Goal: Task Accomplishment & Management: Complete application form

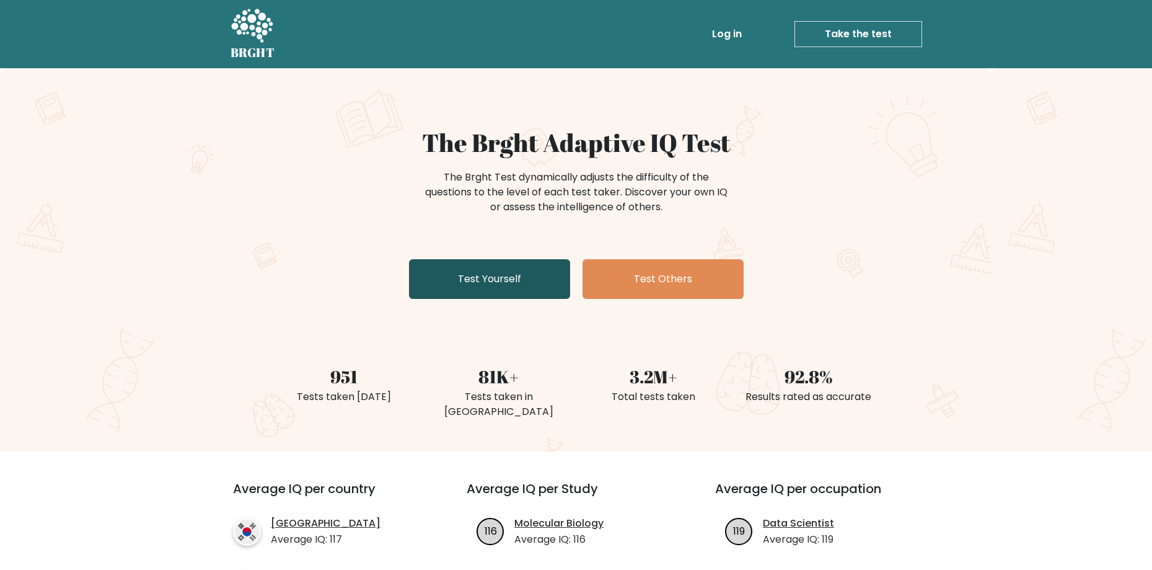
click at [493, 288] on link "Test Yourself" at bounding box center [489, 279] width 161 height 40
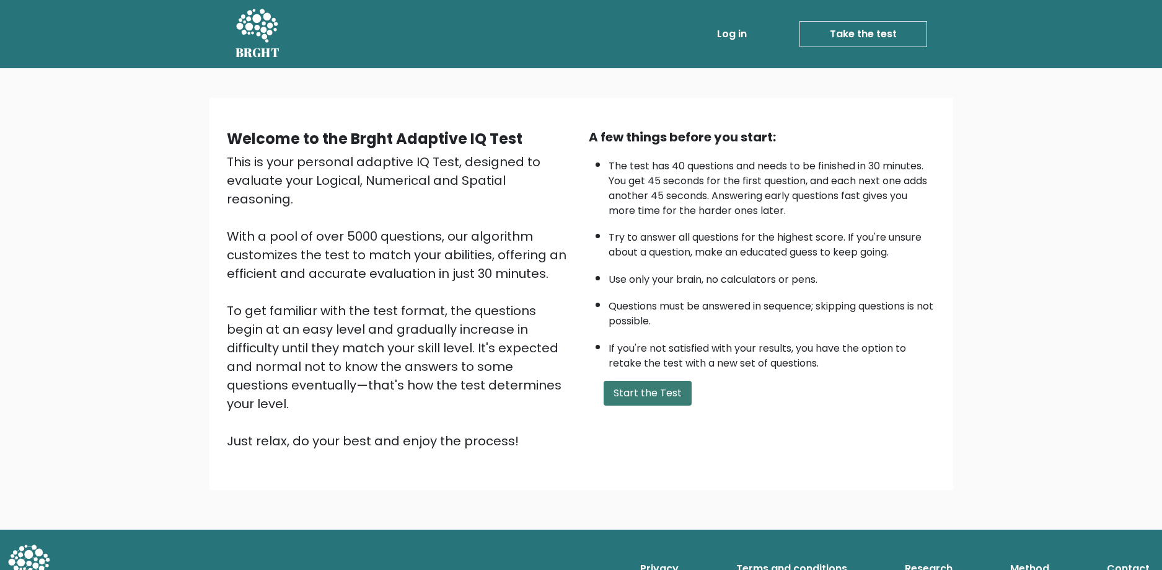
click at [642, 393] on button "Start the Test" at bounding box center [648, 393] width 88 height 25
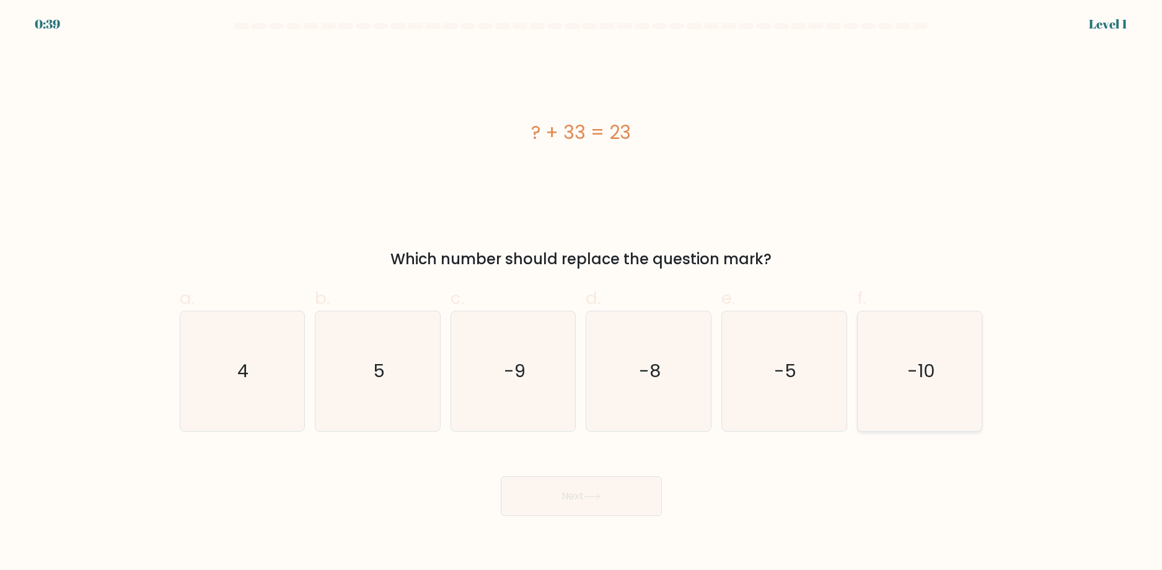
click at [912, 371] on text "-10" at bounding box center [921, 370] width 28 height 25
click at [582, 293] on input "f. -10" at bounding box center [581, 289] width 1 height 8
radio input "true"
click at [610, 493] on button "Next" at bounding box center [581, 496] width 161 height 40
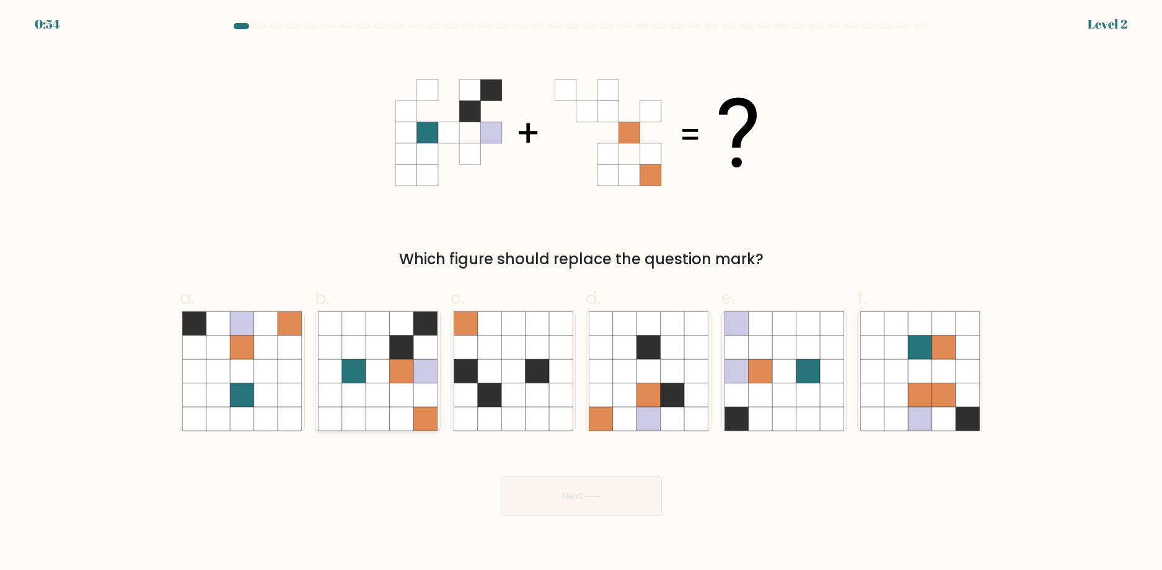
click at [353, 389] on icon at bounding box center [354, 395] width 24 height 24
click at [581, 293] on input "b." at bounding box center [581, 289] width 1 height 8
radio input "true"
click at [568, 480] on button "Next" at bounding box center [581, 496] width 161 height 40
click at [586, 503] on button "Next" at bounding box center [581, 496] width 161 height 40
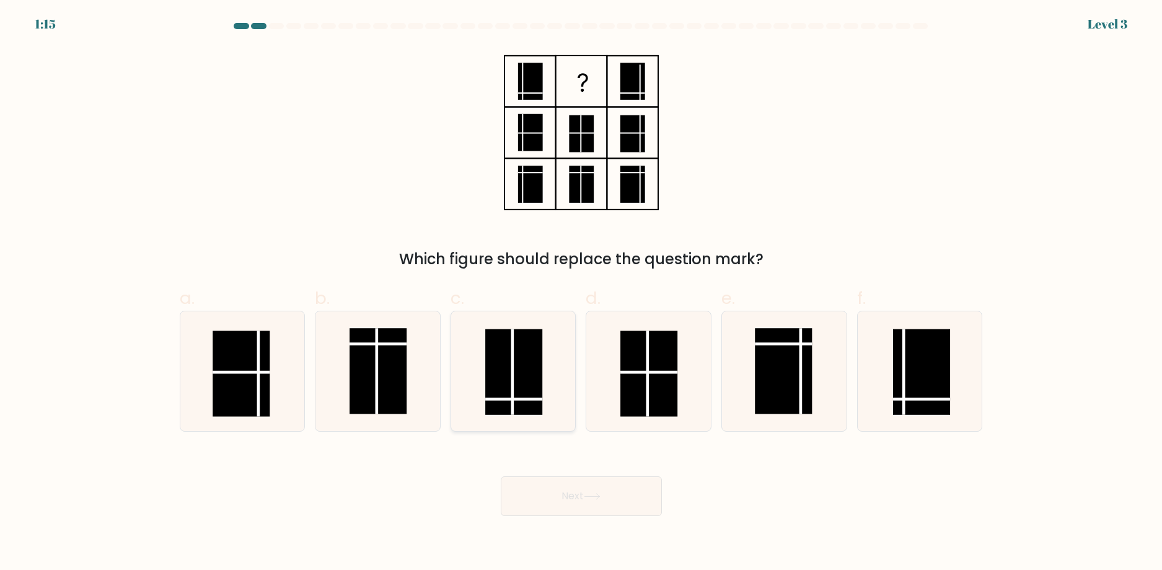
click at [518, 379] on rect at bounding box center [513, 372] width 57 height 86
click at [581, 293] on input "c." at bounding box center [581, 289] width 1 height 8
radio input "true"
drag, startPoint x: 591, startPoint y: 518, endPoint x: 589, endPoint y: 504, distance: 13.1
click at [590, 517] on body "1:14 Level 3" at bounding box center [581, 285] width 1162 height 570
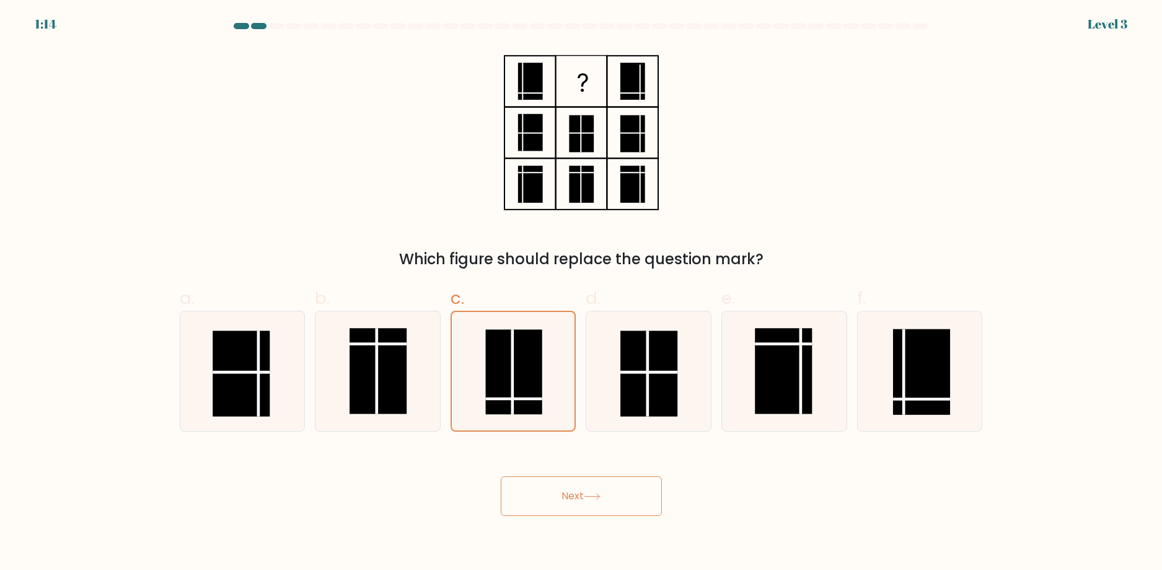
click at [589, 498] on icon at bounding box center [592, 496] width 17 height 7
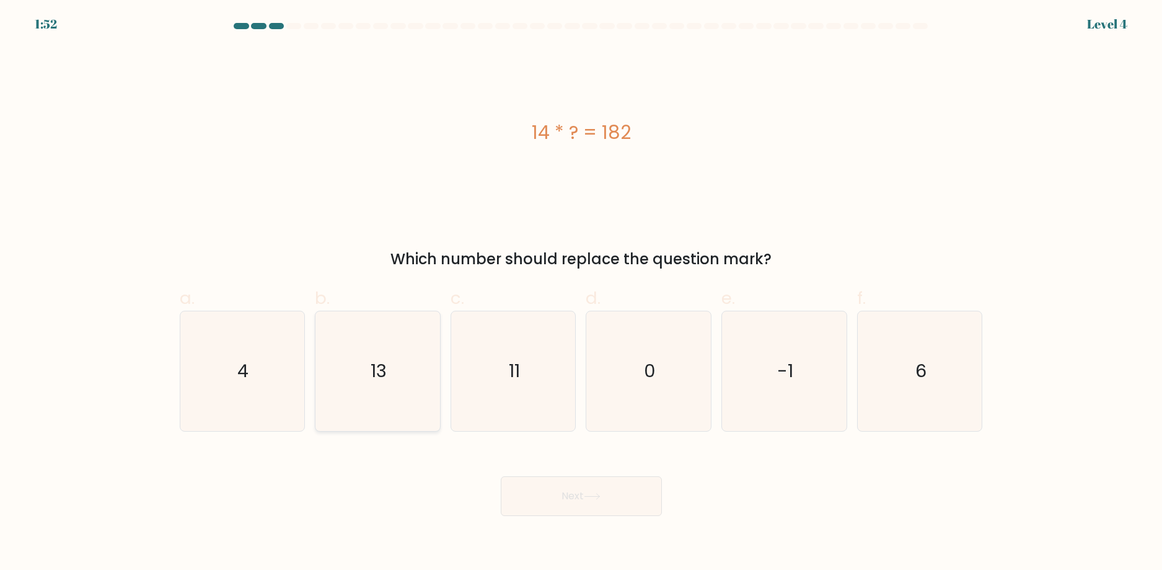
click at [391, 389] on icon "13" at bounding box center [378, 371] width 120 height 120
click at [581, 293] on input "b. 13" at bounding box center [581, 289] width 1 height 8
radio input "true"
click at [623, 501] on button "Next" at bounding box center [581, 496] width 161 height 40
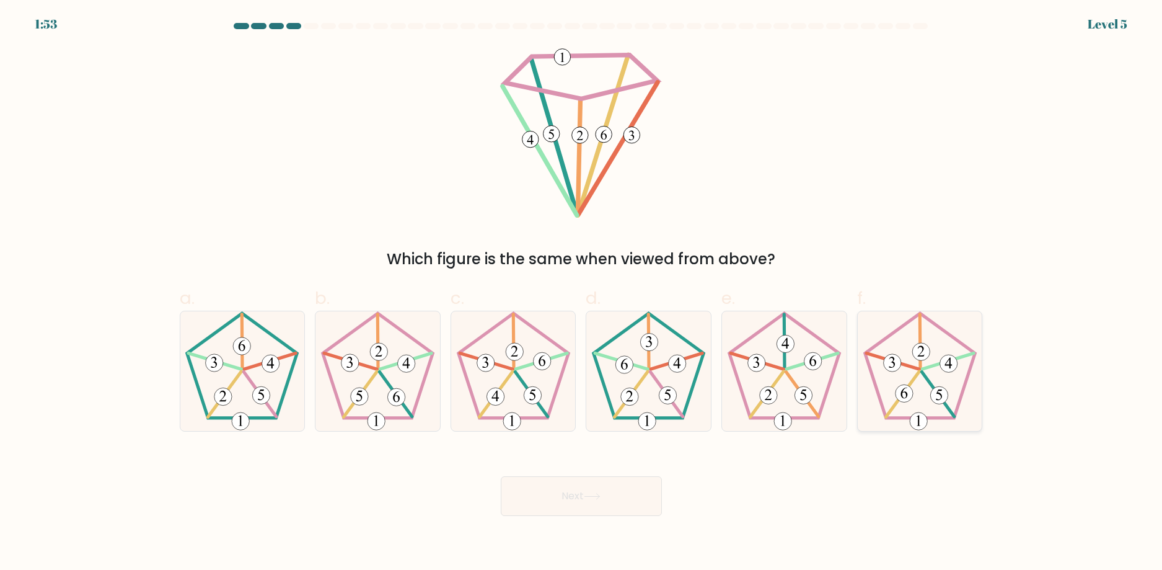
click at [928, 371] on icon at bounding box center [920, 371] width 120 height 120
click at [582, 293] on input "f." at bounding box center [581, 289] width 1 height 8
radio input "true"
click at [626, 488] on button "Next" at bounding box center [581, 496] width 161 height 40
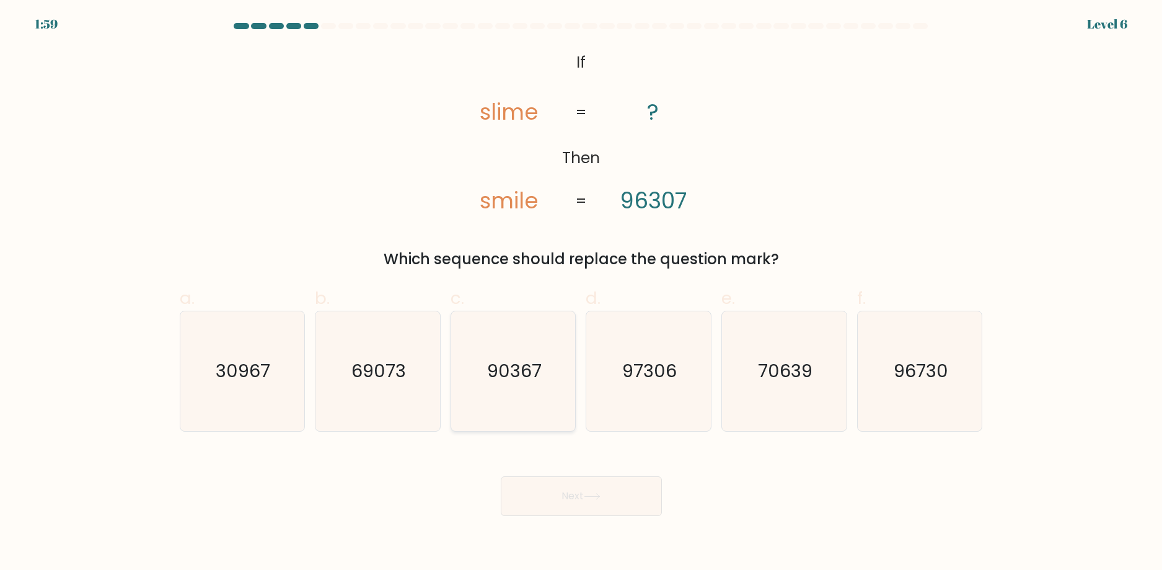
click at [508, 387] on icon "90367" at bounding box center [514, 371] width 120 height 120
click at [581, 293] on input "c. 90367" at bounding box center [581, 289] width 1 height 8
radio input "true"
click at [602, 501] on button "Next" at bounding box center [581, 496] width 161 height 40
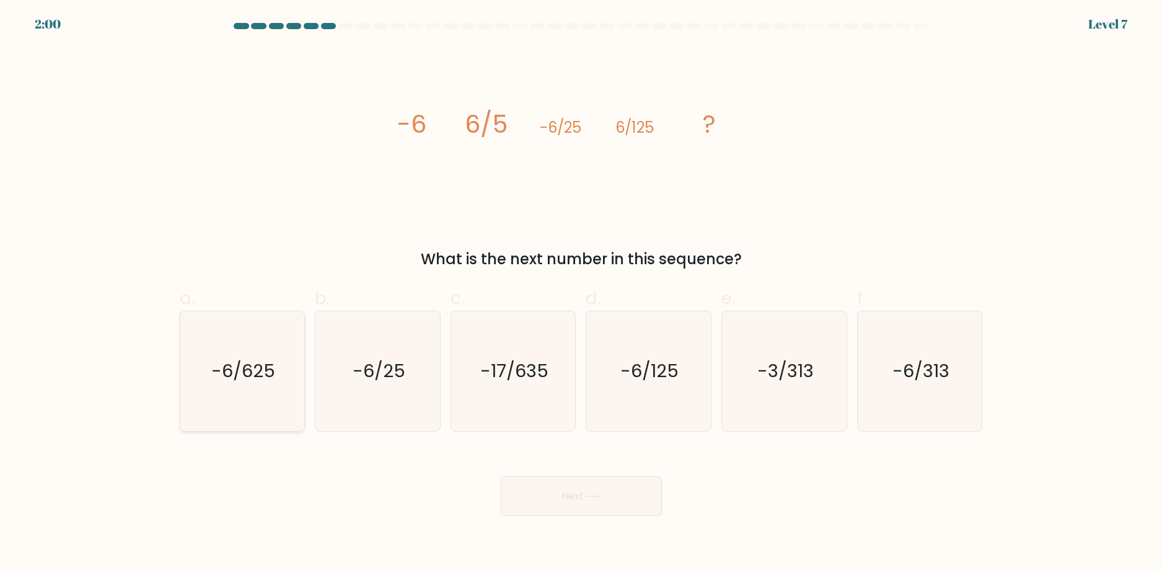
click at [253, 383] on text "-6/625" at bounding box center [243, 370] width 64 height 25
click at [581, 293] on input "a. -6/625" at bounding box center [581, 289] width 1 height 8
radio input "true"
click at [604, 496] on button "Next" at bounding box center [581, 496] width 161 height 40
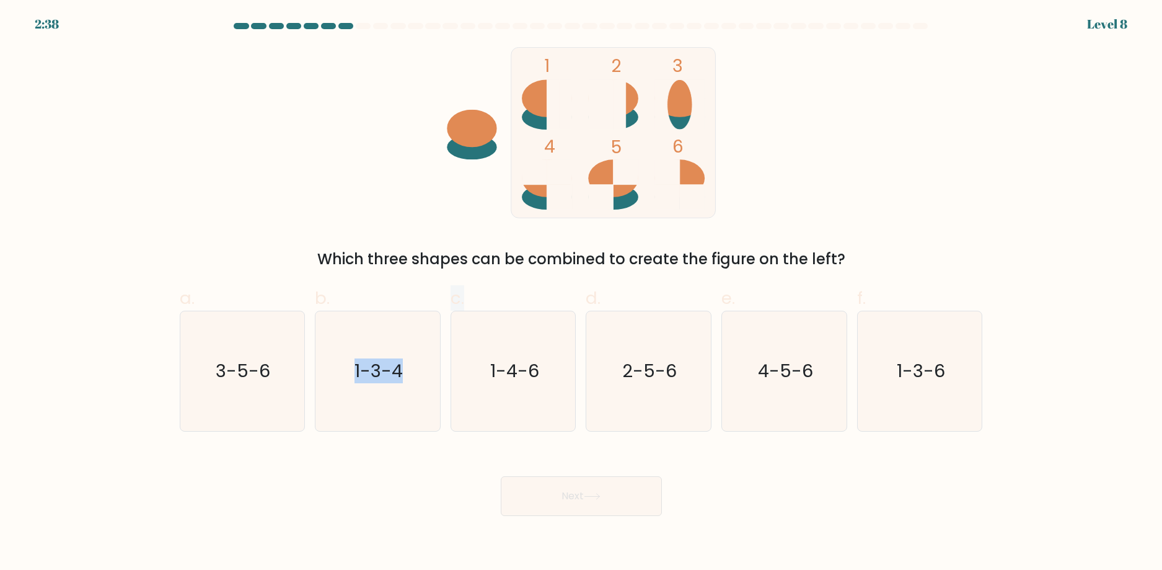
drag, startPoint x: 337, startPoint y: 275, endPoint x: 554, endPoint y: 270, distance: 217.6
click at [554, 271] on form at bounding box center [581, 269] width 1162 height 493
drag, startPoint x: 610, startPoint y: 256, endPoint x: 618, endPoint y: 255, distance: 7.5
click at [612, 257] on div "Which three shapes can be combined to create the figure on the left?" at bounding box center [581, 259] width 788 height 22
click at [773, 378] on text "4-5-6" at bounding box center [785, 370] width 55 height 25
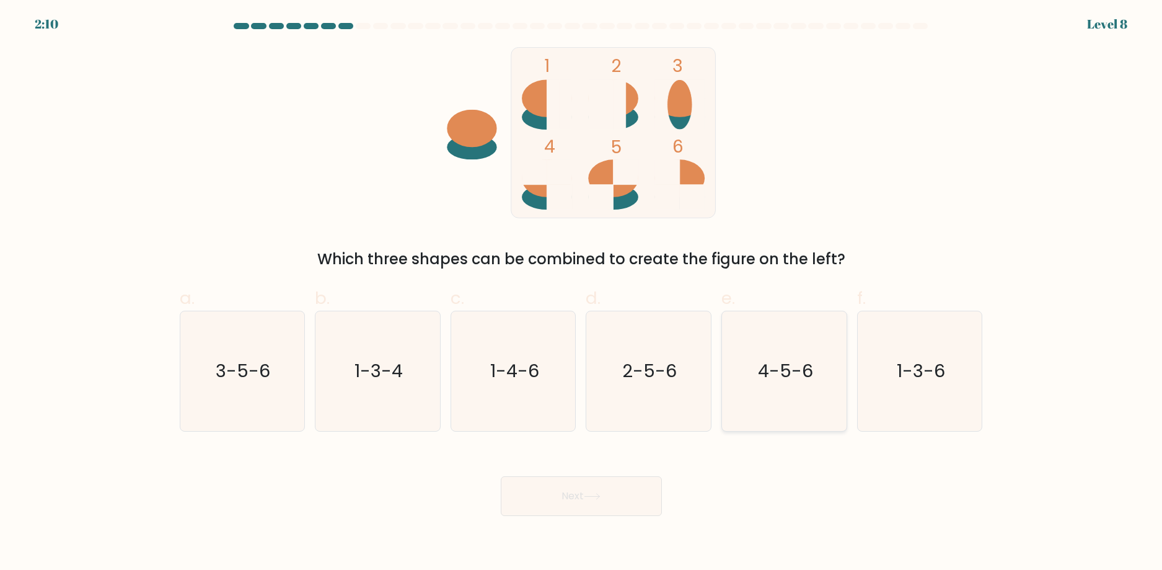
click at [582, 293] on input "e. 4-5-6" at bounding box center [581, 289] width 1 height 8
radio input "true"
click at [578, 498] on button "Next" at bounding box center [581, 496] width 161 height 40
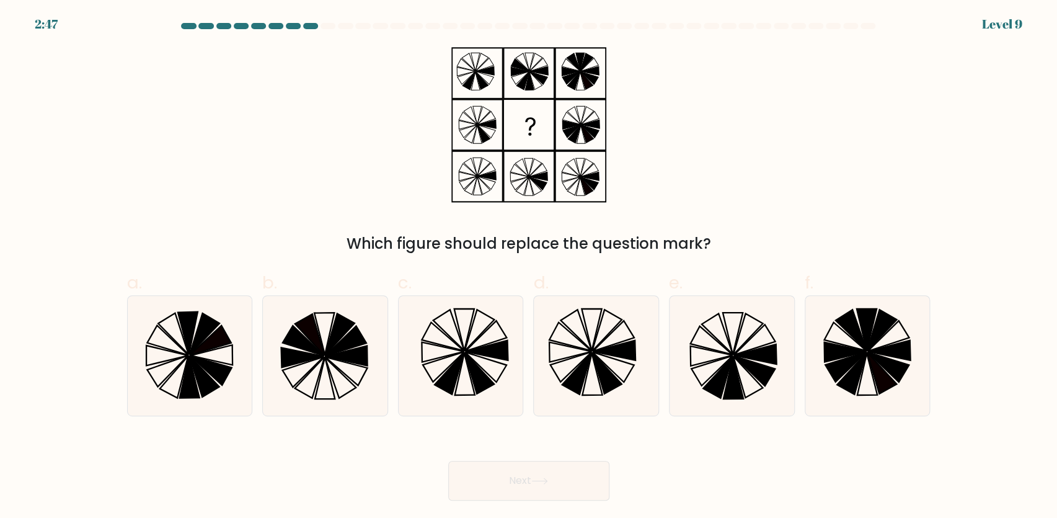
click at [869, 27] on div at bounding box center [867, 26] width 15 height 6
click at [716, 355] on icon at bounding box center [732, 356] width 120 height 120
click at [529, 267] on input "e." at bounding box center [529, 263] width 1 height 8
radio input "true"
click at [573, 472] on button "Next" at bounding box center [528, 480] width 161 height 40
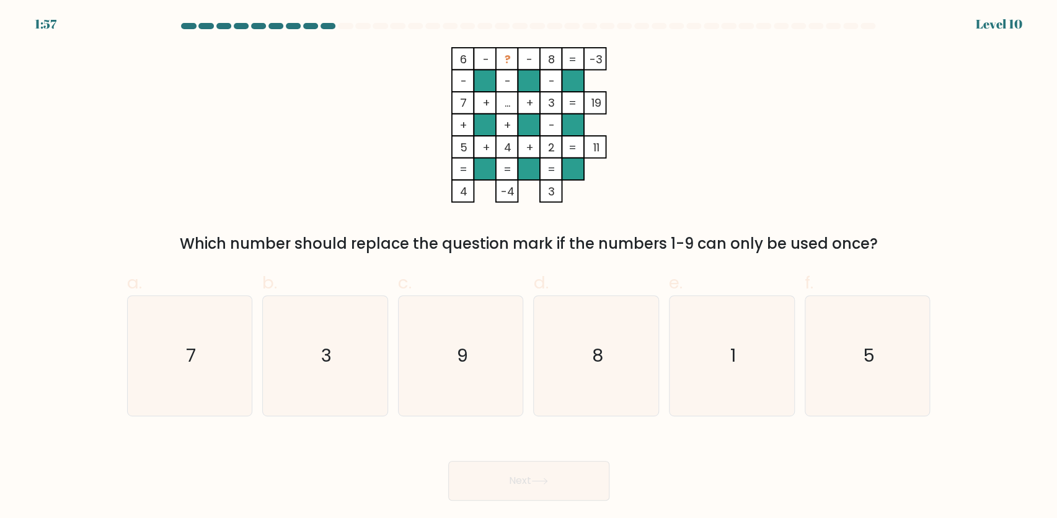
click at [504, 63] on tspan "?" at bounding box center [507, 58] width 6 height 15
drag, startPoint x: 667, startPoint y: 237, endPoint x: 688, endPoint y: 245, distance: 21.8
click at [688, 245] on div "Which number should replace the question mark if the numbers 1-9 can only be us…" at bounding box center [528, 243] width 788 height 22
click at [675, 270] on span "e." at bounding box center [676, 282] width 14 height 24
click at [529, 267] on input "e. 1" at bounding box center [529, 263] width 1 height 8
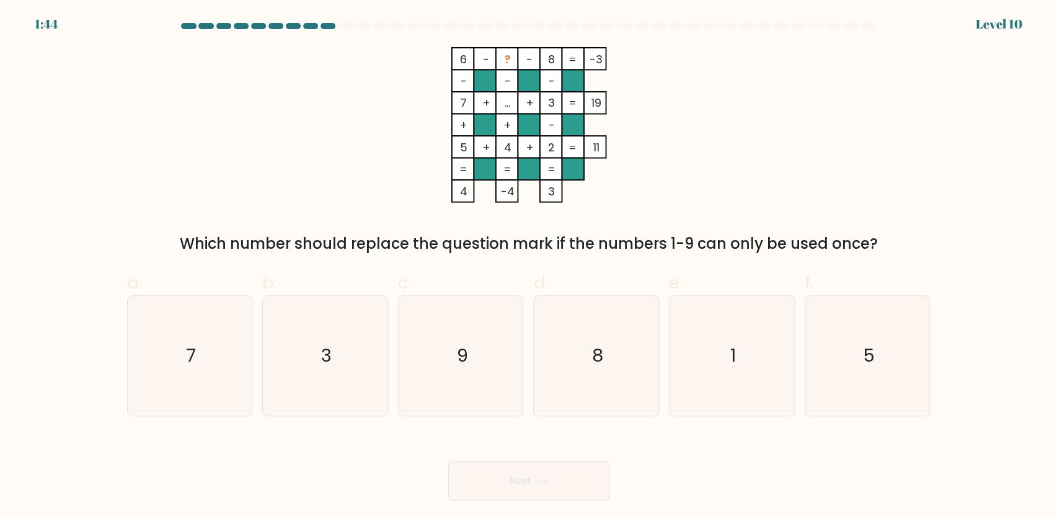
radio input "true"
drag, startPoint x: 734, startPoint y: 330, endPoint x: 742, endPoint y: 312, distance: 19.5
click at [734, 330] on icon "1" at bounding box center [731, 355] width 118 height 118
click at [529, 267] on input "e. 1" at bounding box center [529, 263] width 1 height 8
click at [507, 102] on tspan "..." at bounding box center [507, 102] width 6 height 15
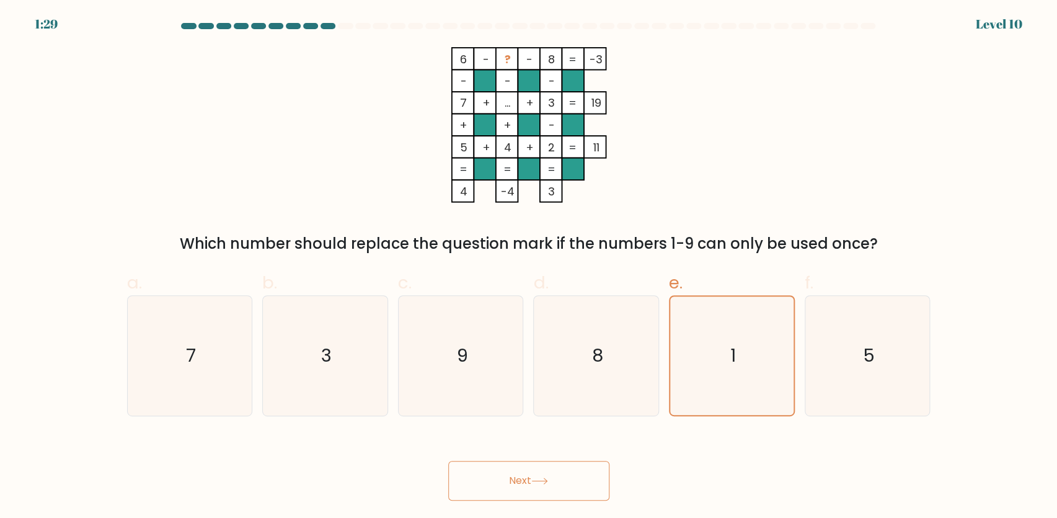
click at [507, 102] on tspan "..." at bounding box center [507, 102] width 6 height 15
click at [588, 478] on button "Next" at bounding box center [528, 480] width 161 height 40
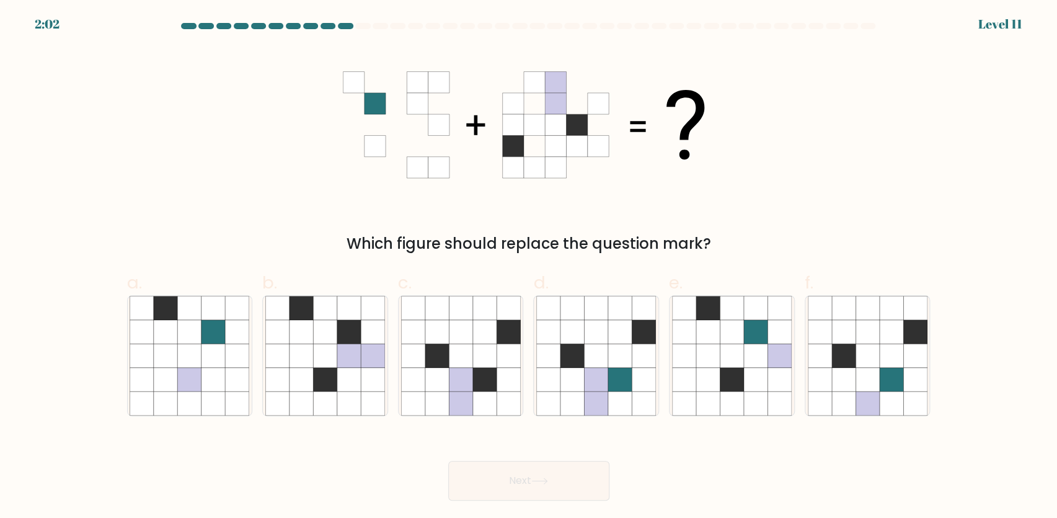
drag, startPoint x: 394, startPoint y: 245, endPoint x: 729, endPoint y: 222, distance: 336.1
click at [754, 228] on div "Which figure should replace the question mark?" at bounding box center [529, 151] width 818 height 208
click at [778, 198] on div "Which figure should replace the question mark?" at bounding box center [529, 151] width 818 height 208
click at [533, 100] on icon at bounding box center [533, 103] width 21 height 21
click at [533, 102] on icon at bounding box center [533, 103] width 21 height 21
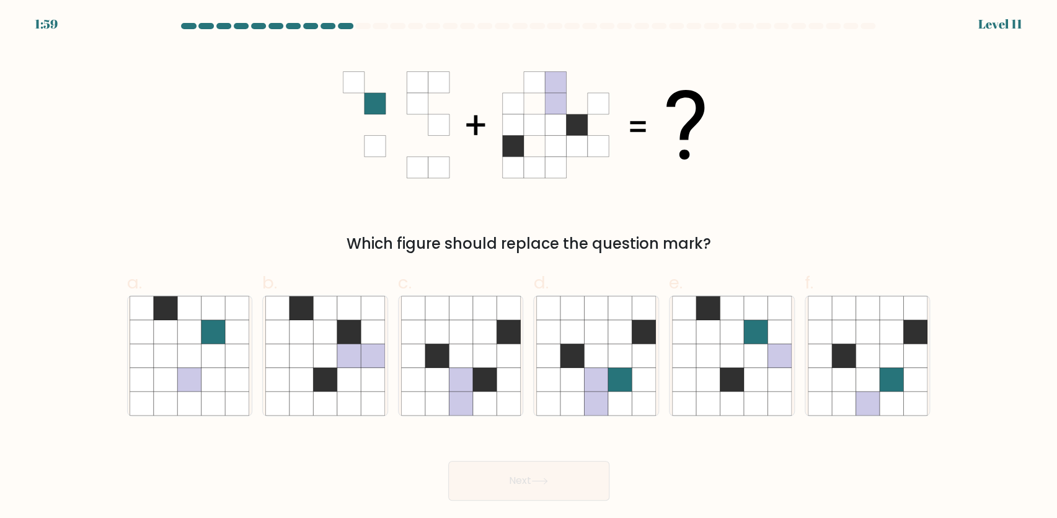
click at [535, 104] on icon at bounding box center [533, 103] width 21 height 21
click at [584, 366] on icon at bounding box center [596, 355] width 24 height 24
click at [529, 267] on input "d." at bounding box center [529, 263] width 1 height 8
radio input "true"
click at [567, 483] on button "Next" at bounding box center [528, 480] width 161 height 40
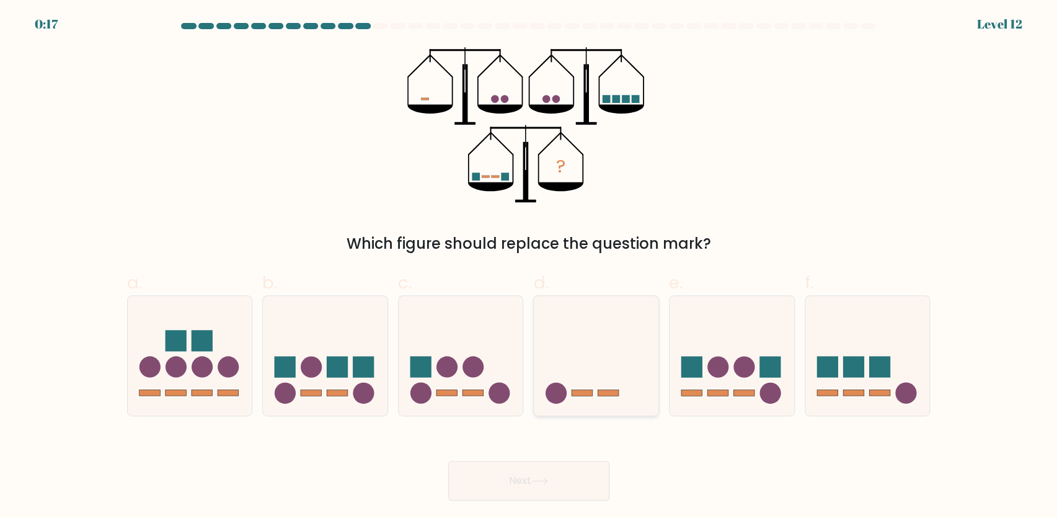
click at [607, 387] on icon at bounding box center [596, 355] width 125 height 103
click at [529, 267] on input "d." at bounding box center [529, 263] width 1 height 8
radio input "true"
click at [575, 474] on button "Next" at bounding box center [528, 480] width 161 height 40
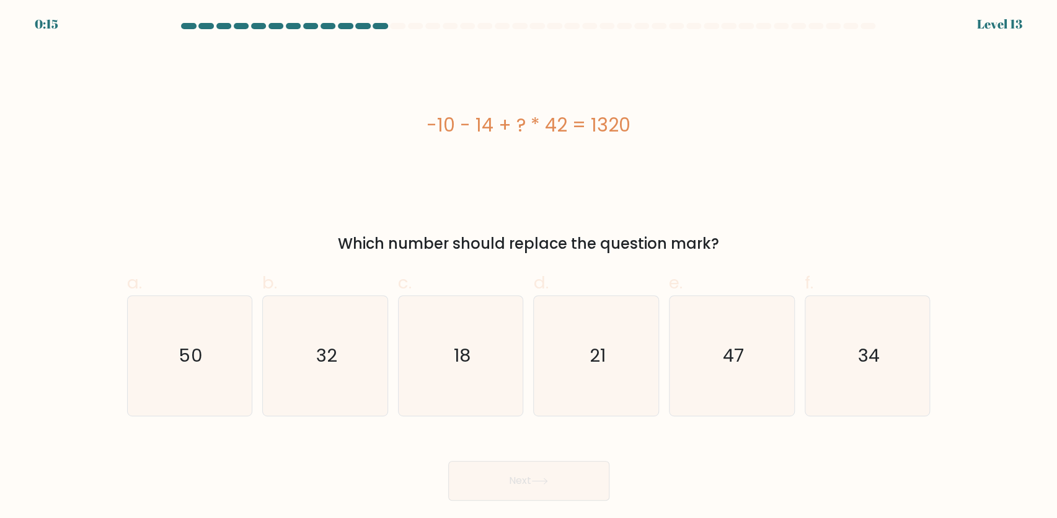
click at [573, 483] on button "Next" at bounding box center [528, 480] width 161 height 40
click at [619, 195] on div "-10 - 14 + ? * 42 = 1320" at bounding box center [528, 125] width 803 height 156
click at [360, 336] on icon "32" at bounding box center [325, 356] width 120 height 120
click at [529, 267] on input "b. 32" at bounding box center [529, 263] width 1 height 8
radio input "true"
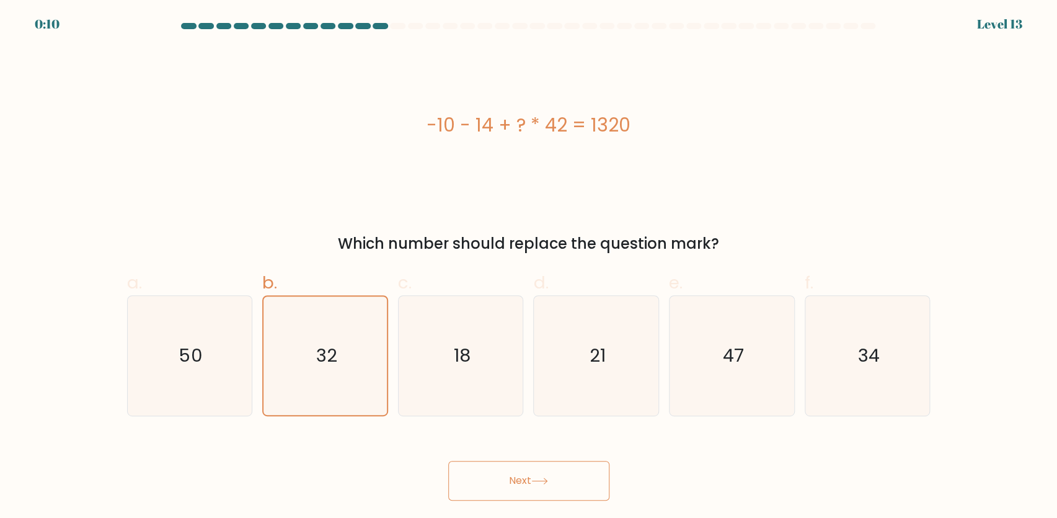
click at [548, 482] on icon at bounding box center [539, 480] width 17 height 7
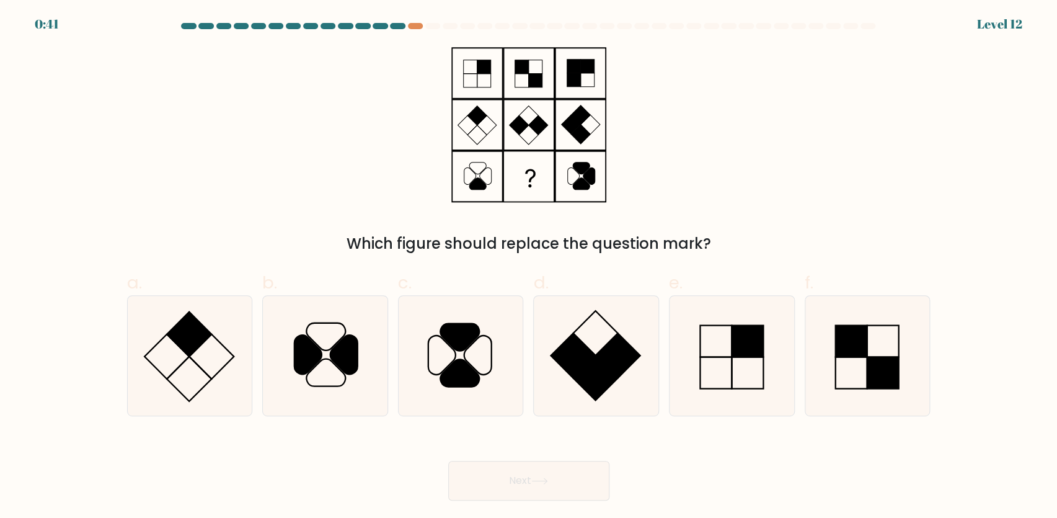
click at [392, 26] on div at bounding box center [397, 26] width 15 height 6
click at [393, 26] on div at bounding box center [397, 26] width 15 height 6
click at [413, 27] on div at bounding box center [415, 26] width 15 height 6
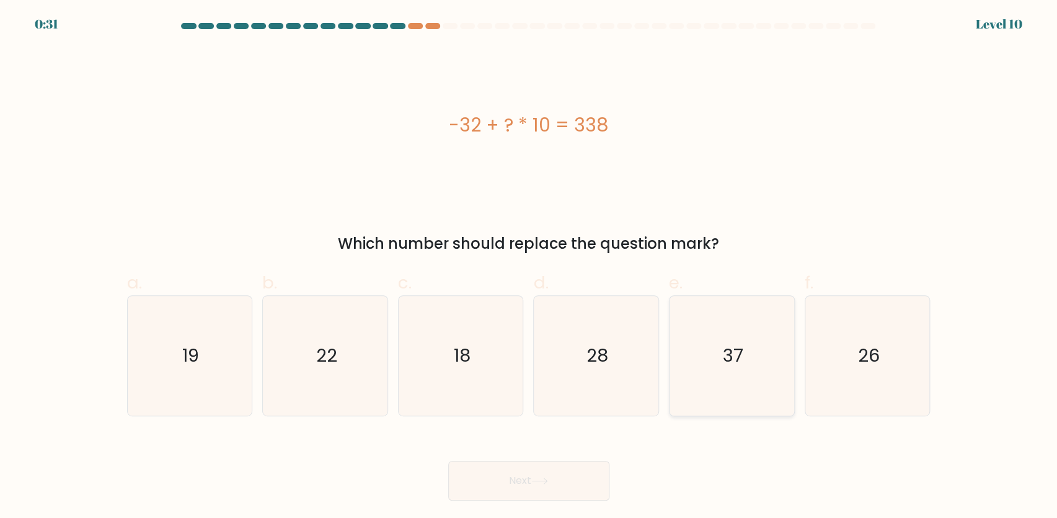
click at [736, 353] on text "37" at bounding box center [733, 355] width 20 height 25
click at [529, 267] on input "e. 37" at bounding box center [529, 263] width 1 height 8
radio input "true"
click at [548, 475] on button "Next" at bounding box center [528, 480] width 161 height 40
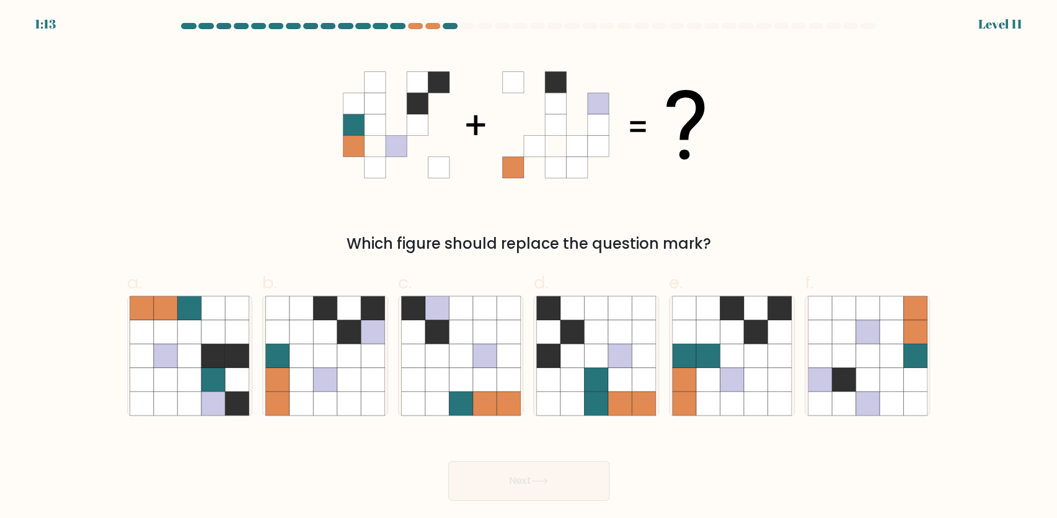
click at [422, 27] on at bounding box center [528, 26] width 697 height 6
click at [335, 343] on icon at bounding box center [325, 355] width 24 height 24
click at [529, 267] on input "b." at bounding box center [529, 263] width 1 height 8
radio input "true"
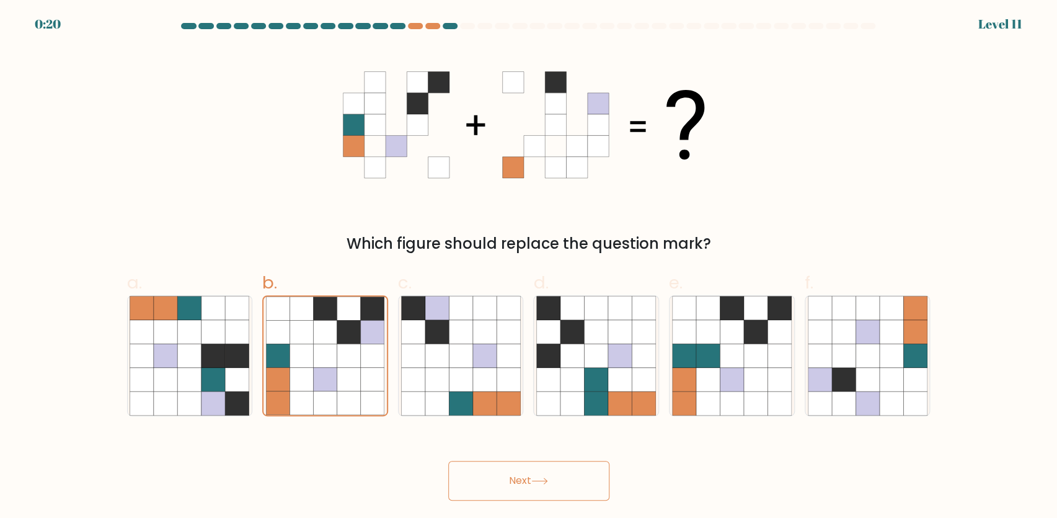
click at [552, 476] on button "Next" at bounding box center [528, 480] width 161 height 40
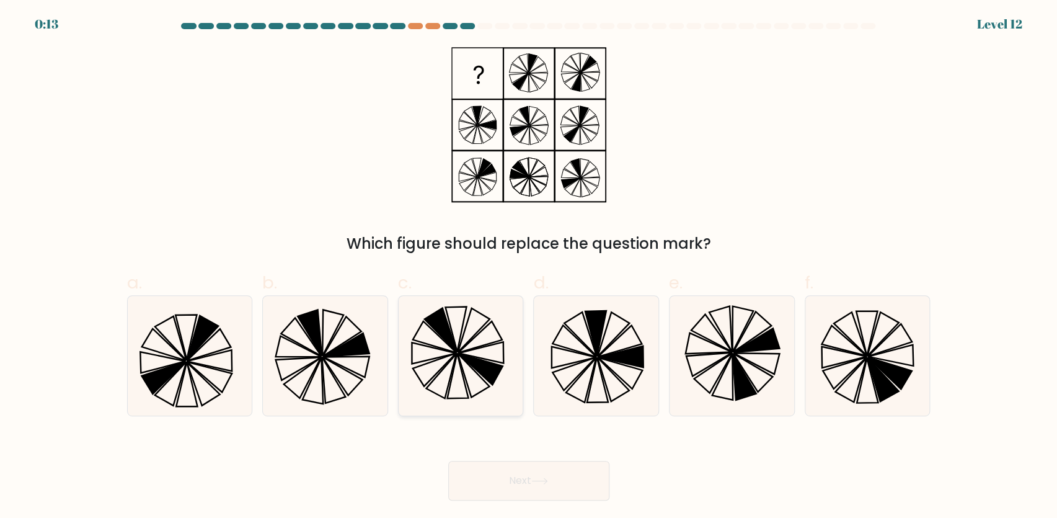
click at [476, 368] on icon at bounding box center [480, 368] width 44 height 31
click at [529, 267] on input "c." at bounding box center [529, 263] width 1 height 8
radio input "true"
click at [555, 474] on button "Next" at bounding box center [528, 480] width 161 height 40
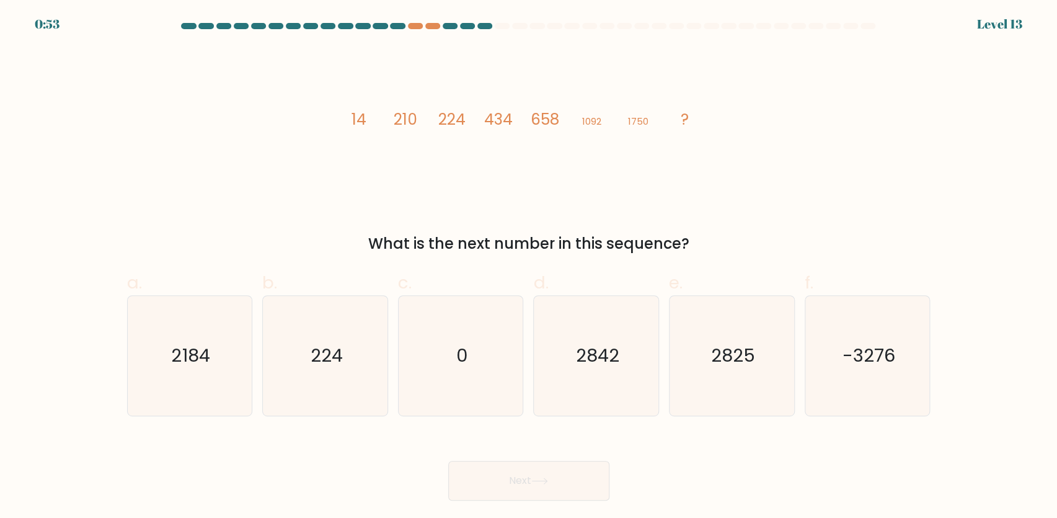
click at [604, 121] on icon "image/svg+xml 14 210 224 434 658 1092 1750 ?" at bounding box center [529, 125] width 372 height 156
click at [584, 122] on tspan "1092" at bounding box center [590, 121] width 19 height 13
click at [630, 124] on tspan "1750" at bounding box center [637, 121] width 20 height 13
click at [634, 124] on tspan "1750" at bounding box center [637, 121] width 20 height 13
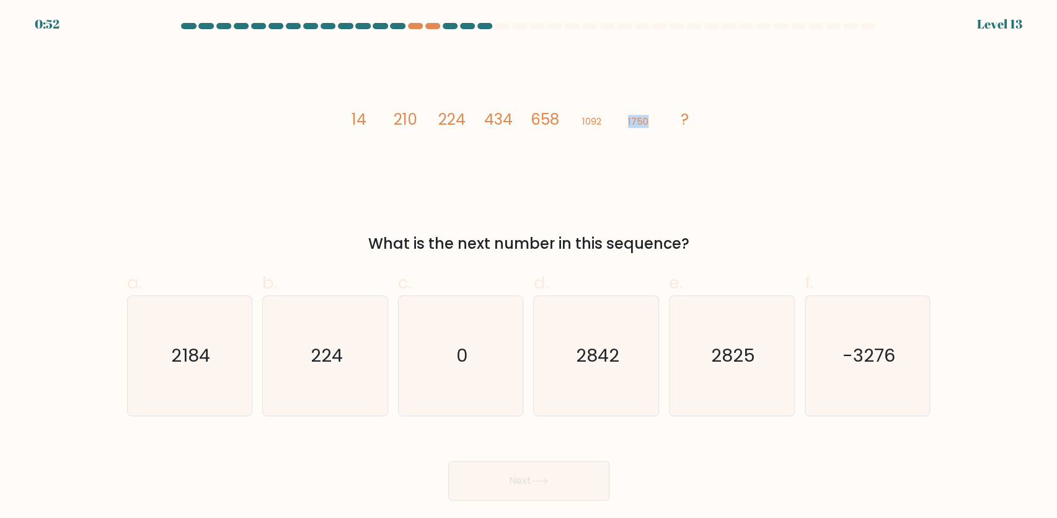
click at [634, 124] on tspan "1750" at bounding box center [637, 121] width 20 height 13
click at [356, 115] on tspan "14" at bounding box center [358, 119] width 15 height 22
click at [358, 115] on tspan "14" at bounding box center [358, 119] width 15 height 22
click at [413, 121] on tspan "210" at bounding box center [406, 119] width 24 height 22
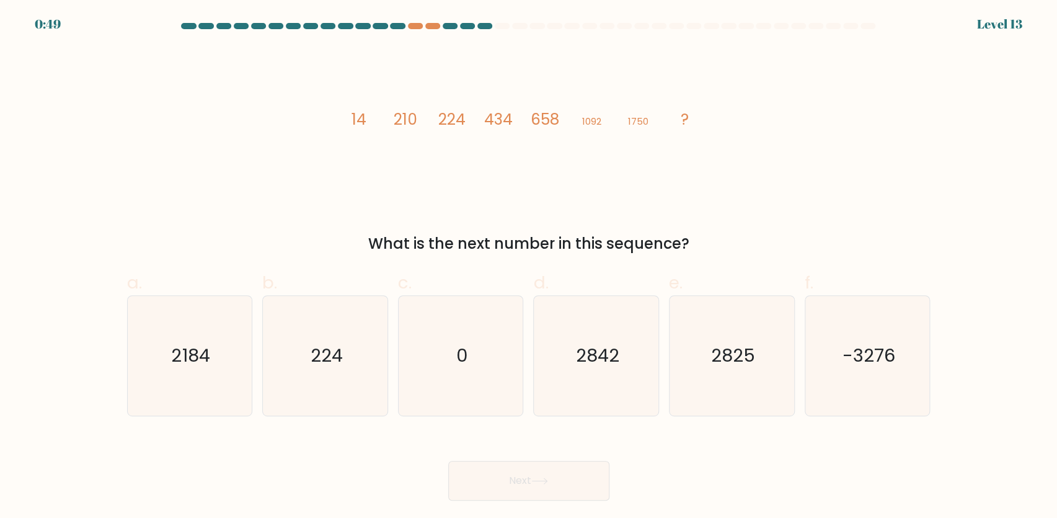
click at [347, 123] on icon "image/svg+xml 14 210 224 434 658 1092 1750 ?" at bounding box center [529, 125] width 372 height 156
drag, startPoint x: 350, startPoint y: 121, endPoint x: 381, endPoint y: 125, distance: 31.1
click at [351, 121] on icon "image/svg+xml 14 210 224 434 658 1092 1750 ?" at bounding box center [529, 125] width 372 height 156
click at [398, 126] on tspan "210" at bounding box center [406, 119] width 24 height 22
click at [398, 125] on tspan "210" at bounding box center [406, 119] width 24 height 22
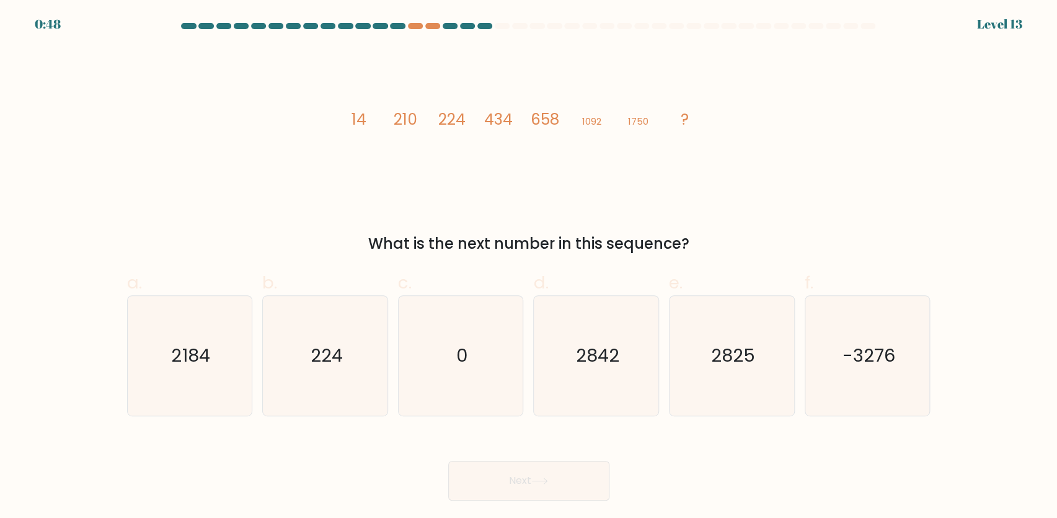
click at [375, 120] on icon "image/svg+xml 14 210 224 434 658 1092 1750 ?" at bounding box center [529, 125] width 372 height 156
click at [356, 124] on tspan "14" at bounding box center [358, 119] width 15 height 22
click at [398, 121] on tspan "210" at bounding box center [406, 119] width 24 height 22
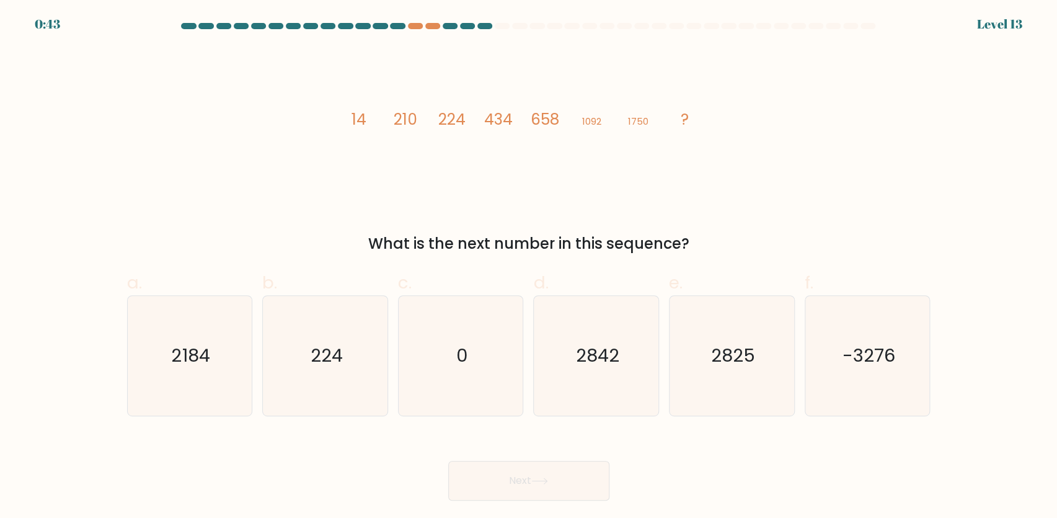
click at [430, 135] on icon "image/svg+xml 14 210 224 434 658 1092 1750 ?" at bounding box center [529, 125] width 372 height 156
click at [449, 124] on tspan "224" at bounding box center [451, 119] width 27 height 22
drag, startPoint x: 501, startPoint y: 120, endPoint x: 460, endPoint y: 130, distance: 41.5
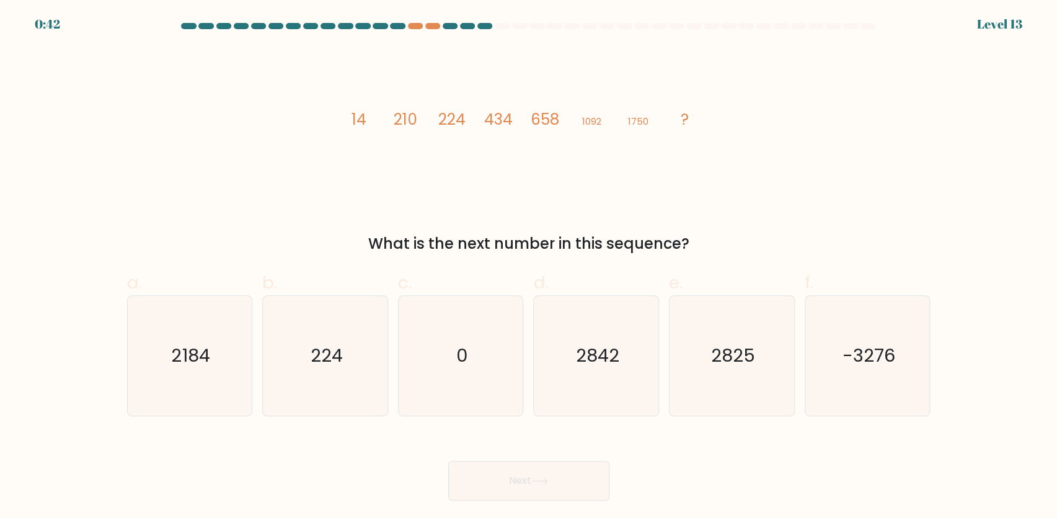
click at [500, 120] on tspan "434" at bounding box center [498, 119] width 29 height 22
drag, startPoint x: 375, startPoint y: 125, endPoint x: 466, endPoint y: 117, distance: 91.5
click at [387, 125] on icon "image/svg+xml 14 210 224 434 658 1092 1750 ?" at bounding box center [529, 125] width 372 height 156
click at [466, 117] on icon "image/svg+xml 14 210 224 434 658 1092 1750 ?" at bounding box center [529, 125] width 372 height 156
drag, startPoint x: 524, startPoint y: 118, endPoint x: 532, endPoint y: 118, distance: 8.1
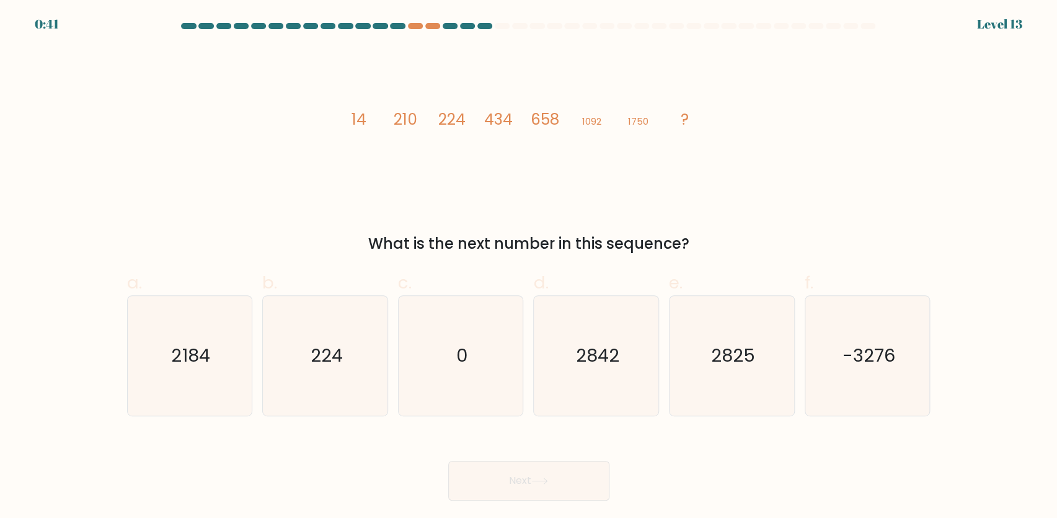
click at [527, 118] on icon "image/svg+xml 14 210 224 434 658 1092 1750 ?" at bounding box center [529, 125] width 372 height 156
click at [608, 112] on icon "image/svg+xml 14 210 224 434 658 1092 1750 ?" at bounding box center [529, 125] width 372 height 156
click at [671, 112] on icon "image/svg+xml 14 210 224 434 658 1092 1750 ?" at bounding box center [529, 125] width 372 height 156
click at [618, 343] on icon "2842" at bounding box center [596, 356] width 120 height 120
click at [529, 267] on input "d. 2842" at bounding box center [529, 263] width 1 height 8
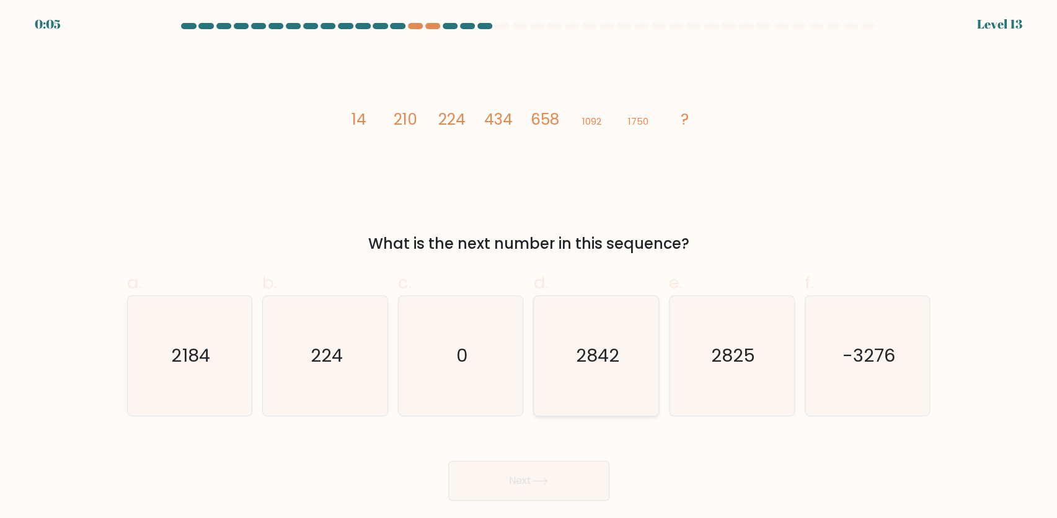
radio input "true"
click at [583, 483] on button "Next" at bounding box center [528, 480] width 161 height 40
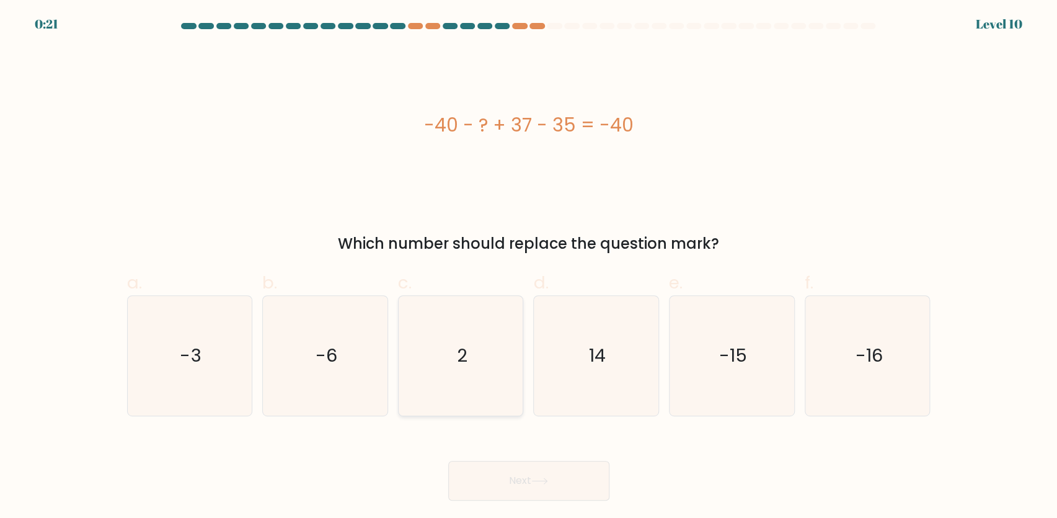
click at [473, 323] on icon "2" at bounding box center [461, 356] width 120 height 120
click at [529, 267] on input "c. 2" at bounding box center [529, 263] width 1 height 8
radio input "true"
click at [545, 477] on button "Next" at bounding box center [528, 480] width 161 height 40
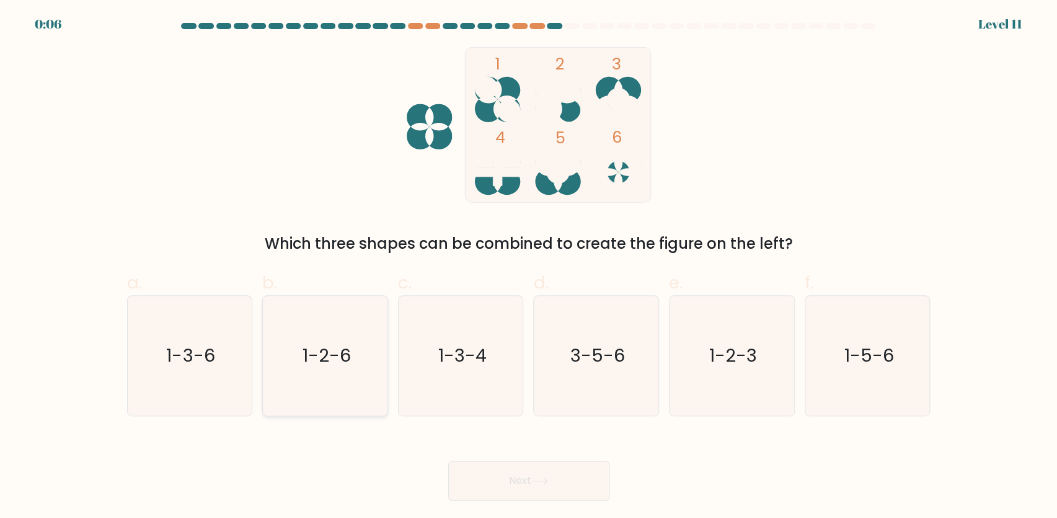
click at [322, 360] on text "1-2-6" at bounding box center [326, 355] width 48 height 25
click at [529, 267] on input "b. 1-2-6" at bounding box center [529, 263] width 1 height 8
radio input "true"
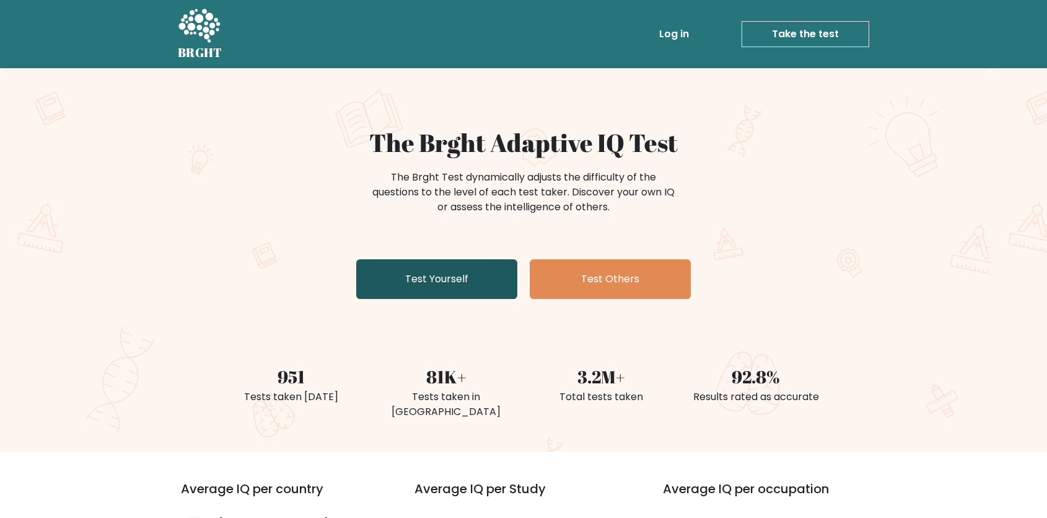
click at [465, 284] on link "Test Yourself" at bounding box center [436, 279] width 161 height 40
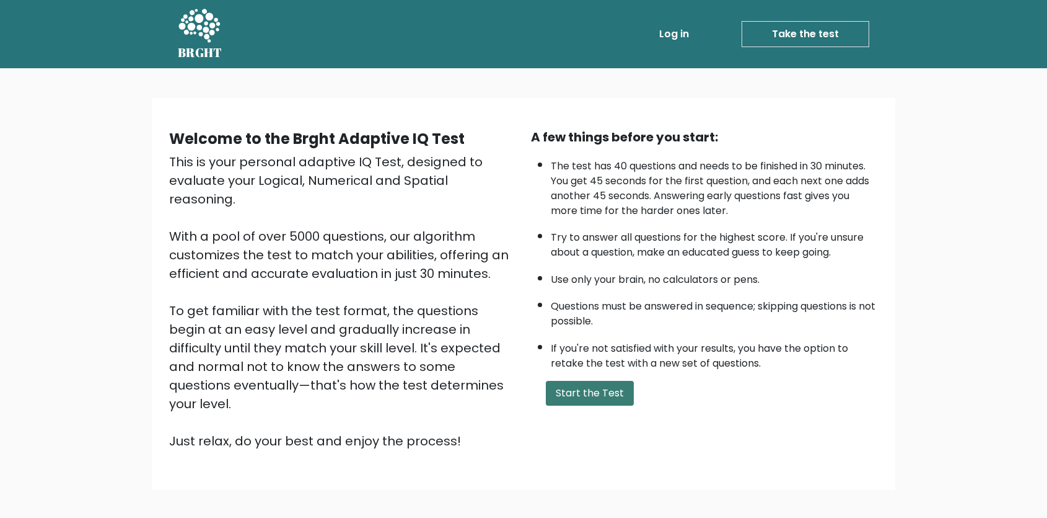
click at [601, 392] on button "Start the Test" at bounding box center [590, 393] width 88 height 25
click at [785, 27] on link "Take the test" at bounding box center [806, 34] width 128 height 26
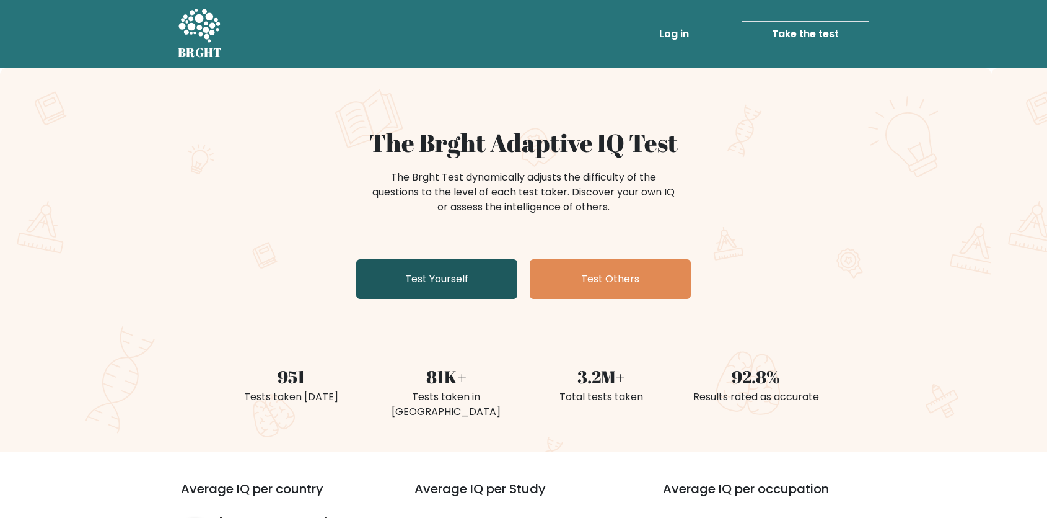
click at [463, 280] on link "Test Yourself" at bounding box center [436, 279] width 161 height 40
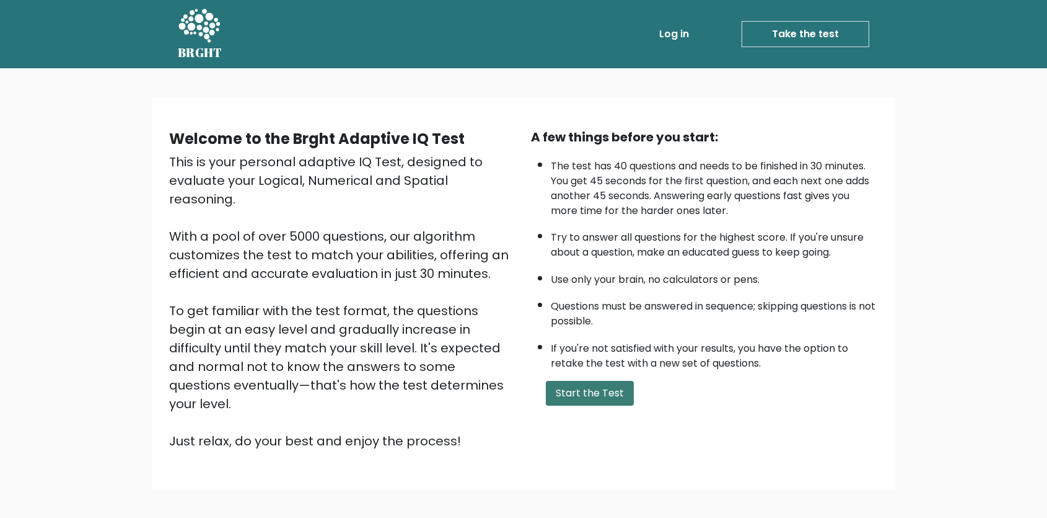
click at [588, 399] on button "Start the Test" at bounding box center [590, 393] width 88 height 25
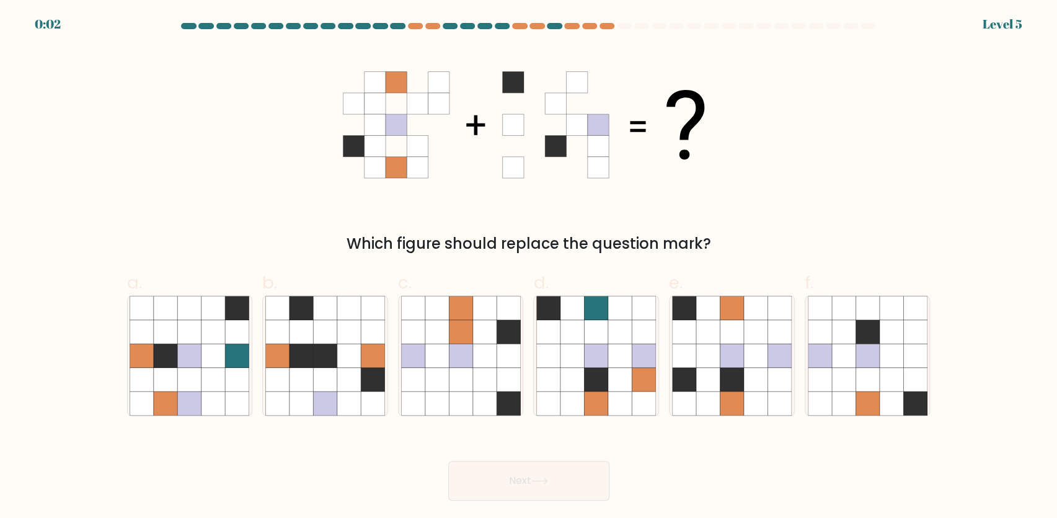
drag, startPoint x: 685, startPoint y: 43, endPoint x: 653, endPoint y: 24, distance: 37.3
click at [674, 32] on form at bounding box center [528, 261] width 1057 height 477
click at [580, 15] on div "0:02 Level 5" at bounding box center [528, 16] width 1057 height 33
drag, startPoint x: 694, startPoint y: 284, endPoint x: 699, endPoint y: 305, distance: 21.0
click at [693, 289] on label "e." at bounding box center [732, 343] width 126 height 146
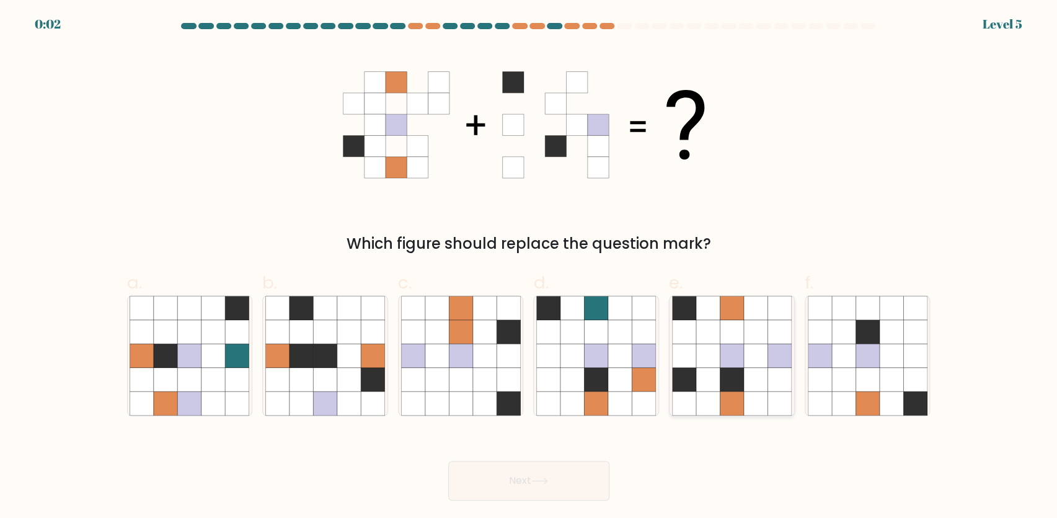
click at [529, 267] on input "e." at bounding box center [529, 263] width 1 height 8
radio input "true"
drag, startPoint x: 594, startPoint y: 340, endPoint x: 657, endPoint y: 331, distance: 63.9
click at [595, 340] on icon at bounding box center [596, 332] width 24 height 24
click at [529, 267] on input "d." at bounding box center [529, 263] width 1 height 8
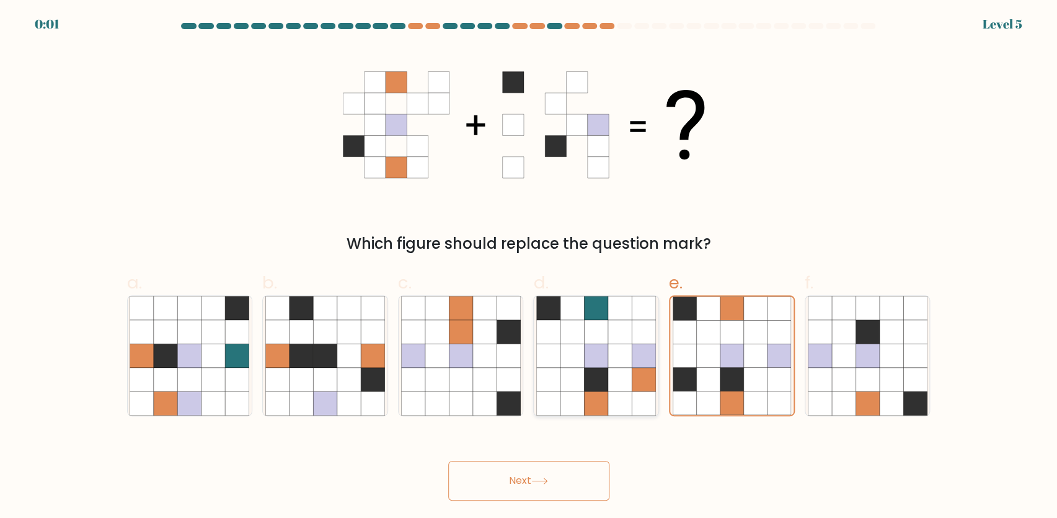
radio input "true"
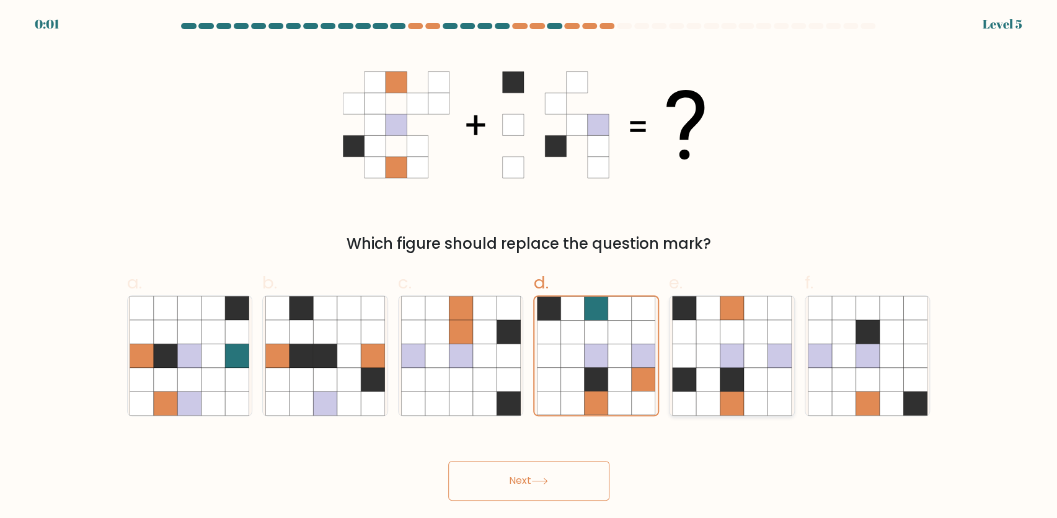
click at [721, 330] on icon at bounding box center [732, 332] width 24 height 24
click at [529, 267] on input "e." at bounding box center [529, 263] width 1 height 8
radio input "true"
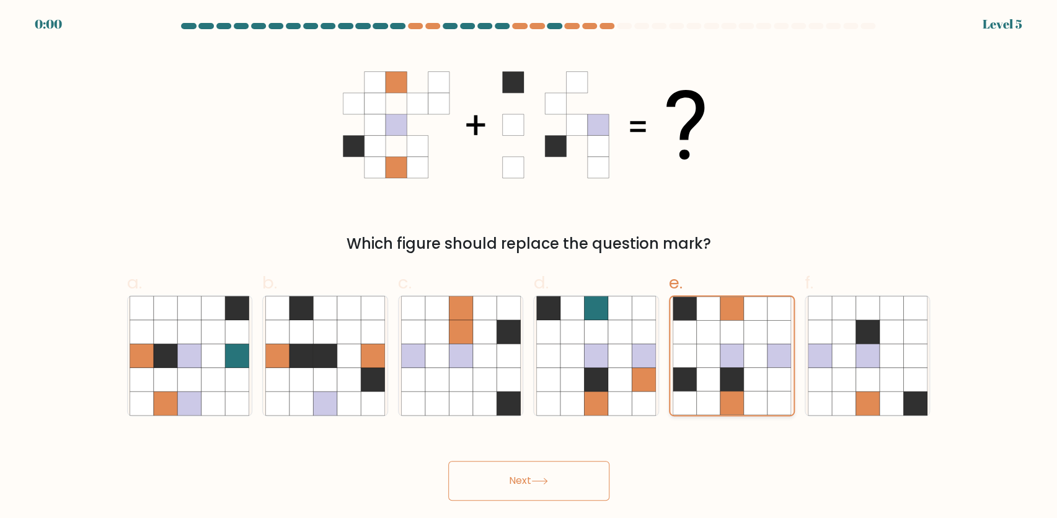
drag, startPoint x: 613, startPoint y: 346, endPoint x: 685, endPoint y: 335, distance: 73.5
click at [617, 346] on icon at bounding box center [620, 355] width 24 height 24
click at [529, 267] on input "d." at bounding box center [529, 263] width 1 height 8
radio input "true"
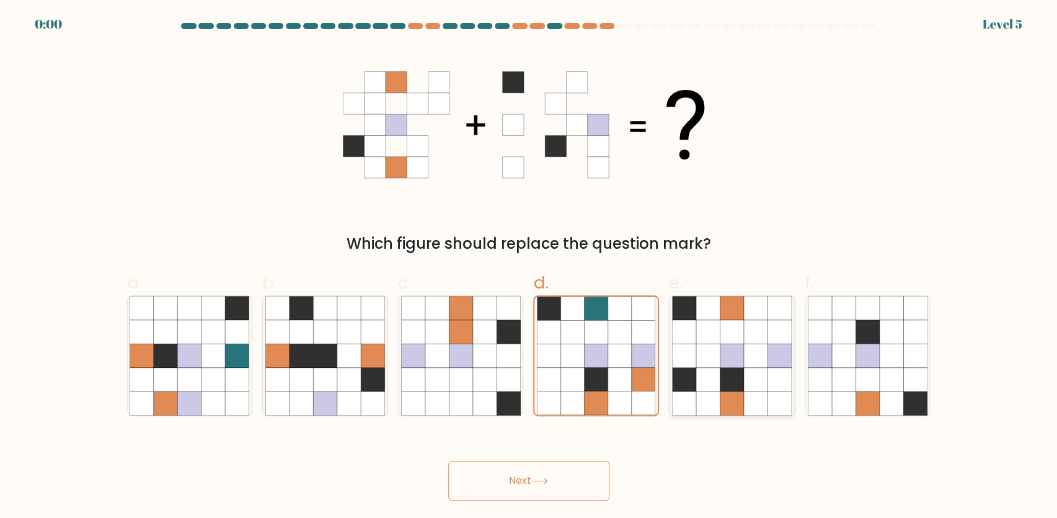
click at [692, 333] on icon at bounding box center [684, 332] width 24 height 24
click at [529, 267] on input "e." at bounding box center [529, 263] width 1 height 8
radio input "true"
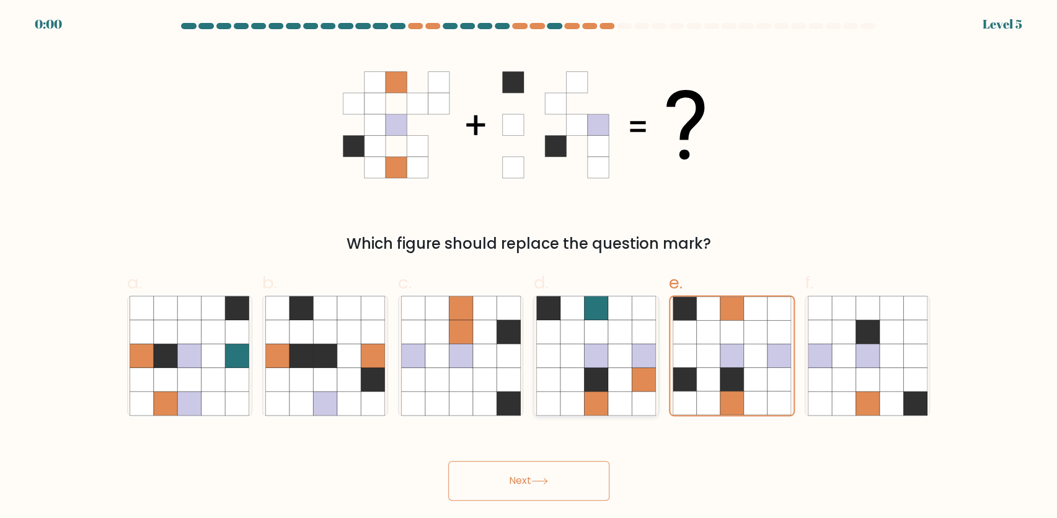
click at [610, 340] on icon at bounding box center [620, 332] width 24 height 24
click at [529, 267] on input "d." at bounding box center [529, 263] width 1 height 8
radio input "true"
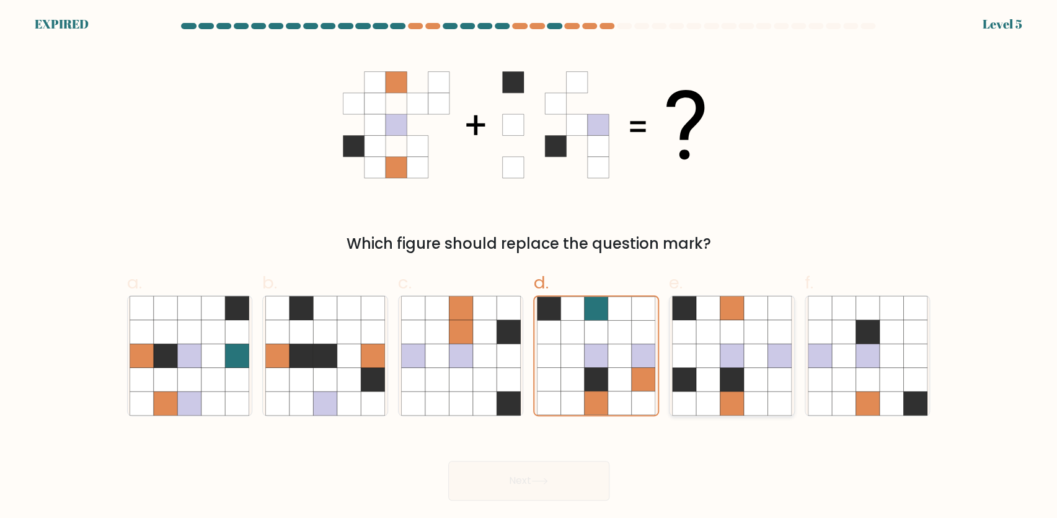
click at [696, 324] on icon at bounding box center [708, 332] width 24 height 24
click at [529, 267] on input "e." at bounding box center [529, 263] width 1 height 8
radio input "true"
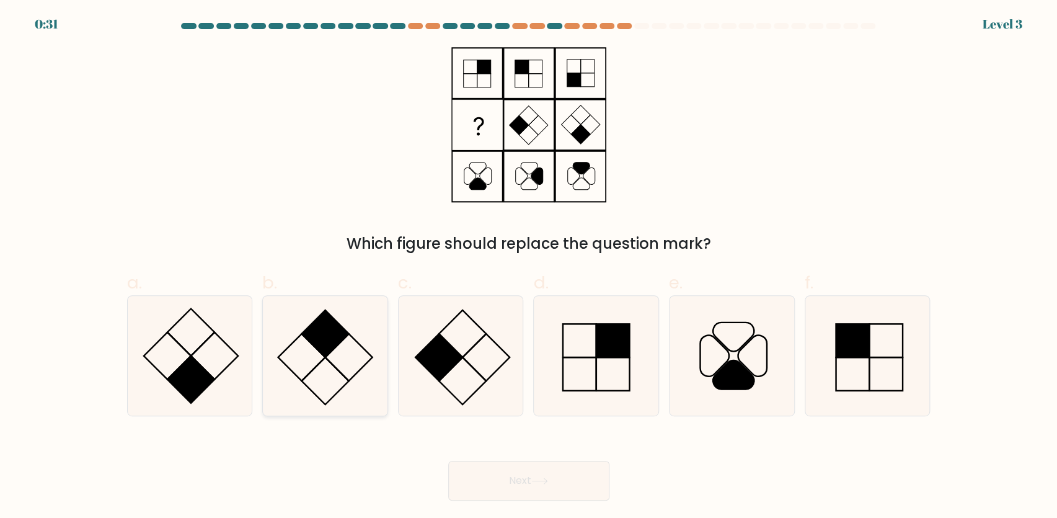
click at [357, 337] on icon at bounding box center [325, 356] width 120 height 120
click at [529, 267] on input "b." at bounding box center [529, 263] width 1 height 8
radio input "true"
drag, startPoint x: 545, startPoint y: 481, endPoint x: 650, endPoint y: 440, distance: 111.9
click at [545, 481] on icon at bounding box center [539, 480] width 17 height 7
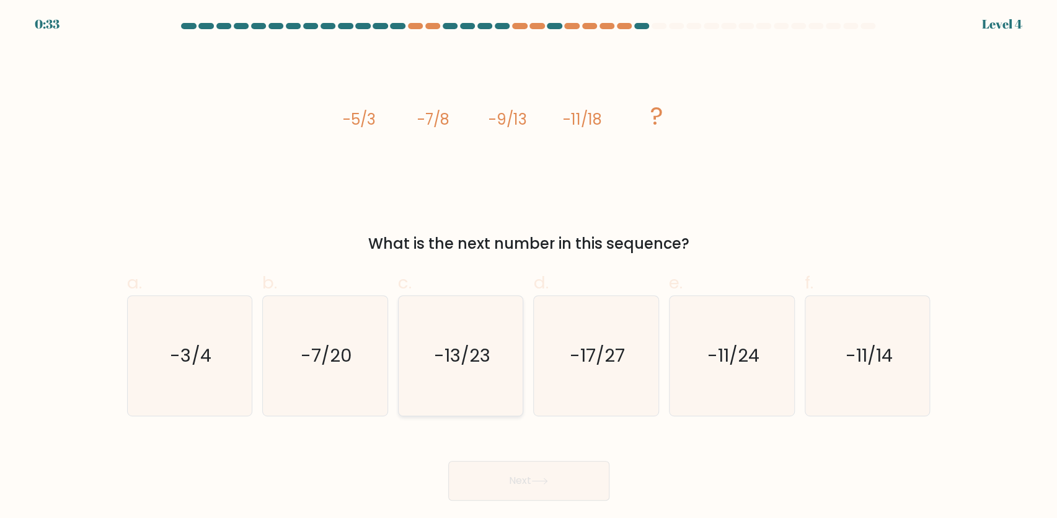
drag, startPoint x: 474, startPoint y: 361, endPoint x: 537, endPoint y: 397, distance: 72.5
click at [475, 359] on text "-13/23" at bounding box center [462, 355] width 56 height 25
click at [529, 267] on input "c. -13/23" at bounding box center [529, 263] width 1 height 8
radio input "true"
click at [556, 490] on button "Next" at bounding box center [528, 480] width 161 height 40
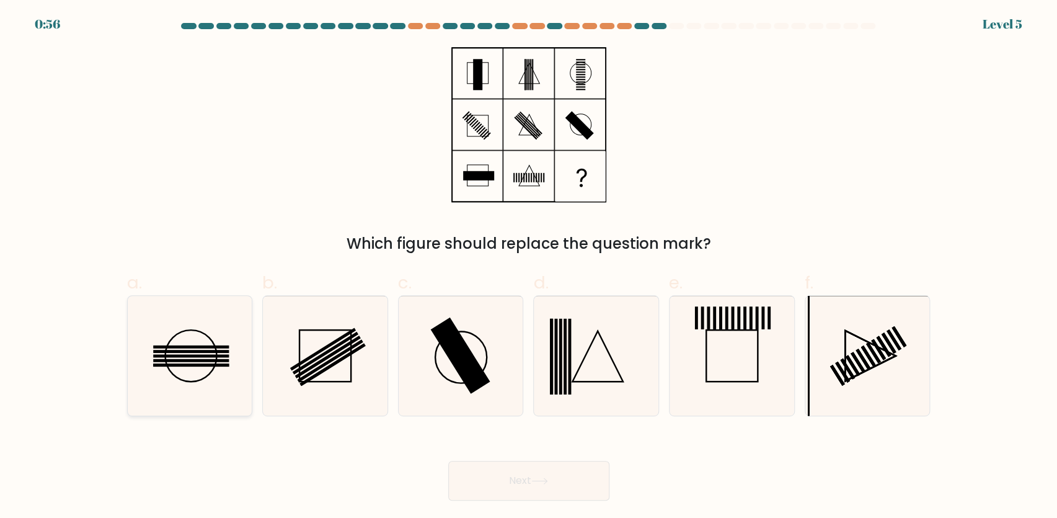
click at [218, 360] on rect at bounding box center [192, 360] width 76 height 3
click at [529, 267] on input "a." at bounding box center [529, 263] width 1 height 8
radio input "true"
click at [581, 476] on button "Next" at bounding box center [528, 480] width 161 height 40
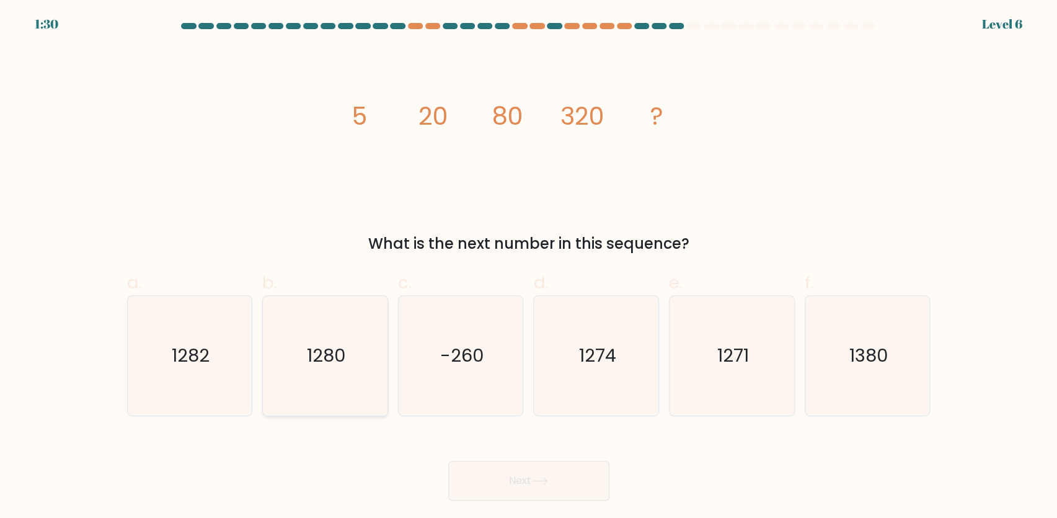
click at [315, 370] on icon "1280" at bounding box center [325, 356] width 120 height 120
click at [529, 267] on input "b. 1280" at bounding box center [529, 263] width 1 height 8
radio input "true"
click at [567, 491] on button "Next" at bounding box center [528, 480] width 161 height 40
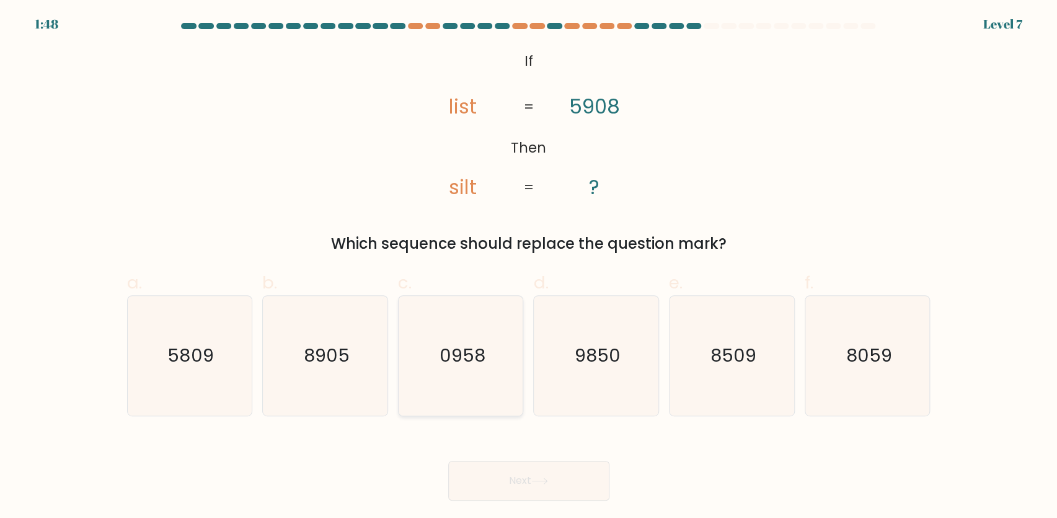
click at [473, 350] on text "0958" at bounding box center [462, 355] width 46 height 25
click at [529, 267] on input "c. 0958" at bounding box center [529, 263] width 1 height 8
radio input "true"
click at [527, 478] on button "Next" at bounding box center [528, 480] width 161 height 40
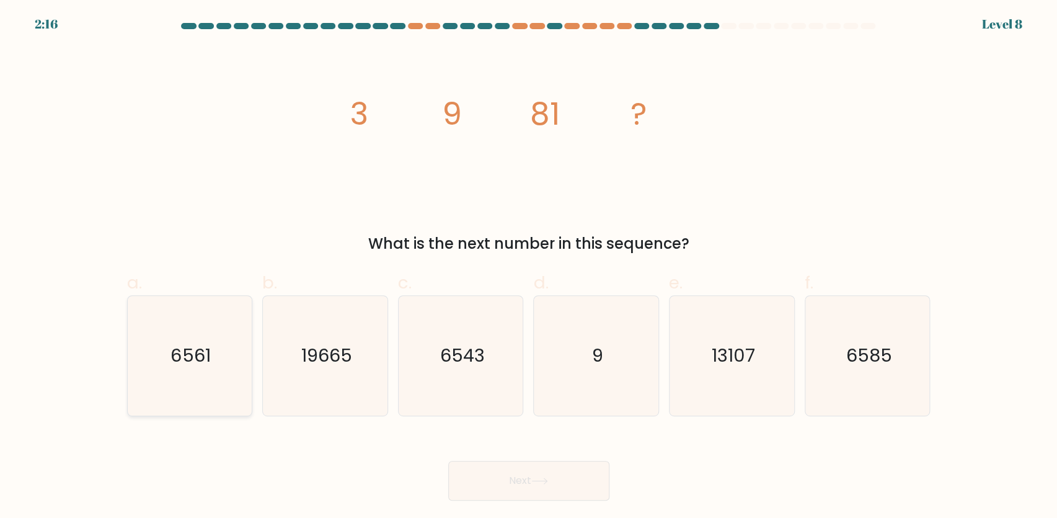
click at [228, 322] on icon "6561" at bounding box center [190, 356] width 120 height 120
click at [529, 267] on input "a. 6561" at bounding box center [529, 263] width 1 height 8
radio input "true"
drag, startPoint x: 579, startPoint y: 471, endPoint x: 555, endPoint y: 449, distance: 33.4
click at [574, 470] on button "Next" at bounding box center [528, 480] width 161 height 40
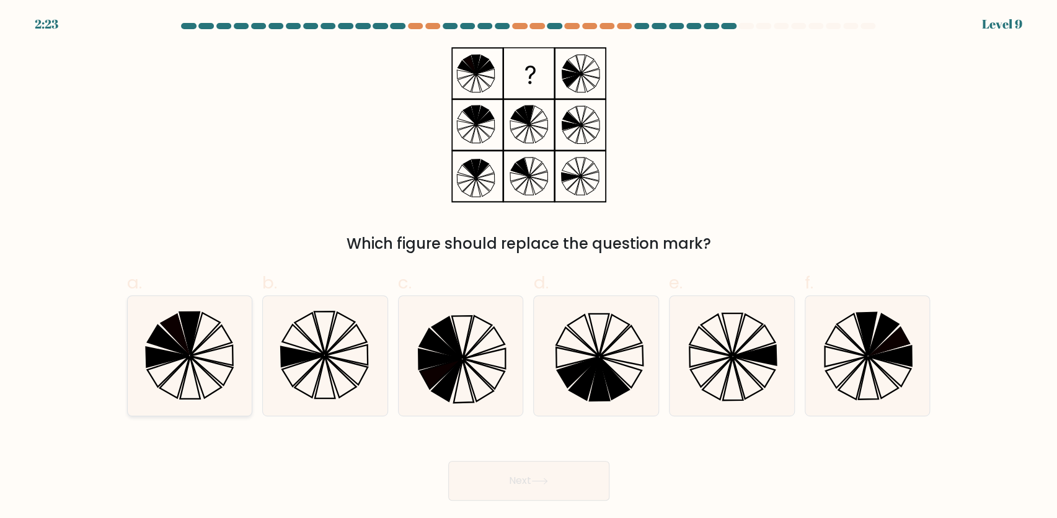
click at [169, 341] on icon at bounding box center [169, 340] width 42 height 30
click at [529, 267] on input "a." at bounding box center [529, 263] width 1 height 8
radio input "true"
click at [548, 478] on icon at bounding box center [539, 480] width 17 height 7
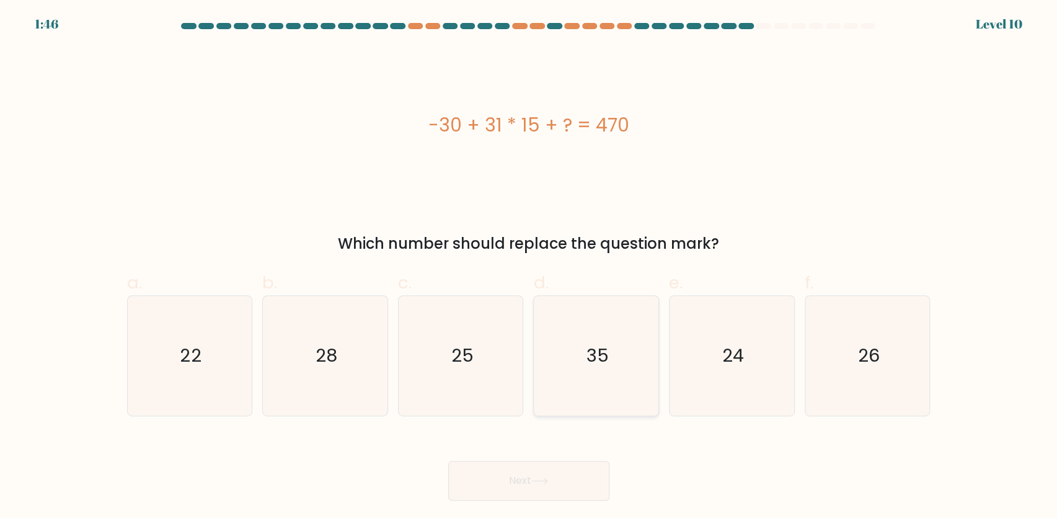
click at [588, 369] on icon "35" at bounding box center [596, 356] width 120 height 120
click at [529, 267] on input "d. 35" at bounding box center [529, 263] width 1 height 8
radio input "true"
click at [546, 476] on button "Next" at bounding box center [528, 480] width 161 height 40
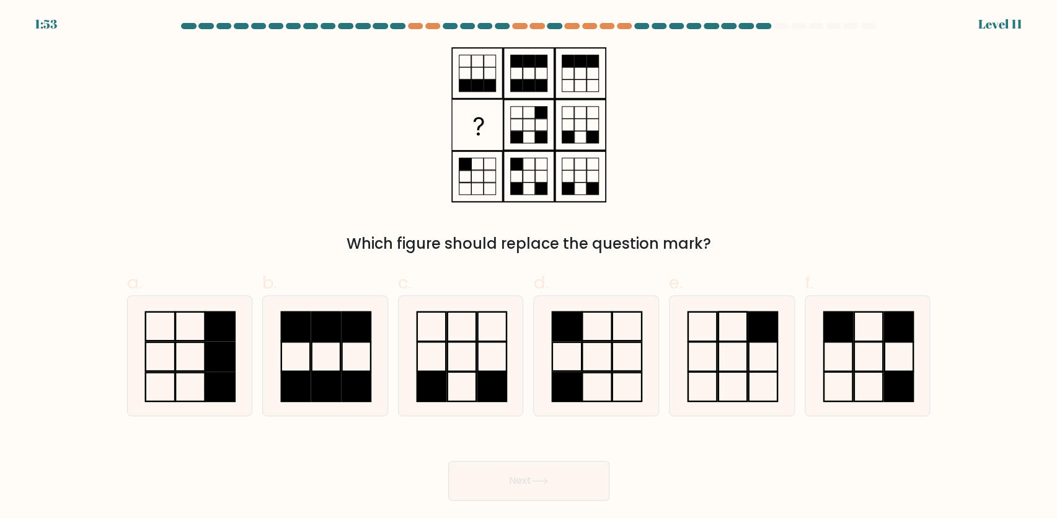
drag, startPoint x: 726, startPoint y: 352, endPoint x: 663, endPoint y: 405, distance: 81.8
click at [725, 352] on icon at bounding box center [732, 356] width 120 height 120
click at [529, 267] on input "e." at bounding box center [529, 263] width 1 height 8
radio input "true"
click at [565, 478] on button "Next" at bounding box center [528, 480] width 161 height 40
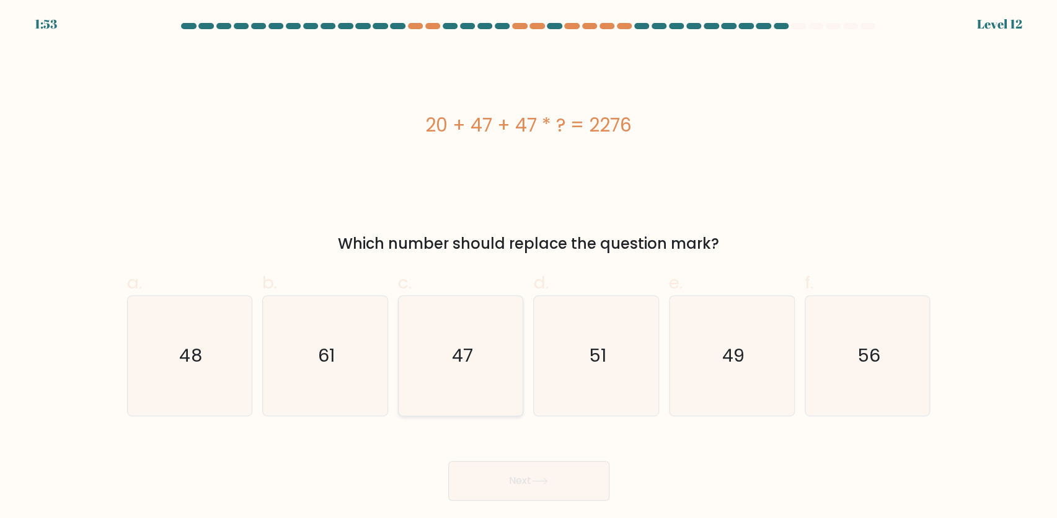
click at [482, 345] on icon "47" at bounding box center [461, 356] width 120 height 120
click at [529, 267] on input "c. 47" at bounding box center [529, 263] width 1 height 8
radio input "true"
click at [529, 477] on button "Next" at bounding box center [528, 480] width 161 height 40
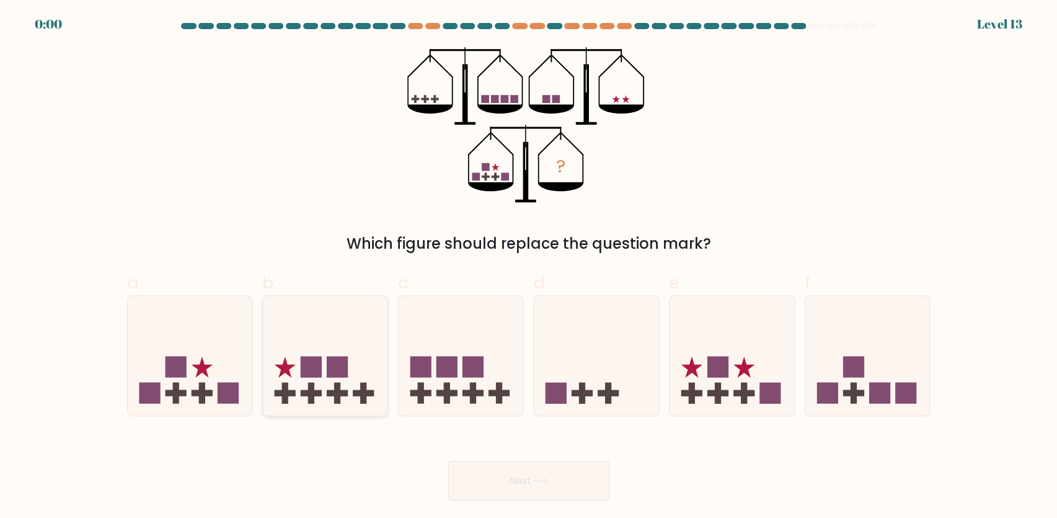
click at [313, 373] on rect at bounding box center [311, 366] width 21 height 21
click at [529, 267] on input "b." at bounding box center [529, 263] width 1 height 8
radio input "true"
click at [755, 376] on icon at bounding box center [731, 355] width 125 height 103
click at [529, 267] on input "e." at bounding box center [529, 263] width 1 height 8
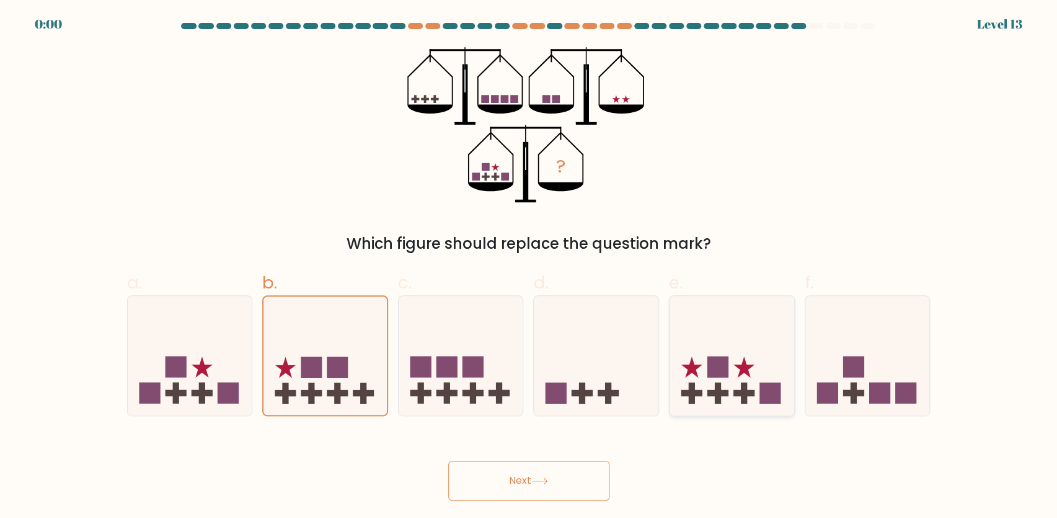
radio input "true"
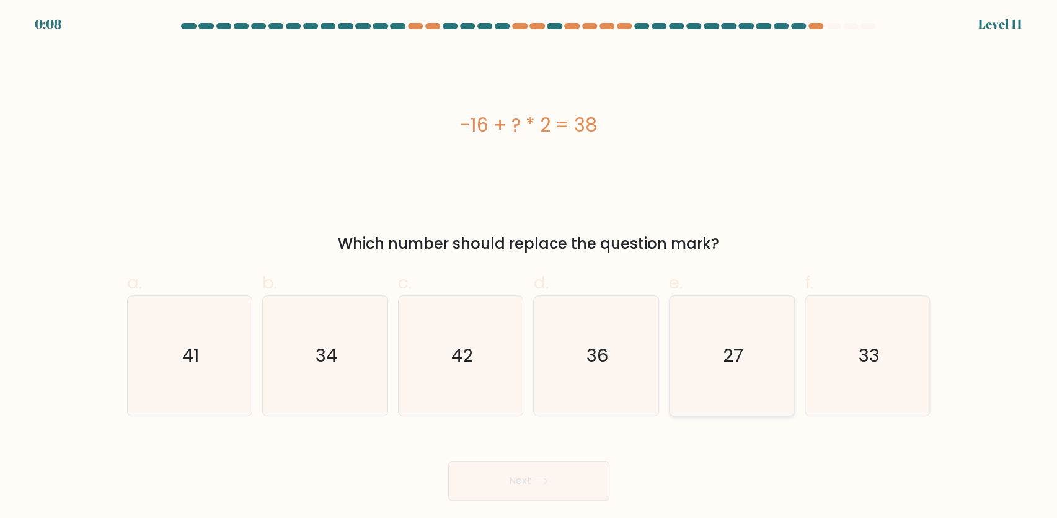
click at [725, 370] on icon "27" at bounding box center [732, 356] width 120 height 120
click at [529, 267] on input "e. 27" at bounding box center [529, 263] width 1 height 8
radio input "true"
click at [604, 472] on button "Next" at bounding box center [528, 480] width 161 height 40
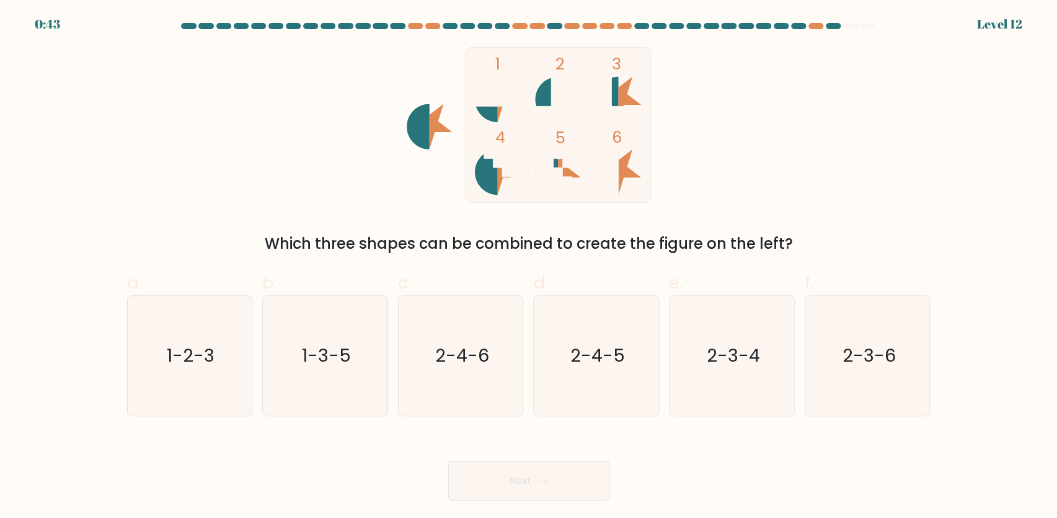
drag, startPoint x: 215, startPoint y: 374, endPoint x: 260, endPoint y: 397, distance: 49.9
click at [216, 374] on icon "1-2-3" at bounding box center [190, 356] width 120 height 120
click at [529, 267] on input "a. 1-2-3" at bounding box center [529, 263] width 1 height 8
radio input "true"
click at [505, 474] on button "Next" at bounding box center [528, 480] width 161 height 40
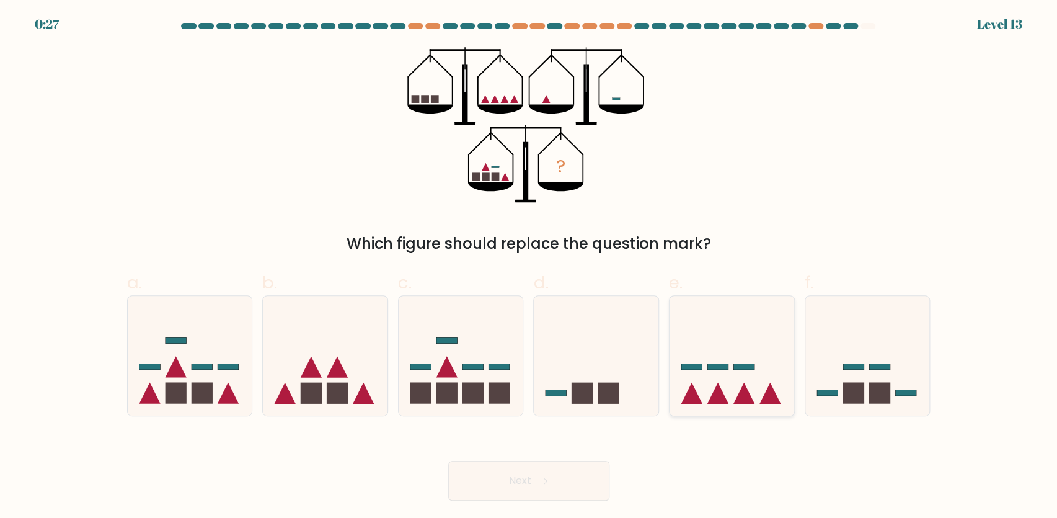
click at [759, 351] on icon at bounding box center [731, 355] width 125 height 103
click at [529, 267] on input "e." at bounding box center [529, 263] width 1 height 8
radio input "true"
click at [532, 469] on button "Next" at bounding box center [528, 480] width 161 height 40
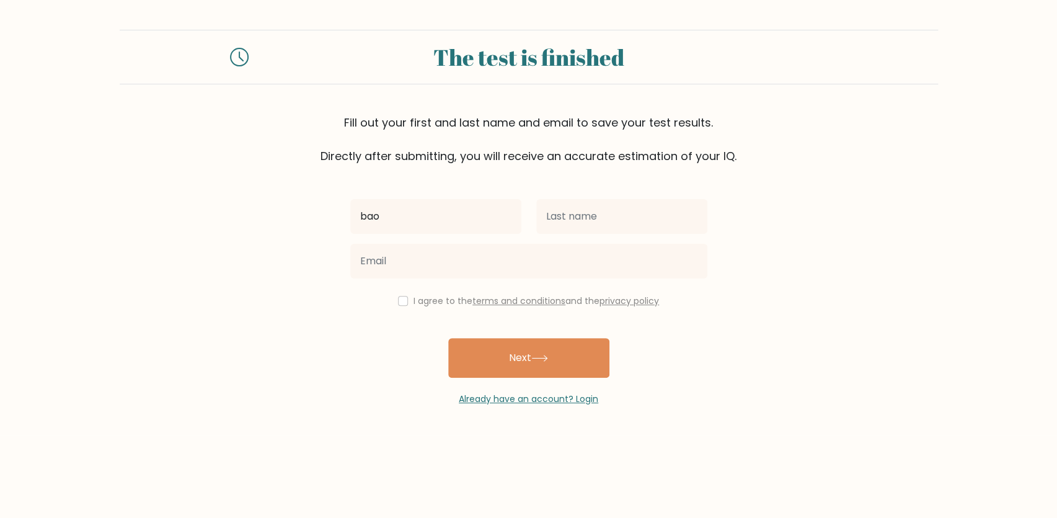
type input "bao"
type input "B"
type input "Ngo"
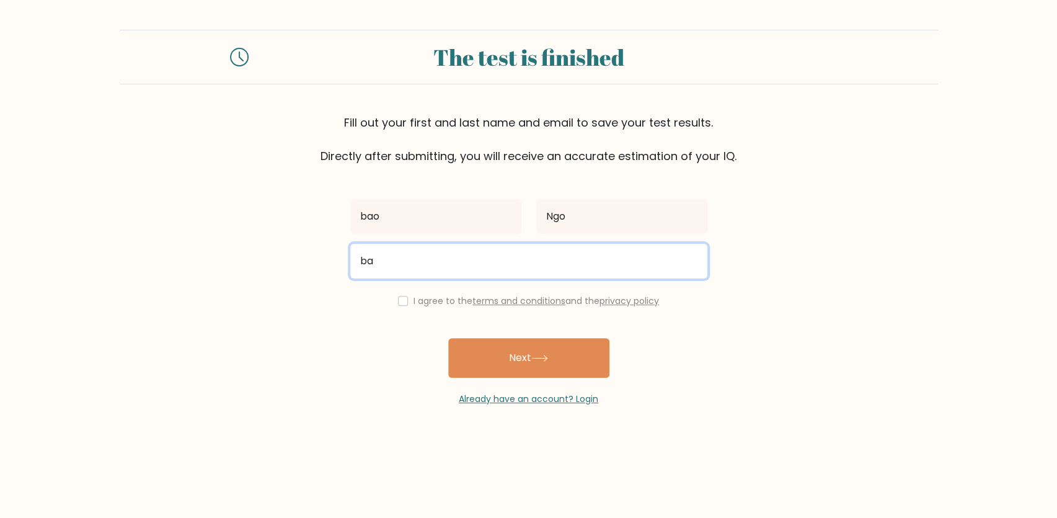
type input "[EMAIL_ADDRESS][DOMAIN_NAME]"
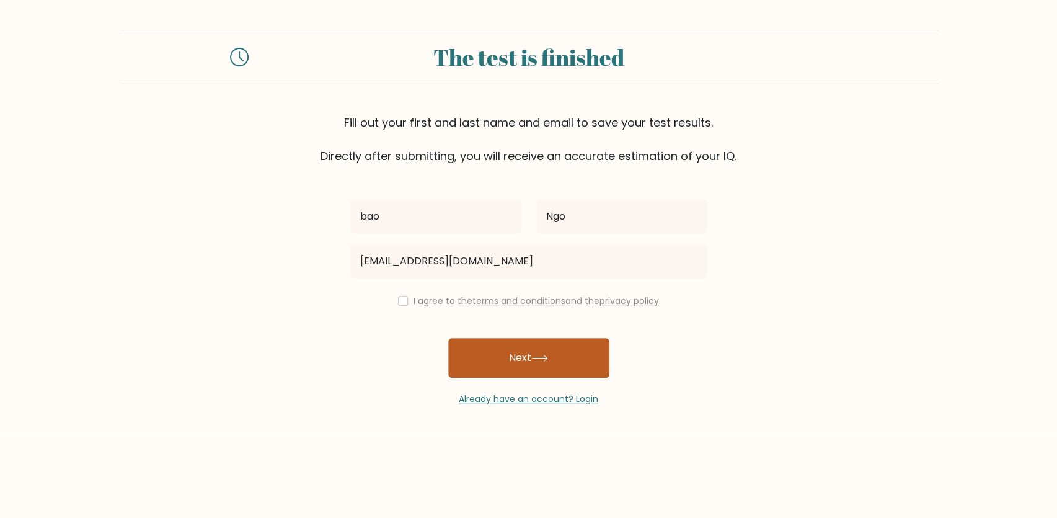
click at [520, 353] on button "Next" at bounding box center [528, 358] width 161 height 40
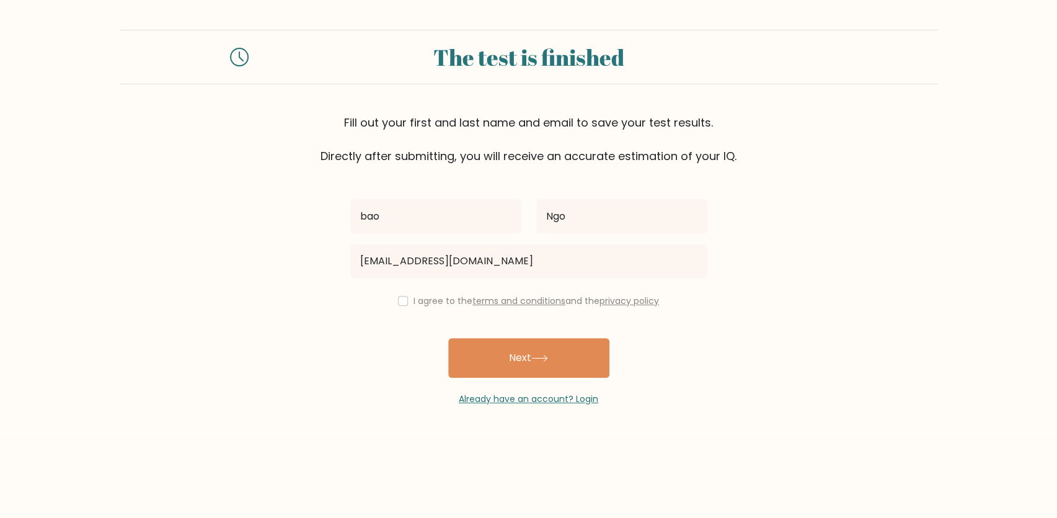
click at [434, 303] on label "I agree to the terms and conditions and the privacy policy" at bounding box center [535, 300] width 245 height 12
click at [403, 301] on input "checkbox" at bounding box center [403, 301] width 10 height 10
checkbox input "true"
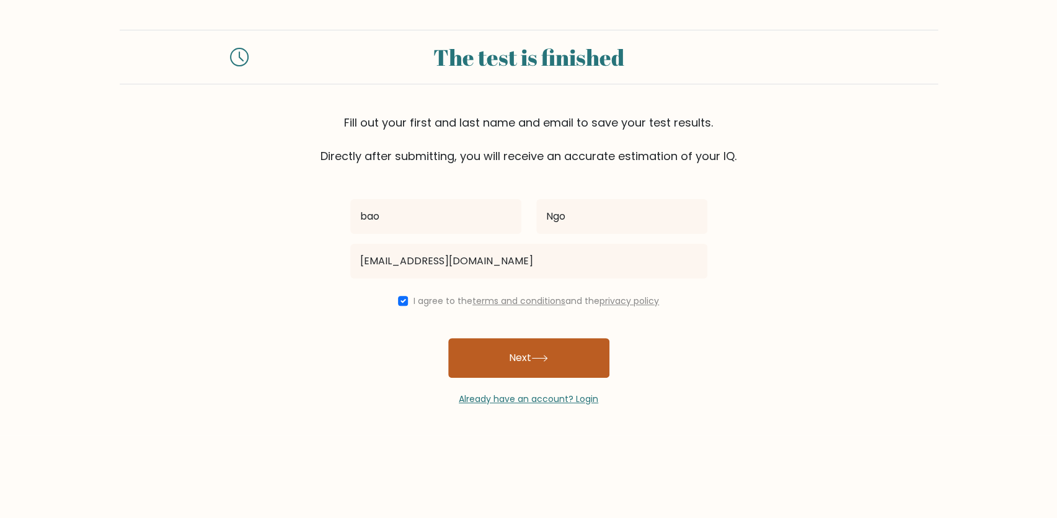
click at [505, 354] on button "Next" at bounding box center [528, 358] width 161 height 40
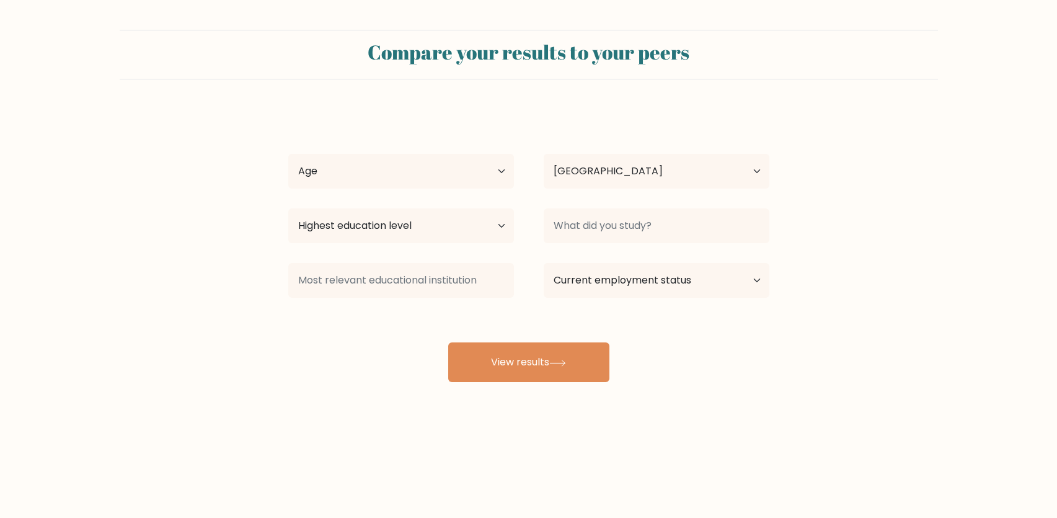
select select "VN"
click at [466, 164] on select "Age Under [DEMOGRAPHIC_DATA] [DEMOGRAPHIC_DATA] [DEMOGRAPHIC_DATA] [DEMOGRAPHIC…" at bounding box center [401, 171] width 226 height 35
select select "18_24"
click at [288, 154] on select "Age Under [DEMOGRAPHIC_DATA] [DEMOGRAPHIC_DATA] [DEMOGRAPHIC_DATA] [DEMOGRAPHIC…" at bounding box center [401, 171] width 226 height 35
click at [434, 236] on select "Highest education level No schooling Primary Lower Secondary Upper Secondary Oc…" at bounding box center [401, 225] width 226 height 35
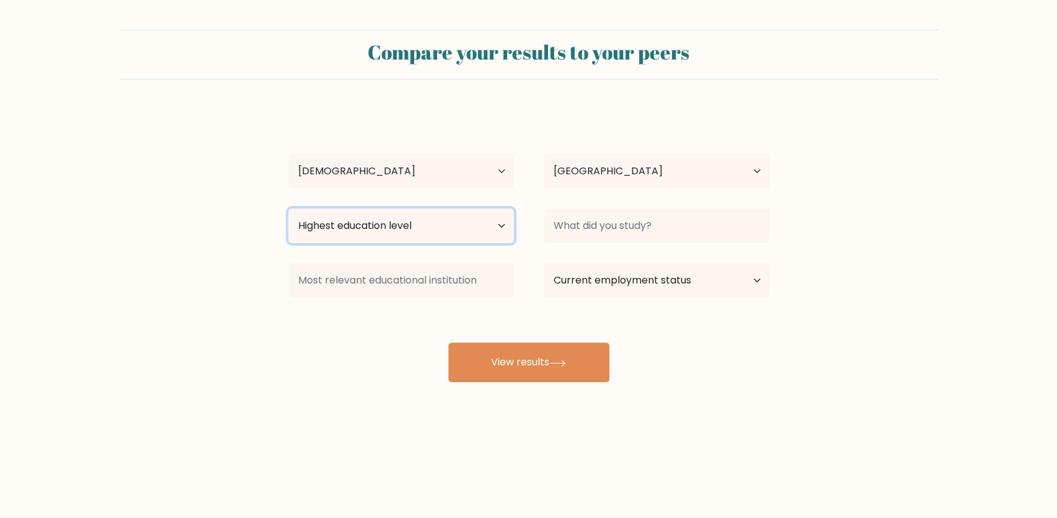
select select "bachelors_degree"
click at [288, 208] on select "Highest education level No schooling Primary Lower Secondary Upper Secondary Oc…" at bounding box center [401, 225] width 226 height 35
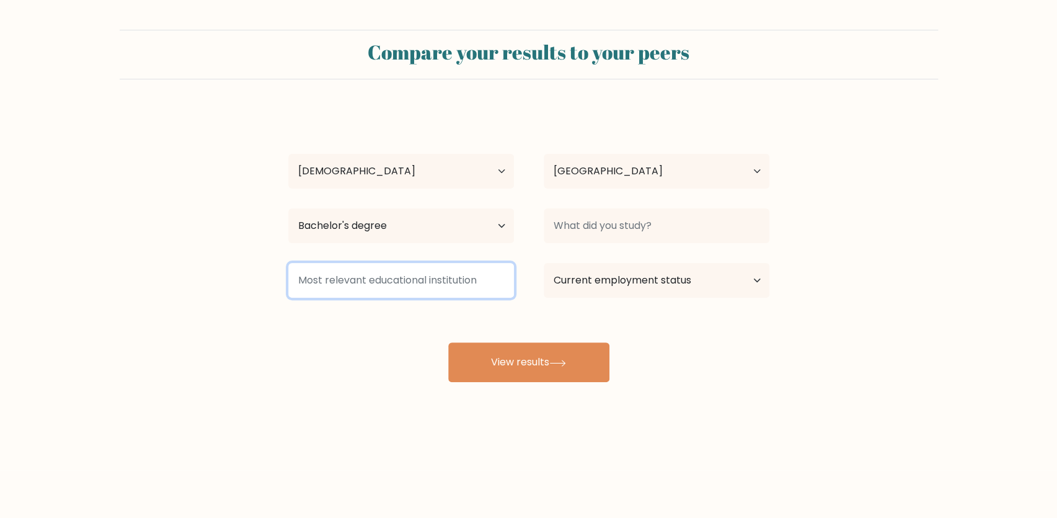
click at [449, 293] on input at bounding box center [401, 280] width 226 height 35
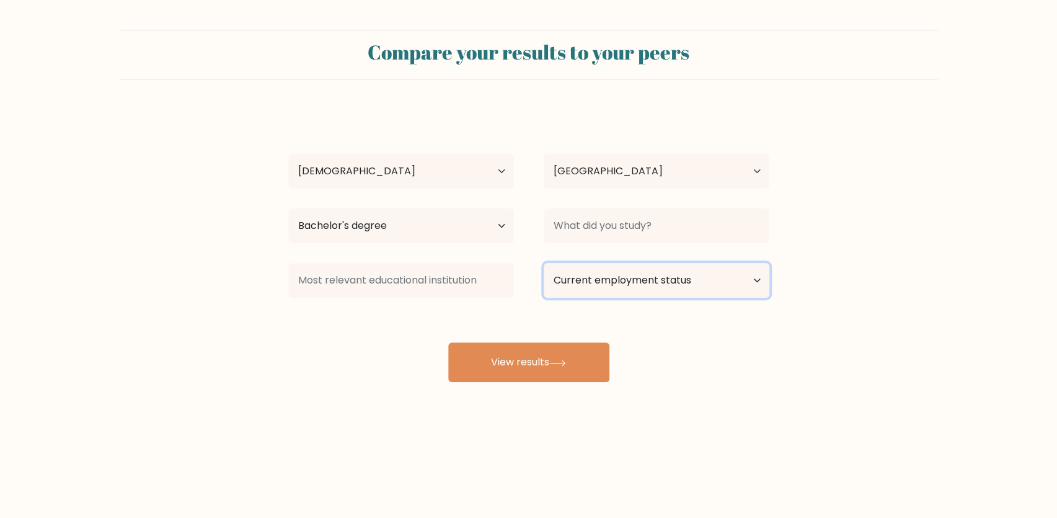
click at [630, 272] on select "Current employment status Employed Student Retired Other / prefer not to answer" at bounding box center [657, 280] width 226 height 35
select select "student"
click at [544, 263] on select "Current employment status Employed Student Retired Other / prefer not to answer" at bounding box center [657, 280] width 226 height 35
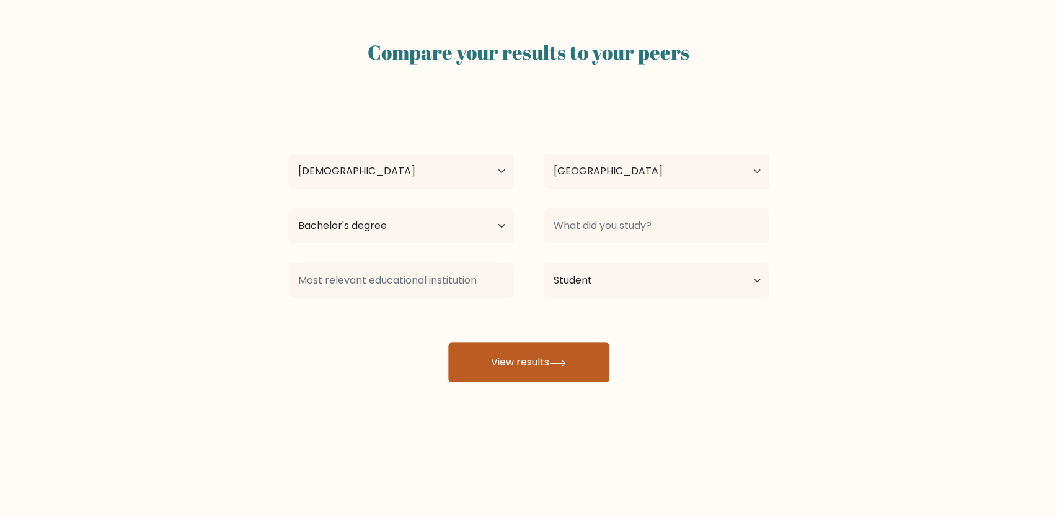
click at [545, 357] on button "View results" at bounding box center [528, 362] width 161 height 40
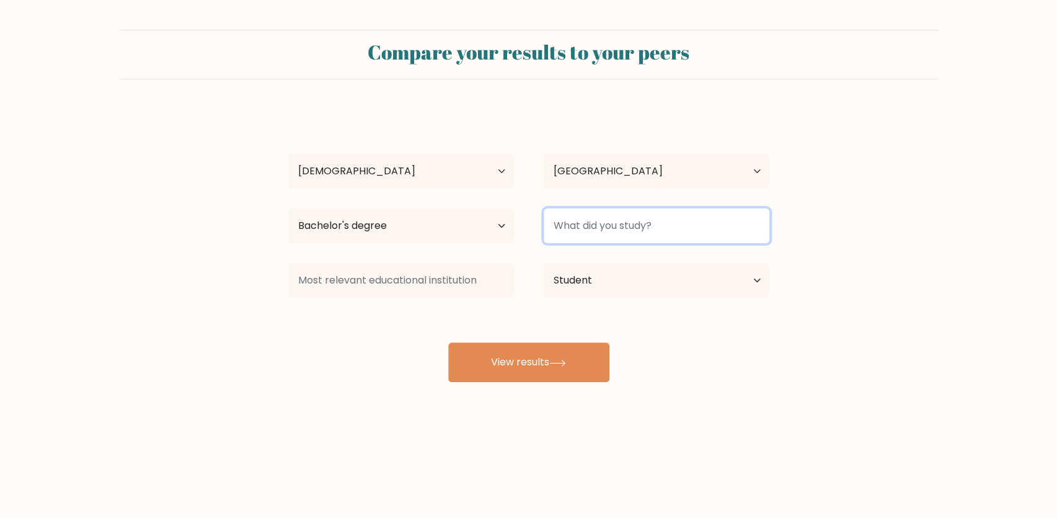
click at [624, 224] on input at bounding box center [657, 225] width 226 height 35
type input "S"
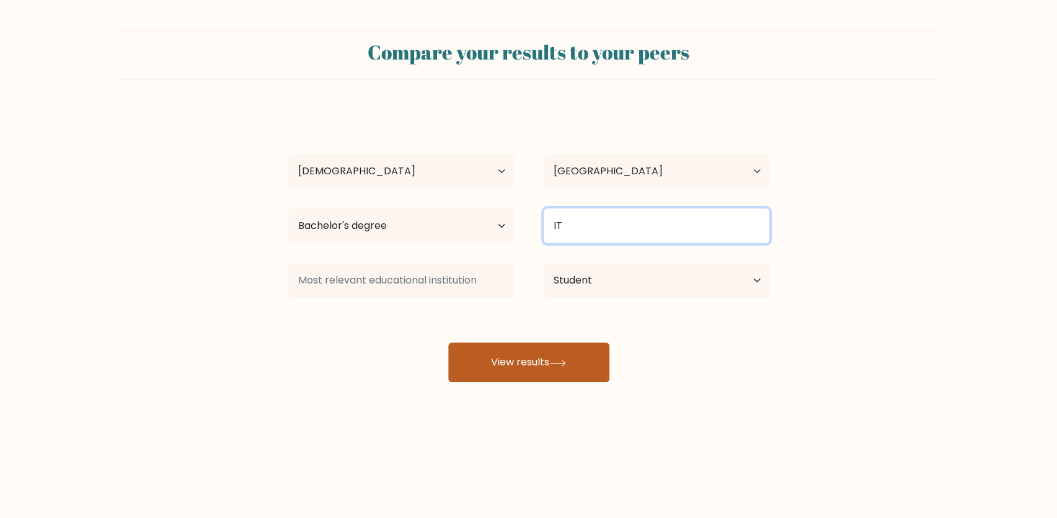
type input "IT"
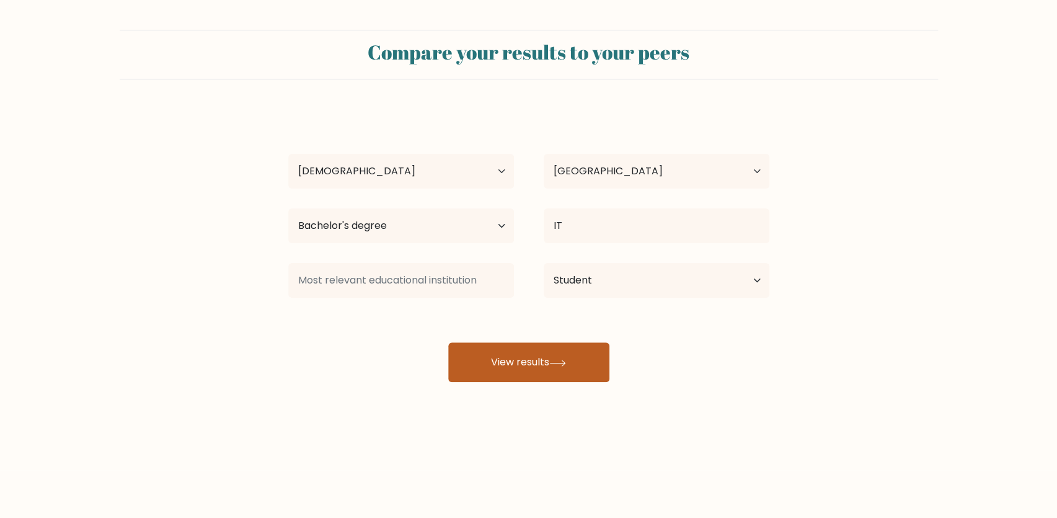
click at [514, 360] on button "View results" at bounding box center [528, 362] width 161 height 40
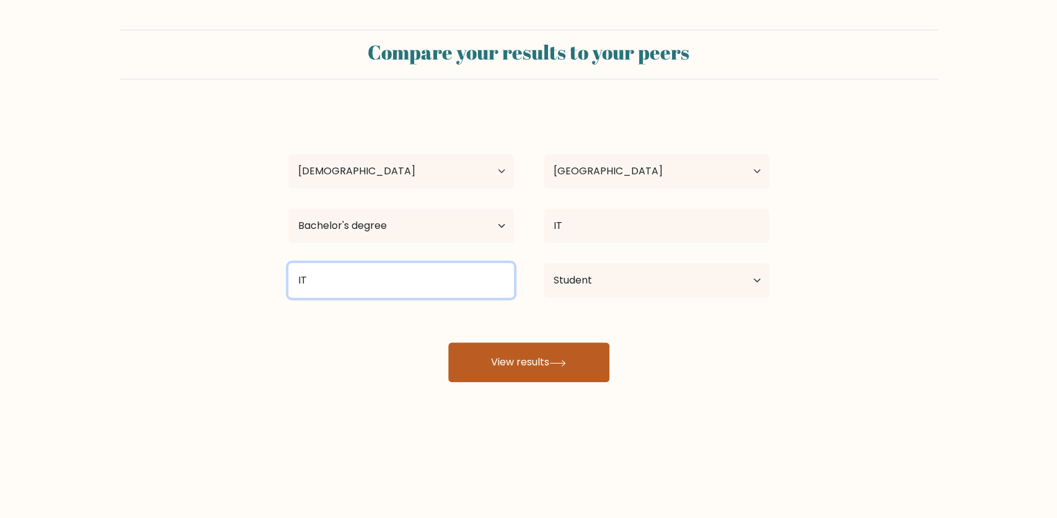
type input "IT"
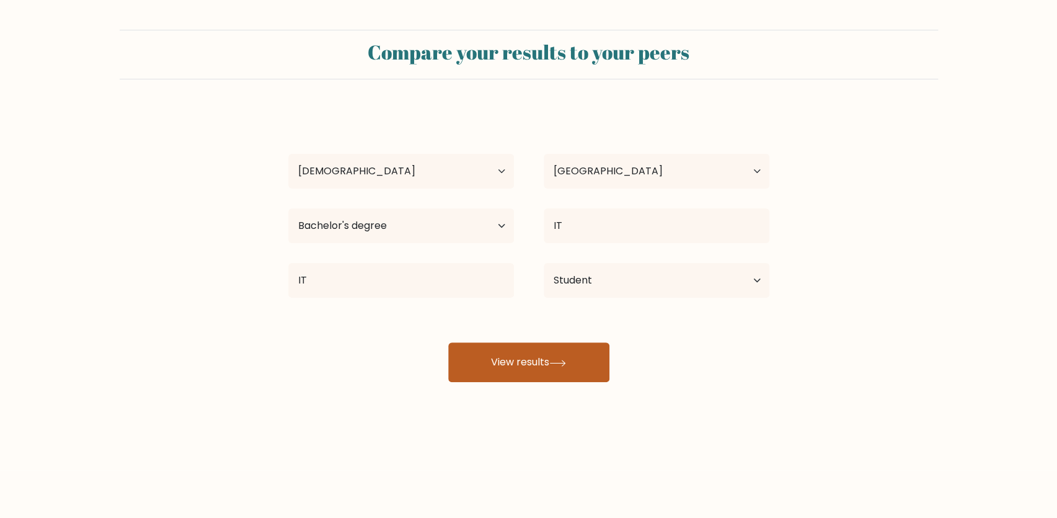
click at [485, 355] on button "View results" at bounding box center [528, 362] width 161 height 40
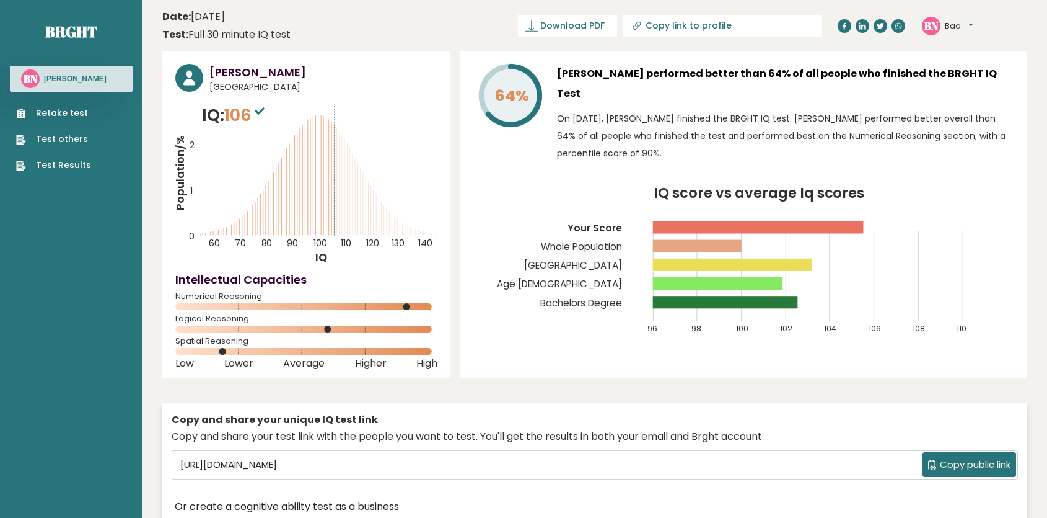
click at [863, 221] on rect at bounding box center [759, 227] width 211 height 12
click at [868, 207] on icon "IQ score vs average Iq scores 96 98 100 102 104 106 108 110 Your Score Whole Po…" at bounding box center [744, 267] width 542 height 160
click at [788, 296] on rect at bounding box center [726, 302] width 145 height 12
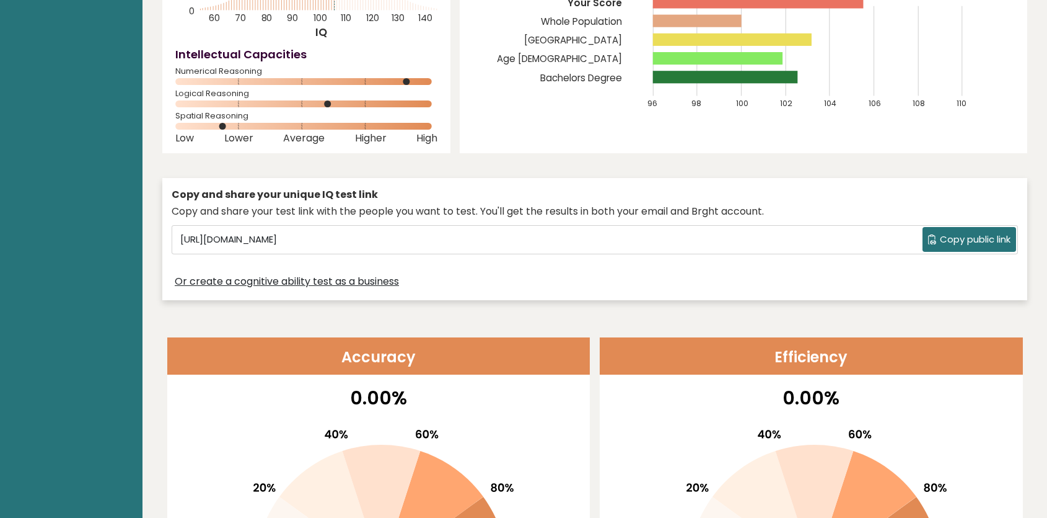
click at [539, 223] on div "Copy and share your unique IQ test link Copy and share your test link with the …" at bounding box center [594, 239] width 865 height 122
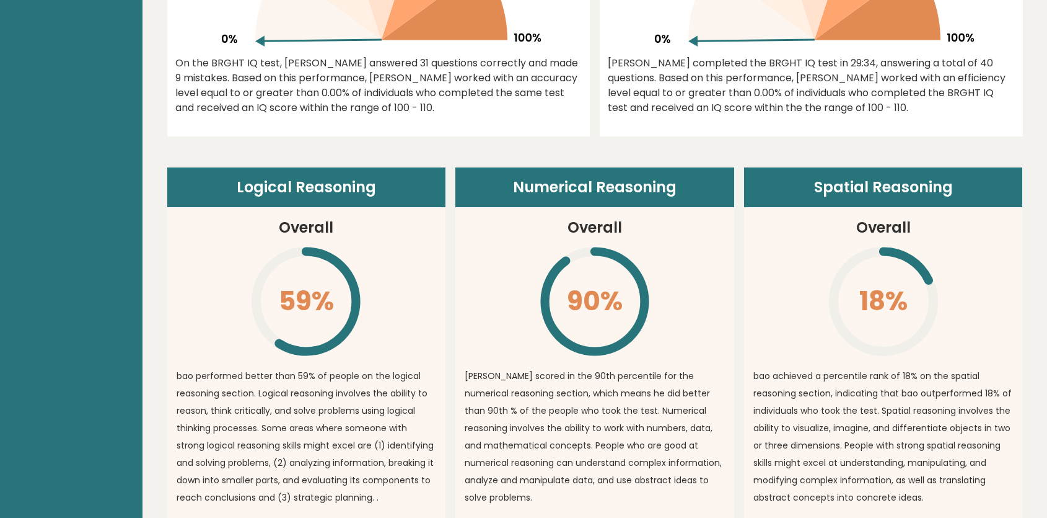
scroll to position [845, 0]
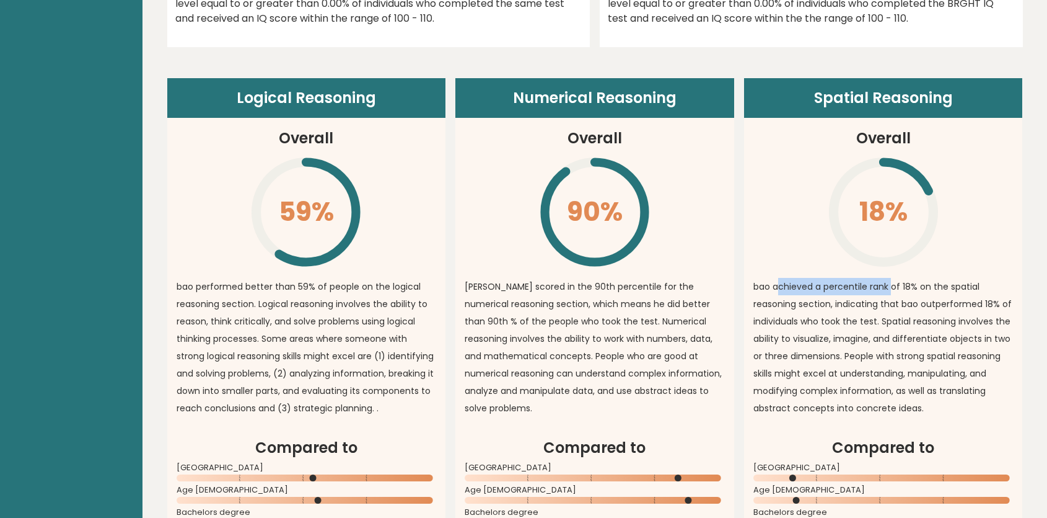
drag, startPoint x: 777, startPoint y: 281, endPoint x: 891, endPoint y: 282, distance: 114.7
click at [891, 282] on p "bao achieved a percentile rank of 18% on the spatial reasoning section, indicat…" at bounding box center [884, 347] width 260 height 139
click at [858, 311] on button at bounding box center [862, 307] width 20 height 22
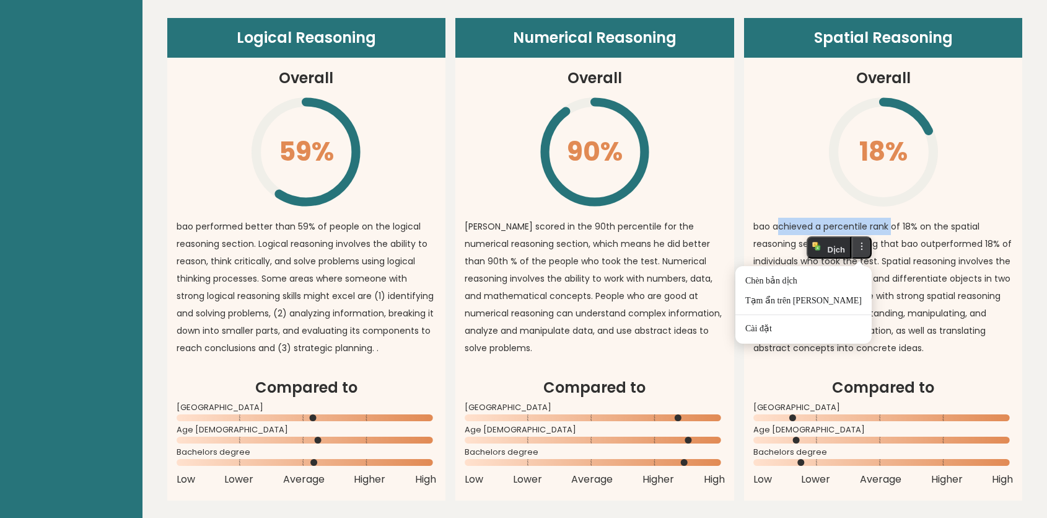
scroll to position [1070, 0]
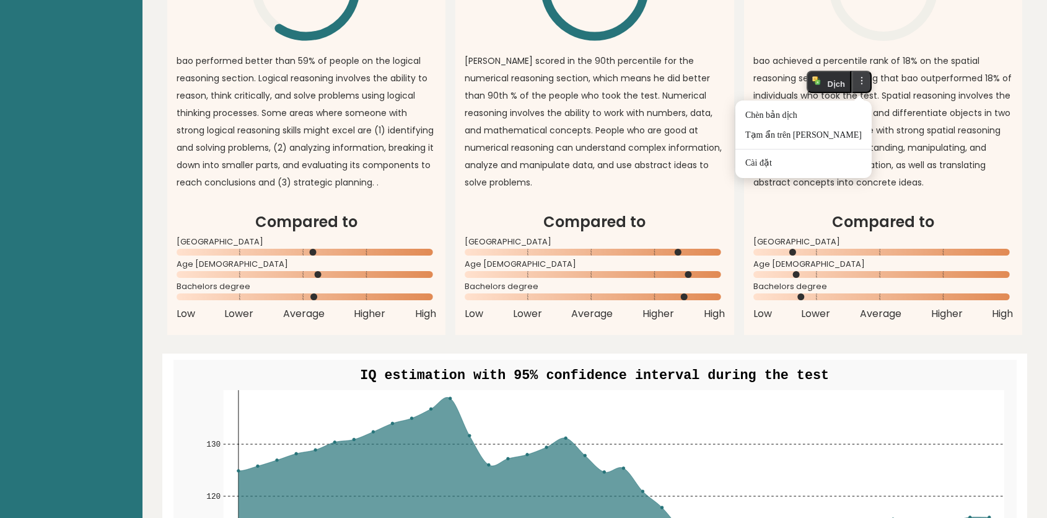
click at [648, 251] on rect at bounding box center [595, 252] width 260 height 7
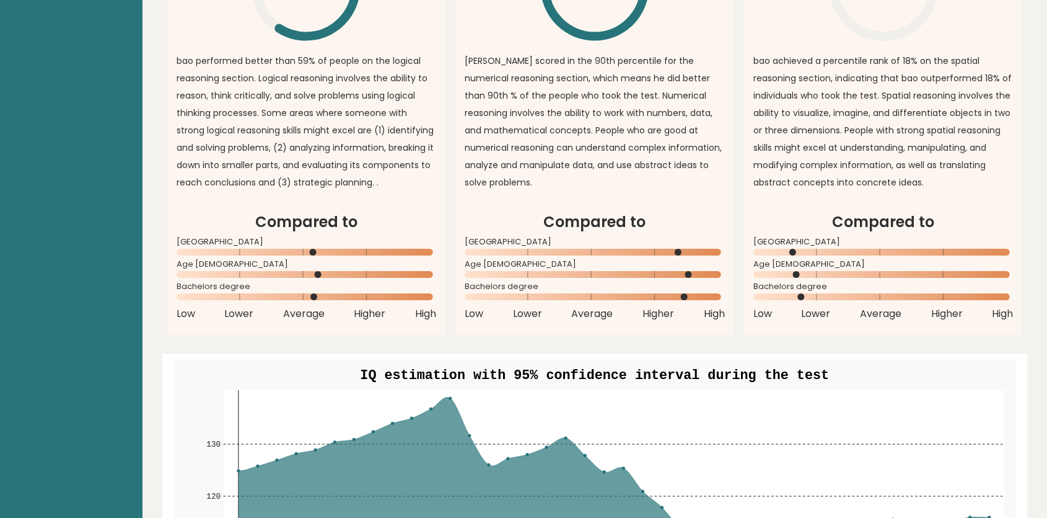
click at [821, 294] on rect at bounding box center [884, 296] width 260 height 7
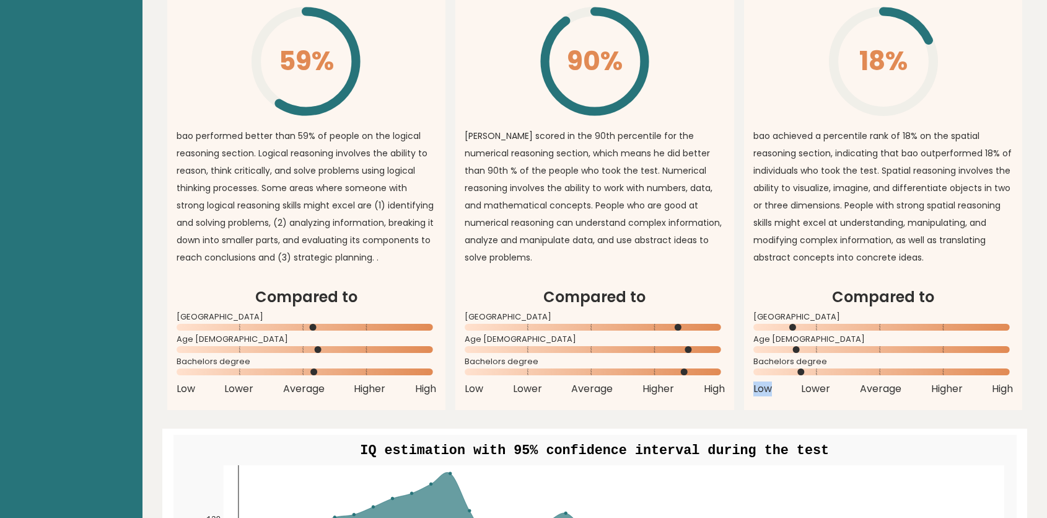
scroll to position [845, 0]
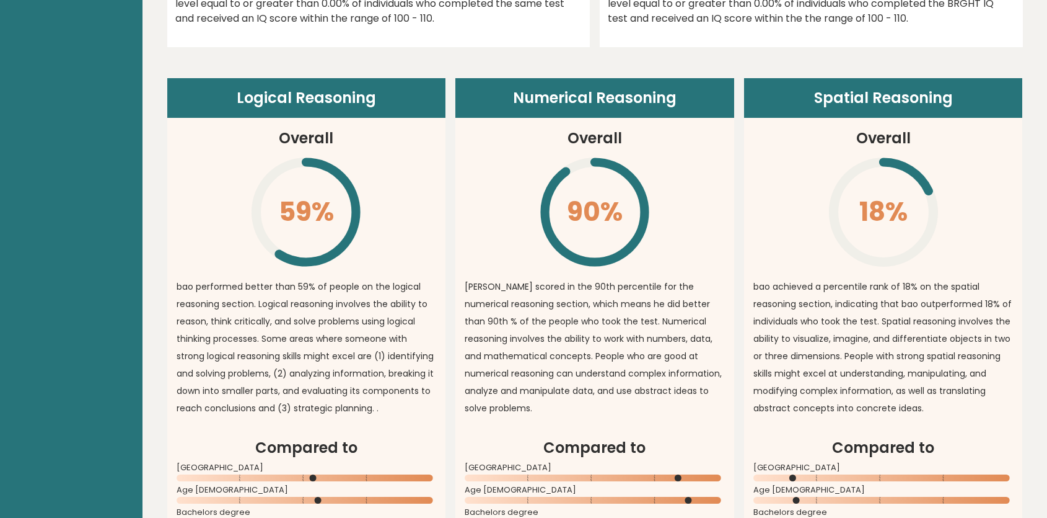
click at [866, 318] on p "bao achieved a percentile rank of 18% on the spatial reasoning section, indicat…" at bounding box center [884, 347] width 260 height 139
click at [868, 324] on p "bao achieved a percentile rank of 18% on the spatial reasoning section, indicat…" at bounding box center [884, 347] width 260 height 139
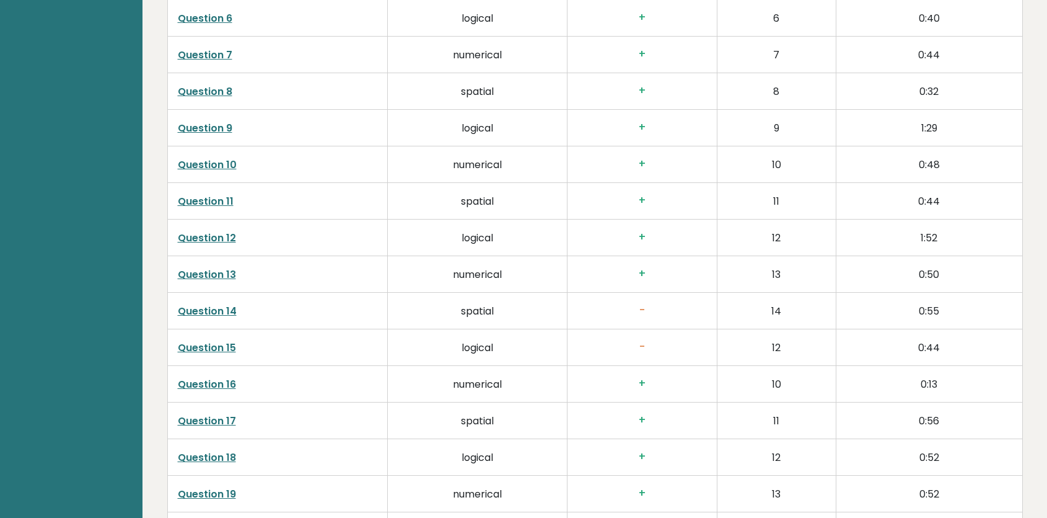
scroll to position [2591, 0]
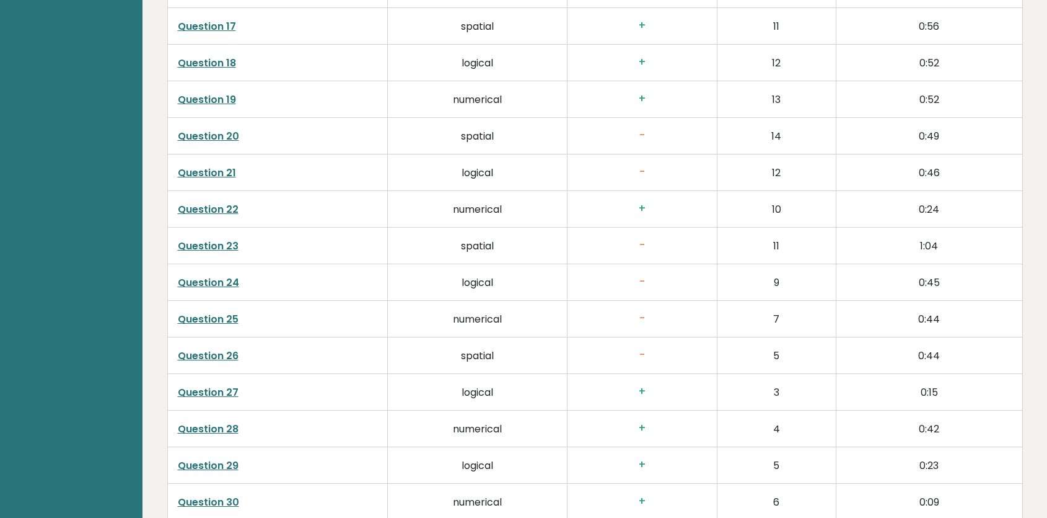
click at [643, 245] on h3 "-" at bounding box center [642, 245] width 129 height 13
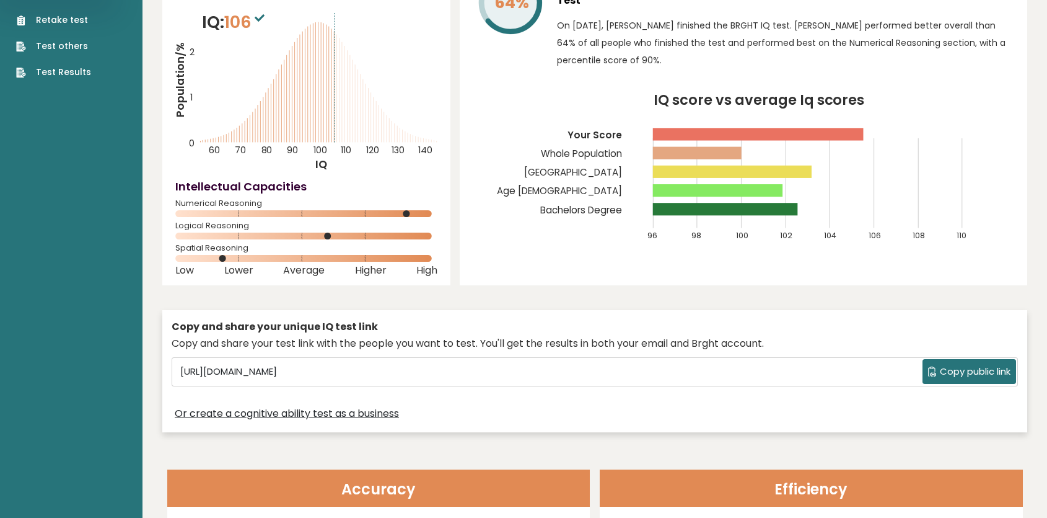
scroll to position [0, 0]
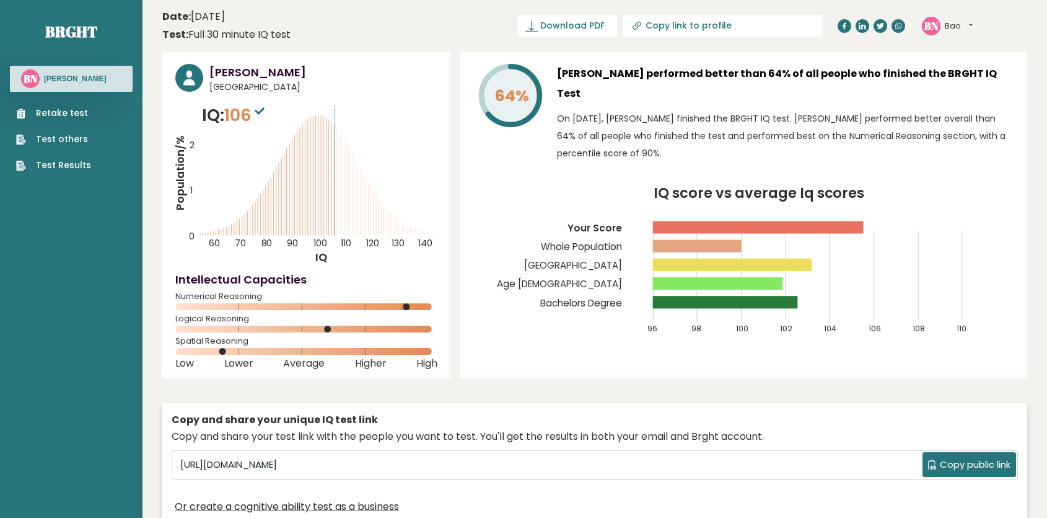
click at [76, 112] on link "Retake test" at bounding box center [53, 113] width 75 height 13
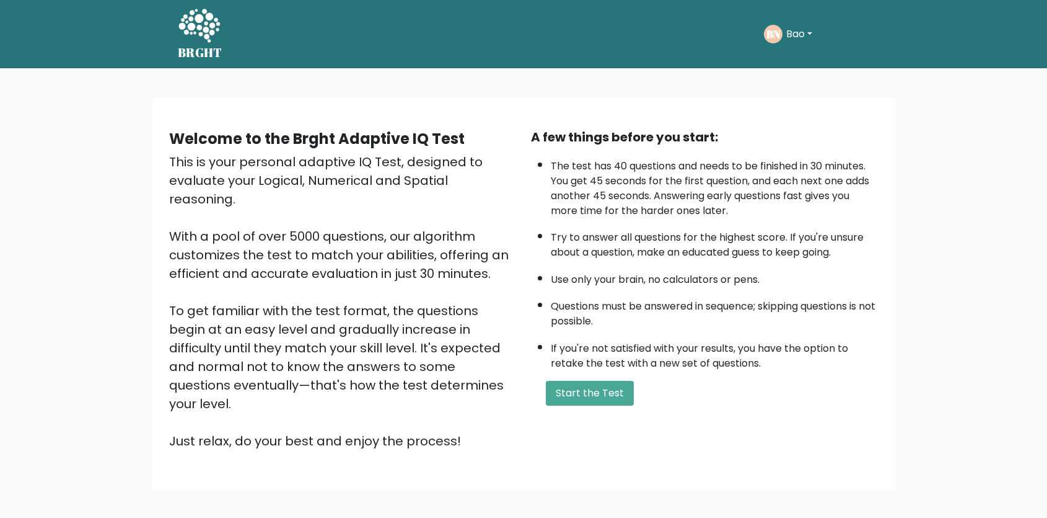
drag, startPoint x: 593, startPoint y: 388, endPoint x: 620, endPoint y: 372, distance: 31.7
click at [593, 389] on button "Start the Test" at bounding box center [590, 393] width 88 height 25
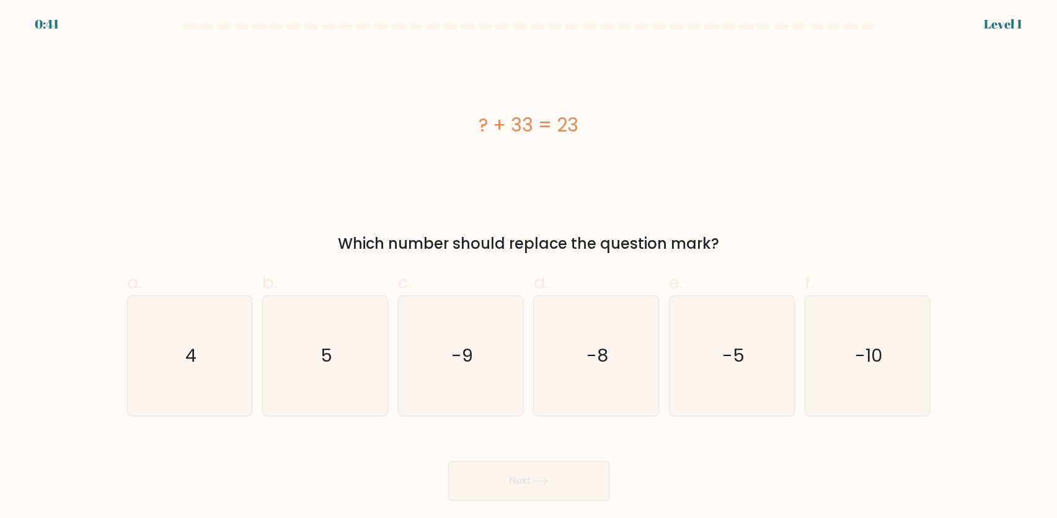
click at [966, 374] on form "a. 4" at bounding box center [528, 261] width 1057 height 477
click at [855, 377] on icon "-10" at bounding box center [868, 356] width 120 height 120
click at [529, 267] on input "f. -10" at bounding box center [529, 263] width 1 height 8
radio input "true"
drag, startPoint x: 586, startPoint y: 482, endPoint x: 620, endPoint y: 475, distance: 34.0
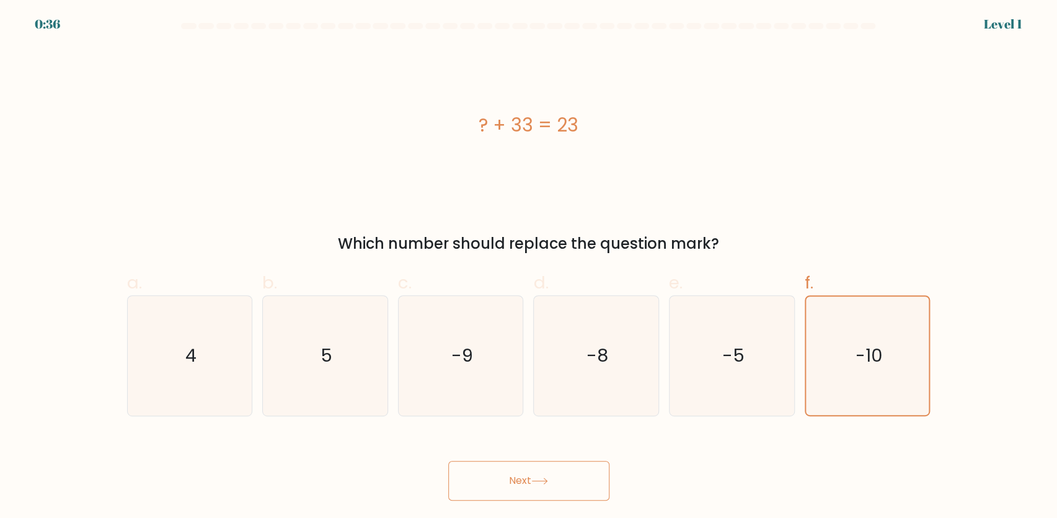
click at [587, 482] on button "Next" at bounding box center [528, 480] width 161 height 40
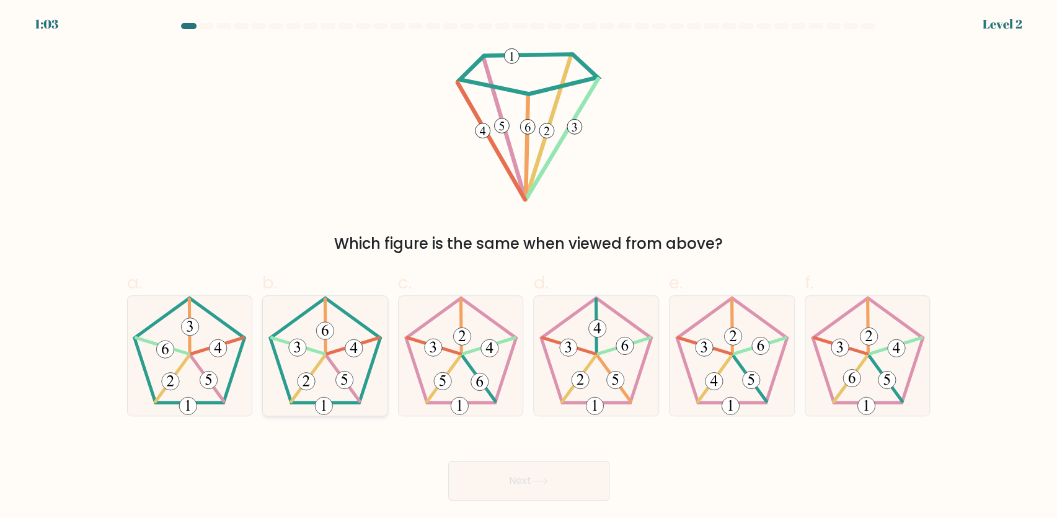
click at [327, 356] on 153 at bounding box center [343, 378] width 32 height 45
click at [529, 267] on input "b." at bounding box center [529, 263] width 1 height 8
radio input "true"
click at [573, 477] on button "Next" at bounding box center [528, 480] width 161 height 40
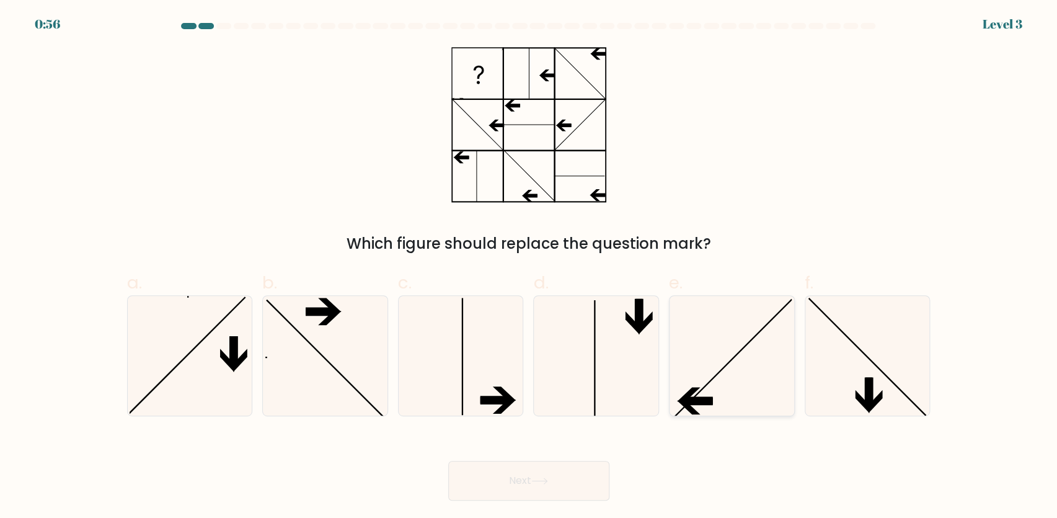
click at [693, 377] on icon at bounding box center [732, 356] width 120 height 120
click at [529, 267] on input "e." at bounding box center [529, 263] width 1 height 8
radio input "true"
click at [562, 477] on button "Next" at bounding box center [528, 480] width 161 height 40
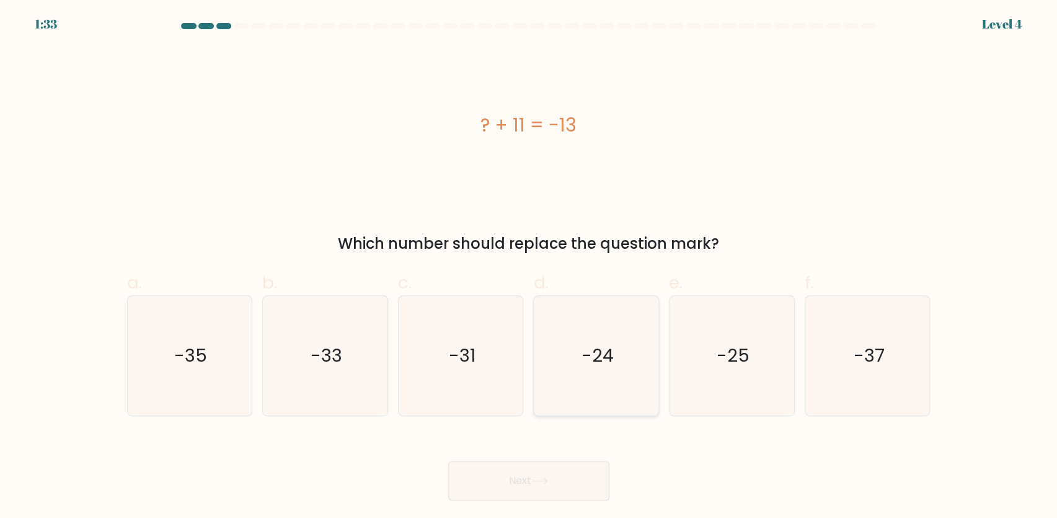
click at [595, 368] on icon "-24" at bounding box center [596, 356] width 120 height 120
click at [529, 267] on input "d. -24" at bounding box center [529, 263] width 1 height 8
radio input "true"
click at [562, 477] on button "Next" at bounding box center [528, 480] width 161 height 40
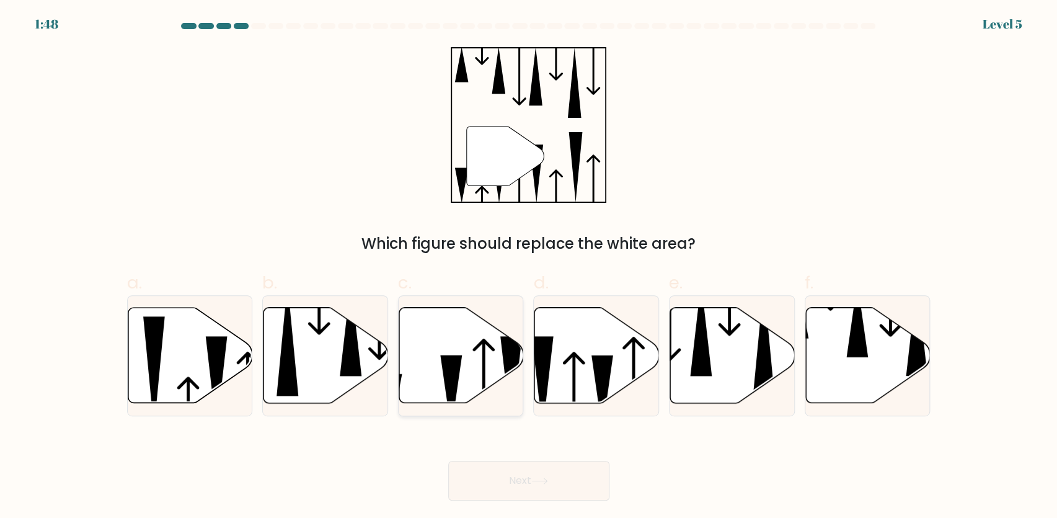
click at [414, 384] on icon at bounding box center [461, 354] width 125 height 95
click at [529, 267] on input "c." at bounding box center [529, 263] width 1 height 8
radio input "true"
click at [530, 469] on button "Next" at bounding box center [528, 480] width 161 height 40
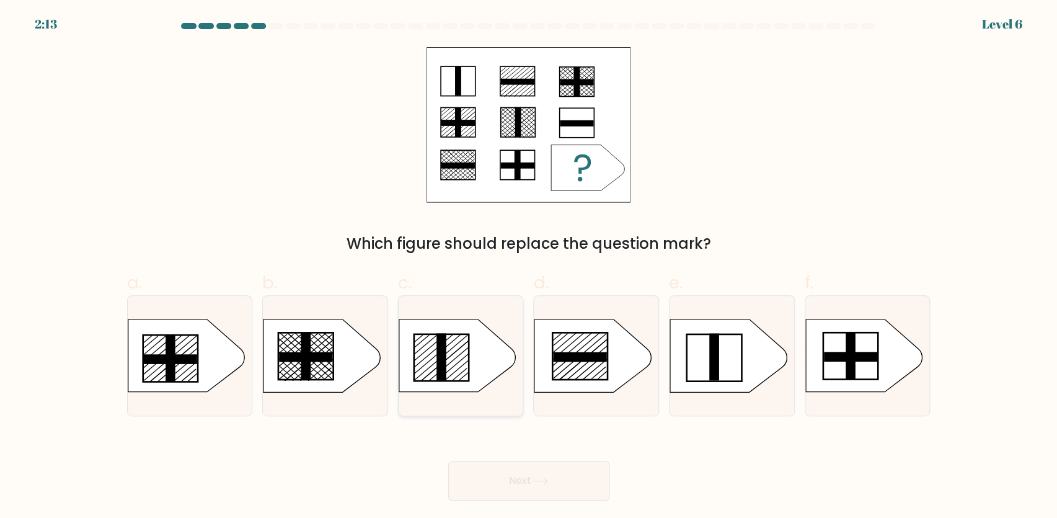
drag, startPoint x: 453, startPoint y: 349, endPoint x: 459, endPoint y: 350, distance: 6.3
click at [454, 349] on icon at bounding box center [457, 355] width 117 height 73
click at [529, 267] on input "c." at bounding box center [529, 263] width 1 height 8
radio input "true"
drag, startPoint x: 551, startPoint y: 481, endPoint x: 581, endPoint y: 475, distance: 30.3
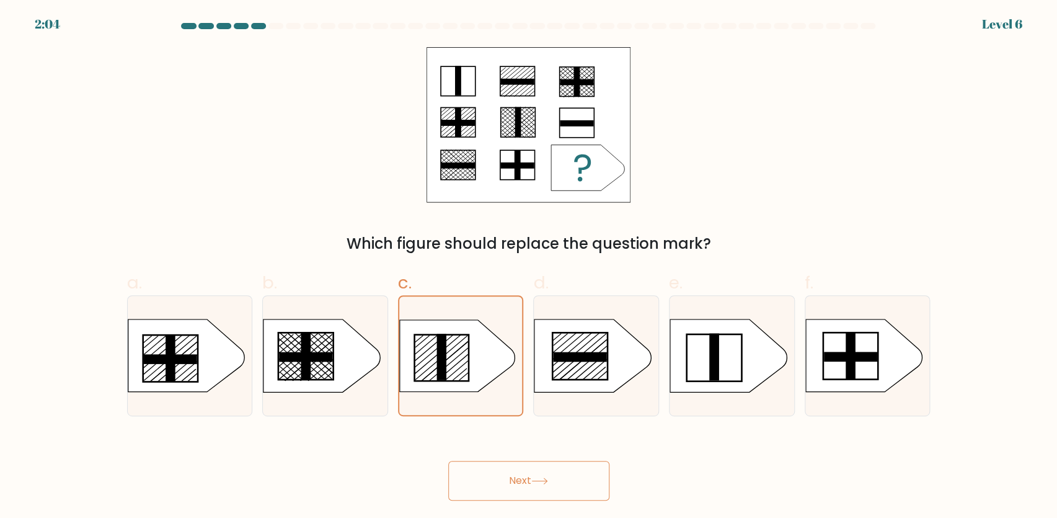
click at [551, 482] on button "Next" at bounding box center [528, 480] width 161 height 40
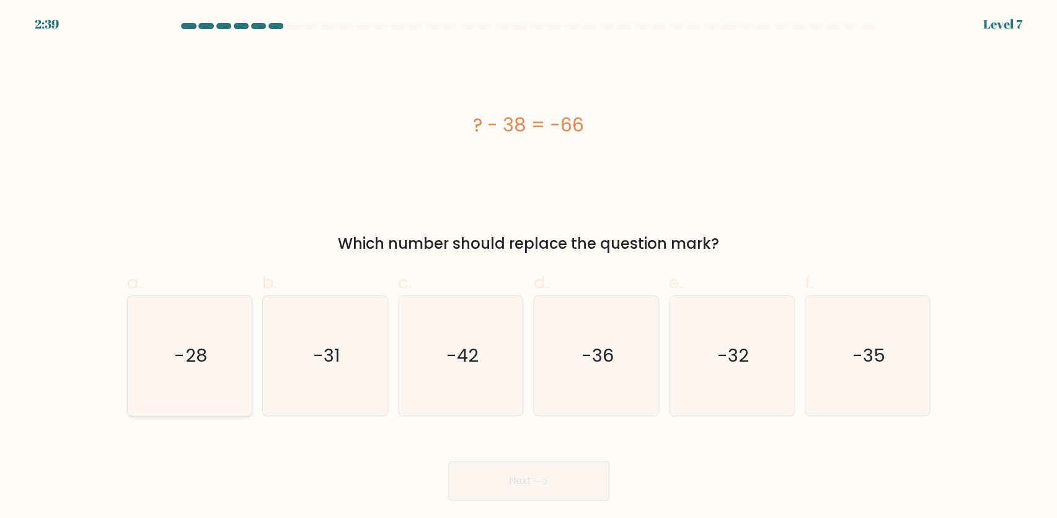
click at [182, 380] on icon "-28" at bounding box center [190, 356] width 120 height 120
click at [529, 267] on input "a. -28" at bounding box center [529, 263] width 1 height 8
radio input "true"
drag, startPoint x: 500, startPoint y: 475, endPoint x: 554, endPoint y: 454, distance: 57.7
click at [500, 475] on button "Next" at bounding box center [528, 480] width 161 height 40
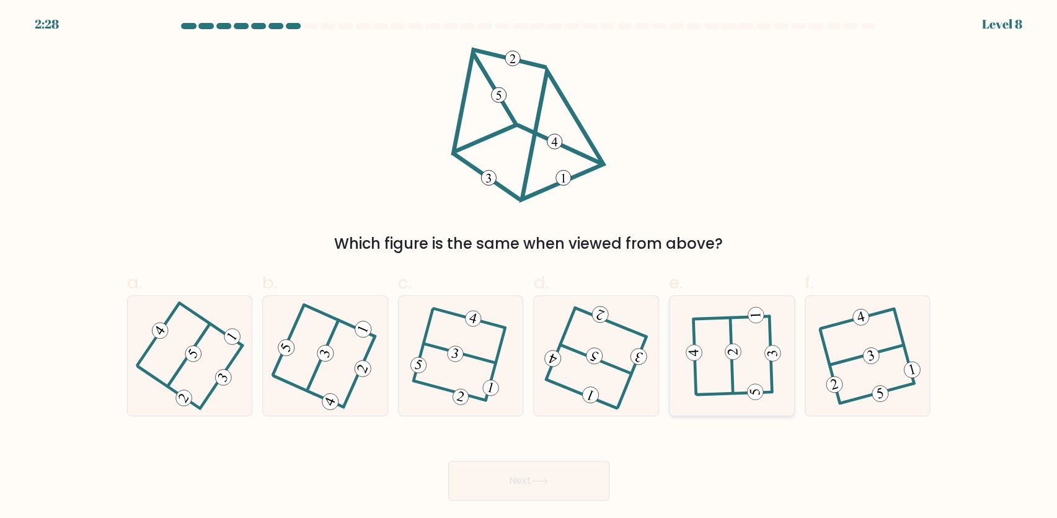
drag, startPoint x: 737, startPoint y: 352, endPoint x: 747, endPoint y: 369, distance: 20.3
click at [737, 354] on icon at bounding box center [733, 351] width 10 height 7
click at [529, 267] on input "e." at bounding box center [529, 263] width 1 height 8
radio input "true"
click at [534, 471] on button "Next" at bounding box center [528, 480] width 161 height 40
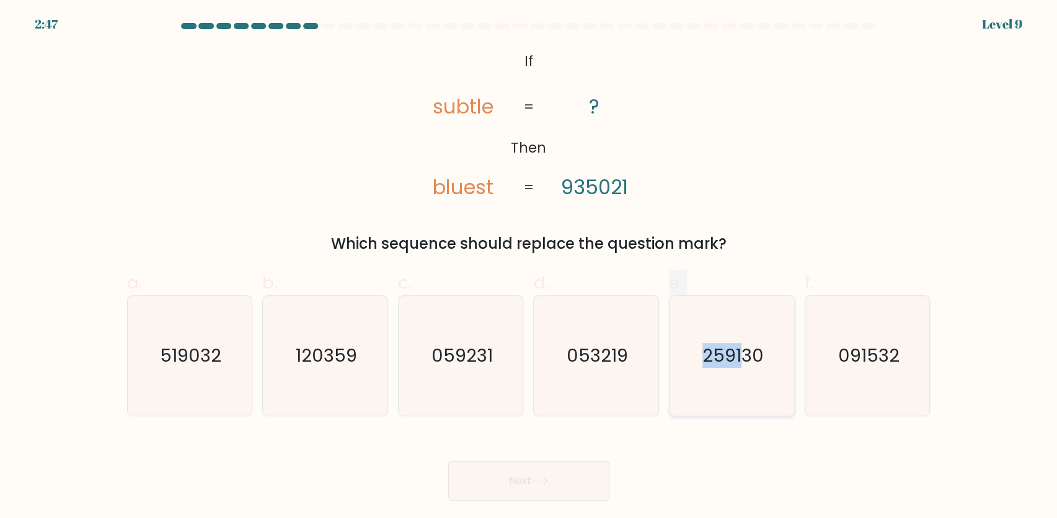
drag, startPoint x: 681, startPoint y: 264, endPoint x: 744, endPoint y: 315, distance: 82.0
click at [744, 315] on form "If ?" at bounding box center [528, 261] width 1057 height 477
click at [740, 334] on icon "259130" at bounding box center [732, 356] width 120 height 120
click at [529, 267] on input "e. 259130" at bounding box center [529, 263] width 1 height 8
radio input "true"
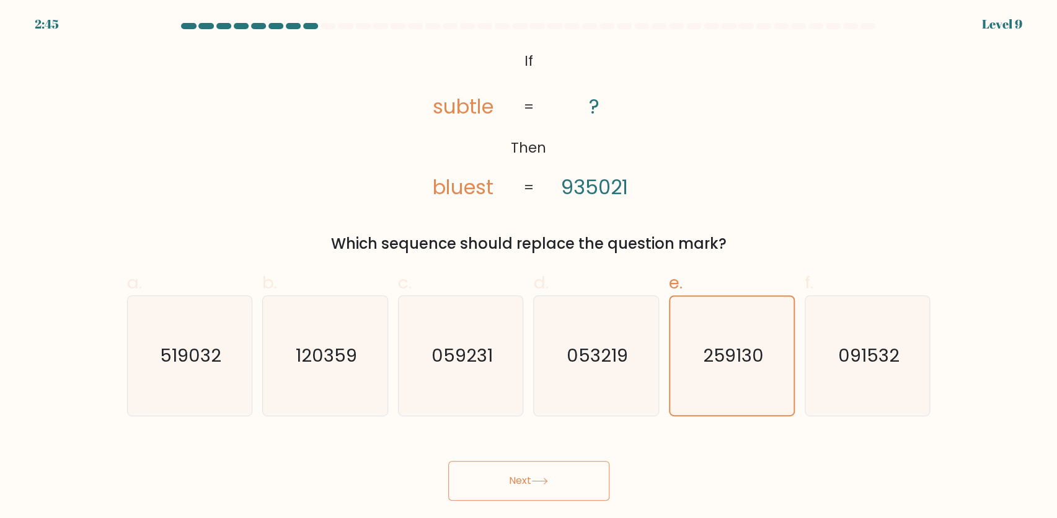
click at [887, 201] on div "@import url('https://fonts.googleapis.com/css?family=Abril+Fatface:400,100,100i…" at bounding box center [529, 151] width 818 height 208
click at [747, 359] on text "259130" at bounding box center [733, 355] width 60 height 25
click at [529, 267] on input "e. 259130" at bounding box center [529, 263] width 1 height 8
click at [559, 481] on button "Next" at bounding box center [528, 480] width 161 height 40
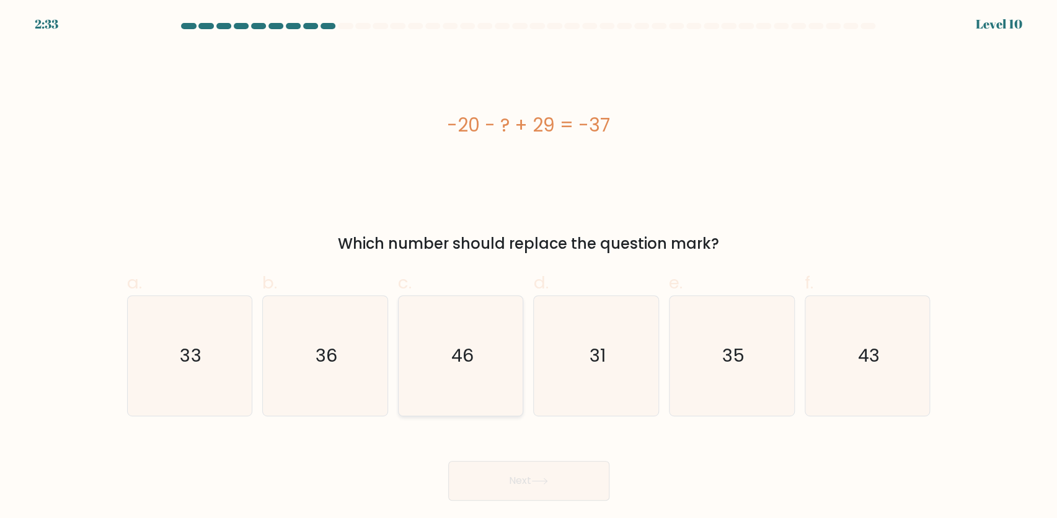
click at [480, 377] on icon "46" at bounding box center [461, 356] width 120 height 120
click at [529, 267] on input "c. 46" at bounding box center [529, 263] width 1 height 8
radio input "true"
click at [539, 476] on button "Next" at bounding box center [528, 480] width 161 height 40
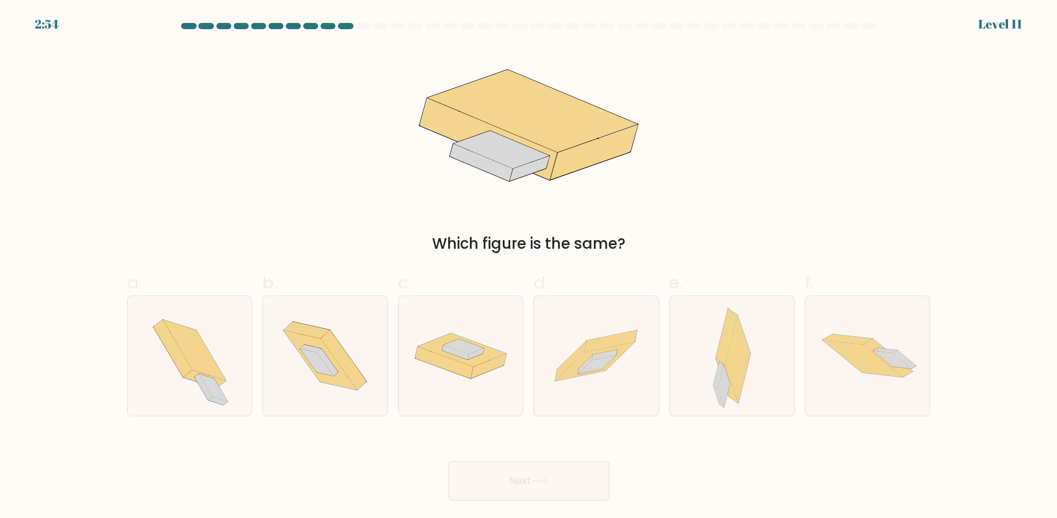
drag, startPoint x: 721, startPoint y: 372, endPoint x: 718, endPoint y: 445, distance: 73.2
click at [722, 374] on icon at bounding box center [724, 386] width 12 height 42
click at [529, 267] on input "e." at bounding box center [529, 263] width 1 height 8
radio input "true"
click at [547, 475] on button "Next" at bounding box center [528, 480] width 161 height 40
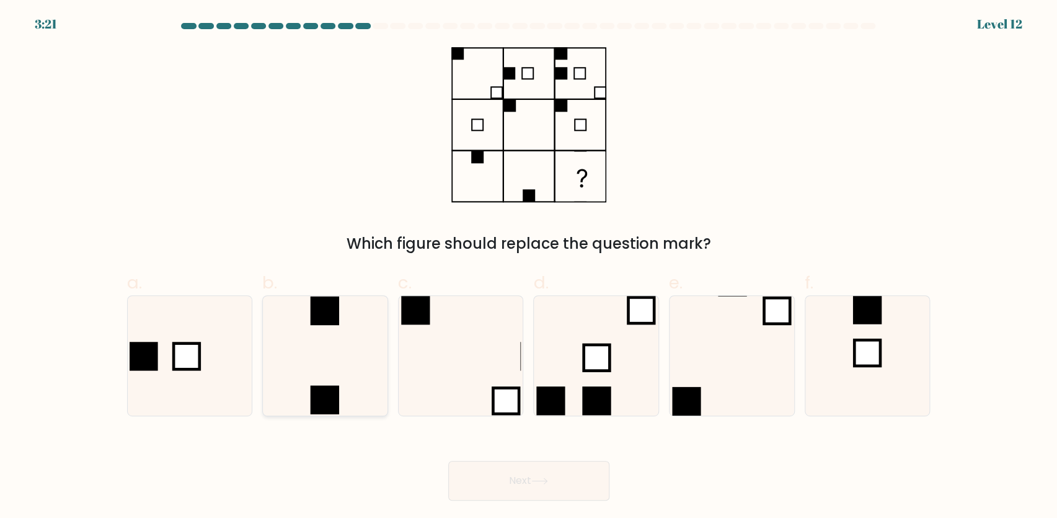
click at [327, 359] on icon at bounding box center [325, 356] width 120 height 120
click at [529, 267] on input "b." at bounding box center [529, 263] width 1 height 8
radio input "true"
click at [547, 474] on button "Next" at bounding box center [528, 480] width 161 height 40
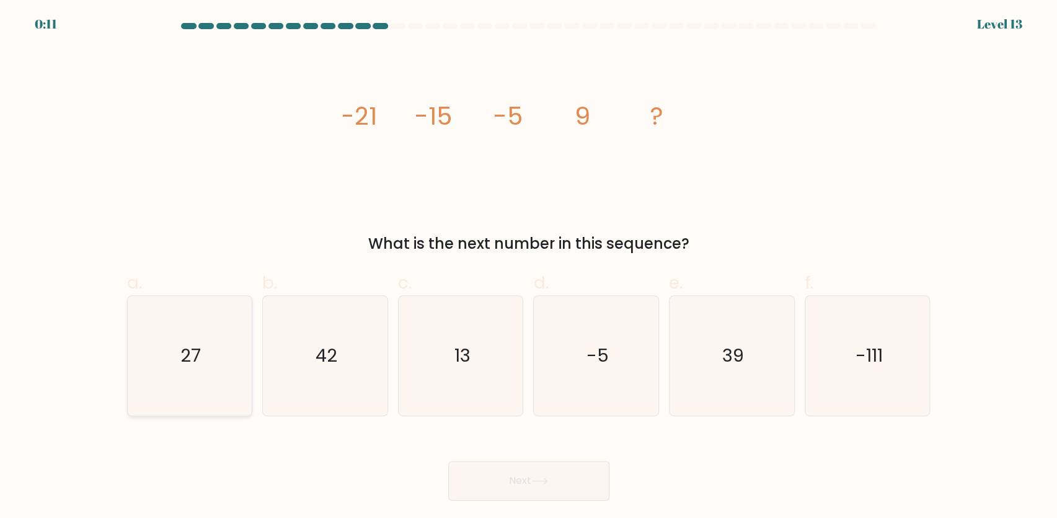
drag, startPoint x: 195, startPoint y: 315, endPoint x: 205, endPoint y: 320, distance: 10.8
click at [195, 315] on icon "27" at bounding box center [190, 356] width 120 height 120
click at [529, 267] on input "a. 27" at bounding box center [529, 263] width 1 height 8
radio input "true"
click at [499, 474] on button "Next" at bounding box center [528, 480] width 161 height 40
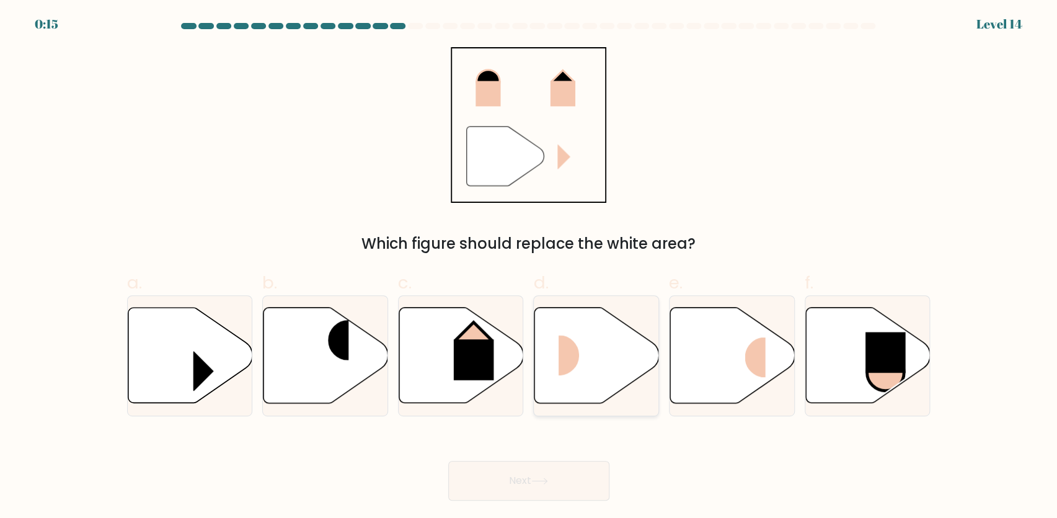
click at [597, 355] on rect at bounding box center [579, 355] width 42 height 40
click at [529, 267] on input "d." at bounding box center [529, 263] width 1 height 8
radio input "true"
click at [562, 481] on button "Next" at bounding box center [528, 480] width 161 height 40
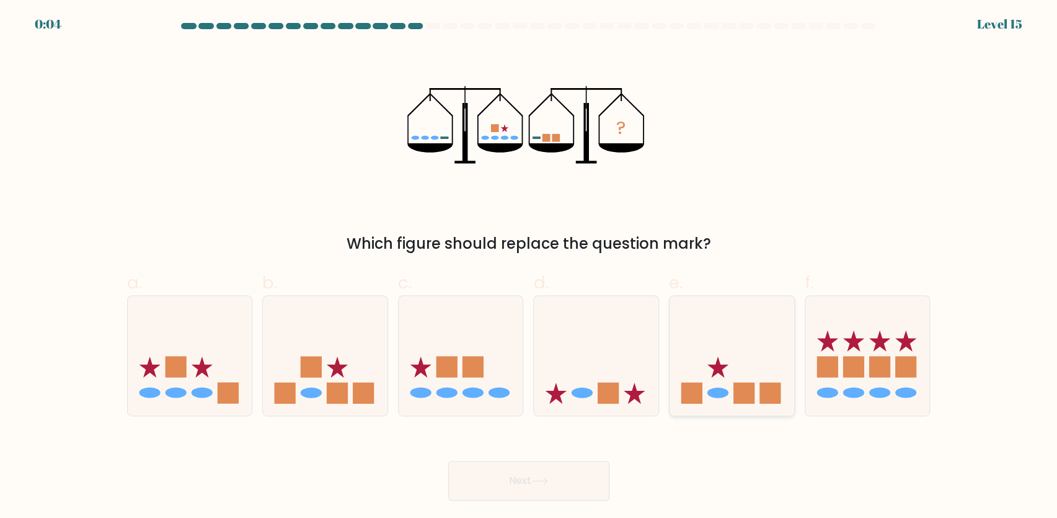
click at [721, 372] on icon at bounding box center [731, 355] width 125 height 103
click at [529, 267] on input "e." at bounding box center [529, 263] width 1 height 8
radio input "true"
click at [573, 477] on button "Next" at bounding box center [528, 480] width 161 height 40
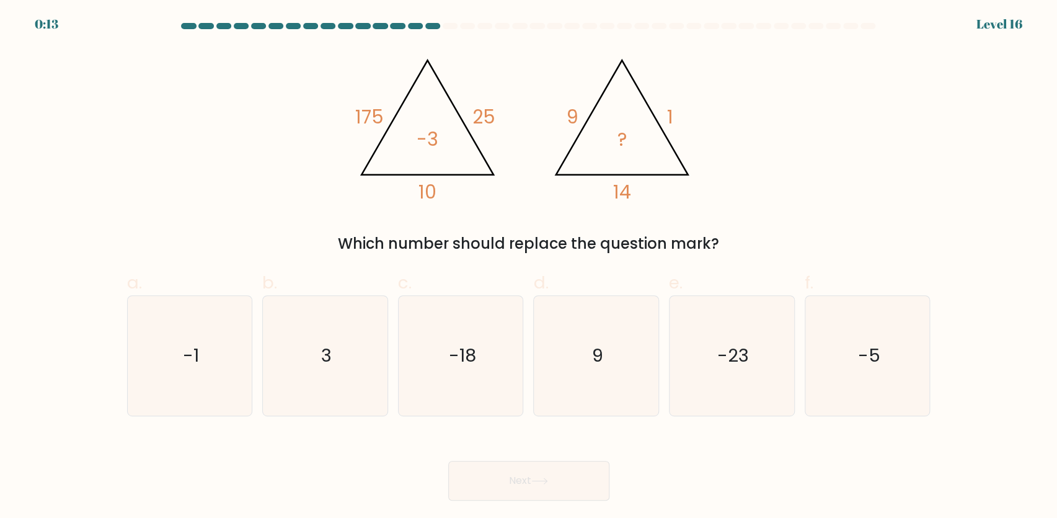
drag, startPoint x: 843, startPoint y: 369, endPoint x: 731, endPoint y: 438, distance: 131.1
click at [843, 369] on icon "-5" at bounding box center [868, 356] width 120 height 120
click at [529, 267] on input "f. -5" at bounding box center [529, 263] width 1 height 8
radio input "true"
click at [589, 481] on button "Next" at bounding box center [528, 480] width 161 height 40
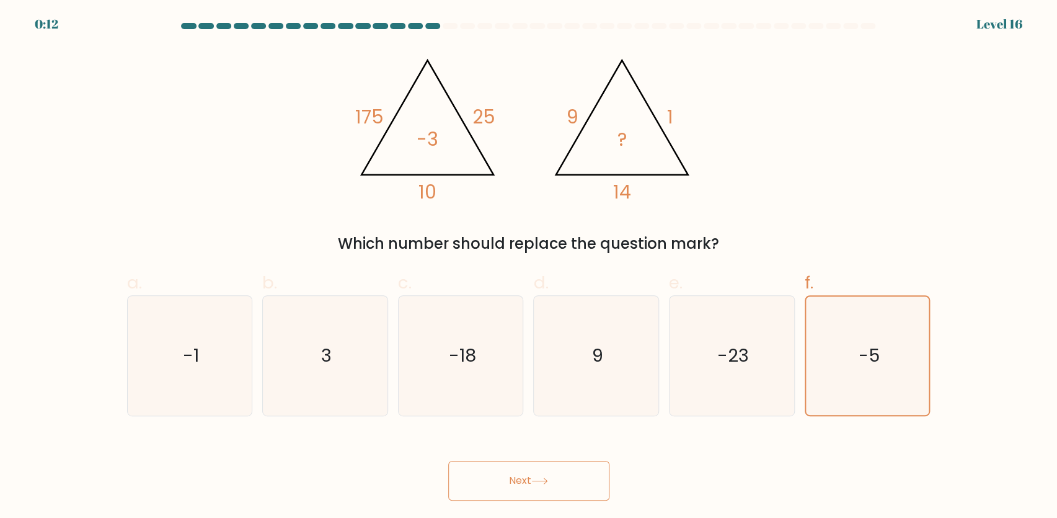
click at [558, 465] on button "Next" at bounding box center [528, 480] width 161 height 40
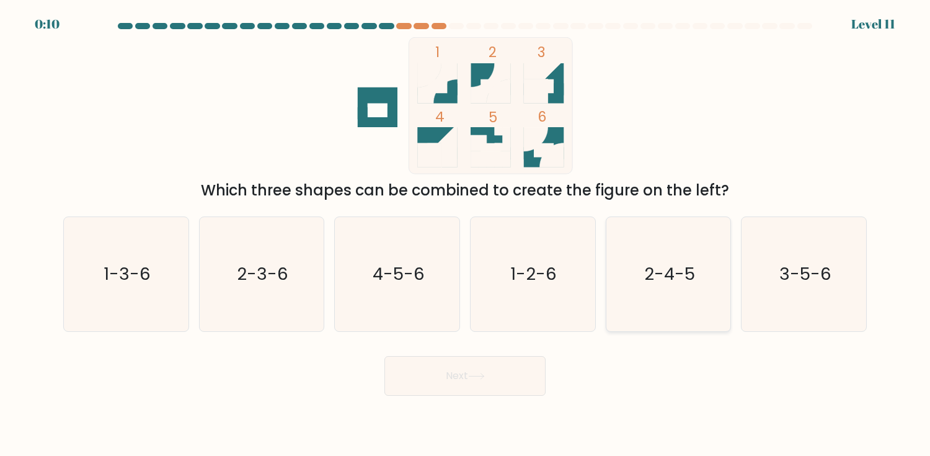
drag, startPoint x: 772, startPoint y: 273, endPoint x: 699, endPoint y: 317, distance: 85.7
click at [770, 273] on icon "3-5-6" at bounding box center [804, 274] width 114 height 114
click at [465, 234] on input "f. 3-5-6" at bounding box center [465, 231] width 1 height 6
radio input "true"
click at [501, 371] on button "Next" at bounding box center [464, 376] width 161 height 40
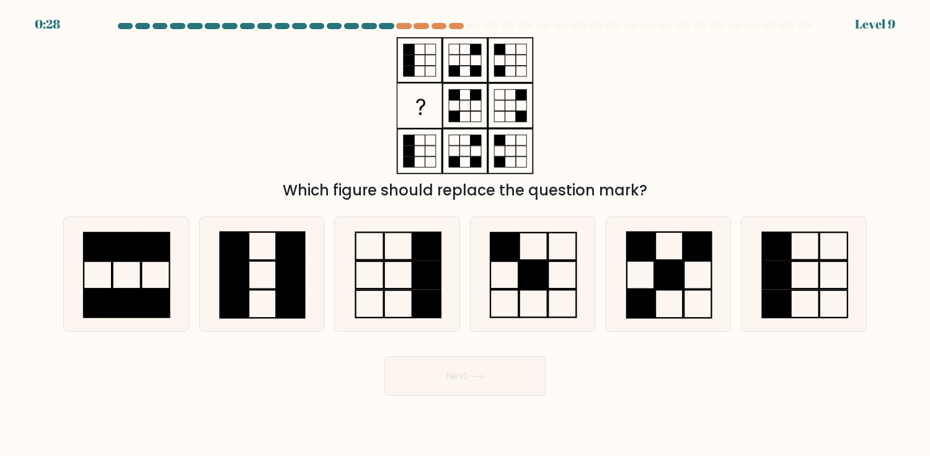
drag, startPoint x: 410, startPoint y: 270, endPoint x: 479, endPoint y: 337, distance: 96.4
click at [410, 270] on icon at bounding box center [397, 274] width 114 height 114
click at [465, 234] on input "c." at bounding box center [465, 231] width 1 height 6
radio input "true"
click at [501, 389] on button "Next" at bounding box center [464, 376] width 161 height 40
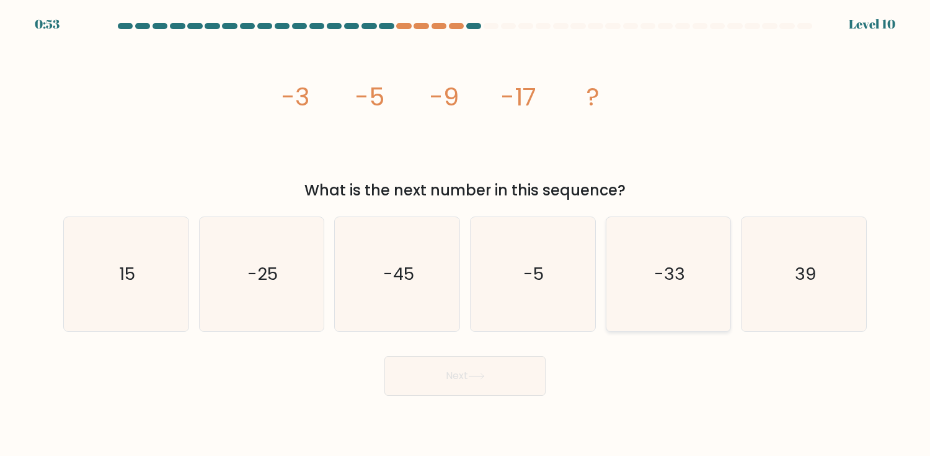
click at [673, 283] on text "-33" at bounding box center [669, 274] width 31 height 24
click at [465, 234] on input "e. -33" at bounding box center [465, 231] width 1 height 6
radio input "true"
click at [497, 369] on button "Next" at bounding box center [464, 376] width 161 height 40
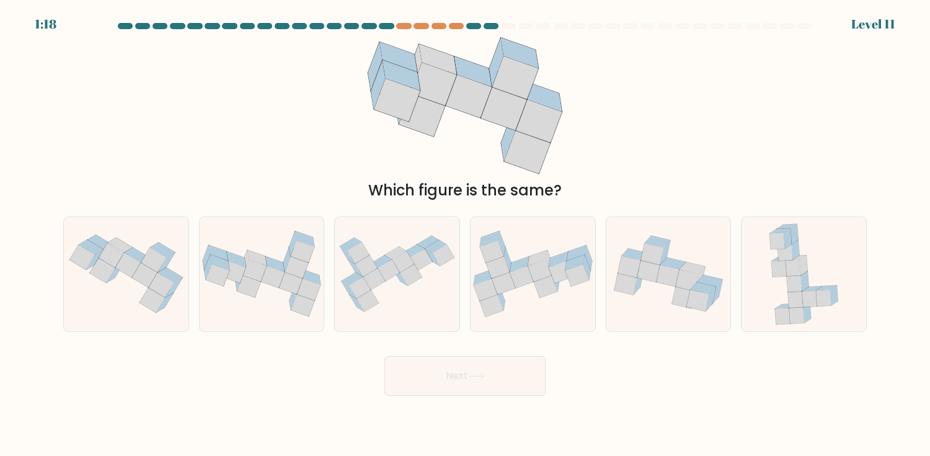
drag, startPoint x: 677, startPoint y: 280, endPoint x: 675, endPoint y: 340, distance: 59.5
click at [677, 283] on icon at bounding box center [668, 273] width 125 height 92
click at [465, 234] on input "e." at bounding box center [465, 231] width 1 height 6
radio input "true"
click at [501, 390] on button "Next" at bounding box center [464, 376] width 161 height 40
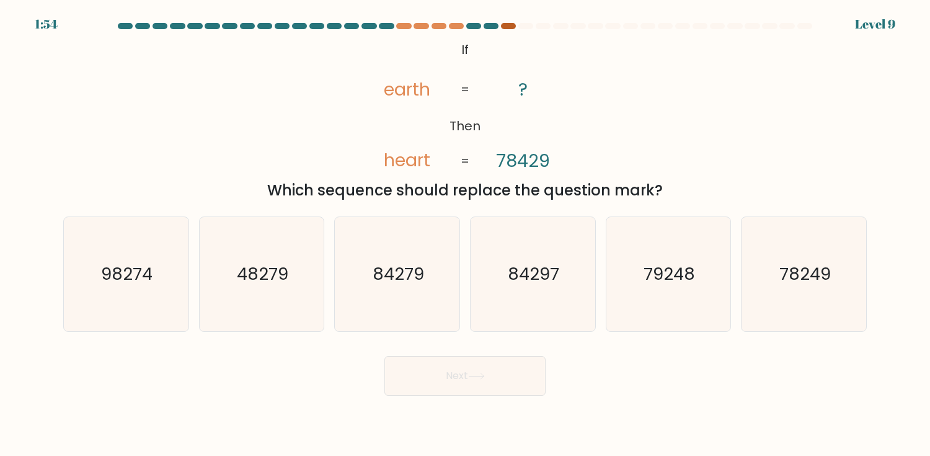
click at [508, 25] on div at bounding box center [508, 26] width 15 height 6
click at [509, 24] on div at bounding box center [508, 26] width 15 height 6
click at [495, 26] on div at bounding box center [490, 26] width 15 height 6
click at [493, 25] on div at bounding box center [490, 26] width 15 height 6
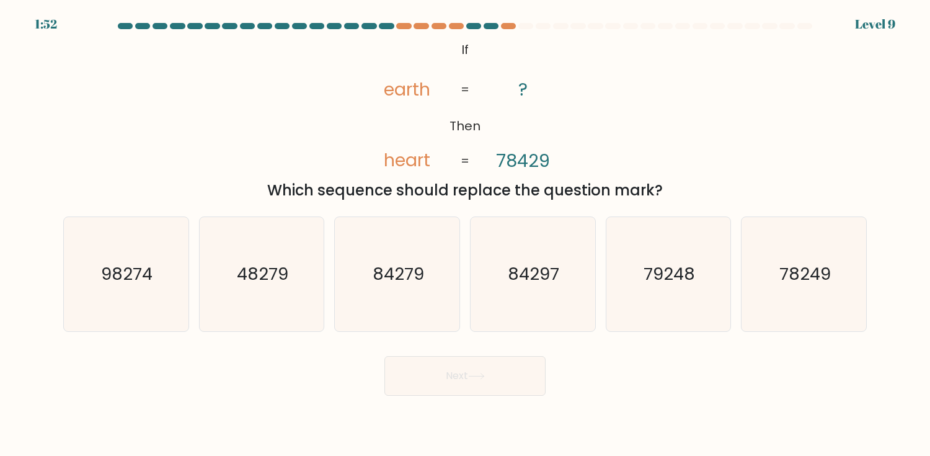
drag, startPoint x: 493, startPoint y: 25, endPoint x: 500, endPoint y: 26, distance: 6.3
click at [495, 25] on div at bounding box center [490, 26] width 15 height 6
click at [500, 26] on at bounding box center [465, 26] width 697 height 6
click at [503, 26] on div at bounding box center [508, 26] width 15 height 6
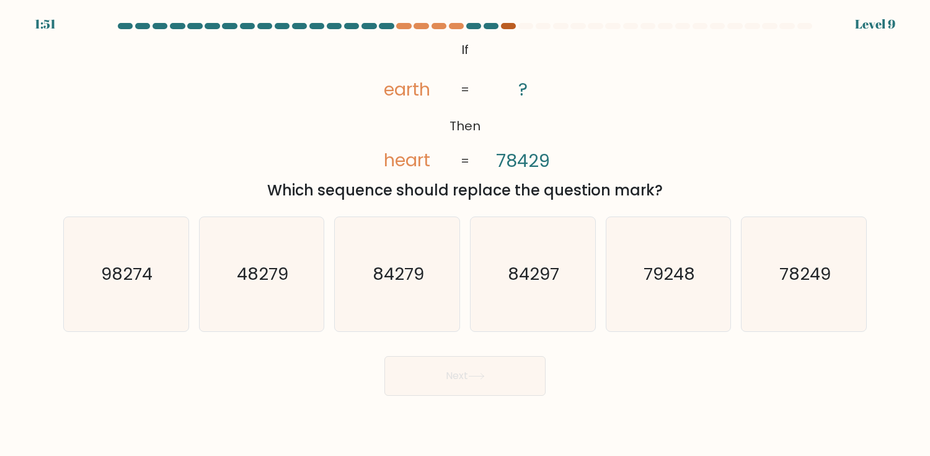
click at [503, 26] on div at bounding box center [508, 26] width 15 height 6
click at [571, 302] on icon "84297" at bounding box center [532, 274] width 114 height 114
click at [465, 234] on input "d. 84297" at bounding box center [465, 231] width 1 height 6
radio input "true"
click at [485, 379] on icon at bounding box center [476, 375] width 17 height 7
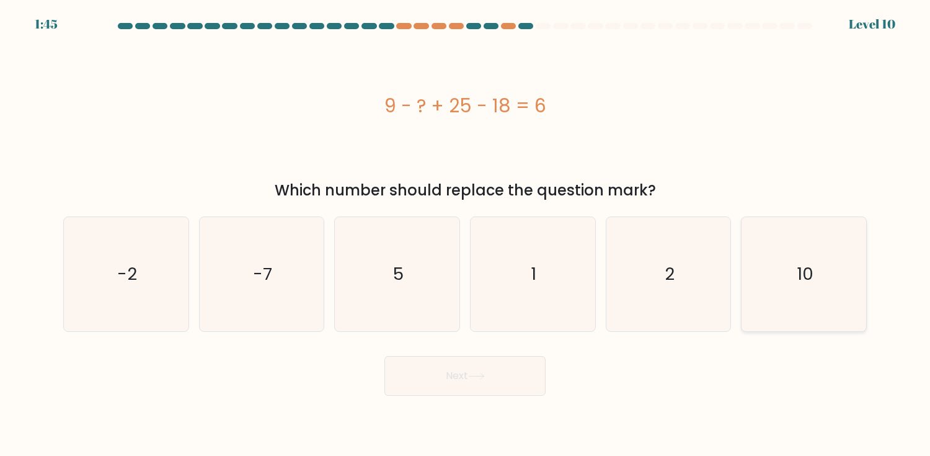
click at [811, 250] on icon "10" at bounding box center [804, 274] width 114 height 114
click at [465, 234] on input "f. 10" at bounding box center [465, 231] width 1 height 6
radio input "true"
click at [472, 368] on button "Next" at bounding box center [464, 376] width 161 height 40
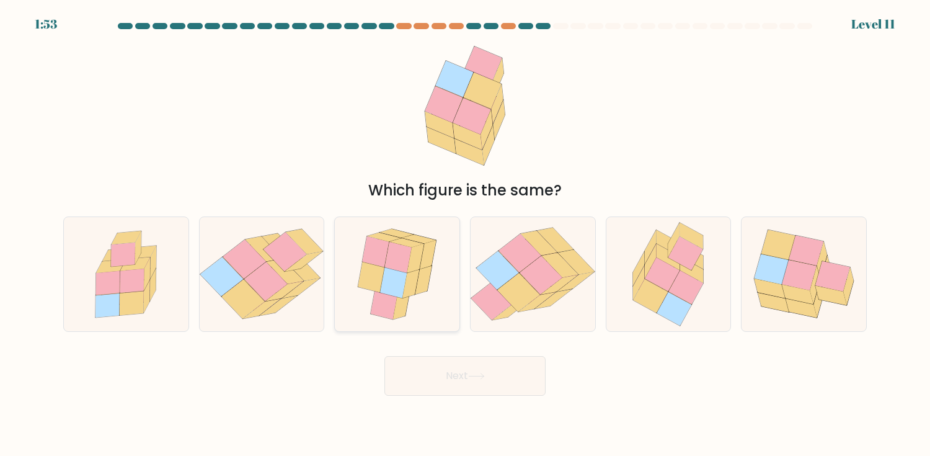
drag, startPoint x: 368, startPoint y: 278, endPoint x: 389, endPoint y: 286, distance: 23.4
click at [368, 278] on icon at bounding box center [371, 276] width 27 height 31
click at [465, 234] on input "c." at bounding box center [465, 231] width 1 height 6
radio input "true"
click at [482, 376] on icon at bounding box center [476, 376] width 15 height 6
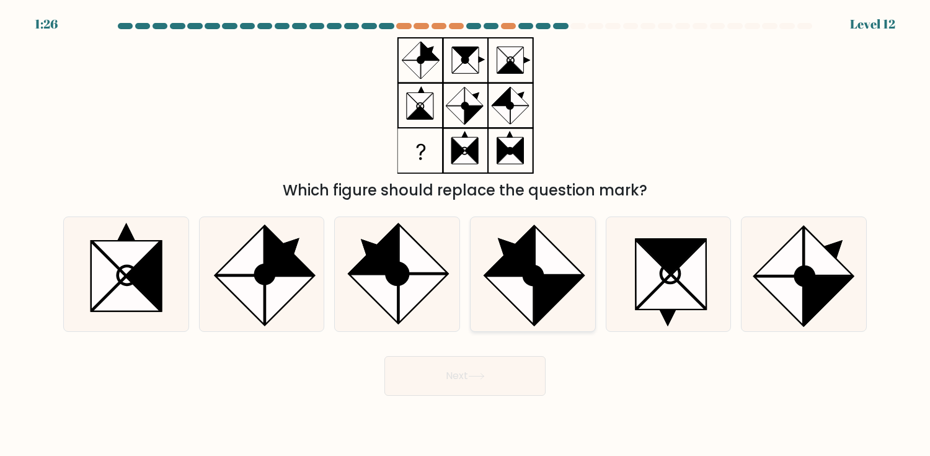
click at [530, 253] on icon at bounding box center [509, 250] width 48 height 48
click at [465, 234] on input "d." at bounding box center [465, 231] width 1 height 6
radio input "true"
click at [477, 385] on button "Next" at bounding box center [464, 376] width 161 height 40
click at [529, 283] on circle at bounding box center [533, 275] width 26 height 26
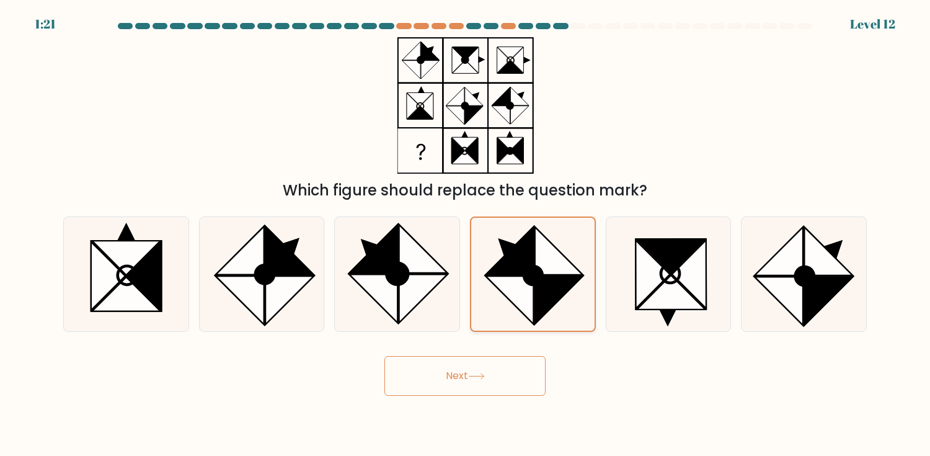
click at [465, 234] on input "d." at bounding box center [465, 231] width 1 height 6
click at [476, 374] on icon at bounding box center [476, 375] width 17 height 7
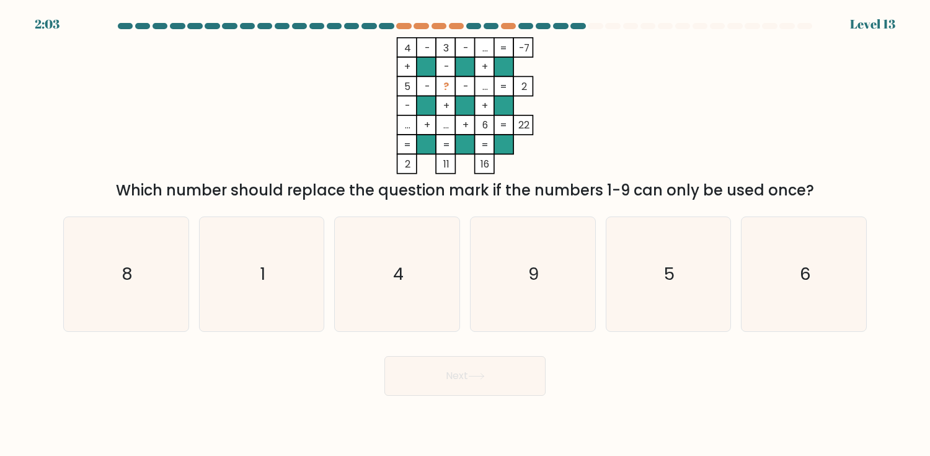
click at [418, 55] on rect at bounding box center [425, 47] width 19 height 19
click at [409, 51] on tspan "4" at bounding box center [407, 48] width 7 height 14
drag, startPoint x: 444, startPoint y: 50, endPoint x: 456, endPoint y: 50, distance: 12.4
click at [444, 50] on tspan "3" at bounding box center [446, 48] width 6 height 14
drag, startPoint x: 493, startPoint y: 47, endPoint x: 528, endPoint y: 50, distance: 34.8
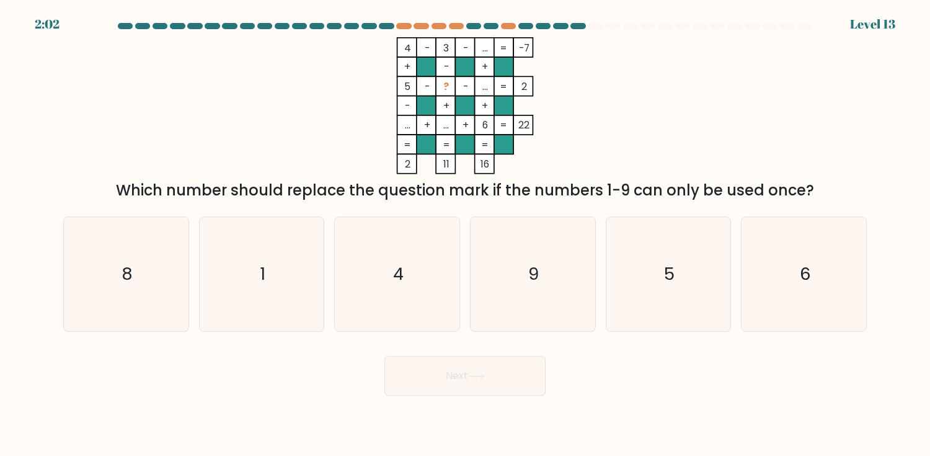
click at [493, 48] on icon "4 - 3 - ... -7 + - + 5 - ? - ... 2 - + + ... + ... + 6 = 22 = = = = 2 11 16 =" at bounding box center [465, 105] width 372 height 137
click at [473, 53] on rect at bounding box center [464, 47] width 19 height 19
click at [405, 46] on tspan "4" at bounding box center [407, 48] width 7 height 14
drag, startPoint x: 408, startPoint y: 68, endPoint x: 412, endPoint y: 87, distance: 19.0
click at [409, 73] on tspan "+" at bounding box center [407, 66] width 6 height 14
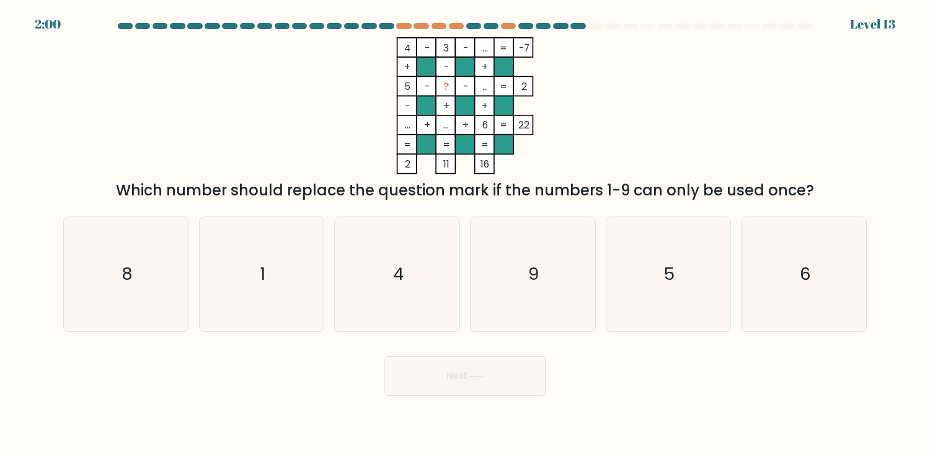
click at [414, 99] on icon "4 - 3 - ... -7 + - + 5 - ? - ... 2 - + + ... + ... + 6 = 22 = = = = 2 11 16 =" at bounding box center [465, 105] width 372 height 137
click at [413, 125] on rect at bounding box center [406, 124] width 19 height 19
click at [449, 40] on rect at bounding box center [445, 47] width 19 height 19
click at [452, 60] on rect at bounding box center [445, 66] width 19 height 19
drag, startPoint x: 454, startPoint y: 77, endPoint x: 454, endPoint y: 84, distance: 7.4
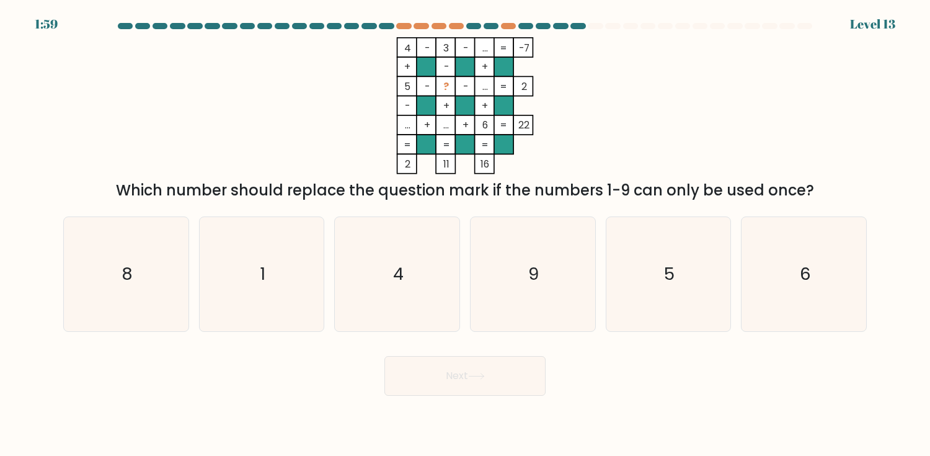
click at [454, 78] on rect at bounding box center [445, 85] width 19 height 19
click at [452, 100] on rect at bounding box center [445, 105] width 19 height 19
click at [446, 125] on tspan "..." at bounding box center [446, 125] width 6 height 14
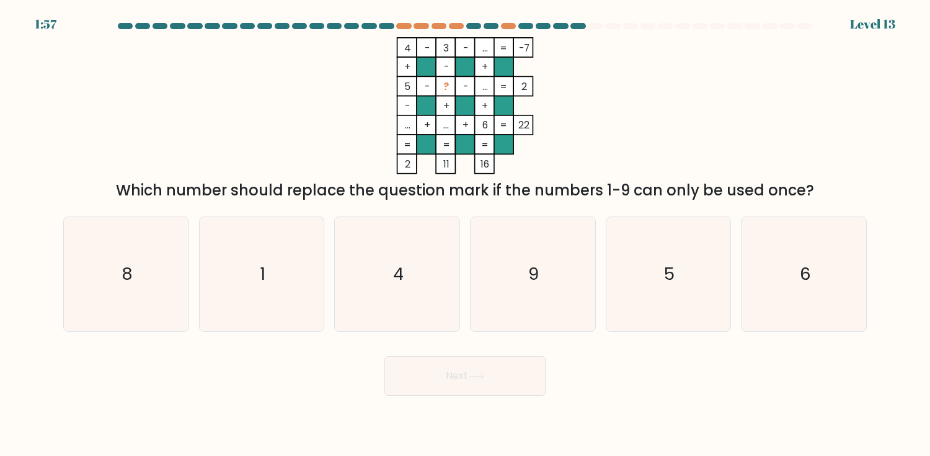
click at [479, 129] on rect at bounding box center [484, 124] width 19 height 19
click at [512, 126] on rect at bounding box center [503, 124] width 19 height 19
drag, startPoint x: 514, startPoint y: 126, endPoint x: 501, endPoint y: 128, distance: 12.5
click at [513, 126] on rect at bounding box center [522, 124] width 19 height 19
click at [491, 130] on rect at bounding box center [484, 124] width 19 height 19
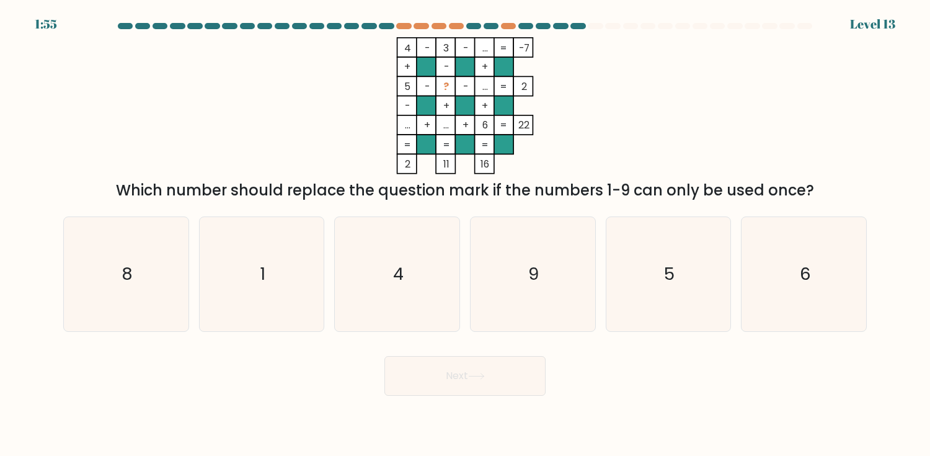
click at [490, 130] on rect at bounding box center [484, 124] width 19 height 19
click at [439, 162] on rect at bounding box center [445, 163] width 19 height 19
click at [400, 170] on rect at bounding box center [406, 163] width 19 height 19
click at [456, 159] on icon "4 - 3 - ... -7 + - + 5 - ? - ... 2 - + + ... + ... + 6 = 22 = = = = 2 11 16 =" at bounding box center [465, 105] width 372 height 137
drag, startPoint x: 418, startPoint y: 48, endPoint x: 415, endPoint y: 82, distance: 34.2
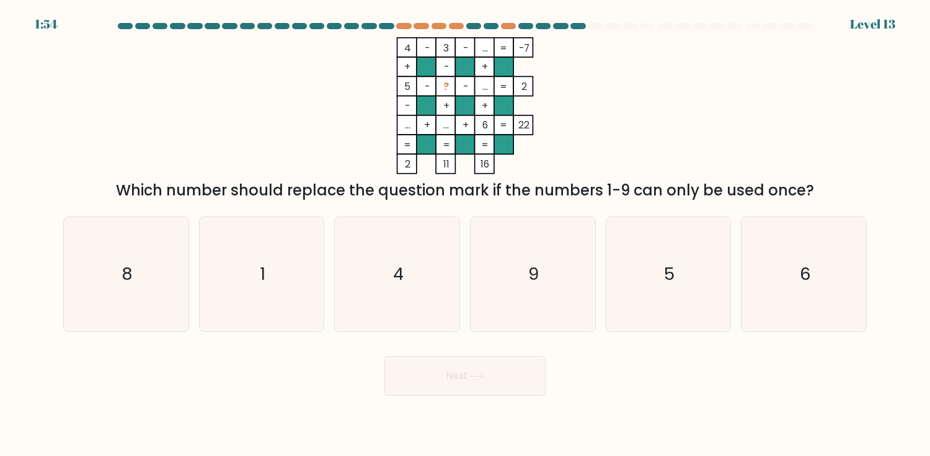
click at [418, 50] on rect at bounding box center [425, 47] width 19 height 19
drag, startPoint x: 416, startPoint y: 87, endPoint x: 418, endPoint y: 104, distance: 17.4
click at [416, 89] on rect at bounding box center [425, 85] width 19 height 19
drag, startPoint x: 420, startPoint y: 119, endPoint x: 421, endPoint y: 133, distance: 13.7
click at [420, 119] on rect at bounding box center [425, 124] width 19 height 19
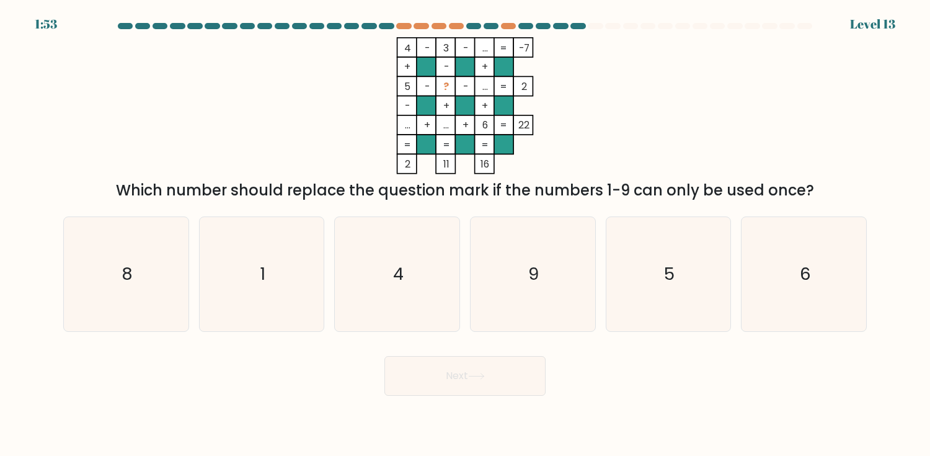
drag, startPoint x: 421, startPoint y: 134, endPoint x: 446, endPoint y: 131, distance: 25.6
click at [421, 134] on rect at bounding box center [425, 143] width 19 height 19
drag, startPoint x: 401, startPoint y: 45, endPoint x: 407, endPoint y: 56, distance: 12.5
click at [404, 51] on icon "4 - 3 - ... -7 + - + 5 - ? - ... 2 - + + ... + ... + 6 = 22 = = = = 2 11 16 =" at bounding box center [465, 105] width 372 height 137
drag, startPoint x: 419, startPoint y: 74, endPoint x: 419, endPoint y: 94, distance: 19.8
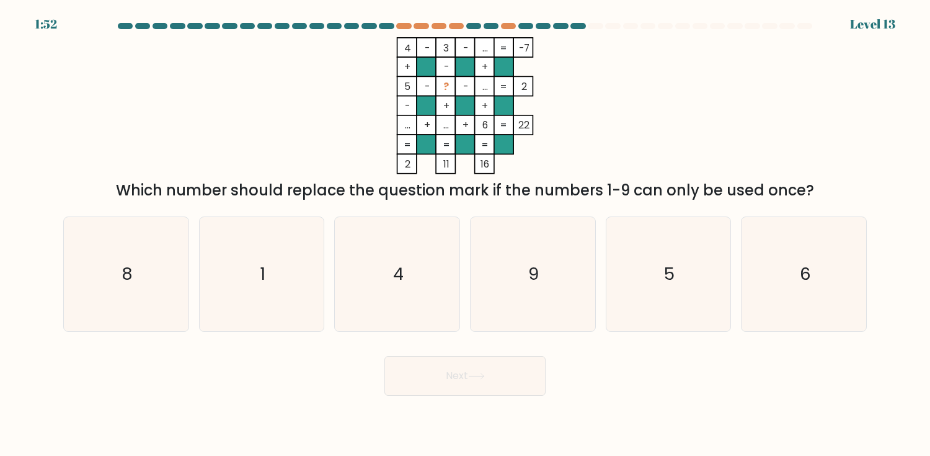
click at [419, 84] on icon "4 - 3 - ... -7 + - + 5 - ? - ... 2 - + + ... + ... + 6 = 22 = = = = 2 11 16 =" at bounding box center [465, 105] width 372 height 137
click at [420, 102] on rect at bounding box center [425, 105] width 19 height 19
drag, startPoint x: 406, startPoint y: 40, endPoint x: 407, endPoint y: 50, distance: 9.9
click at [406, 40] on rect at bounding box center [406, 47] width 19 height 19
click at [402, 66] on icon "4 - 3 - ... -7 + - + 5 - ? - ... 2 - + + ... + ... + 6 = 22 = = = = 2 11 16 =" at bounding box center [465, 105] width 372 height 137
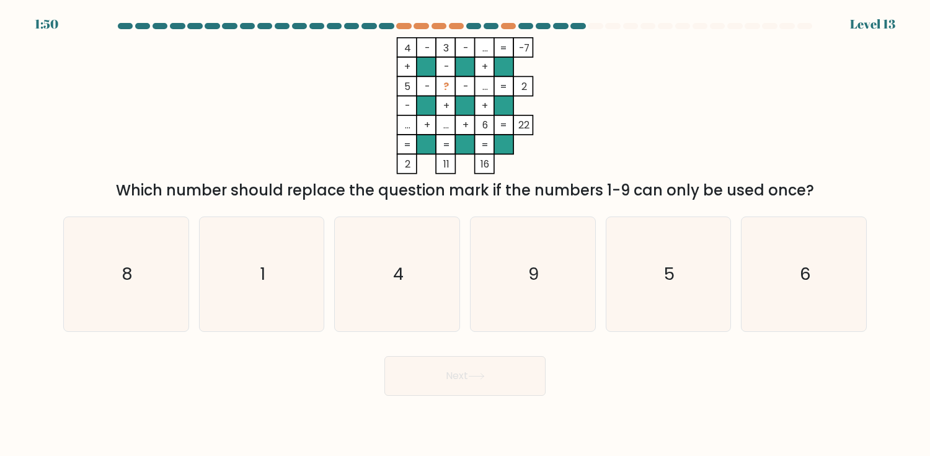
drag, startPoint x: 402, startPoint y: 80, endPoint x: 402, endPoint y: 90, distance: 9.9
click at [402, 81] on rect at bounding box center [406, 85] width 19 height 19
click at [405, 105] on tspan "-" at bounding box center [407, 106] width 5 height 14
drag, startPoint x: 131, startPoint y: 287, endPoint x: 297, endPoint y: 319, distance: 169.2
click at [138, 290] on icon "8" at bounding box center [126, 274] width 114 height 114
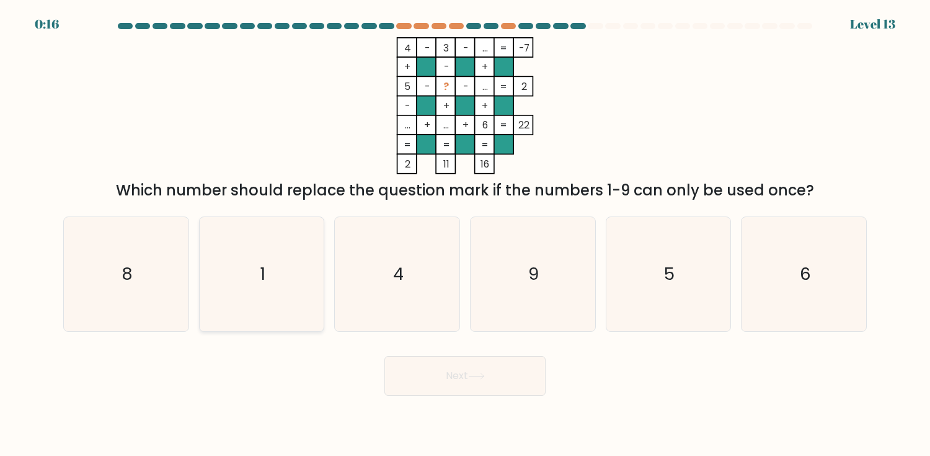
click at [465, 234] on input "a. 8" at bounding box center [465, 231] width 1 height 6
radio input "true"
click at [478, 369] on button "Next" at bounding box center [464, 376] width 161 height 40
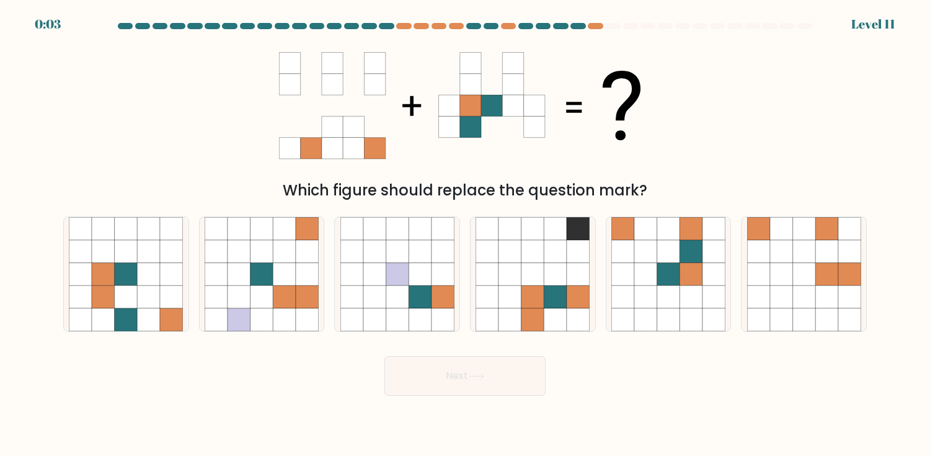
drag, startPoint x: 682, startPoint y: 260, endPoint x: 731, endPoint y: 295, distance: 60.0
click at [682, 260] on icon at bounding box center [690, 251] width 23 height 23
click at [465, 234] on input "e." at bounding box center [465, 231] width 1 height 6
radio input "true"
click at [481, 385] on button "Next" at bounding box center [464, 376] width 161 height 40
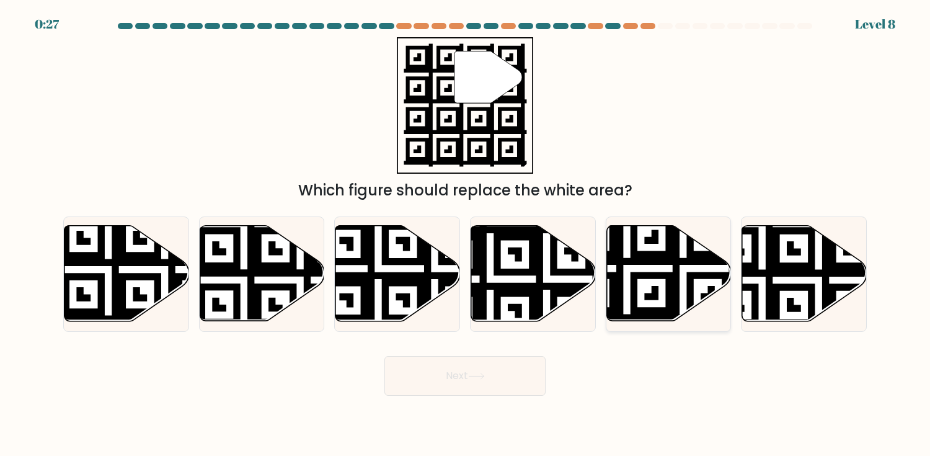
click at [657, 275] on icon at bounding box center [627, 325] width 226 height 226
click at [465, 234] on input "e." at bounding box center [465, 231] width 1 height 6
radio input "true"
click at [483, 365] on button "Next" at bounding box center [464, 376] width 161 height 40
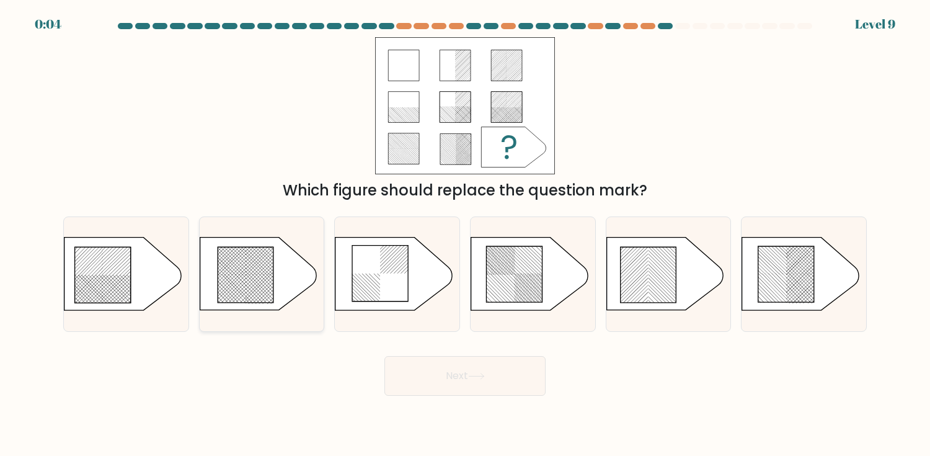
click at [263, 276] on icon at bounding box center [246, 275] width 56 height 56
click at [465, 234] on input "b." at bounding box center [465, 231] width 1 height 6
radio input "true"
click at [469, 382] on button "Next" at bounding box center [464, 376] width 161 height 40
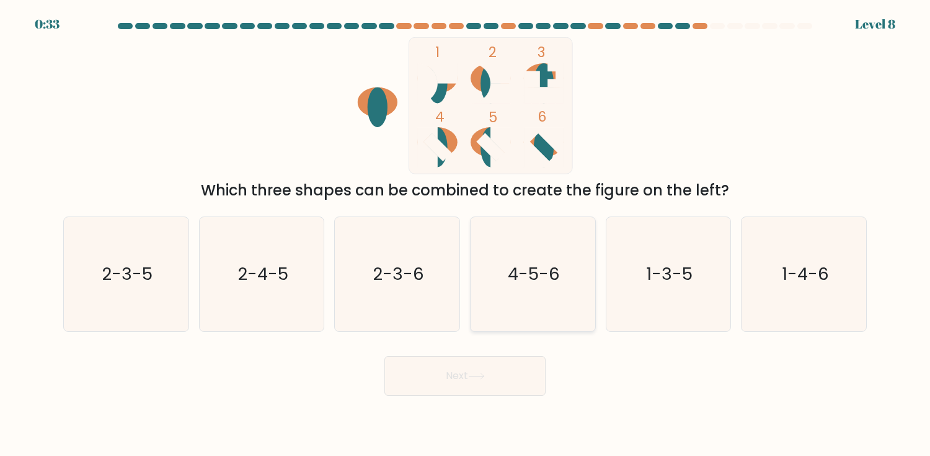
click at [538, 281] on text "4-5-6" at bounding box center [534, 274] width 52 height 24
click at [465, 234] on input "d. 4-5-6" at bounding box center [465, 231] width 1 height 6
radio input "true"
click at [490, 374] on button "Next" at bounding box center [464, 376] width 161 height 40
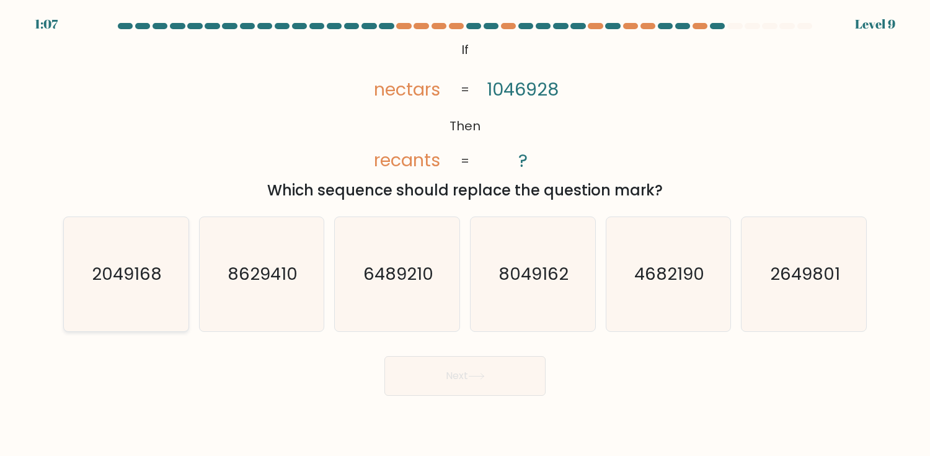
click at [143, 284] on text "2049168" at bounding box center [127, 274] width 70 height 24
click at [465, 234] on input "a. 2049168" at bounding box center [465, 231] width 1 height 6
radio input "true"
drag, startPoint x: 489, startPoint y: 372, endPoint x: 638, endPoint y: 347, distance: 150.8
click at [489, 372] on button "Next" at bounding box center [464, 376] width 161 height 40
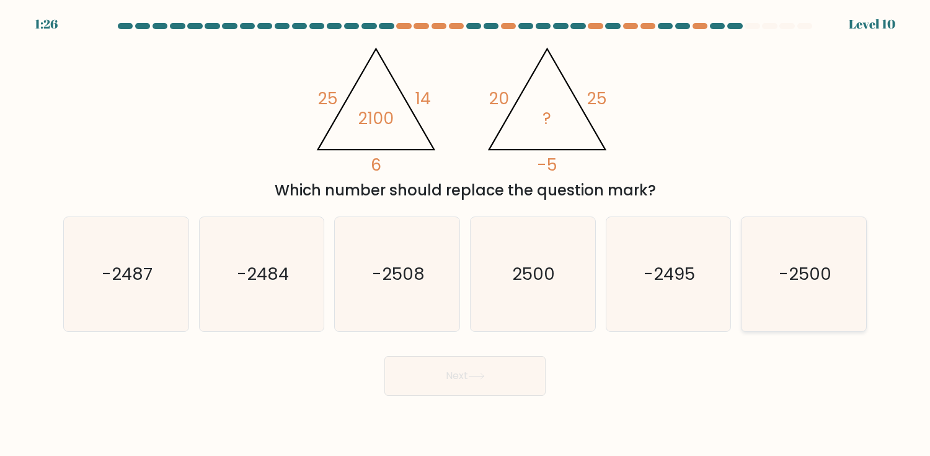
click at [828, 282] on text "-2500" at bounding box center [804, 274] width 53 height 24
click at [465, 234] on input "f. -2500" at bounding box center [465, 231] width 1 height 6
radio input "true"
click at [493, 397] on body "1:25 Level 10" at bounding box center [465, 228] width 930 height 456
click at [491, 383] on button "Next" at bounding box center [464, 376] width 161 height 40
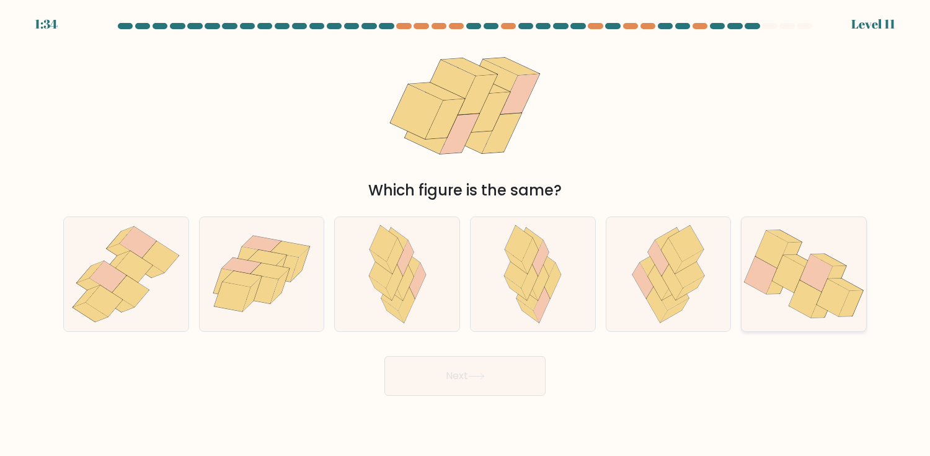
click at [827, 284] on icon at bounding box center [833, 297] width 33 height 37
click at [465, 234] on input "f." at bounding box center [465, 231] width 1 height 6
radio input "true"
click at [500, 381] on button "Next" at bounding box center [464, 376] width 161 height 40
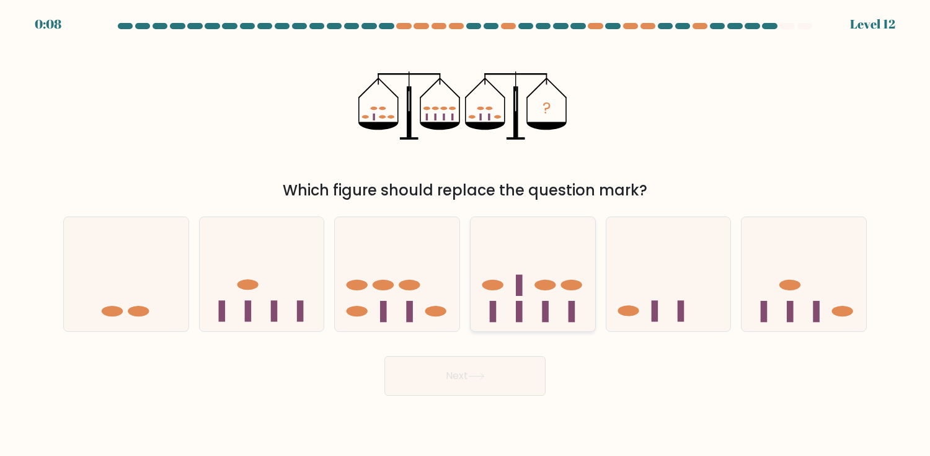
click at [519, 300] on icon at bounding box center [532, 273] width 125 height 103
click at [465, 234] on input "d." at bounding box center [465, 231] width 1 height 6
radio input "true"
click at [485, 368] on button "Next" at bounding box center [464, 376] width 161 height 40
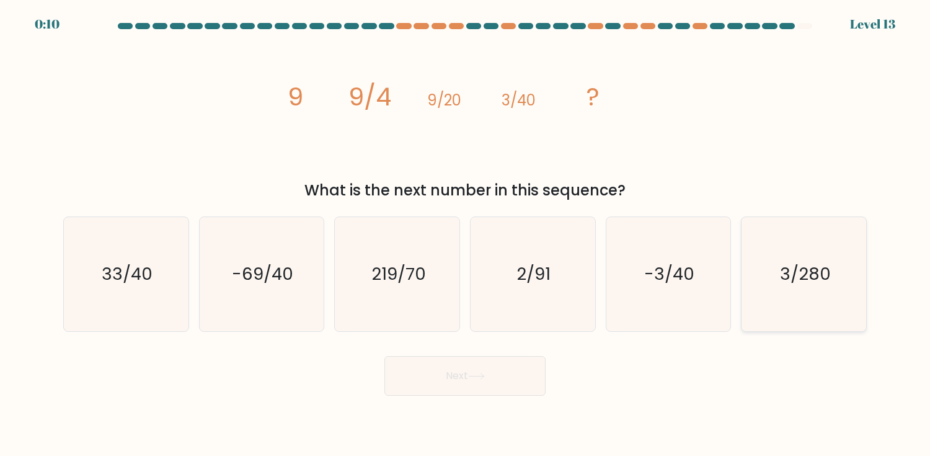
click at [773, 273] on icon "3/280" at bounding box center [804, 274] width 114 height 114
click at [465, 234] on input "f. 3/280" at bounding box center [465, 231] width 1 height 6
radio input "true"
click at [527, 380] on button "Next" at bounding box center [464, 376] width 161 height 40
click at [488, 384] on button "Next" at bounding box center [464, 376] width 161 height 40
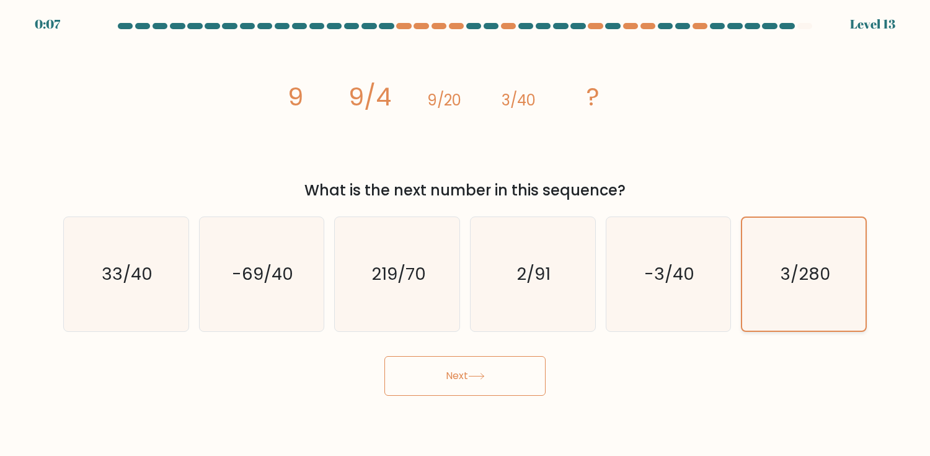
click at [803, 289] on icon "3/280" at bounding box center [803, 274] width 113 height 113
click at [465, 234] on input "f. 3/280" at bounding box center [465, 231] width 1 height 6
click at [803, 289] on icon "3/280" at bounding box center [803, 274] width 113 height 113
click at [465, 234] on input "f. 3/280" at bounding box center [465, 231] width 1 height 6
click at [468, 376] on button "Next" at bounding box center [464, 376] width 161 height 40
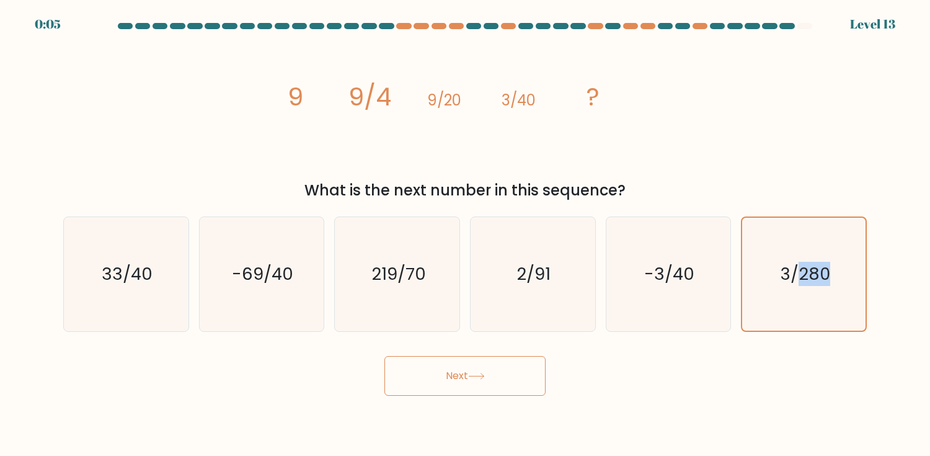
click at [469, 376] on button "Next" at bounding box center [464, 376] width 161 height 40
click at [749, 376] on div "Next" at bounding box center [465, 370] width 818 height 49
click at [785, 282] on text "3/280" at bounding box center [805, 274] width 50 height 24
click at [465, 234] on input "f. 3/280" at bounding box center [465, 231] width 1 height 6
click at [785, 281] on text "3/280" at bounding box center [805, 274] width 50 height 24
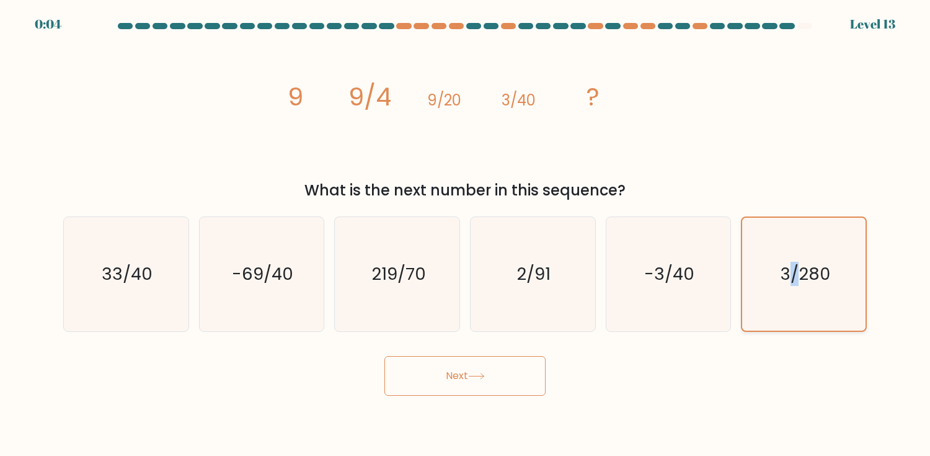
click at [465, 234] on input "f. 3/280" at bounding box center [465, 231] width 1 height 6
click at [627, 374] on div "Next" at bounding box center [465, 370] width 818 height 49
click at [481, 377] on icon at bounding box center [476, 375] width 17 height 7
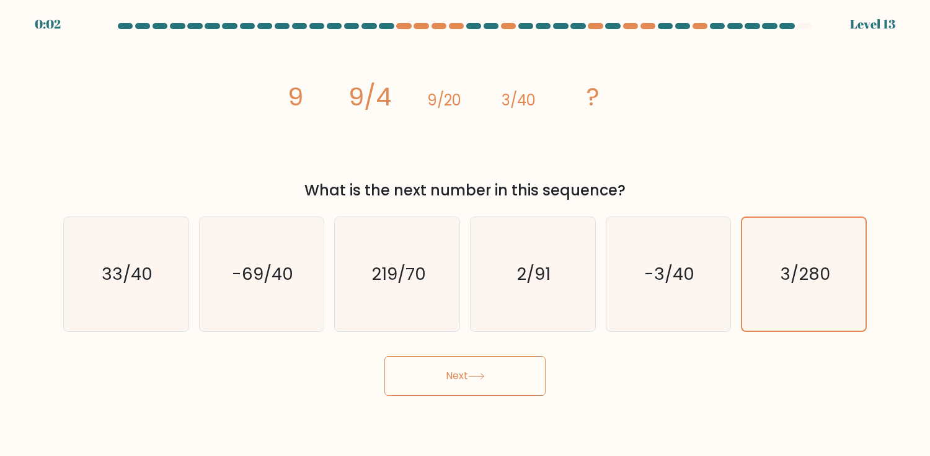
click at [481, 377] on icon at bounding box center [476, 375] width 17 height 7
click at [482, 376] on icon at bounding box center [476, 375] width 17 height 7
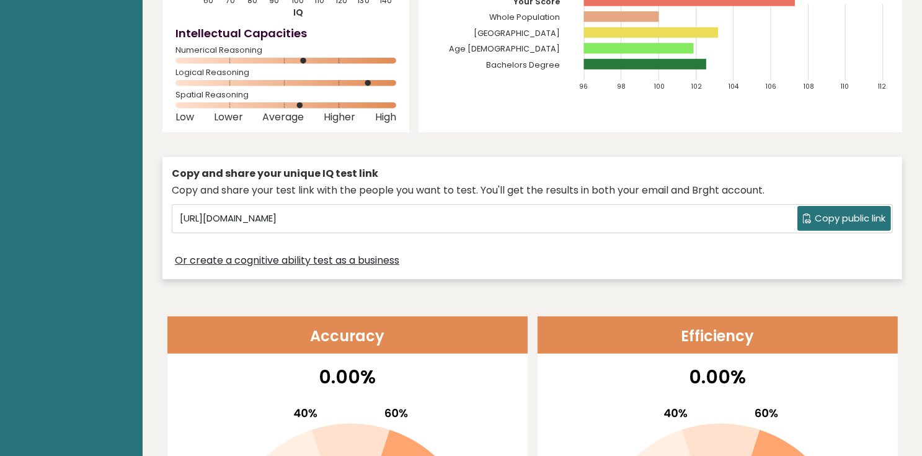
scroll to position [99, 0]
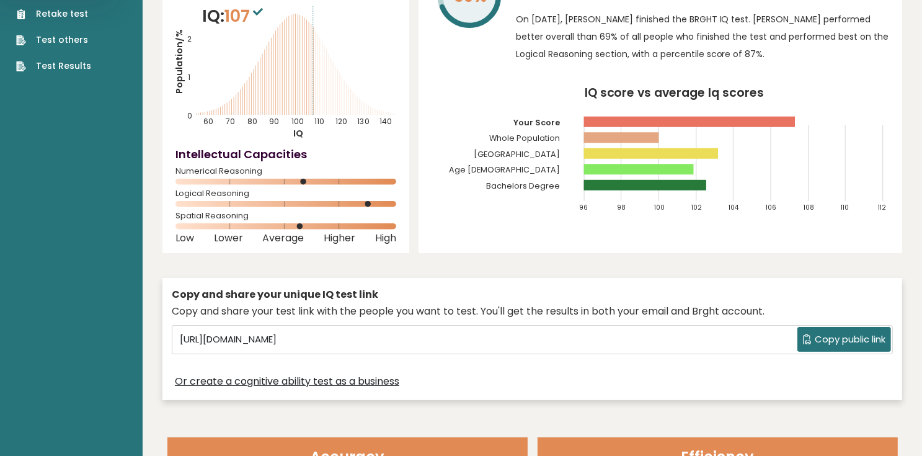
drag, startPoint x: 840, startPoint y: 146, endPoint x: 847, endPoint y: 153, distance: 10.1
click at [840, 147] on icon "IQ score vs average Iq scores 96 98 100 102 104 106 108 110 112 Your Score Whol…" at bounding box center [659, 154] width 457 height 135
click at [847, 153] on icon "IQ score vs average Iq scores 96 98 100 102 104 106 108 110 112 Your Score Whol…" at bounding box center [659, 154] width 457 height 135
click at [855, 156] on icon "IQ score vs average Iq scores 96 98 100 102 104 106 108 110 112 Your Score Whol…" at bounding box center [659, 154] width 457 height 135
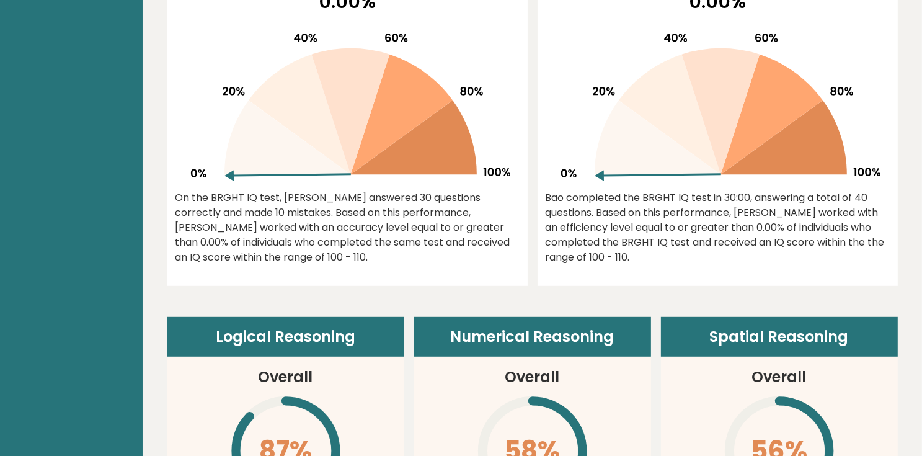
scroll to position [446, 0]
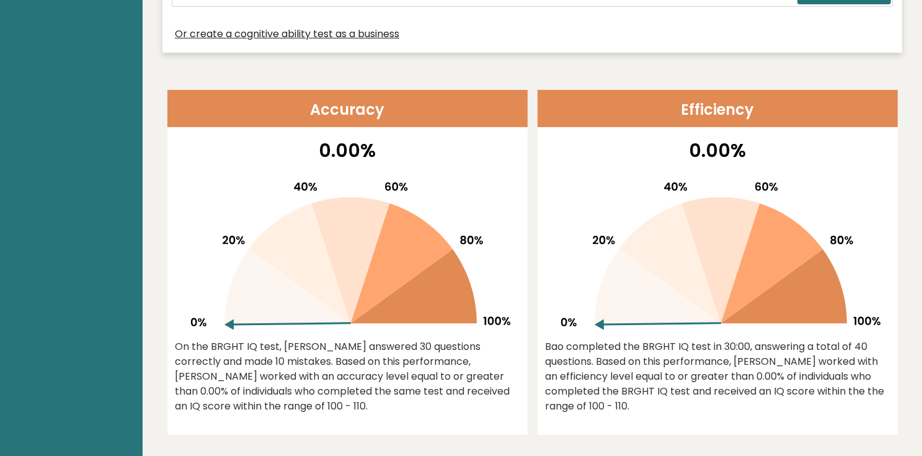
click at [330, 112] on header "Accuracy" at bounding box center [347, 108] width 360 height 37
click at [335, 320] on icon at bounding box center [287, 286] width 126 height 74
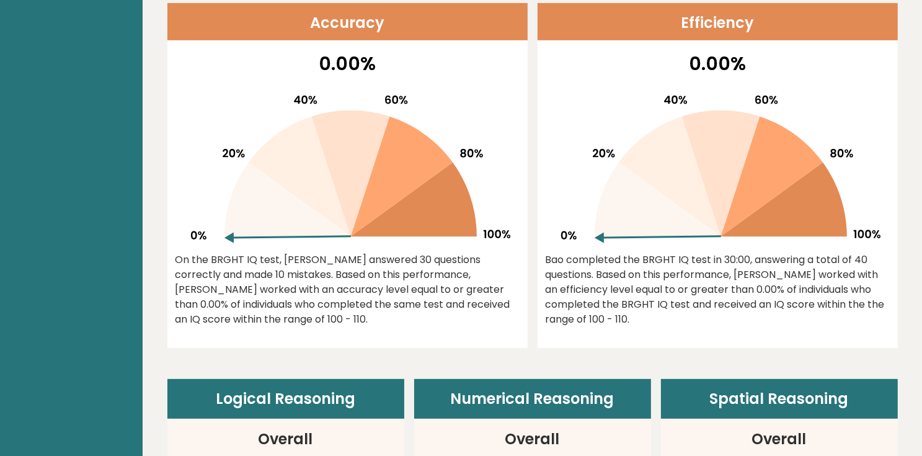
scroll to position [545, 0]
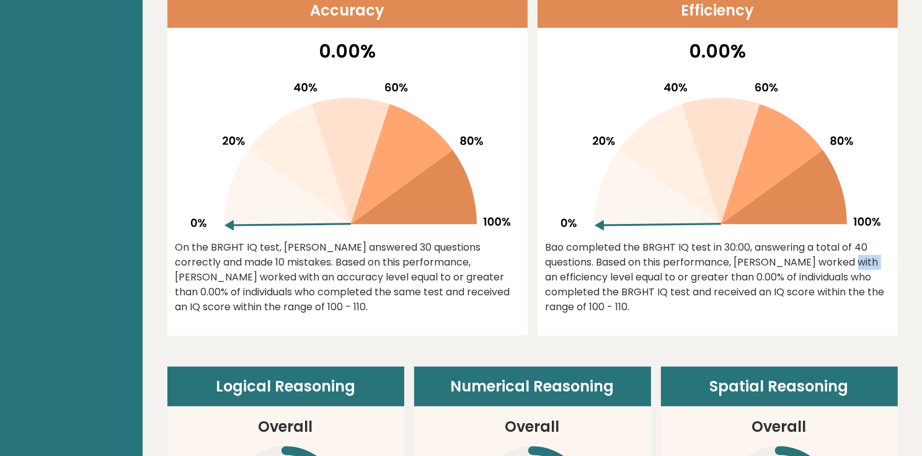
drag, startPoint x: 783, startPoint y: 266, endPoint x: 682, endPoint y: 249, distance: 103.1
click at [715, 255] on div "Bao completed the BRGHT IQ test in 30:00, answering a total of 40 questions. Ba…" at bounding box center [717, 277] width 344 height 74
click at [680, 244] on div "Bao completed the BRGHT IQ test in 30:00, answering a total of 40 questions. Ba…" at bounding box center [717, 277] width 344 height 74
click at [640, 222] on icon at bounding box center [657, 187] width 126 height 74
drag, startPoint x: 607, startPoint y: 222, endPoint x: 654, endPoint y: 222, distance: 47.7
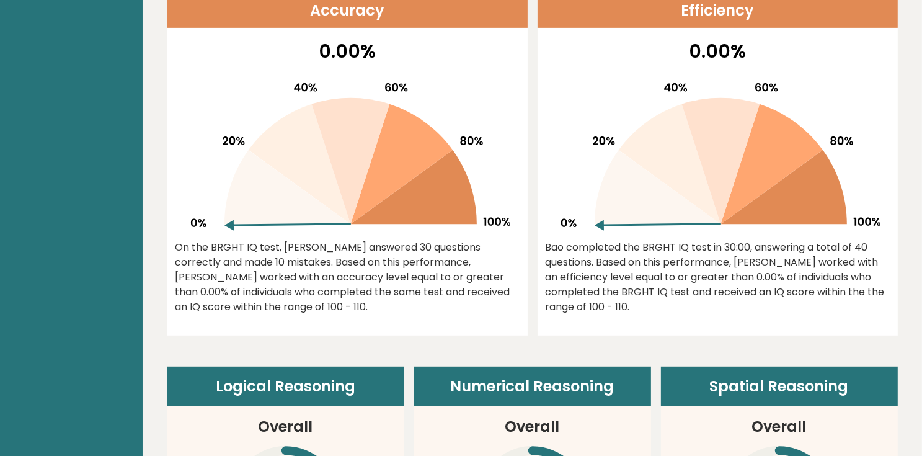
click at [653, 222] on icon at bounding box center [657, 187] width 126 height 74
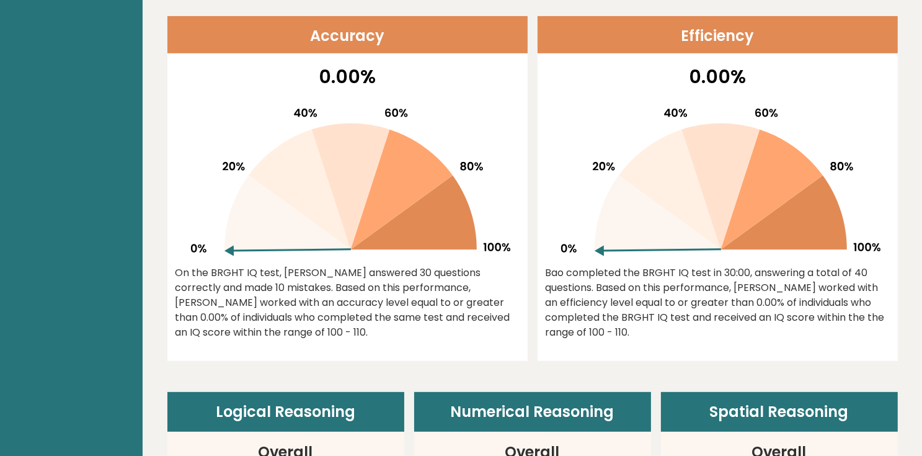
scroll to position [496, 0]
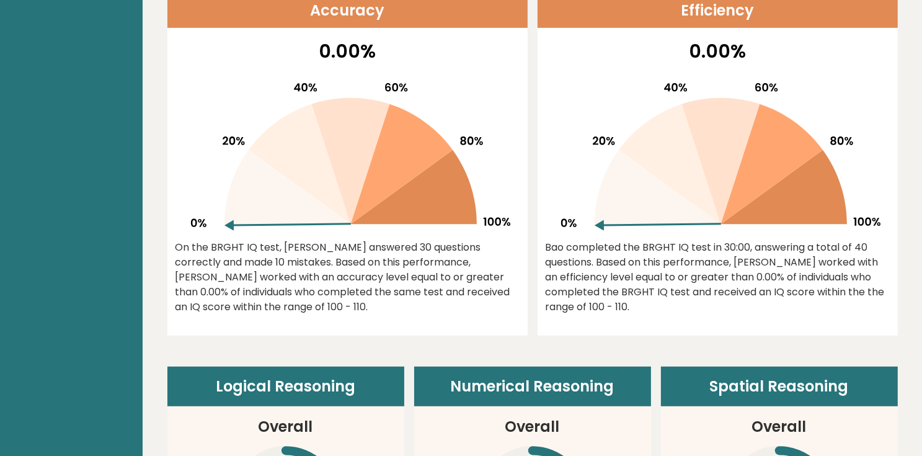
click at [729, 278] on div "Bao completed the BRGHT IQ test in 30:00, answering a total of 40 questions. Ba…" at bounding box center [717, 277] width 344 height 74
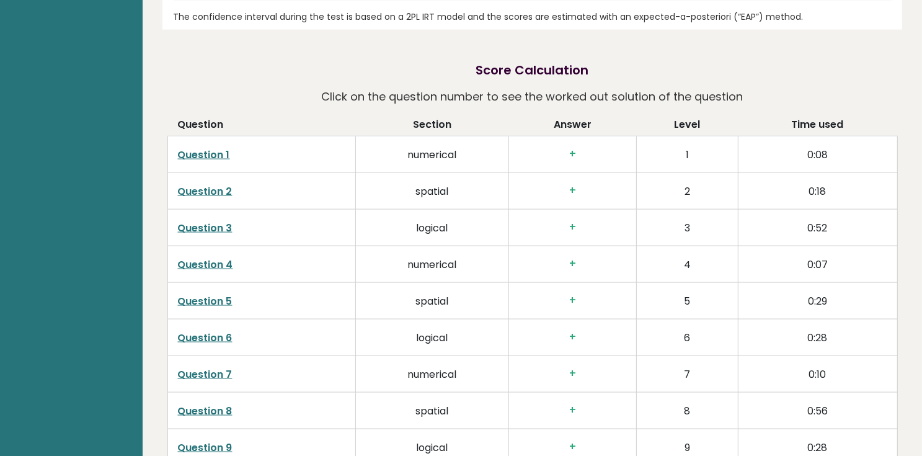
scroll to position [1785, 0]
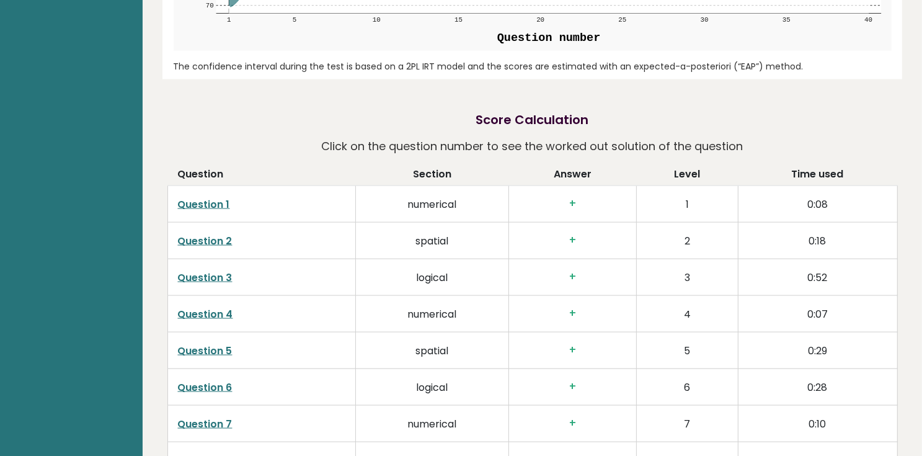
click at [218, 208] on link "Question 1" at bounding box center [204, 204] width 52 height 14
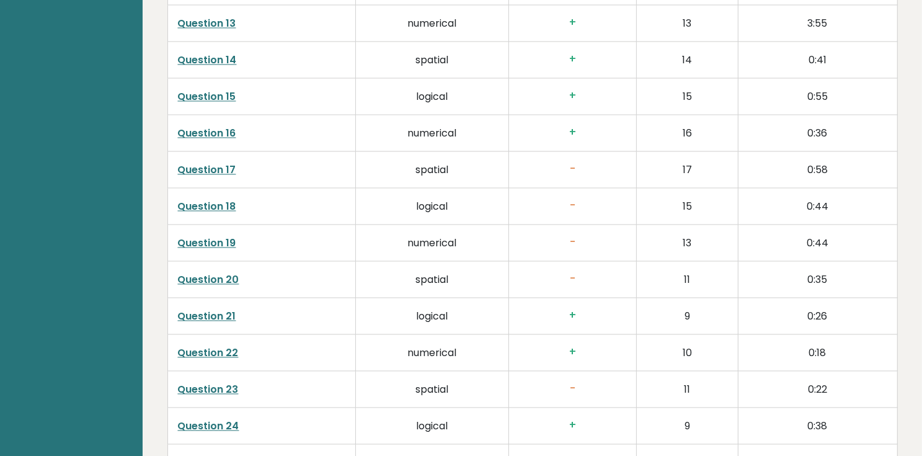
scroll to position [2430, 0]
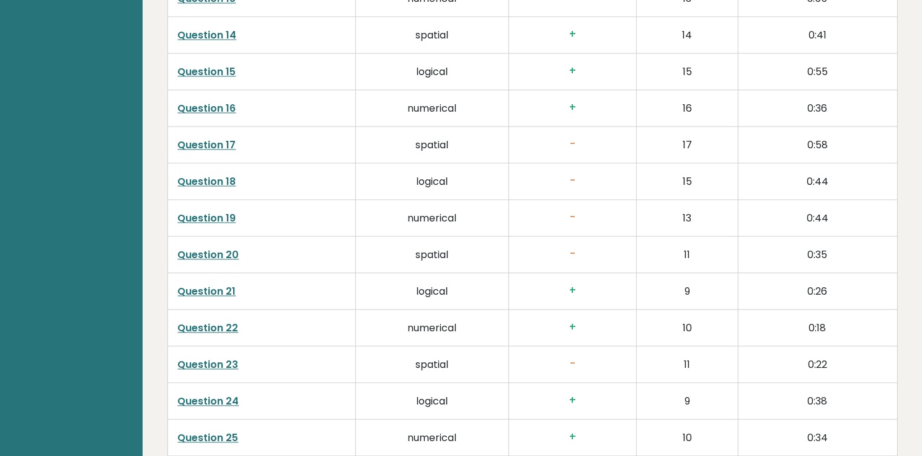
click at [217, 144] on link "Question 17" at bounding box center [207, 145] width 58 height 14
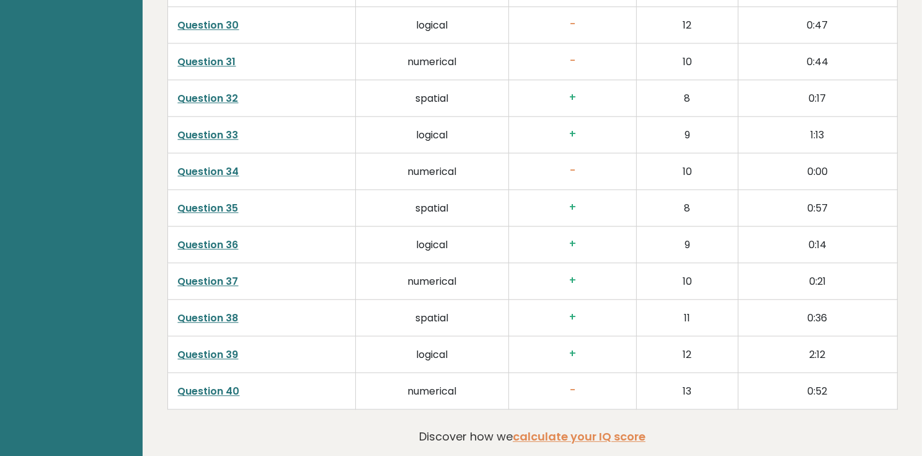
scroll to position [3209, 0]
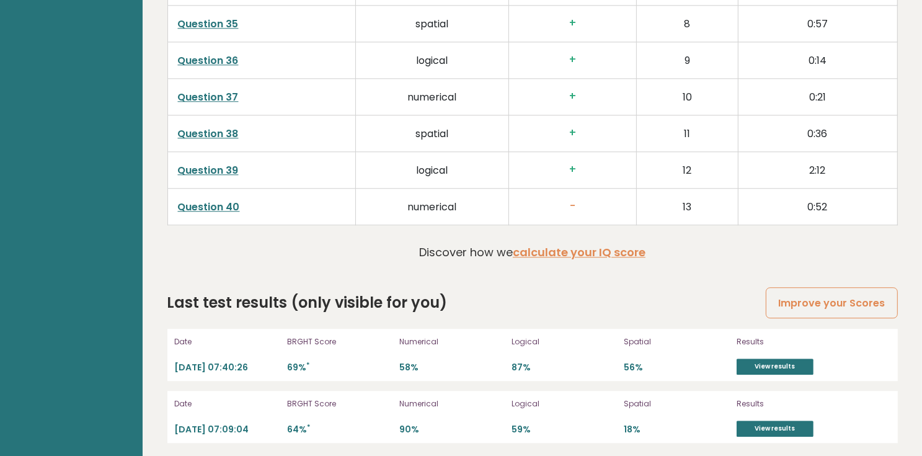
click at [302, 411] on div "BRGHT Score 64% *" at bounding box center [339, 417] width 105 height 40
drag, startPoint x: 300, startPoint y: 416, endPoint x: 297, endPoint y: 433, distance: 17.6
click at [299, 424] on div "BRGHT Score 64% *" at bounding box center [339, 417] width 105 height 40
click at [297, 433] on div "Date [DATE] 07:09:04 BRGHT Score 64% * Numerical 90% Logical 59% Spatial 18% Re…" at bounding box center [532, 416] width 730 height 52
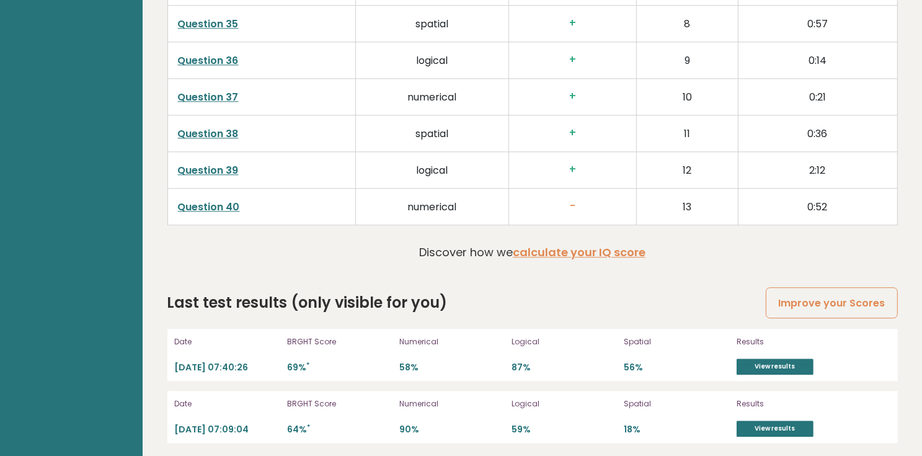
click at [297, 428] on p "64% *" at bounding box center [339, 429] width 105 height 12
click at [617, 344] on div "Date [DATE] 07:40:26 BRGHT Score 69% * Numerical 58% Logical 87% Spatial 56% Re…" at bounding box center [532, 354] width 730 height 52
click at [533, 354] on div "Logical 87%" at bounding box center [563, 355] width 105 height 40
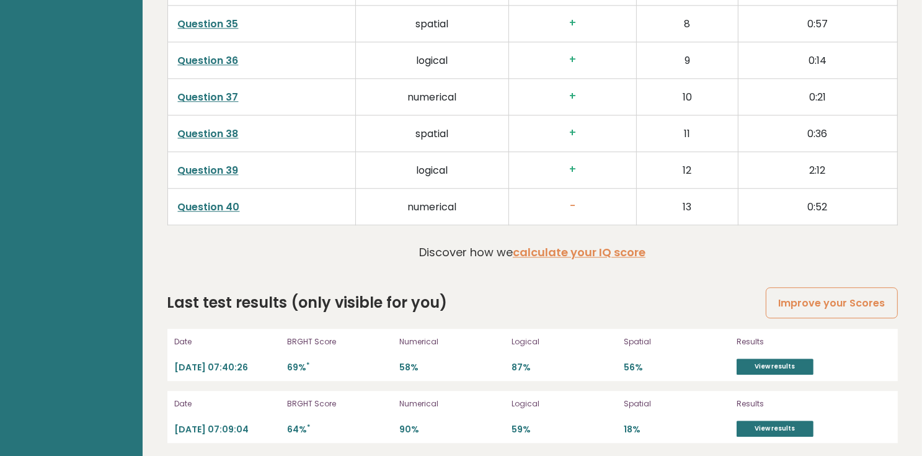
click at [520, 361] on p "87%" at bounding box center [563, 367] width 105 height 12
click at [529, 416] on div "Logical 59%" at bounding box center [563, 417] width 105 height 40
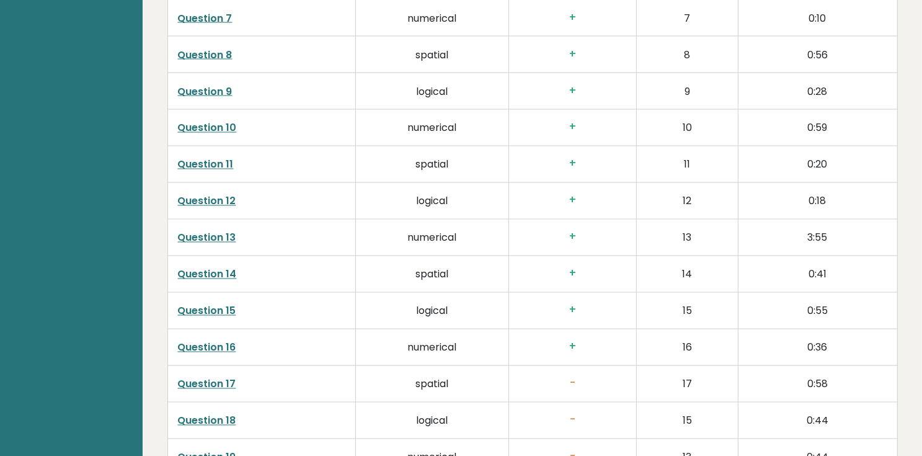
scroll to position [2267, 0]
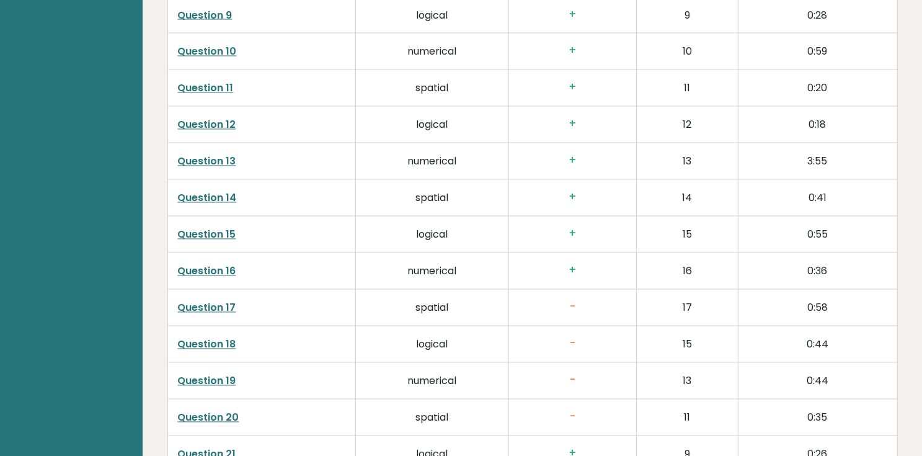
click at [207, 303] on link "Question 17" at bounding box center [207, 308] width 58 height 14
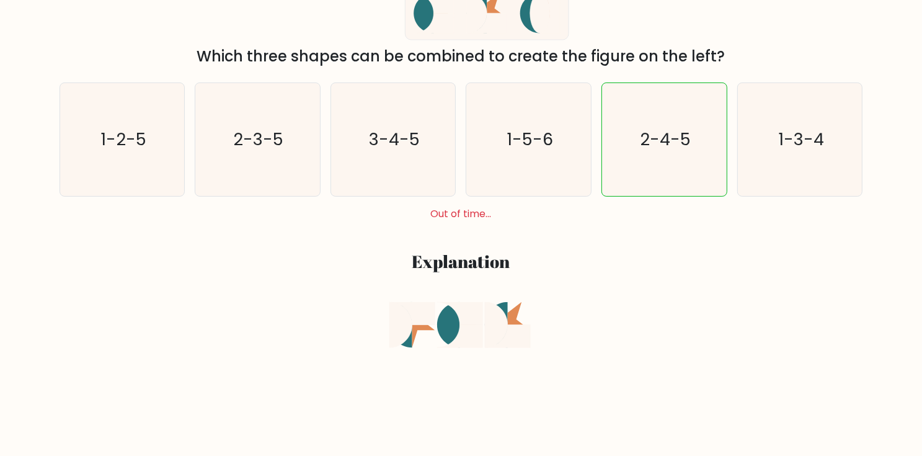
scroll to position [347, 0]
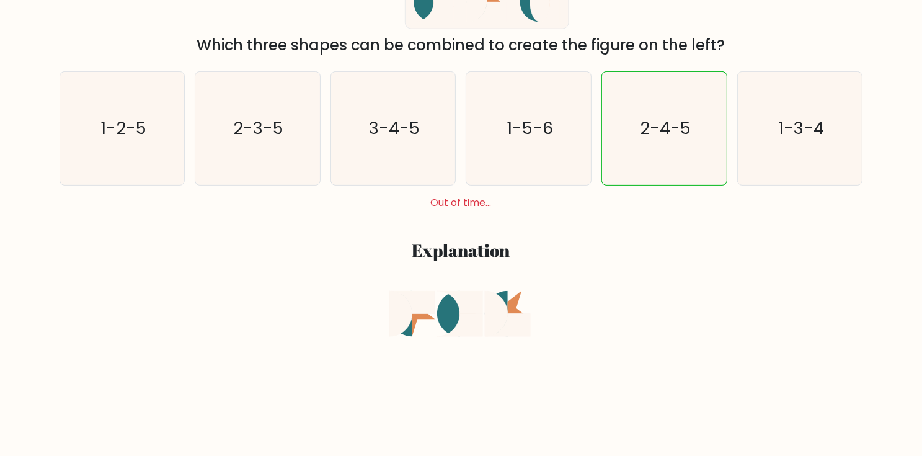
drag, startPoint x: 471, startPoint y: 203, endPoint x: 477, endPoint y: 224, distance: 21.4
click at [471, 204] on div "Out of time..." at bounding box center [461, 202] width 813 height 15
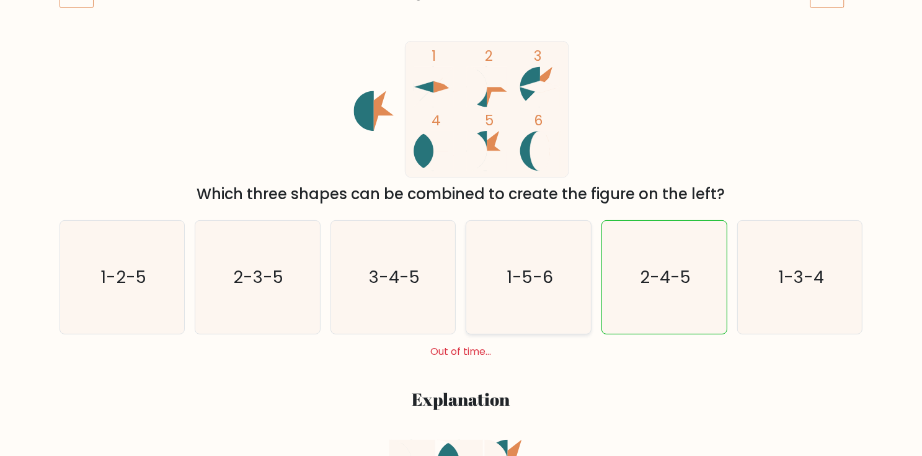
scroll to position [297, 0]
click at [646, 283] on text "2-4-5" at bounding box center [665, 277] width 51 height 24
click at [462, 36] on input "e. 2-4-5" at bounding box center [461, 33] width 1 height 6
radio input "true"
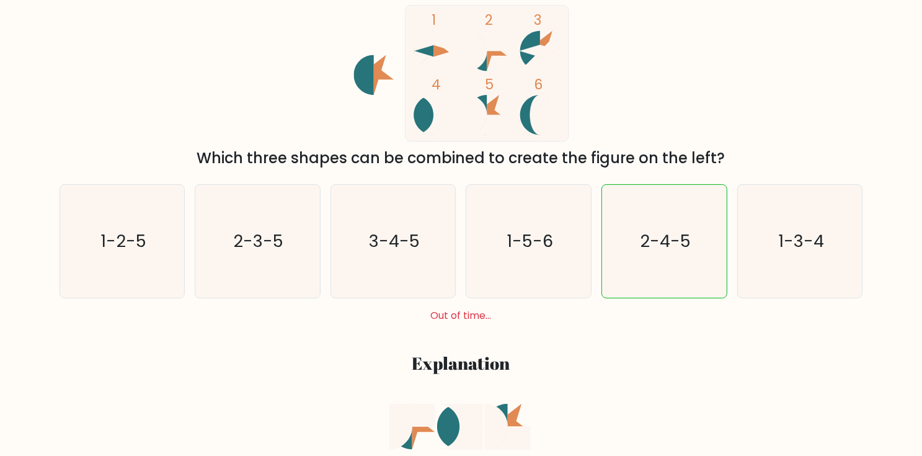
scroll to position [99, 0]
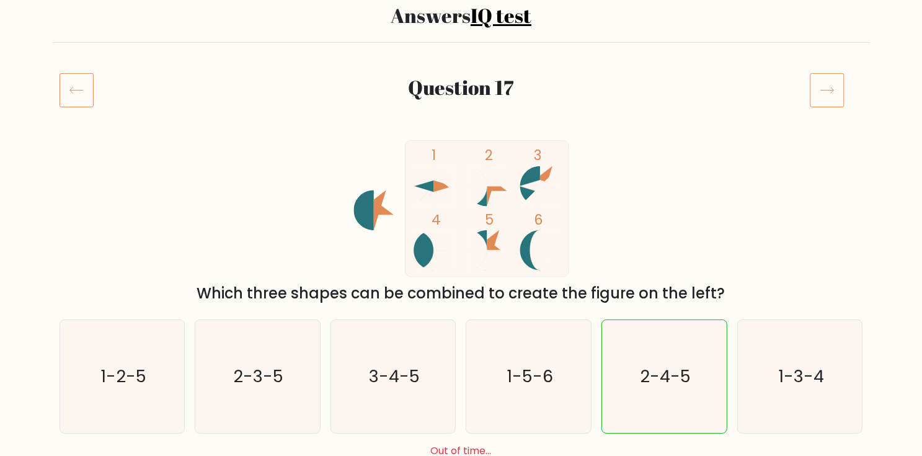
click at [828, 111] on div "Question 17" at bounding box center [461, 105] width 818 height 64
click at [823, 99] on icon at bounding box center [826, 90] width 35 height 35
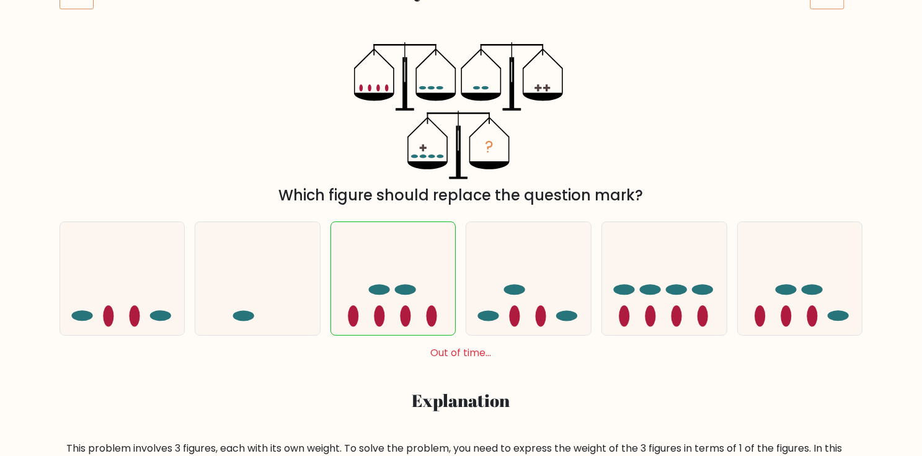
scroll to position [198, 0]
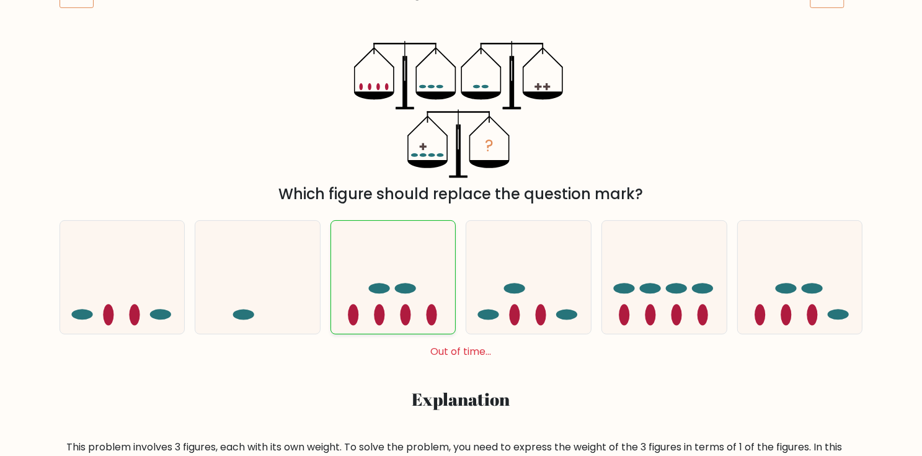
click at [397, 291] on ellipse at bounding box center [405, 288] width 21 height 11
click at [461, 36] on input "c." at bounding box center [461, 33] width 1 height 6
radio input "true"
click at [355, 255] on icon at bounding box center [393, 277] width 125 height 103
click at [461, 36] on input "c." at bounding box center [461, 33] width 1 height 6
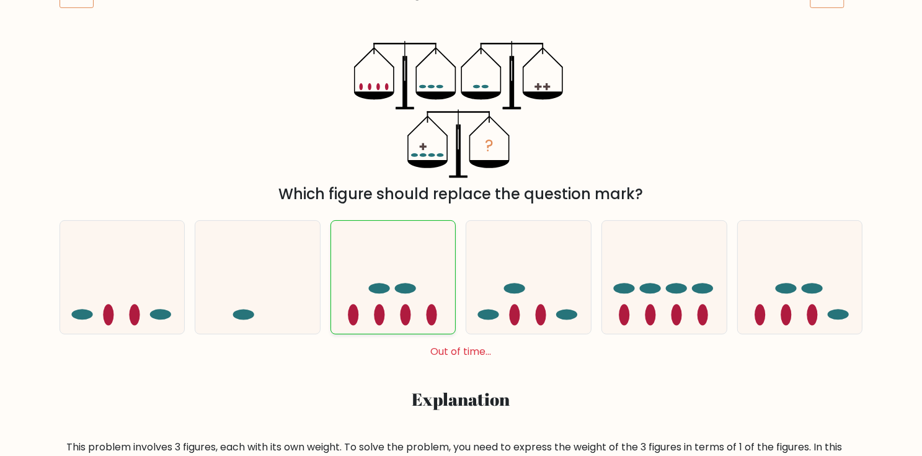
click at [367, 263] on icon at bounding box center [393, 277] width 125 height 103
click at [461, 36] on input "c." at bounding box center [461, 33] width 1 height 6
click at [367, 263] on icon at bounding box center [393, 277] width 125 height 103
click at [461, 36] on input "c." at bounding box center [461, 33] width 1 height 6
click at [367, 263] on icon at bounding box center [393, 277] width 125 height 103
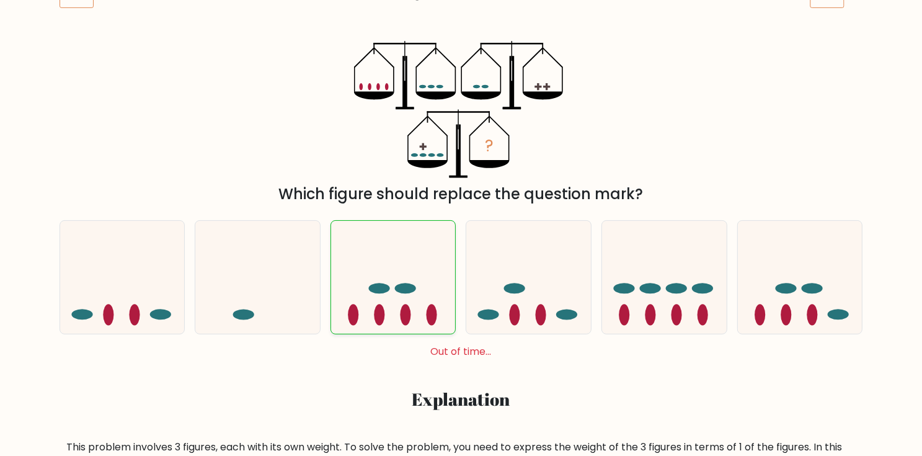
click at [461, 36] on input "c." at bounding box center [461, 33] width 1 height 6
click at [367, 263] on icon at bounding box center [393, 277] width 125 height 103
click at [461, 36] on input "c." at bounding box center [461, 33] width 1 height 6
click at [367, 264] on icon at bounding box center [393, 277] width 125 height 103
click at [461, 36] on input "c." at bounding box center [461, 33] width 1 height 6
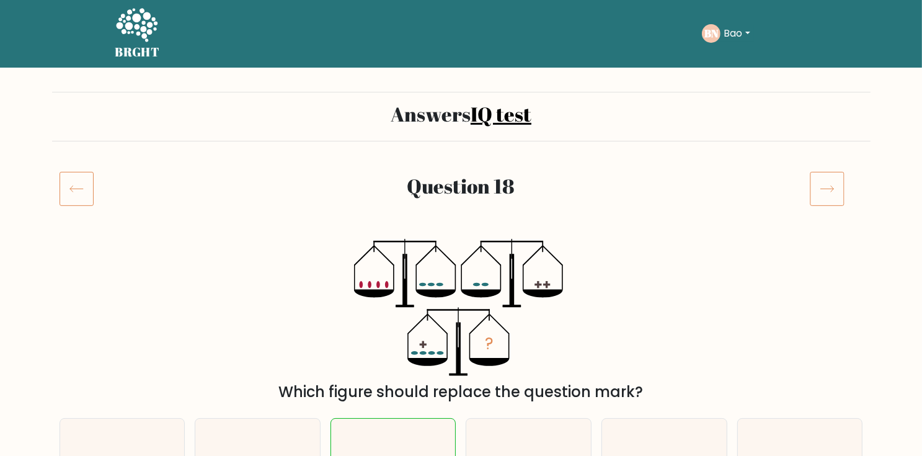
scroll to position [0, 0]
click at [816, 188] on icon at bounding box center [826, 189] width 35 height 35
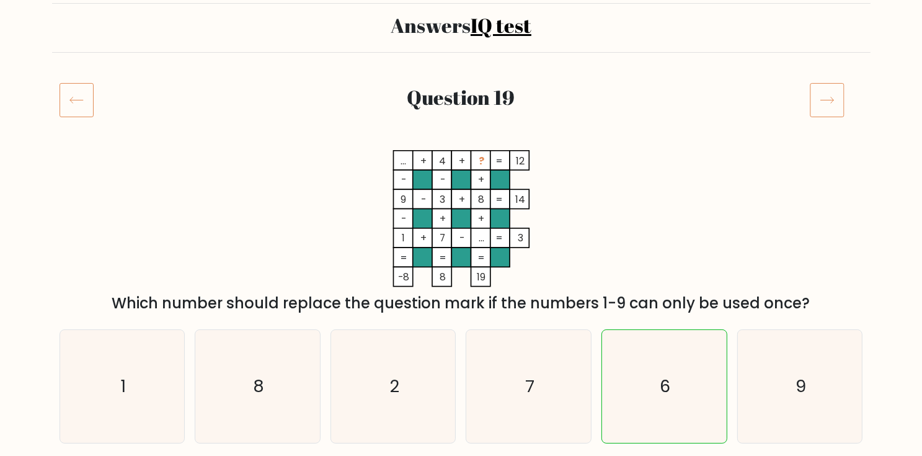
scroll to position [99, 0]
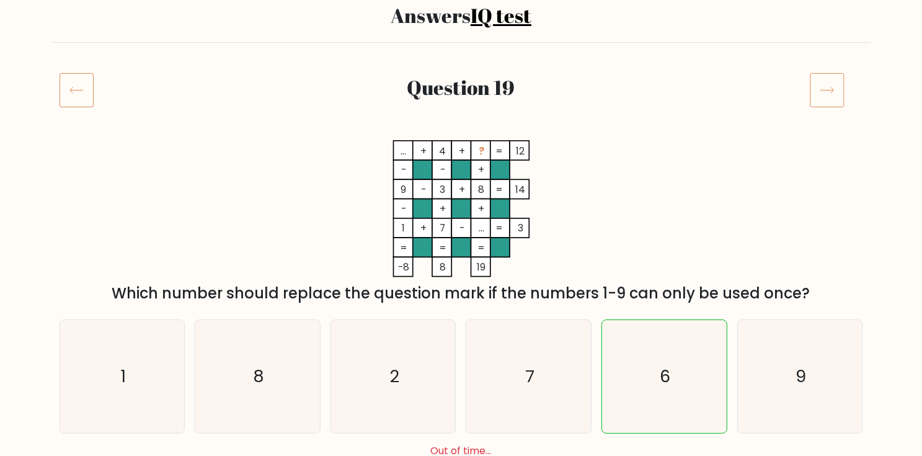
click at [481, 226] on tspan "..." at bounding box center [481, 228] width 6 height 14
click at [481, 227] on tspan "..." at bounding box center [481, 228] width 6 height 14
click at [481, 226] on tspan "..." at bounding box center [481, 228] width 6 height 14
click at [482, 224] on tspan "..." at bounding box center [481, 228] width 6 height 14
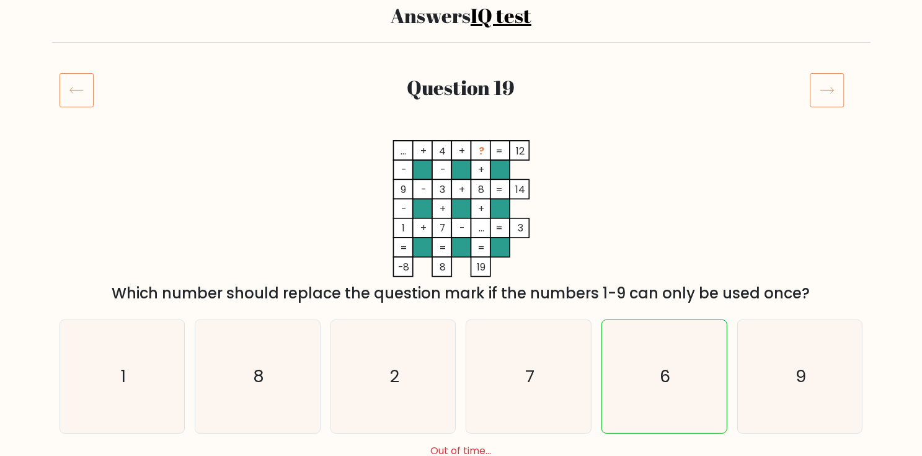
click at [482, 223] on tspan "..." at bounding box center [481, 228] width 6 height 14
click at [482, 148] on tspan "?" at bounding box center [481, 151] width 6 height 14
click at [482, 149] on tspan "?" at bounding box center [481, 151] width 6 height 14
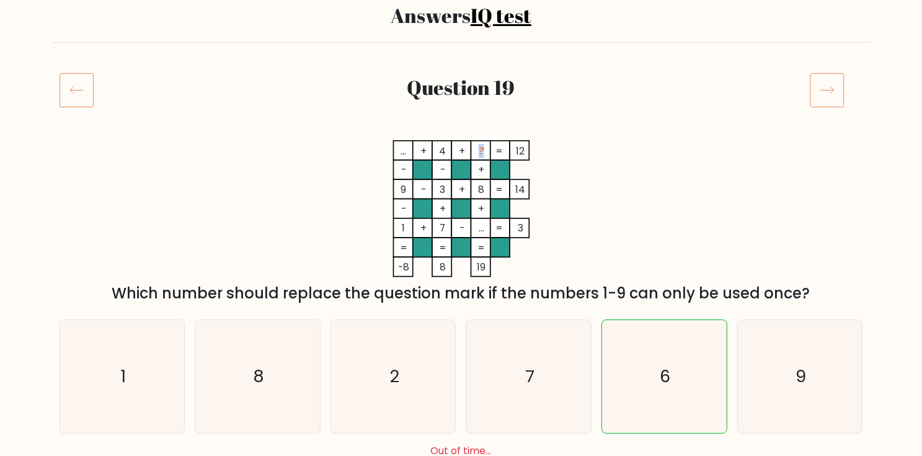
click at [482, 149] on tspan "?" at bounding box center [481, 151] width 6 height 14
click at [817, 100] on icon at bounding box center [826, 90] width 35 height 35
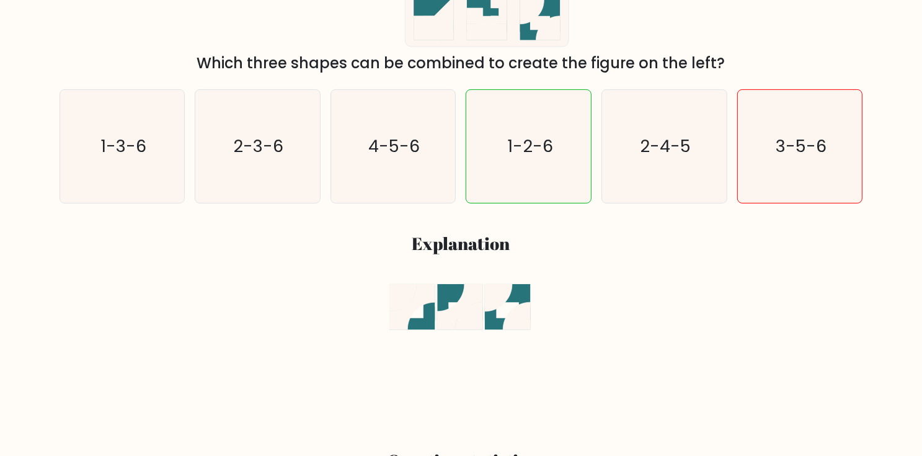
scroll to position [50, 0]
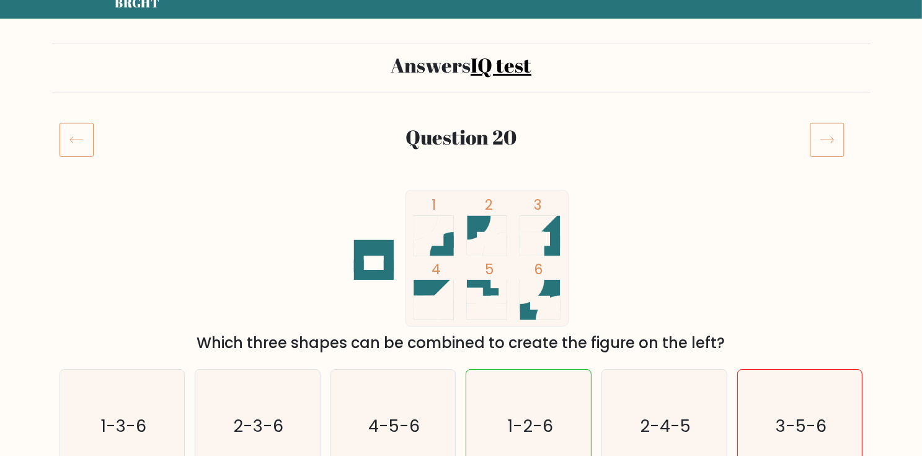
click at [850, 134] on div at bounding box center [836, 139] width 68 height 35
drag, startPoint x: 847, startPoint y: 137, endPoint x: 824, endPoint y: 141, distance: 23.3
click at [846, 137] on div at bounding box center [836, 139] width 68 height 35
click at [812, 146] on icon at bounding box center [826, 139] width 35 height 35
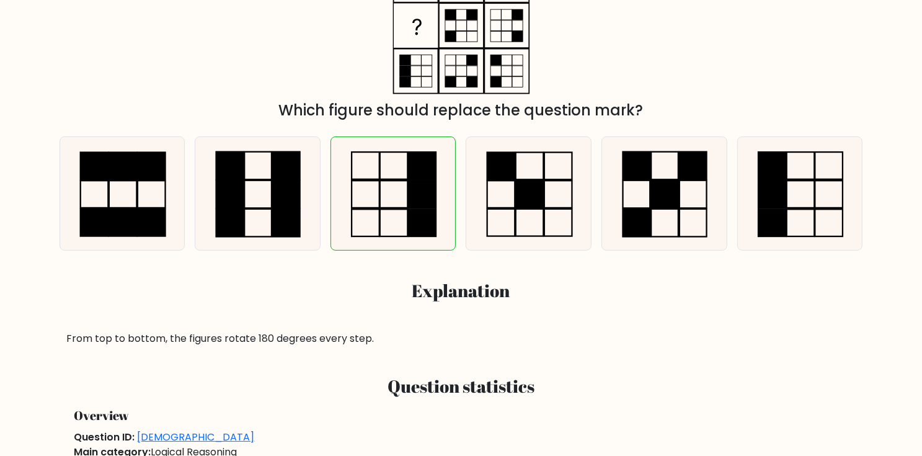
scroll to position [297, 0]
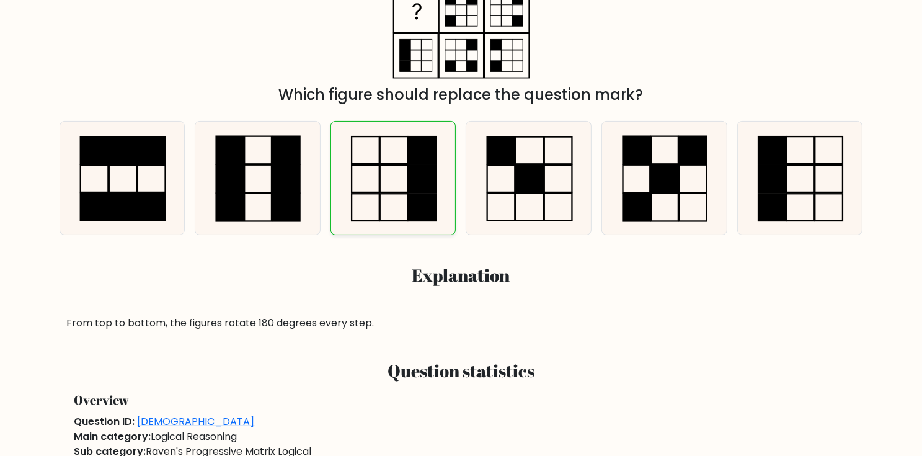
click at [425, 186] on rect at bounding box center [422, 178] width 28 height 27
radio input "true"
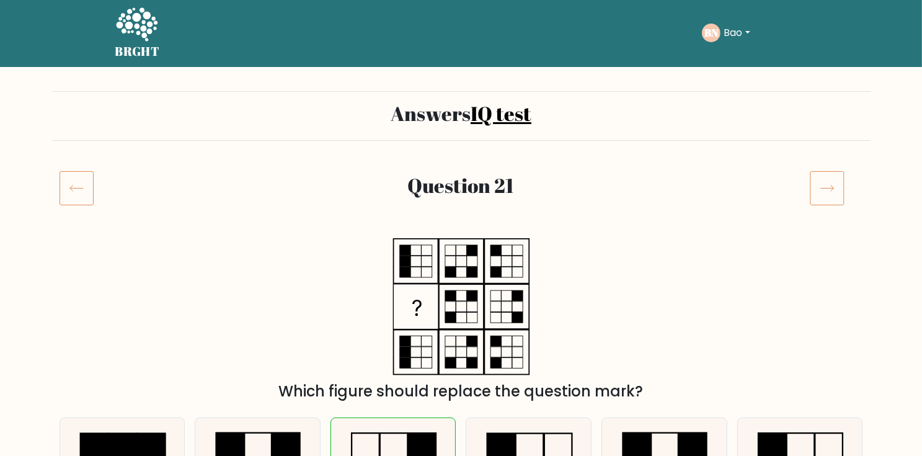
scroll to position [0, 0]
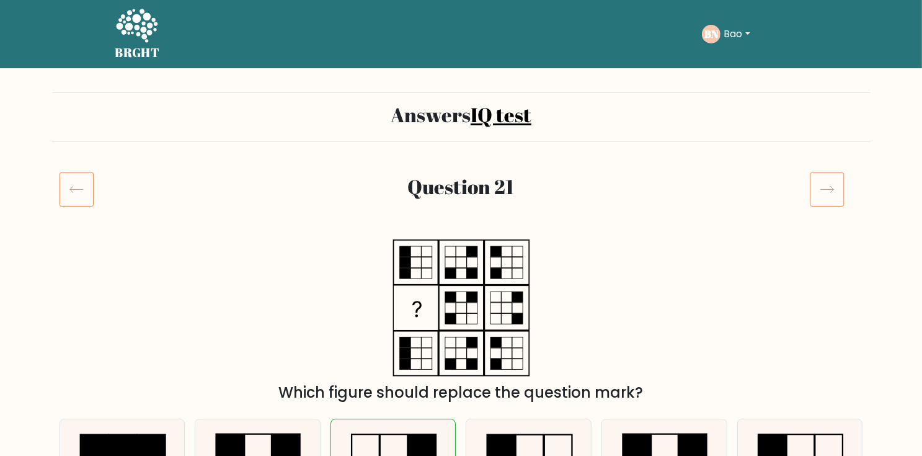
click at [826, 193] on icon at bounding box center [826, 189] width 35 height 35
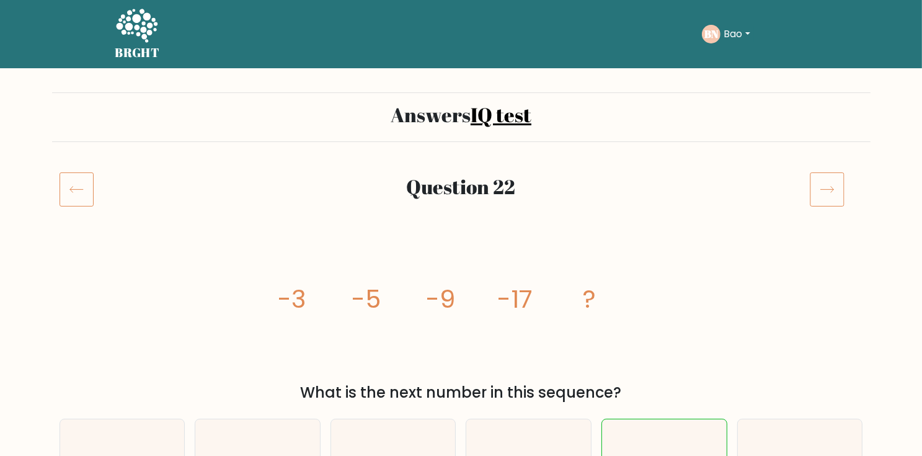
click at [818, 183] on icon at bounding box center [826, 189] width 35 height 35
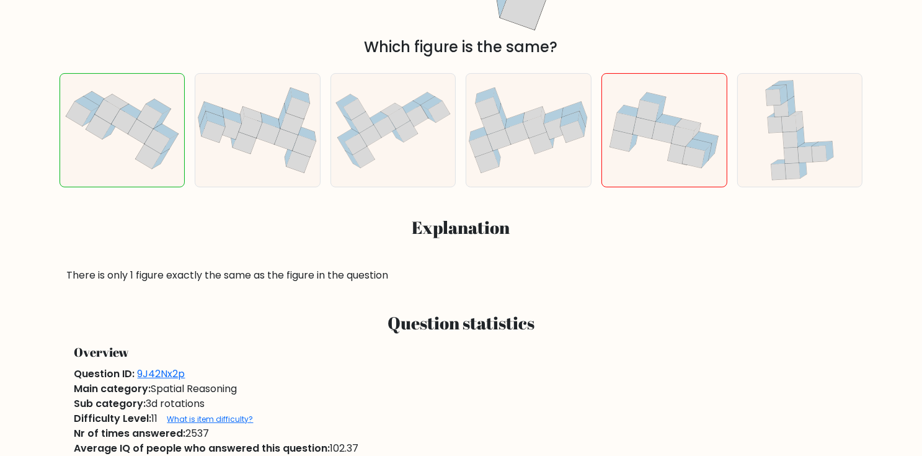
scroll to position [347, 0]
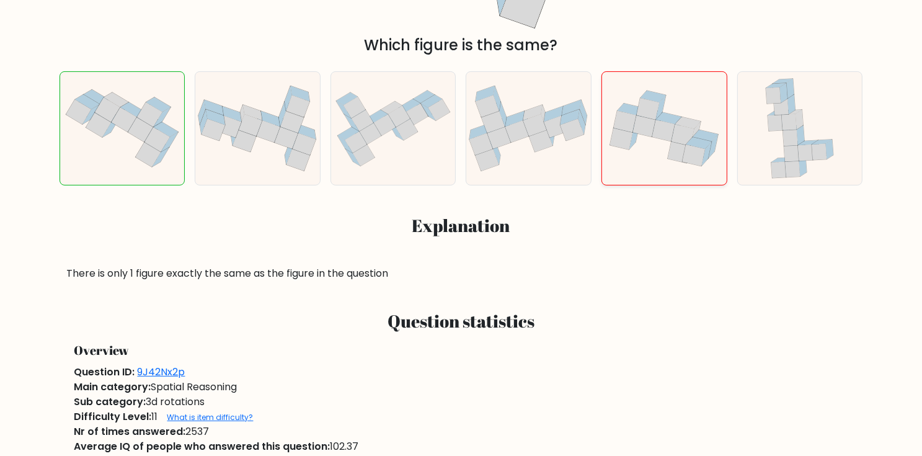
click at [689, 154] on icon at bounding box center [693, 155] width 23 height 22
radio input "true"
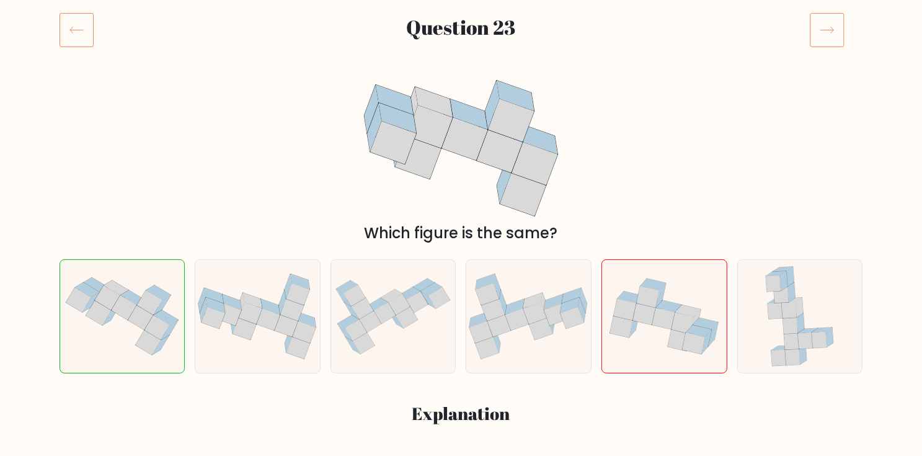
scroll to position [151, 0]
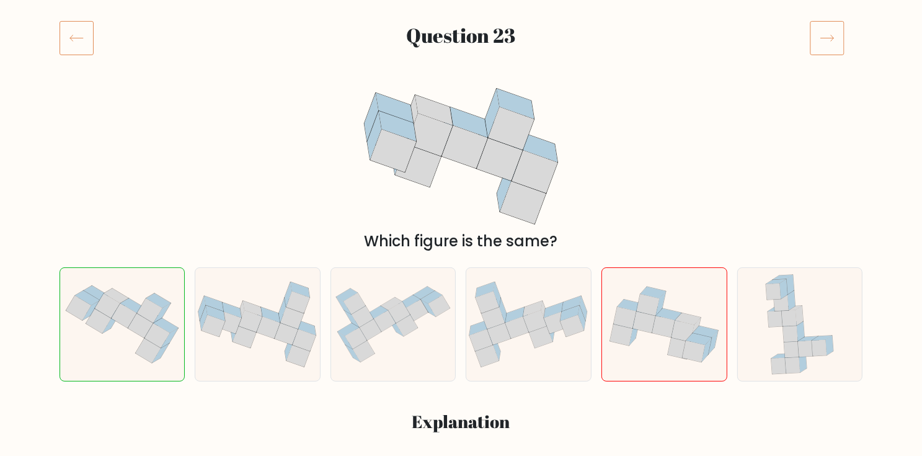
click at [821, 35] on icon at bounding box center [826, 37] width 35 height 35
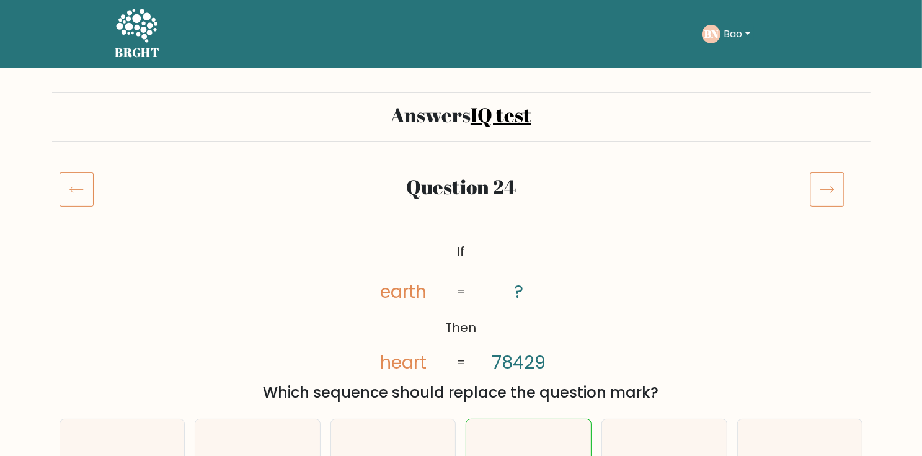
click at [821, 203] on icon at bounding box center [826, 189] width 35 height 35
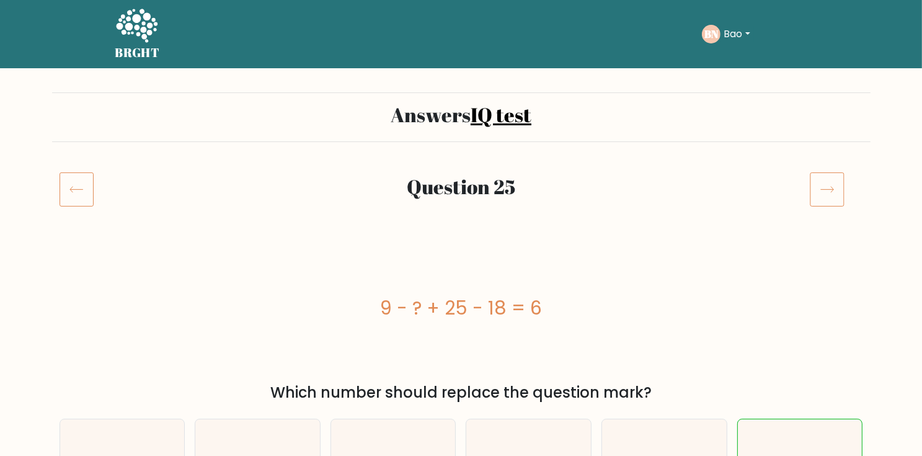
click at [821, 202] on icon at bounding box center [826, 189] width 35 height 35
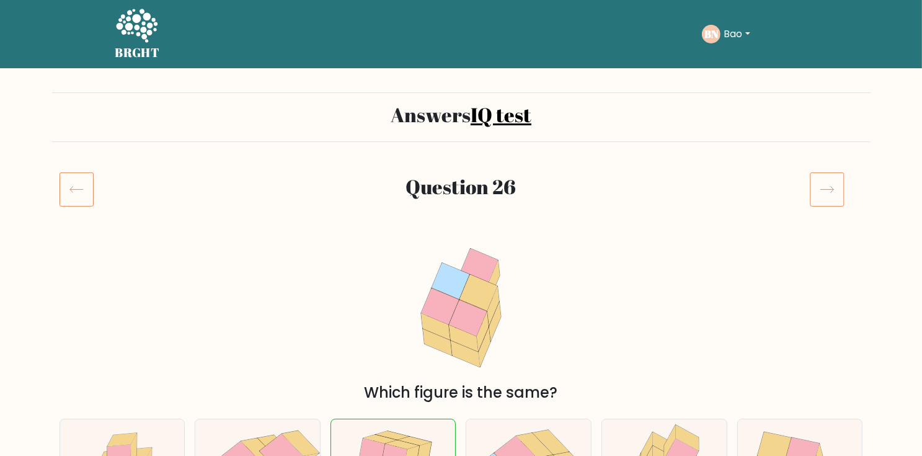
click at [837, 176] on icon at bounding box center [826, 189] width 35 height 35
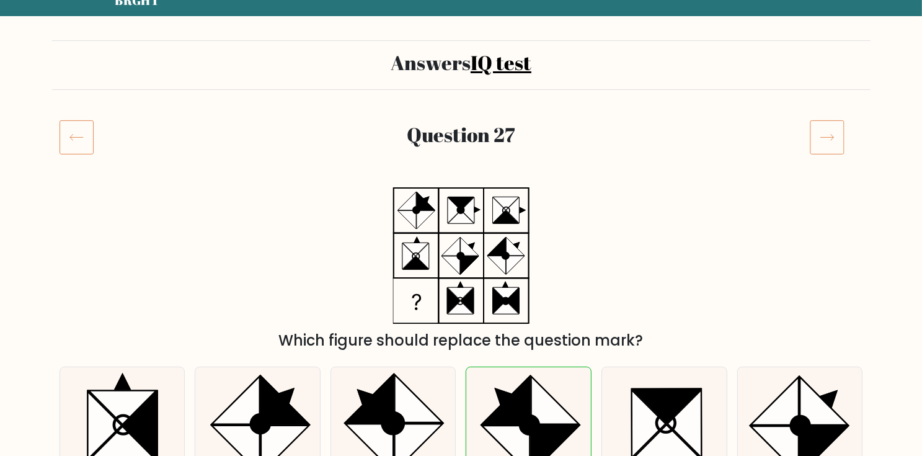
scroll to position [50, 0]
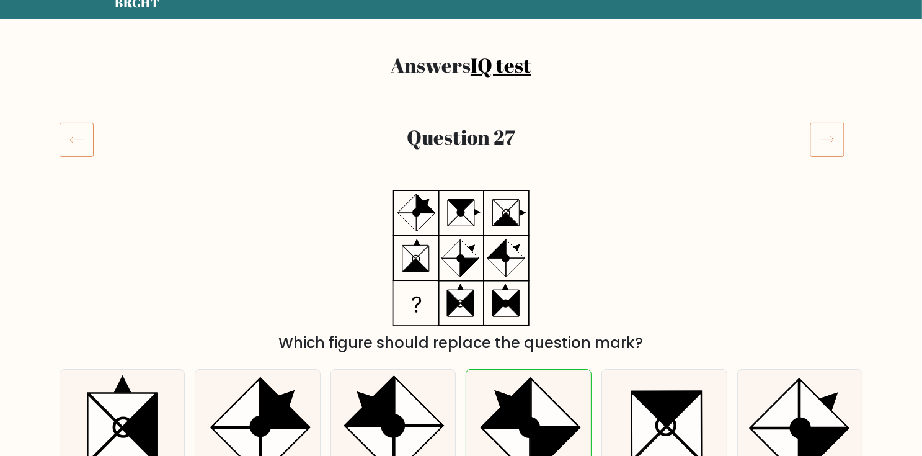
click at [830, 139] on icon at bounding box center [826, 139] width 35 height 35
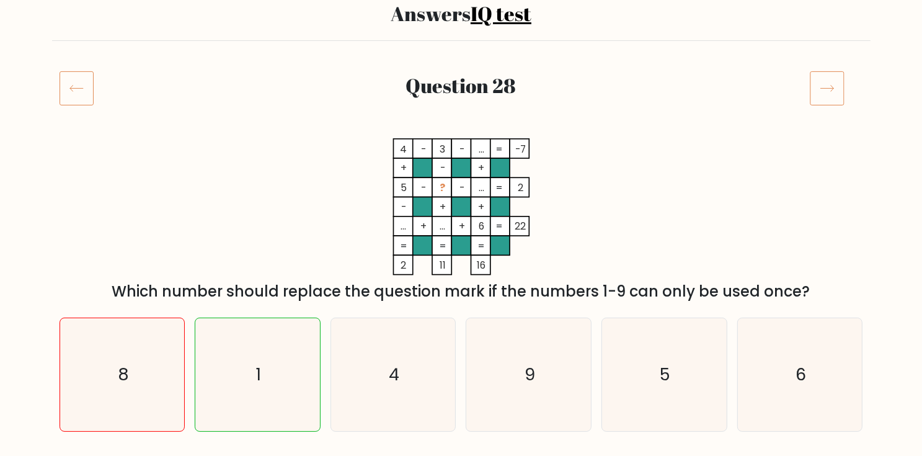
scroll to position [99, 0]
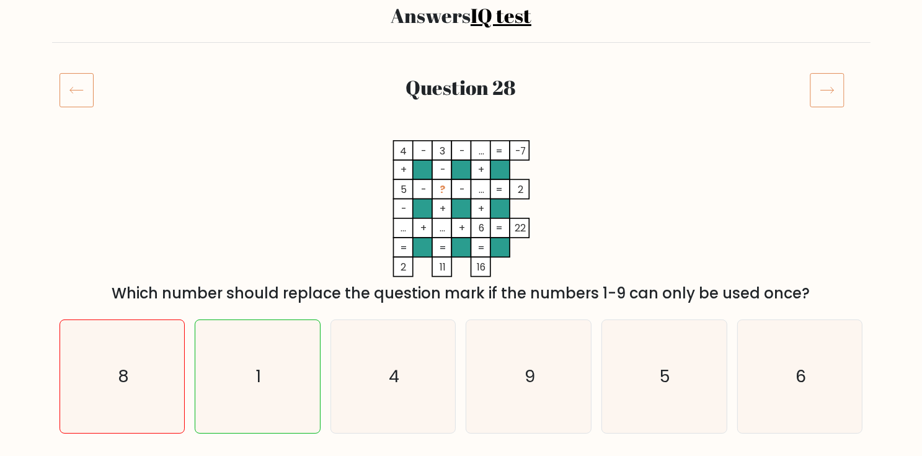
click at [827, 102] on icon at bounding box center [826, 90] width 35 height 35
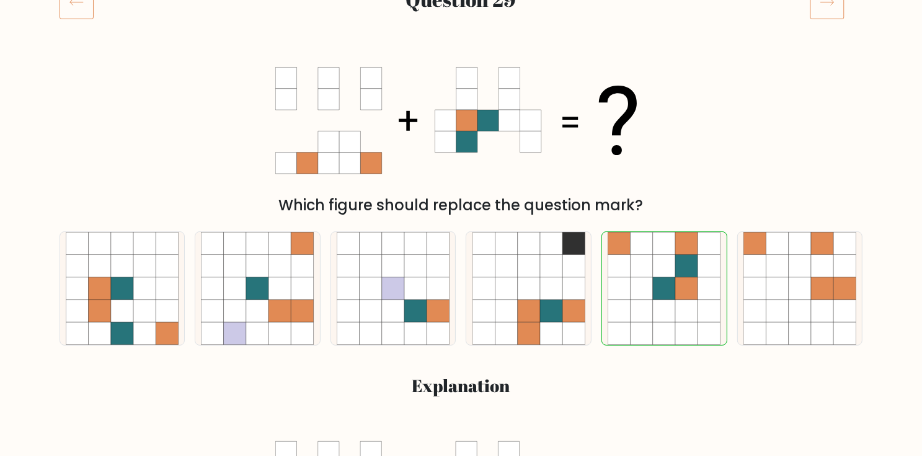
scroll to position [99, 0]
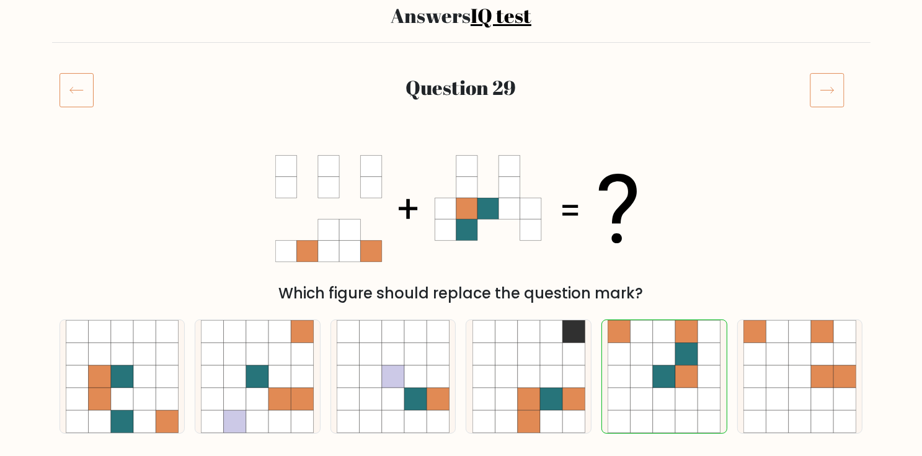
click at [826, 87] on icon at bounding box center [826, 90] width 35 height 35
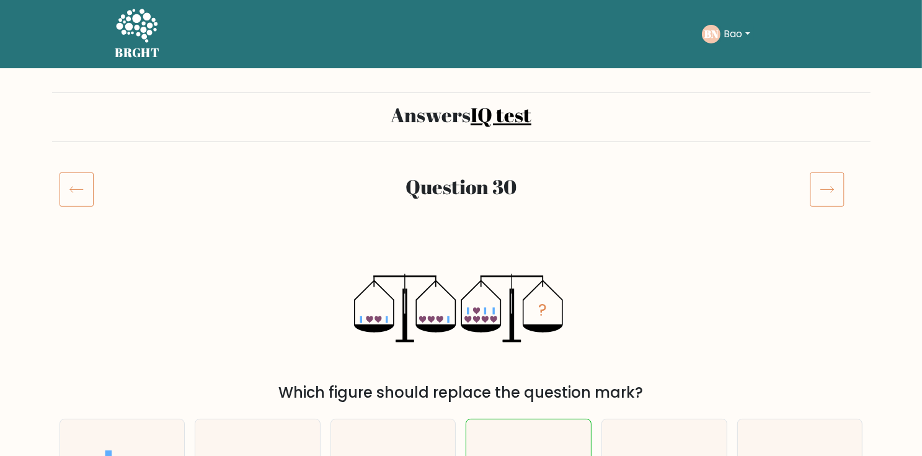
click at [830, 201] on icon at bounding box center [826, 189] width 35 height 35
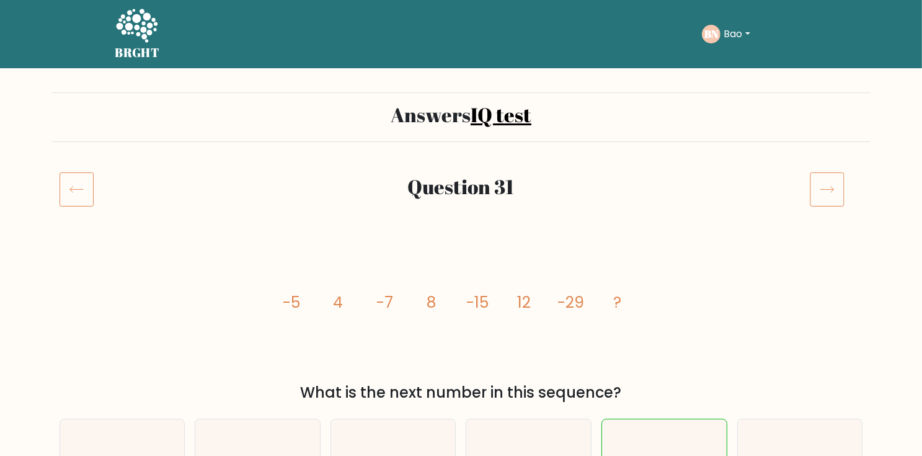
click at [821, 201] on icon at bounding box center [826, 189] width 35 height 35
click at [826, 187] on icon at bounding box center [826, 189] width 35 height 35
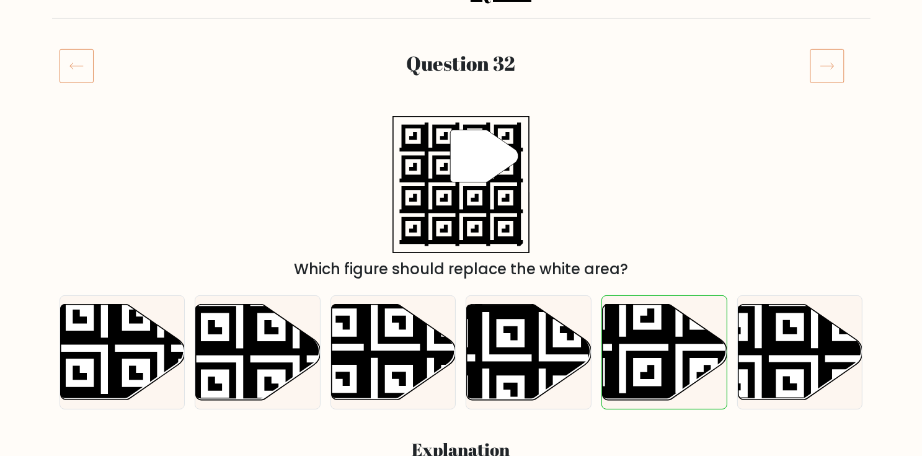
scroll to position [99, 0]
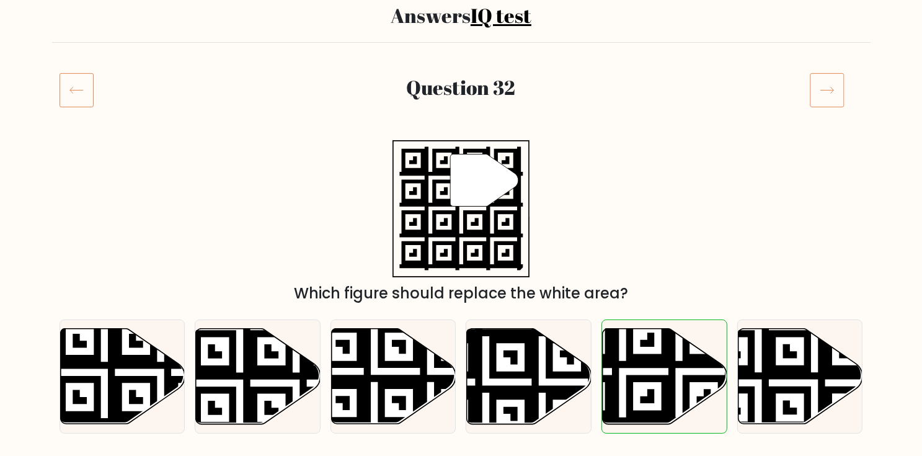
click at [835, 90] on icon at bounding box center [826, 90] width 35 height 35
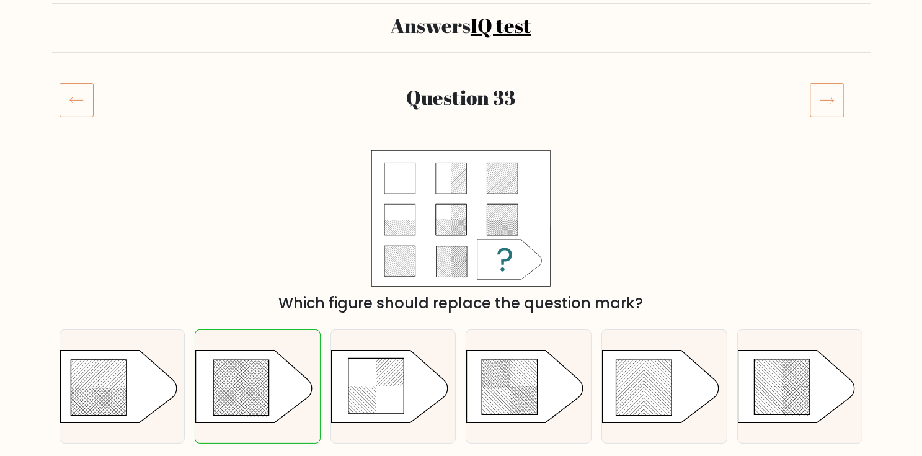
scroll to position [50, 0]
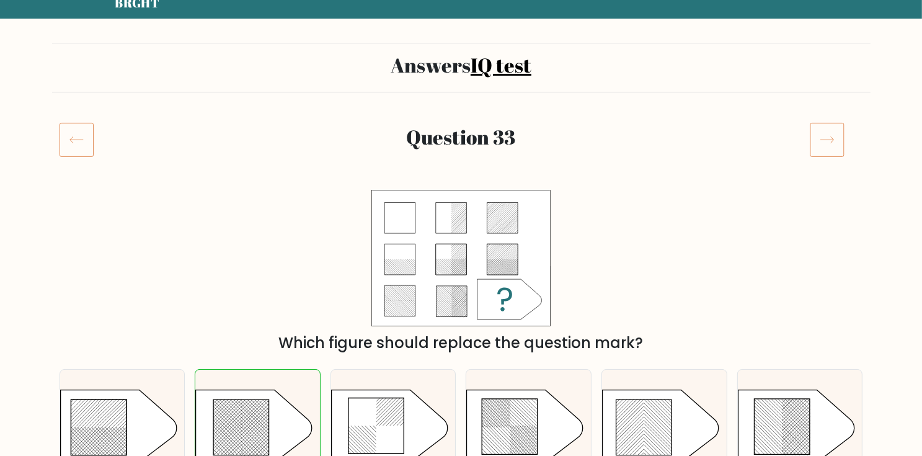
click at [814, 131] on icon at bounding box center [826, 139] width 35 height 35
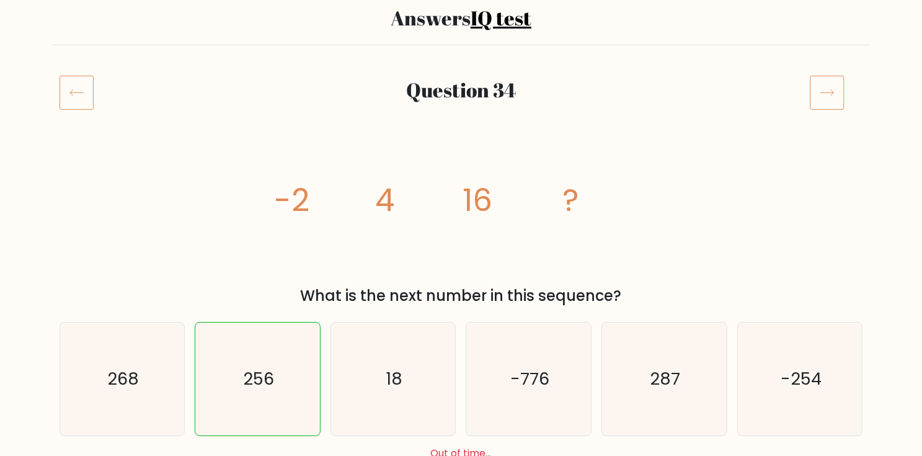
scroll to position [99, 0]
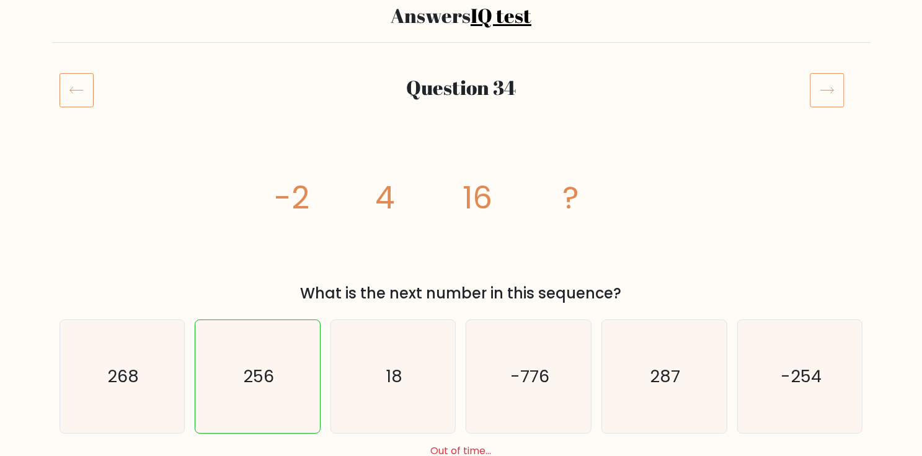
click at [821, 86] on icon at bounding box center [826, 90] width 35 height 35
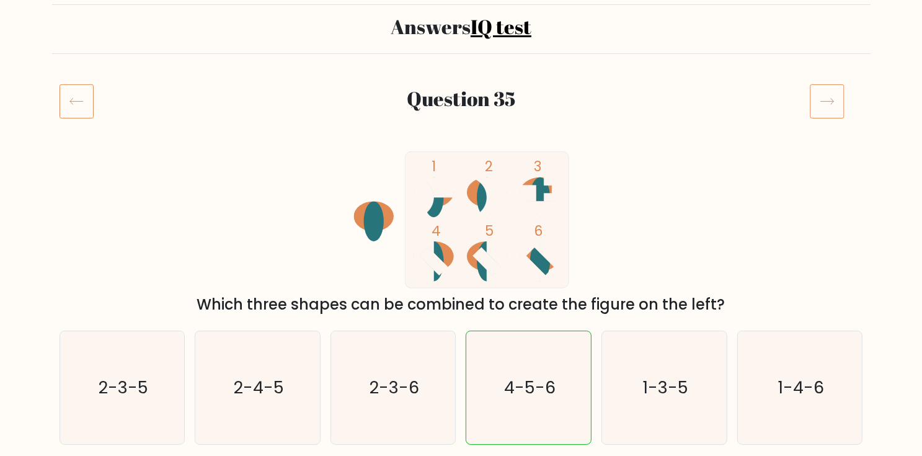
scroll to position [99, 0]
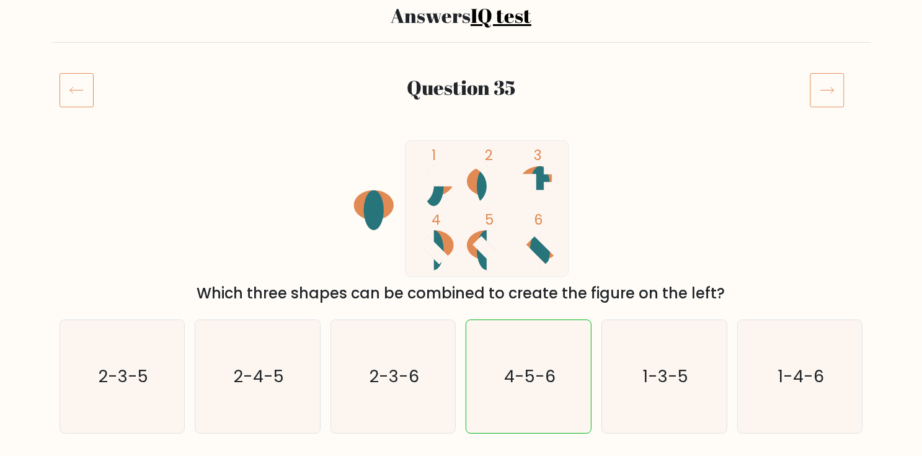
click at [811, 96] on icon at bounding box center [826, 90] width 35 height 35
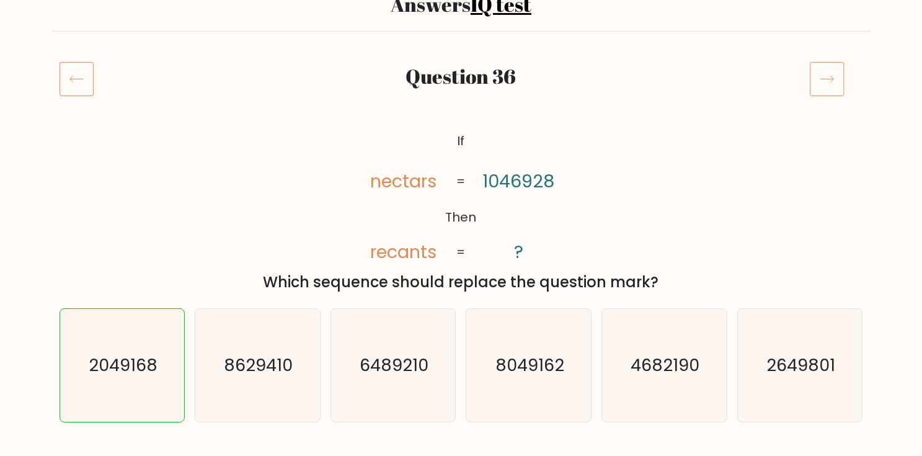
scroll to position [99, 0]
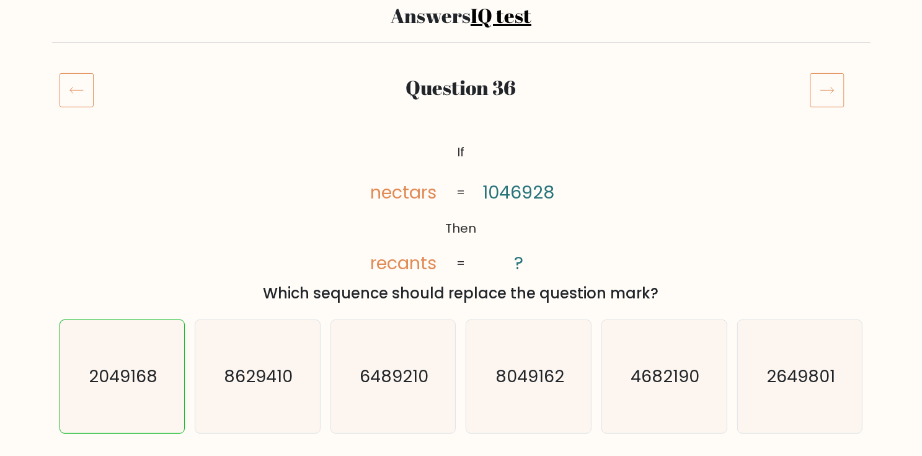
click at [840, 77] on icon at bounding box center [826, 90] width 35 height 35
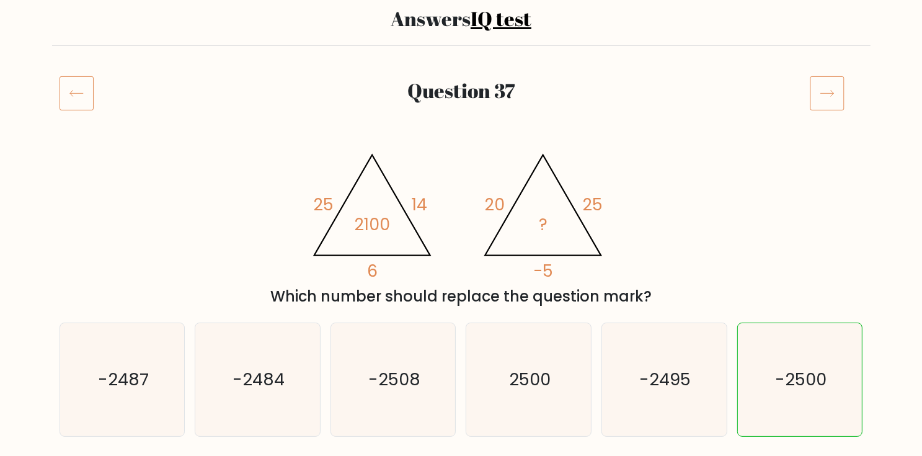
scroll to position [99, 0]
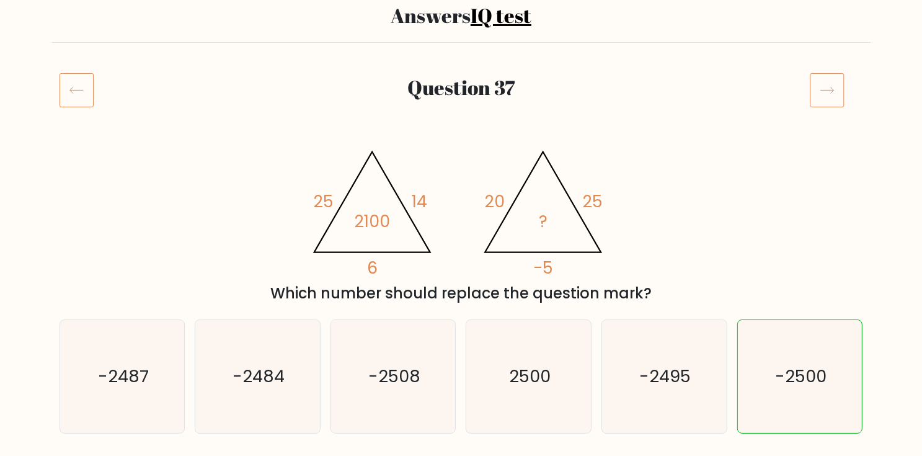
click at [830, 91] on icon at bounding box center [826, 90] width 35 height 35
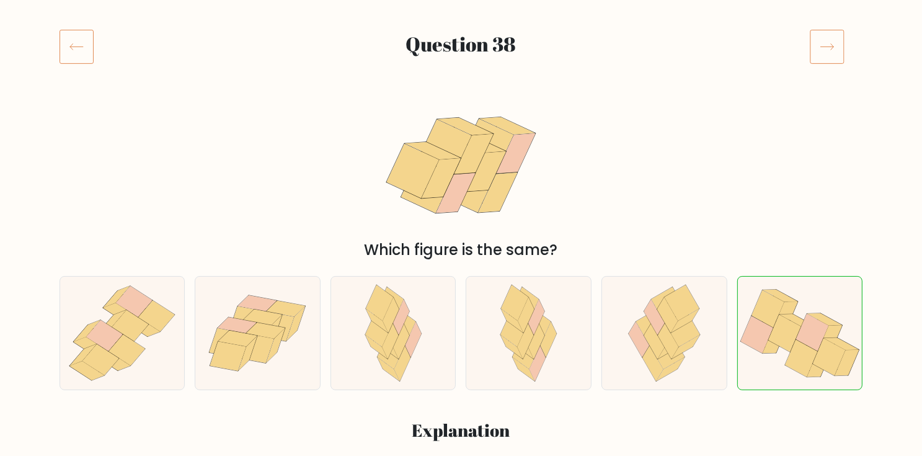
scroll to position [149, 0]
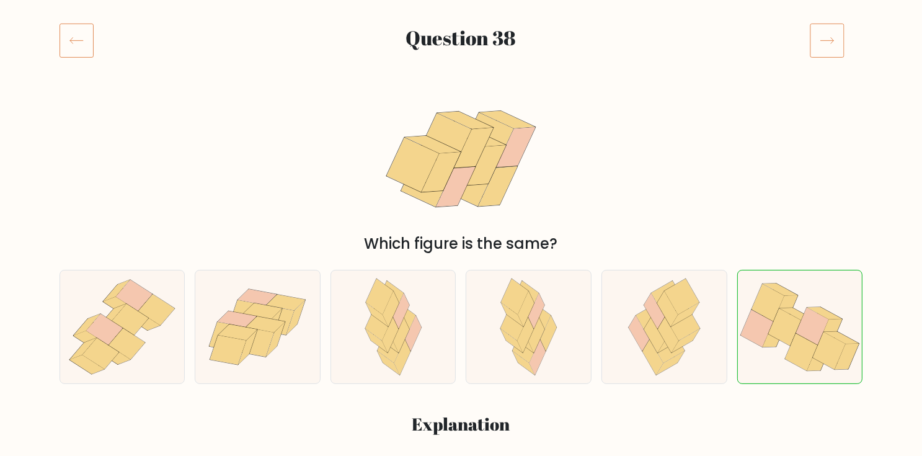
click at [830, 40] on icon at bounding box center [826, 41] width 13 height 6
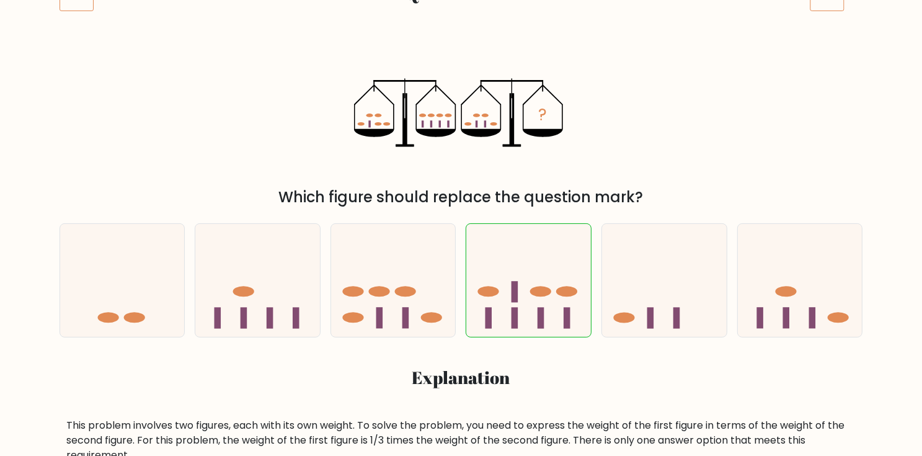
scroll to position [347, 0]
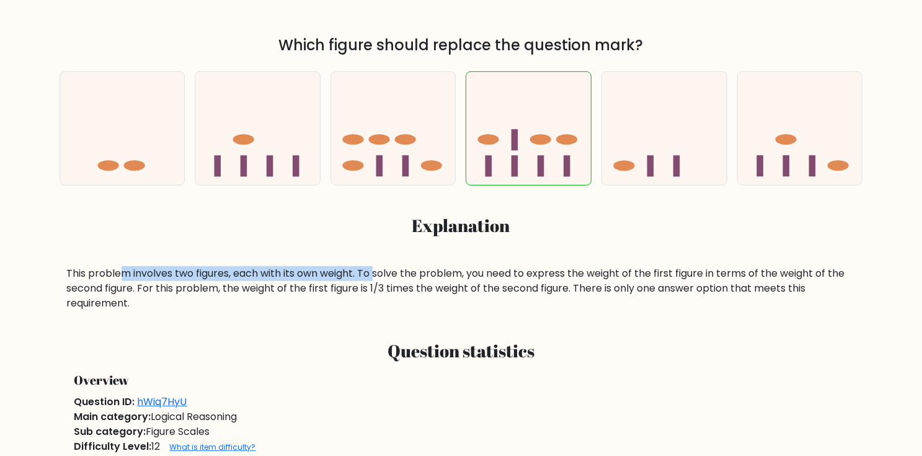
drag, startPoint x: 121, startPoint y: 278, endPoint x: 377, endPoint y: 276, distance: 256.0
click at [377, 276] on div "This problem involves two figures, each with its own weight. To solve the probl…" at bounding box center [461, 288] width 788 height 45
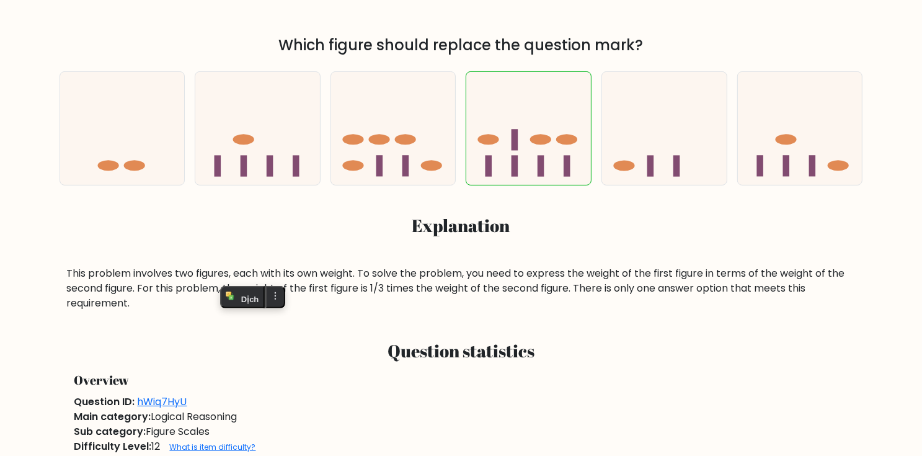
click at [413, 275] on div "This problem involves two figures, each with its own weight. To solve the probl…" at bounding box center [461, 288] width 788 height 45
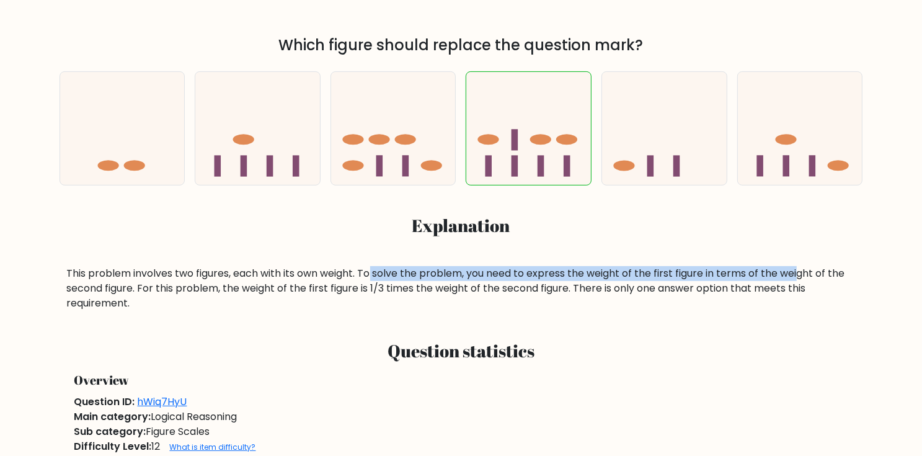
drag, startPoint x: 374, startPoint y: 271, endPoint x: 801, endPoint y: 272, distance: 426.4
click at [801, 272] on div "This problem involves two figures, each with its own weight. To solve the probl…" at bounding box center [461, 288] width 788 height 45
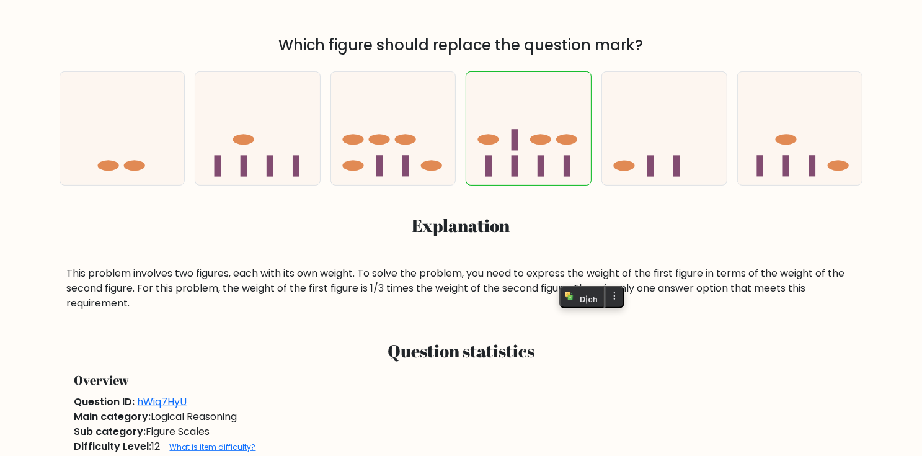
click at [379, 294] on div "This problem involves two figures, each with its own weight. To solve the probl…" at bounding box center [461, 288] width 788 height 45
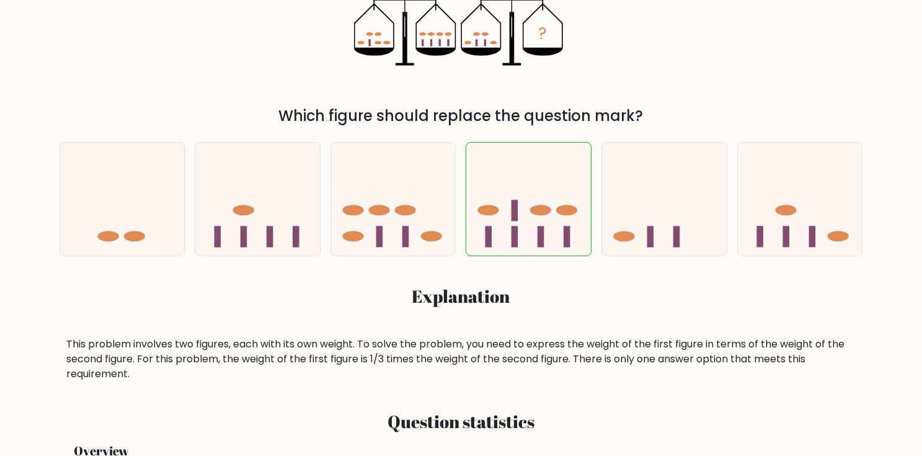
scroll to position [496, 0]
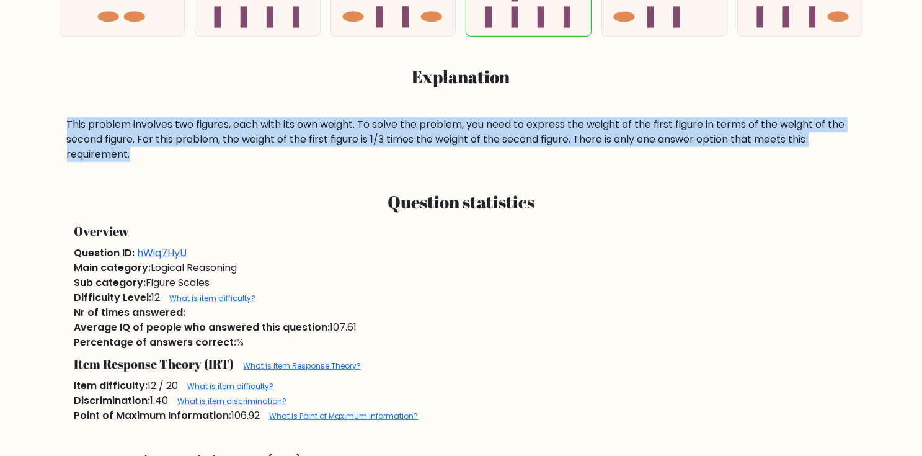
drag, startPoint x: 97, startPoint y: 120, endPoint x: 151, endPoint y: 159, distance: 66.2
click at [157, 159] on div "This problem involves two figures, each with its own weight. To solve the probl…" at bounding box center [460, 139] width 803 height 45
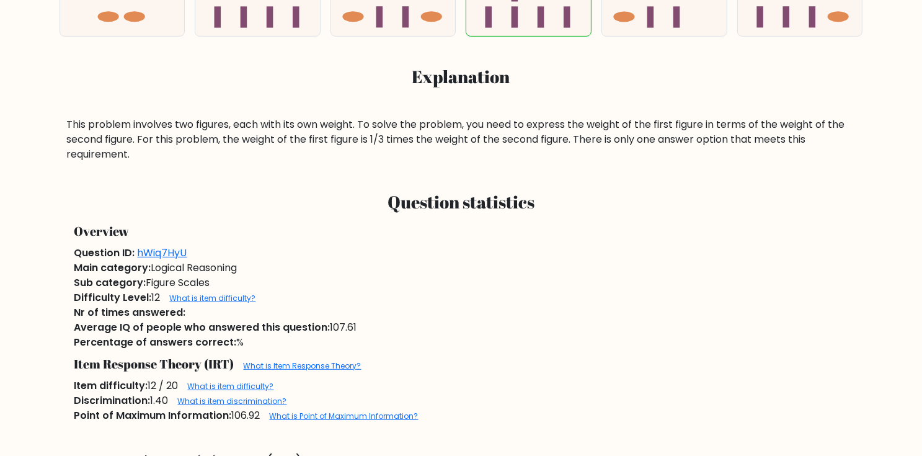
drag, startPoint x: 103, startPoint y: 151, endPoint x: 491, endPoint y: 193, distance: 390.3
click at [491, 193] on h3 "Question statistics" at bounding box center [460, 202] width 773 height 21
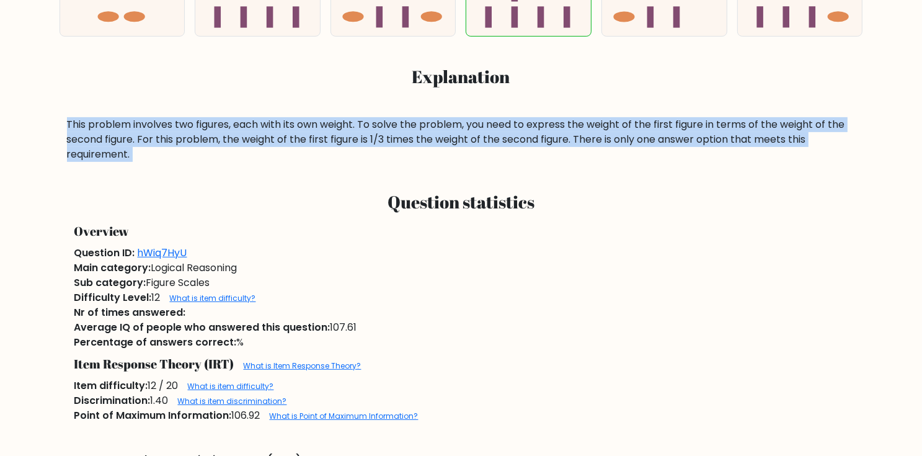
drag, startPoint x: 65, startPoint y: 126, endPoint x: 131, endPoint y: 161, distance: 74.8
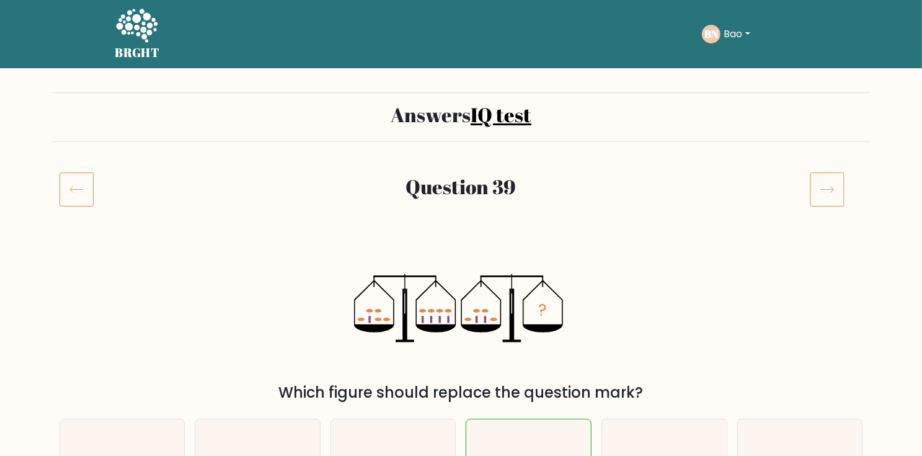
scroll to position [0, 0]
click at [808, 190] on div at bounding box center [836, 189] width 68 height 35
click at [809, 189] on icon at bounding box center [826, 189] width 35 height 35
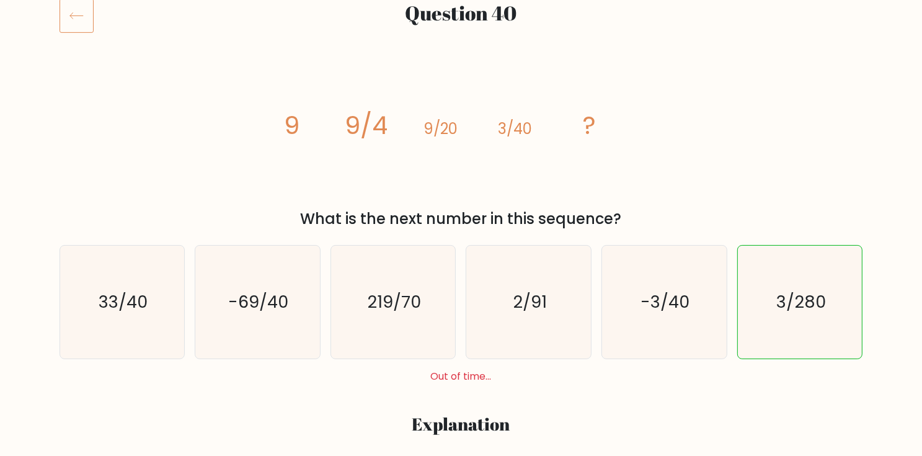
scroll to position [149, 0]
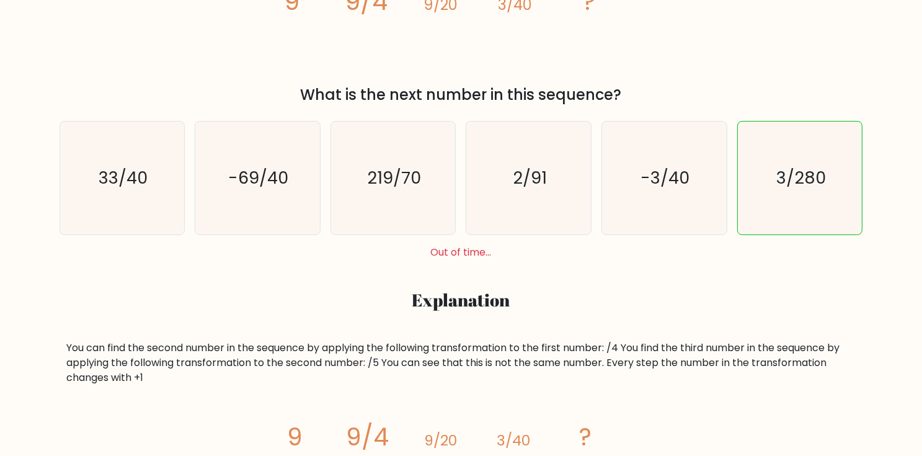
drag, startPoint x: 783, startPoint y: 191, endPoint x: 729, endPoint y: 208, distance: 57.2
click at [782, 193] on icon "3/280" at bounding box center [799, 177] width 113 height 113
radio input "true"
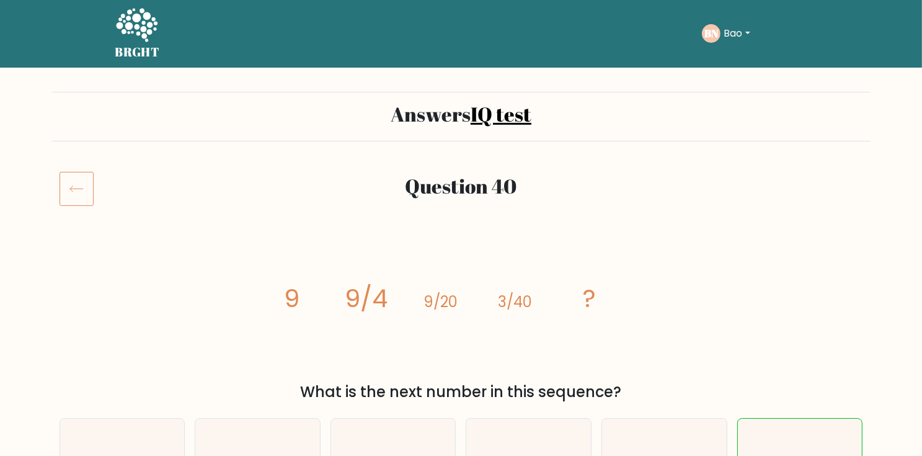
scroll to position [0, 0]
click at [729, 30] on button "Bao" at bounding box center [736, 34] width 33 height 16
click at [730, 59] on link "Dashboard" at bounding box center [751, 60] width 98 height 20
click at [121, 29] on icon at bounding box center [136, 26] width 43 height 37
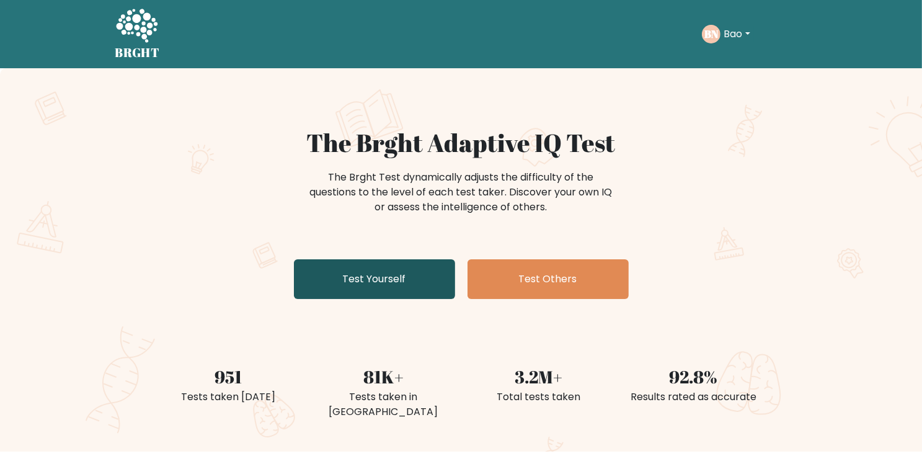
click at [421, 275] on link "Test Yourself" at bounding box center [374, 279] width 161 height 40
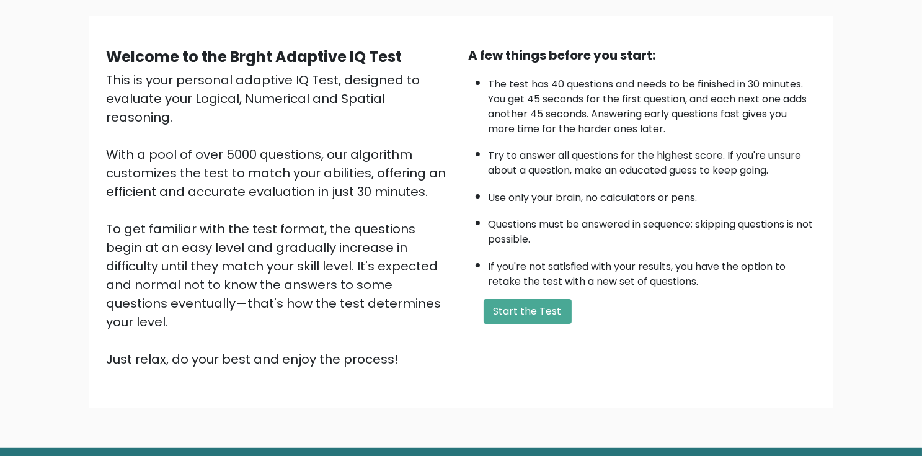
scroll to position [112, 0]
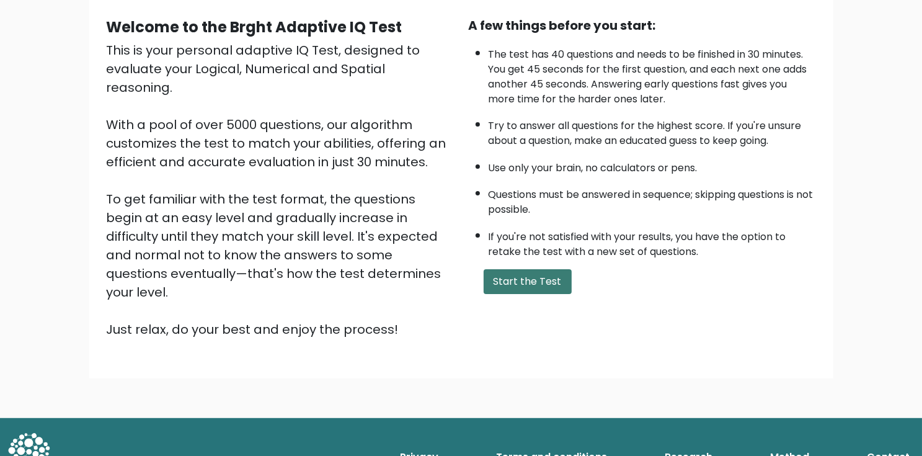
click at [523, 269] on button "Start the Test" at bounding box center [527, 281] width 88 height 25
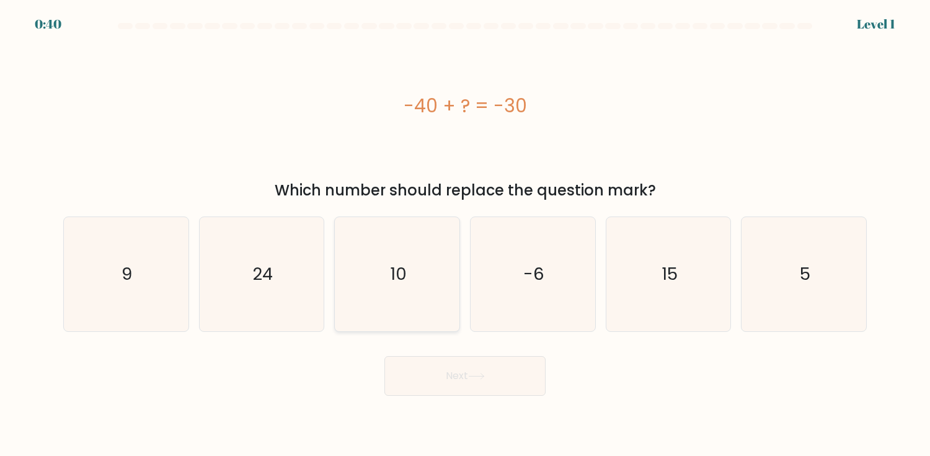
drag, startPoint x: 407, startPoint y: 286, endPoint x: 431, endPoint y: 309, distance: 32.9
click at [407, 287] on icon "10" at bounding box center [397, 274] width 114 height 114
click at [465, 234] on input "c. 10" at bounding box center [465, 231] width 1 height 6
radio input "true"
click at [485, 377] on icon at bounding box center [476, 375] width 17 height 7
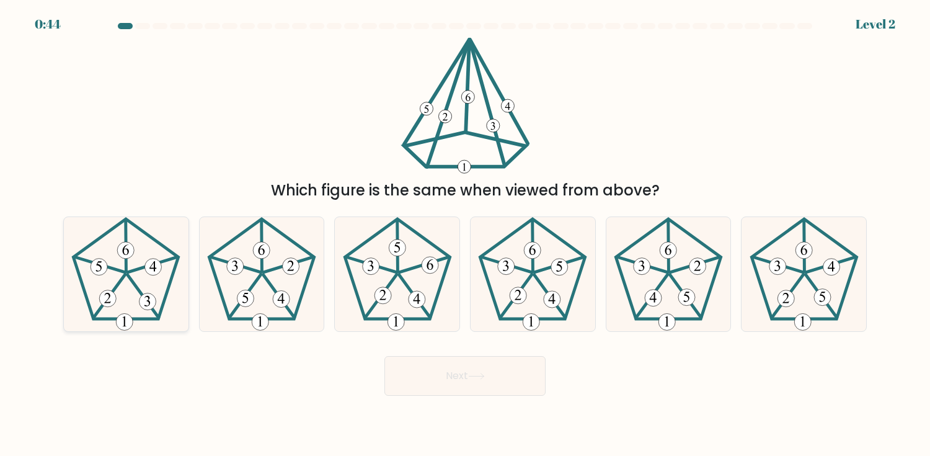
click at [120, 278] on icon at bounding box center [126, 274] width 114 height 114
click at [465, 234] on input "a." at bounding box center [465, 231] width 1 height 6
radio input "true"
click at [483, 369] on button "Next" at bounding box center [464, 376] width 161 height 40
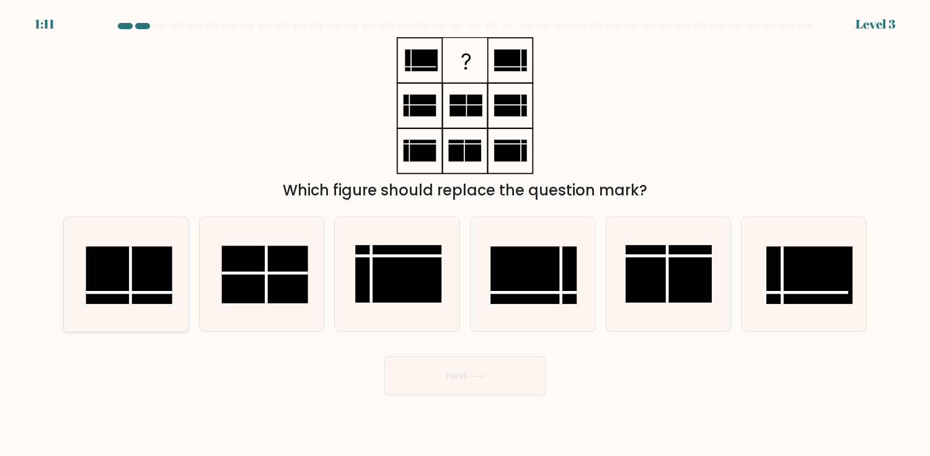
click at [141, 290] on rect at bounding box center [129, 275] width 86 height 58
click at [465, 234] on input "a." at bounding box center [465, 231] width 1 height 6
radio input "true"
click at [460, 358] on button "Next" at bounding box center [464, 376] width 161 height 40
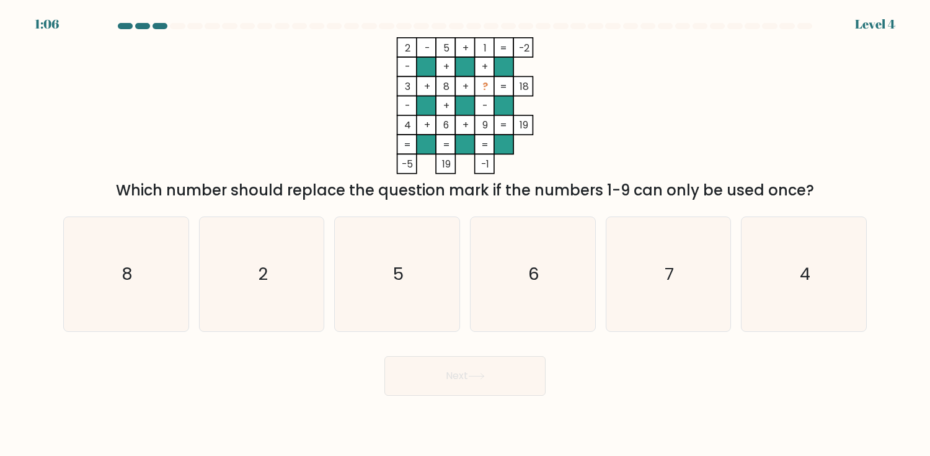
click at [498, 380] on button "Next" at bounding box center [464, 376] width 161 height 40
click at [607, 100] on icon "2 - 5 + 1 -2 - + + 3 + 8 + ? 18 - + - 4 + 6 + 9 = 19 = = = = -5 19 -1 =" at bounding box center [465, 105] width 372 height 137
click at [638, 273] on icon "7" at bounding box center [668, 274] width 114 height 114
click at [465, 234] on input "e. 7" at bounding box center [465, 231] width 1 height 6
radio input "true"
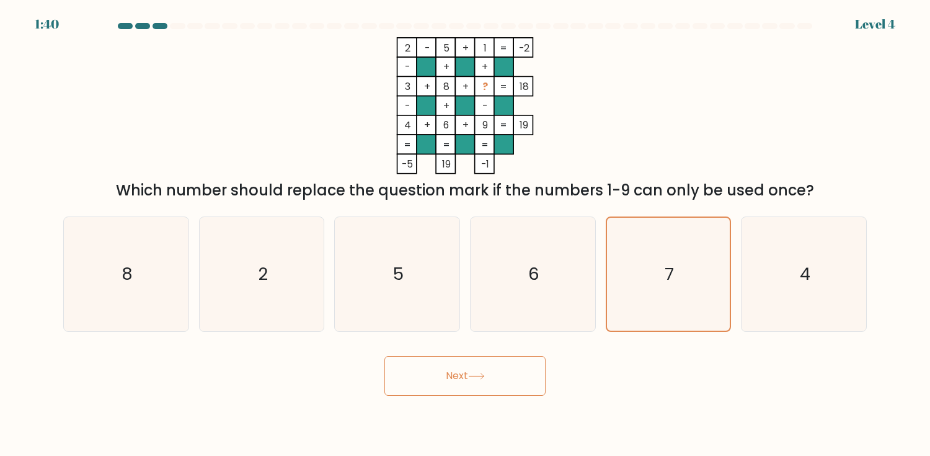
click at [492, 367] on button "Next" at bounding box center [464, 376] width 161 height 40
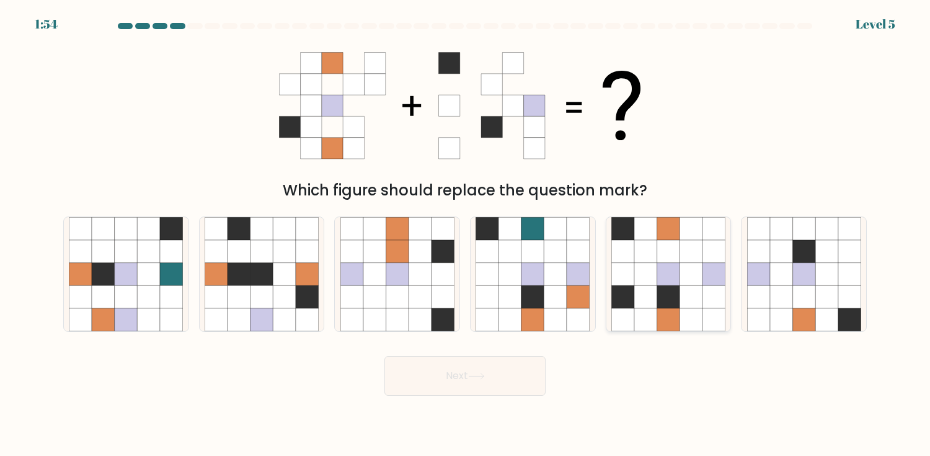
click at [667, 282] on icon at bounding box center [668, 273] width 23 height 23
click at [465, 234] on input "e." at bounding box center [465, 231] width 1 height 6
radio input "true"
click at [500, 367] on button "Next" at bounding box center [464, 376] width 161 height 40
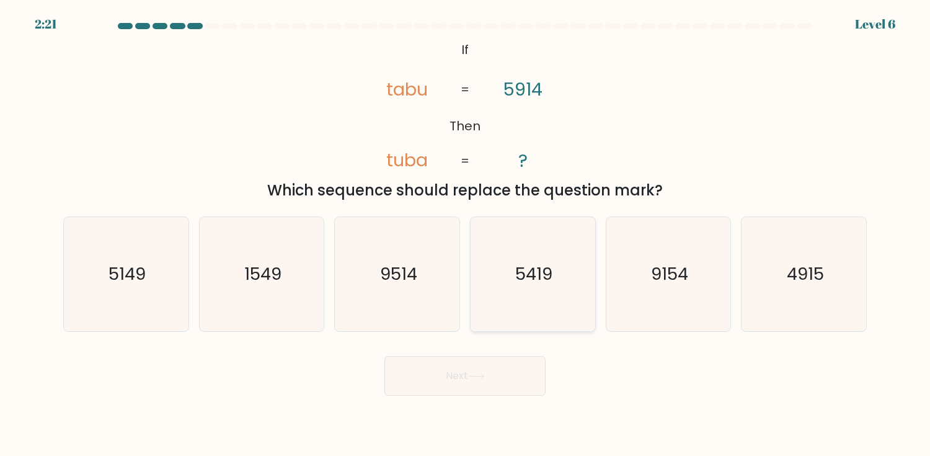
click at [581, 271] on icon "5419" at bounding box center [532, 274] width 114 height 114
click at [465, 234] on input "d. 5419" at bounding box center [465, 231] width 1 height 6
radio input "true"
click at [522, 364] on button "Next" at bounding box center [464, 376] width 161 height 40
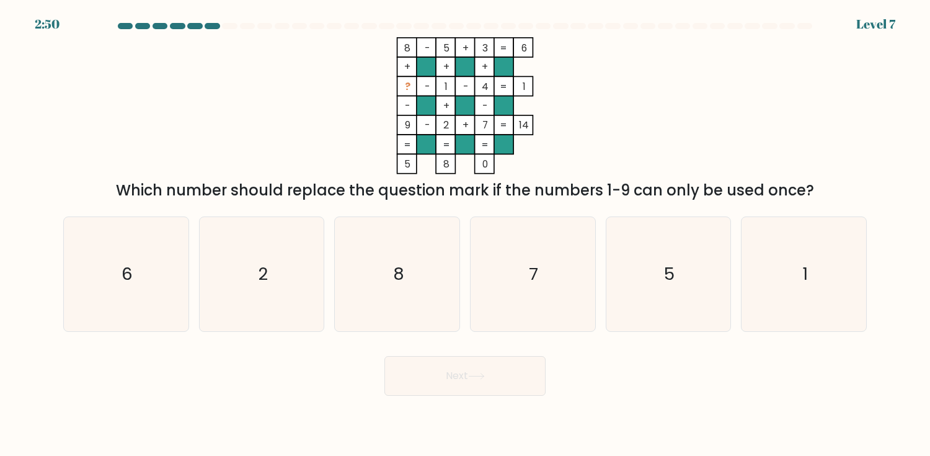
click at [164, 262] on icon "6" at bounding box center [126, 274] width 114 height 114
click at [465, 234] on input "a. 6" at bounding box center [465, 231] width 1 height 6
radio input "true"
click at [447, 382] on button "Next" at bounding box center [464, 376] width 161 height 40
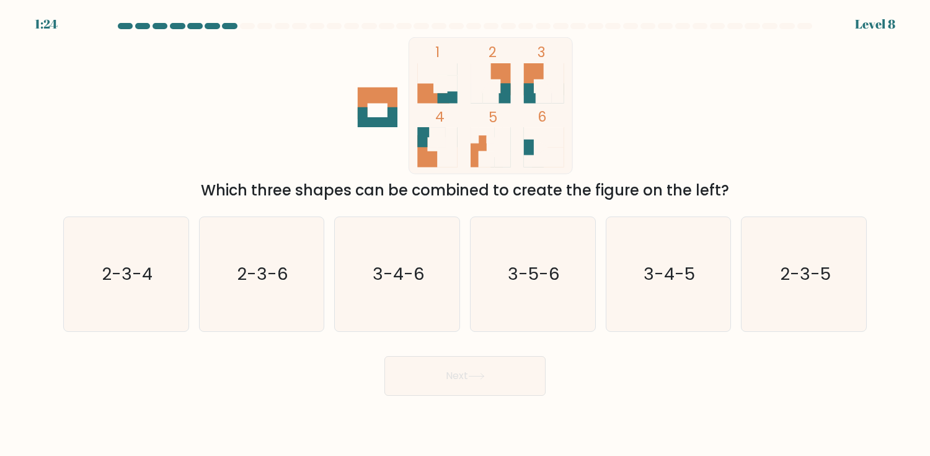
drag, startPoint x: 285, startPoint y: 250, endPoint x: 388, endPoint y: 340, distance: 136.6
click at [285, 251] on icon "2-3-6" at bounding box center [262, 274] width 114 height 114
click at [465, 234] on input "b. 2-3-6" at bounding box center [465, 231] width 1 height 6
radio input "true"
click at [437, 375] on button "Next" at bounding box center [464, 376] width 161 height 40
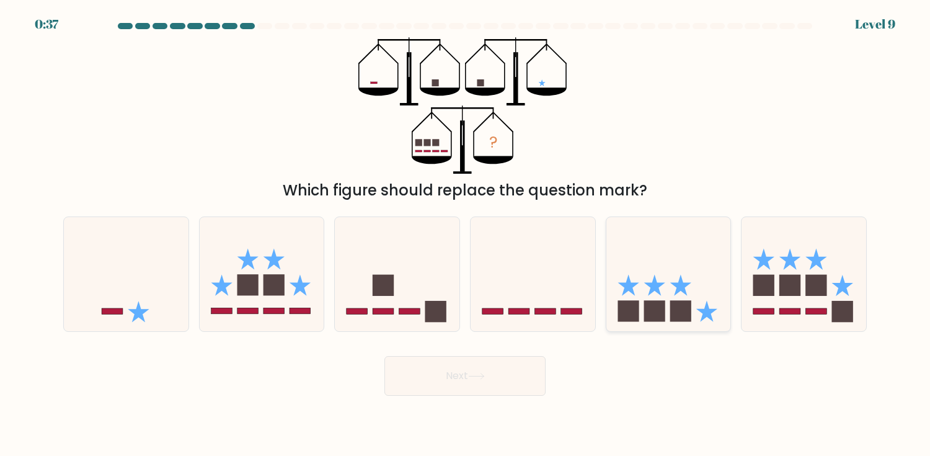
click at [708, 275] on icon at bounding box center [668, 273] width 125 height 103
click at [465, 234] on input "e." at bounding box center [465, 231] width 1 height 6
radio input "true"
click at [494, 381] on button "Next" at bounding box center [464, 376] width 161 height 40
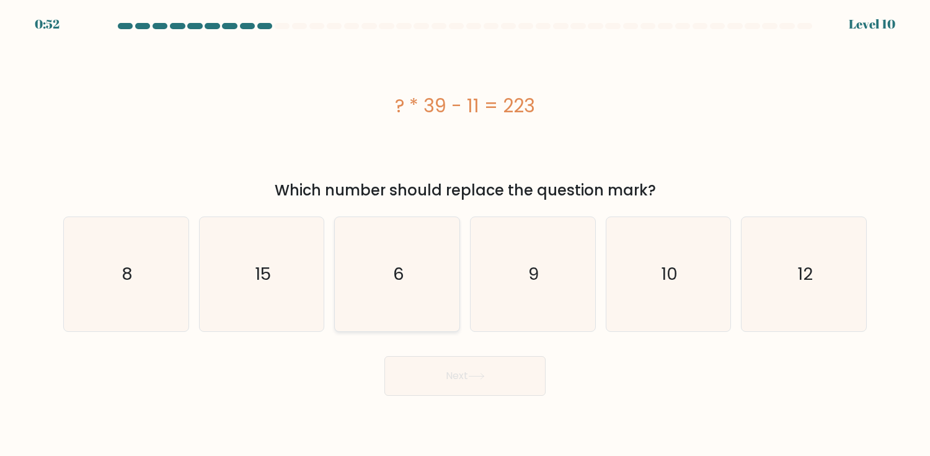
click at [407, 286] on icon "6" at bounding box center [397, 274] width 114 height 114
click at [465, 234] on input "c. 6" at bounding box center [465, 231] width 1 height 6
radio input "true"
click at [511, 388] on button "Next" at bounding box center [464, 376] width 161 height 40
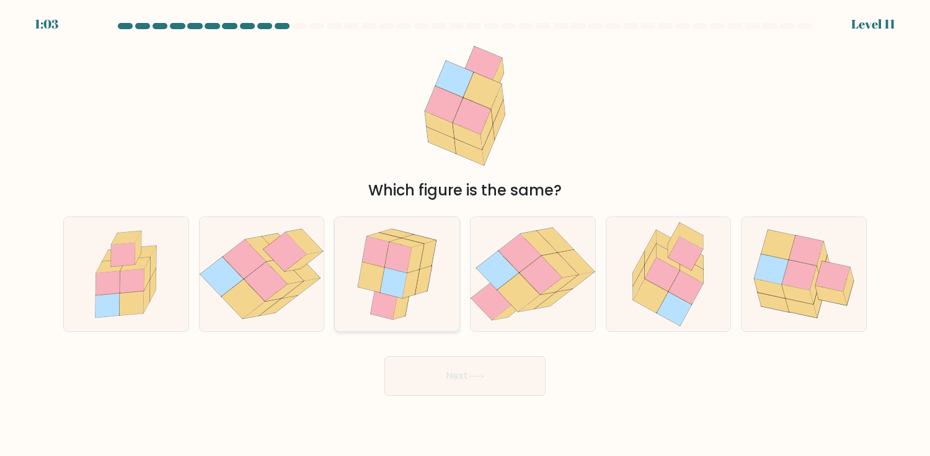
drag, startPoint x: 399, startPoint y: 276, endPoint x: 514, endPoint y: 344, distance: 133.4
click at [400, 276] on icon at bounding box center [393, 282] width 27 height 31
click at [465, 234] on input "c." at bounding box center [465, 231] width 1 height 6
radio input "true"
click at [491, 380] on button "Next" at bounding box center [464, 376] width 161 height 40
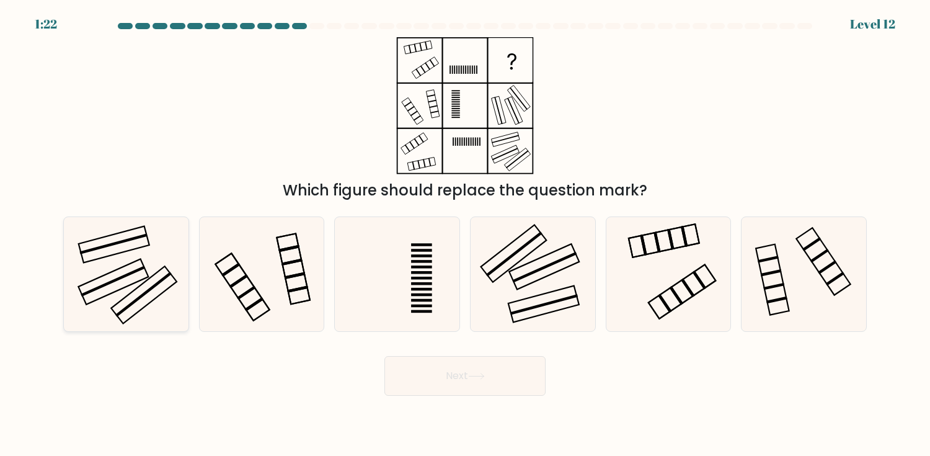
click at [134, 276] on icon at bounding box center [126, 274] width 114 height 114
click at [465, 234] on input "a." at bounding box center [465, 231] width 1 height 6
radio input "true"
click at [496, 377] on button "Next" at bounding box center [464, 376] width 161 height 40
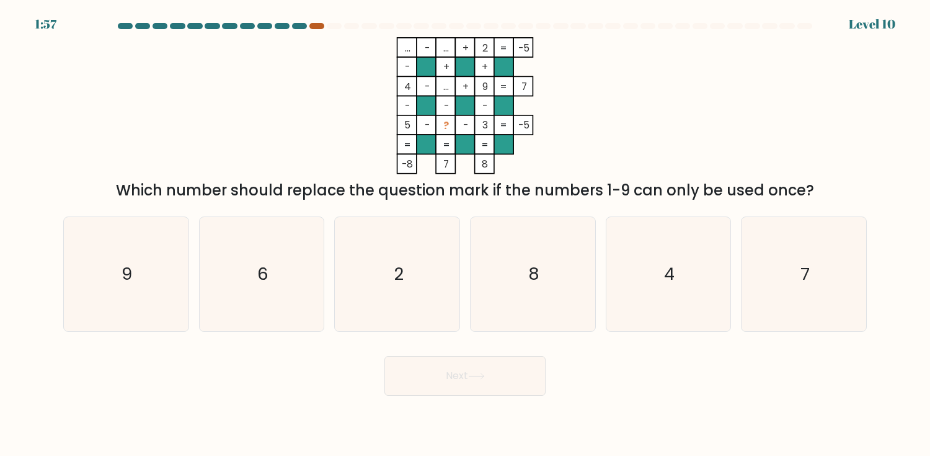
click at [310, 24] on div at bounding box center [316, 26] width 15 height 6
click at [312, 24] on div at bounding box center [316, 26] width 15 height 6
click at [800, 271] on text "7" at bounding box center [804, 274] width 9 height 24
click at [465, 234] on input "f. 7" at bounding box center [465, 231] width 1 height 6
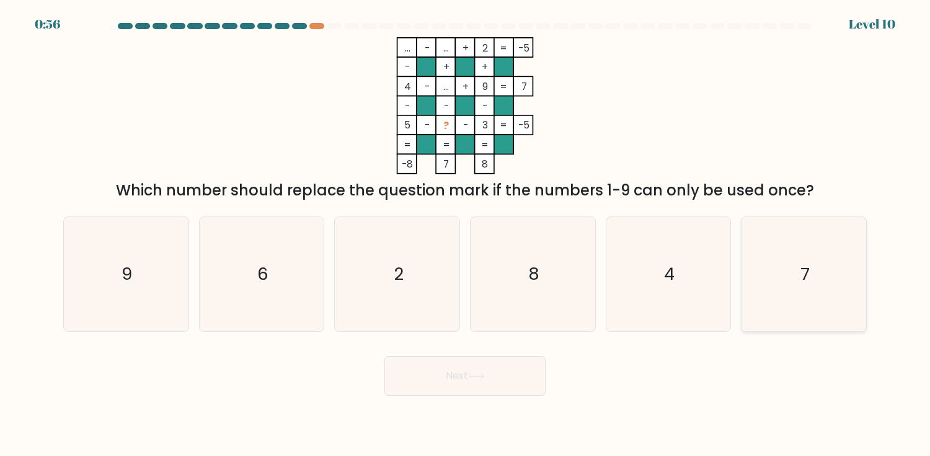
radio input "true"
drag, startPoint x: 472, startPoint y: 377, endPoint x: 493, endPoint y: 376, distance: 21.2
click at [472, 377] on icon at bounding box center [476, 375] width 17 height 7
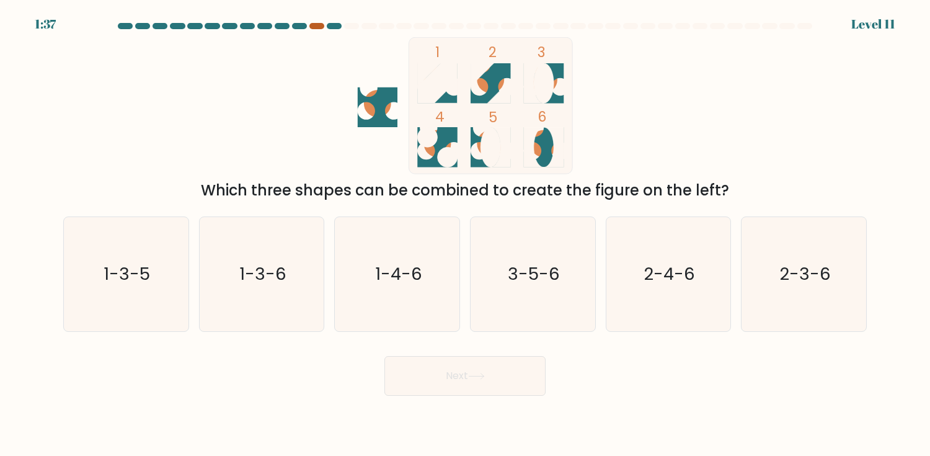
click at [315, 27] on div at bounding box center [316, 26] width 15 height 6
click at [351, 24] on div at bounding box center [351, 26] width 15 height 6
click at [351, 25] on div at bounding box center [351, 26] width 15 height 6
click at [423, 268] on icon "1-4-6" at bounding box center [397, 274] width 114 height 114
click at [465, 234] on input "c. 1-4-6" at bounding box center [465, 231] width 1 height 6
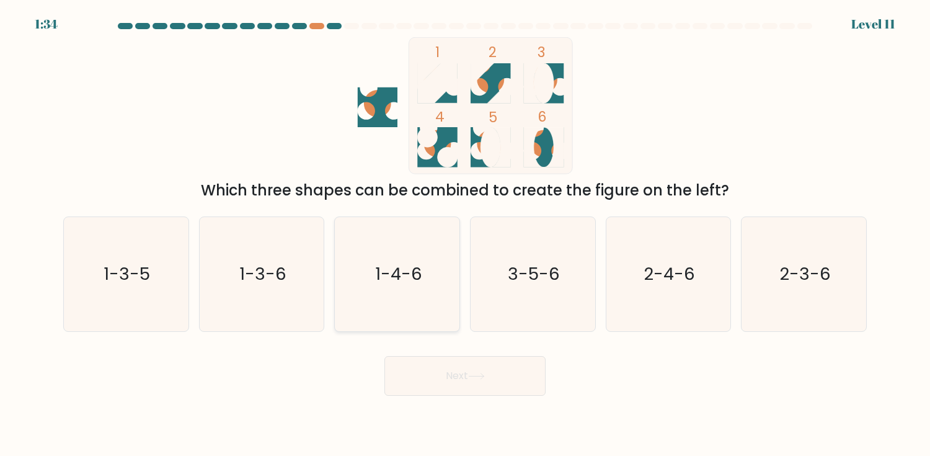
radio input "true"
click at [296, 275] on icon "1-3-6" at bounding box center [262, 274] width 114 height 114
click at [465, 234] on input "b. 1-3-6" at bounding box center [465, 231] width 1 height 6
radio input "true"
click at [418, 268] on text "1-4-6" at bounding box center [397, 274] width 47 height 24
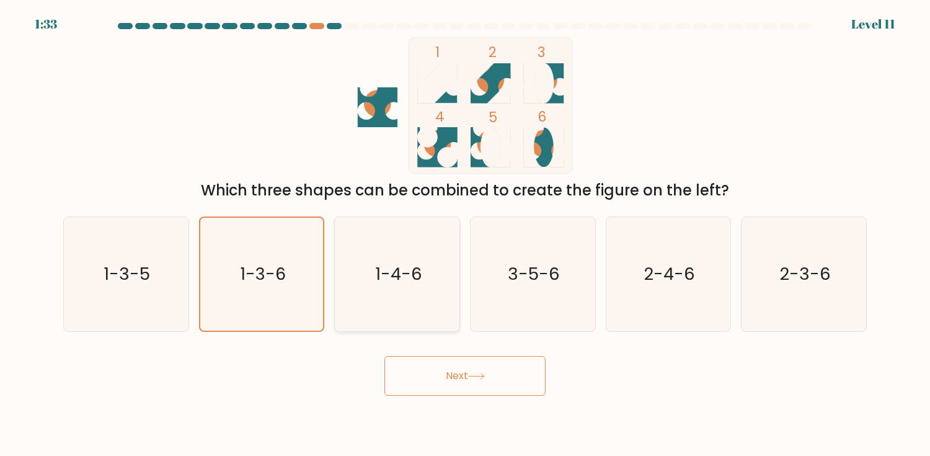
click at [465, 234] on input "c. 1-4-6" at bounding box center [465, 231] width 1 height 6
radio input "true"
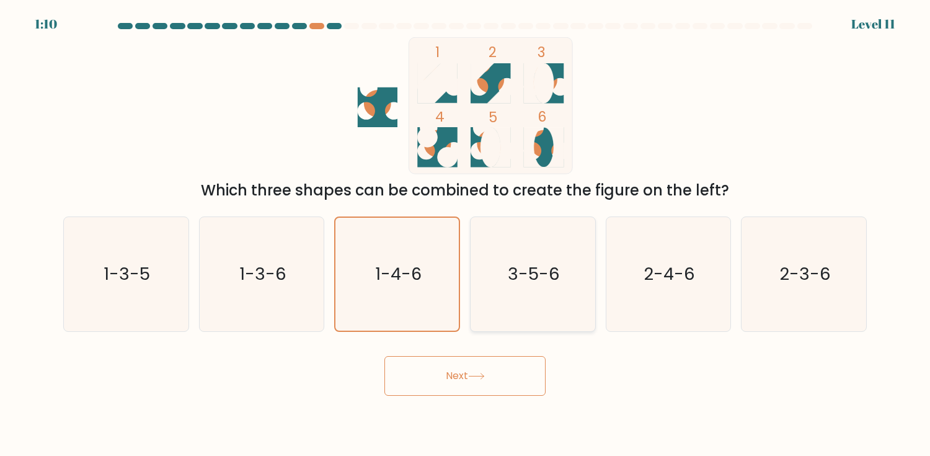
click at [539, 291] on icon "3-5-6" at bounding box center [532, 274] width 114 height 114
click at [465, 234] on input "d. 3-5-6" at bounding box center [465, 231] width 1 height 6
radio input "true"
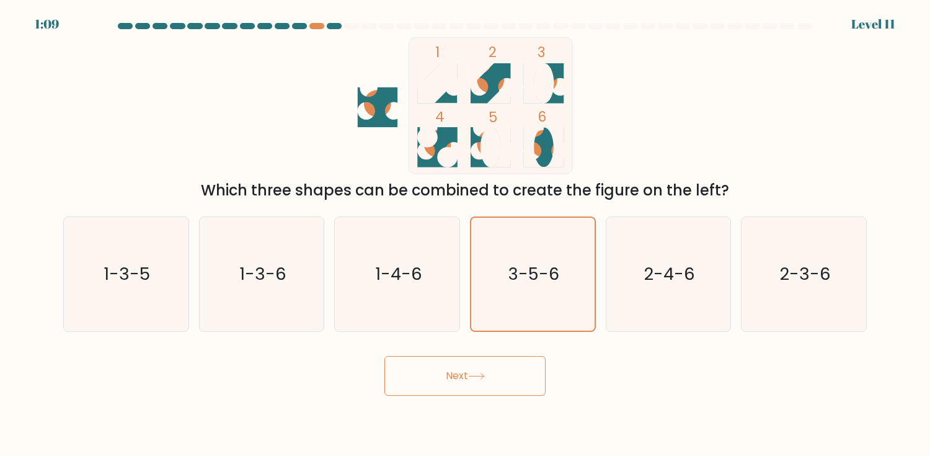
drag, startPoint x: 511, startPoint y: 369, endPoint x: 524, endPoint y: 361, distance: 15.8
click at [510, 369] on button "Next" at bounding box center [464, 376] width 161 height 40
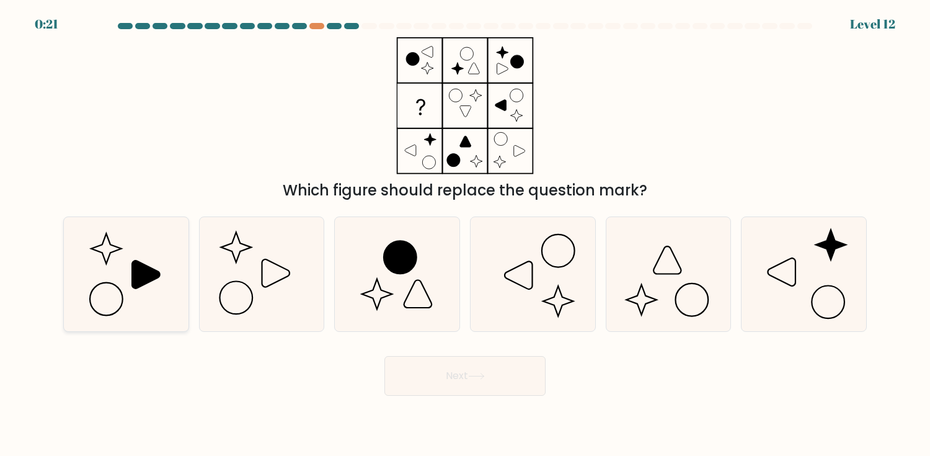
click at [136, 275] on icon at bounding box center [145, 274] width 27 height 28
click at [465, 234] on input "a." at bounding box center [465, 231] width 1 height 6
radio input "true"
drag, startPoint x: 493, startPoint y: 384, endPoint x: 553, endPoint y: 394, distance: 60.3
click at [494, 384] on button "Next" at bounding box center [464, 376] width 161 height 40
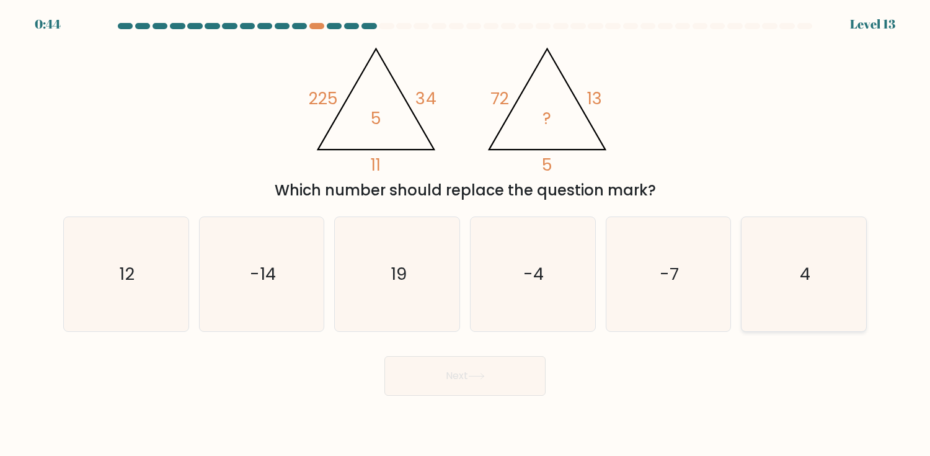
click at [811, 276] on icon "4" at bounding box center [804, 274] width 114 height 114
click at [465, 234] on input "f. 4" at bounding box center [465, 231] width 1 height 6
radio input "true"
drag, startPoint x: 508, startPoint y: 383, endPoint x: 529, endPoint y: 382, distance: 21.1
click at [509, 383] on button "Next" at bounding box center [464, 376] width 161 height 40
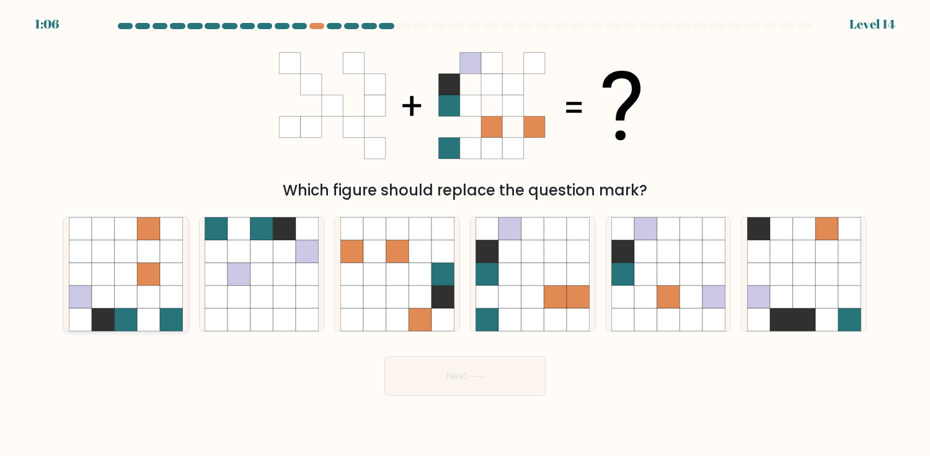
click at [142, 307] on icon at bounding box center [126, 274] width 114 height 114
click at [465, 234] on input "a." at bounding box center [465, 231] width 1 height 6
radio input "true"
click at [468, 373] on button "Next" at bounding box center [464, 376] width 161 height 40
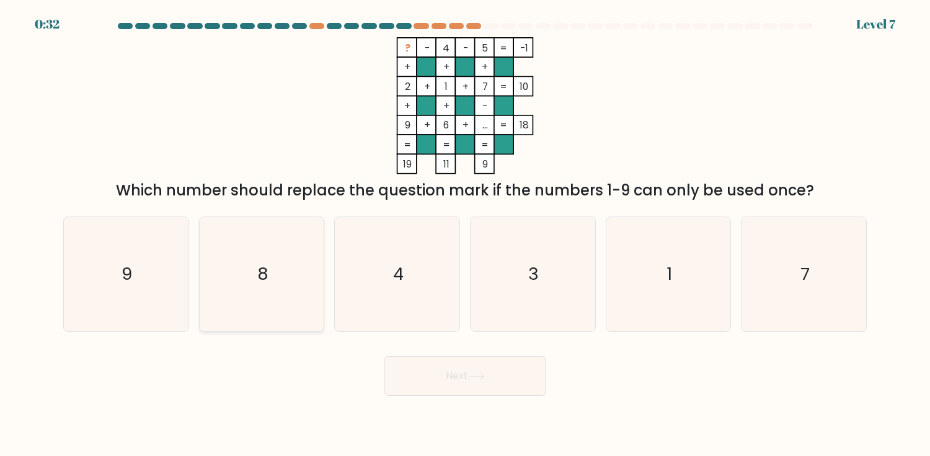
click at [268, 285] on icon "8" at bounding box center [262, 274] width 114 height 114
click at [465, 234] on input "b. 8" at bounding box center [465, 231] width 1 height 6
radio input "true"
click at [409, 366] on button "Next" at bounding box center [464, 376] width 161 height 40
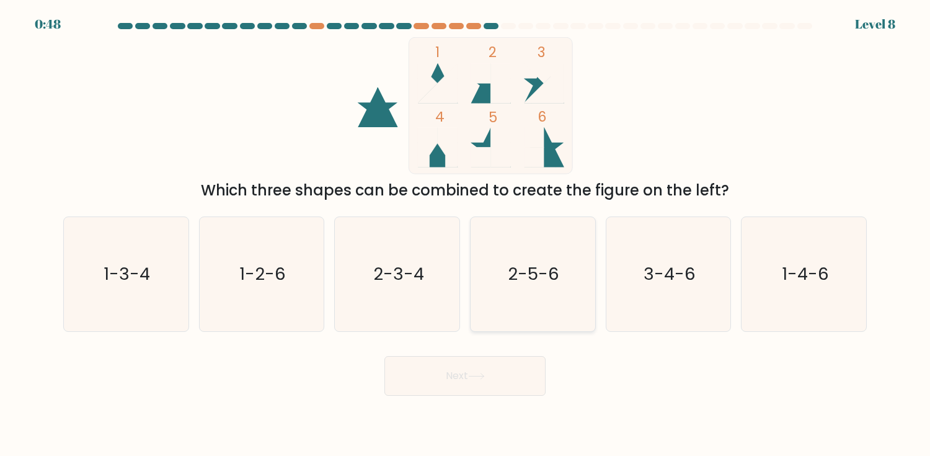
click at [527, 270] on text "2-5-6" at bounding box center [533, 274] width 51 height 24
click at [465, 234] on input "d. 2-5-6" at bounding box center [465, 231] width 1 height 6
radio input "true"
click at [501, 369] on button "Next" at bounding box center [464, 376] width 161 height 40
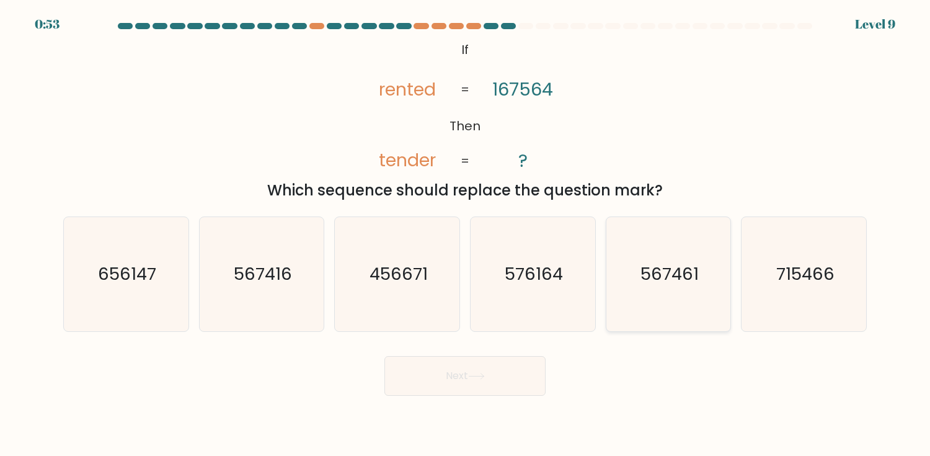
click at [660, 282] on text "567461" at bounding box center [669, 274] width 58 height 24
click at [465, 234] on input "e. 567461" at bounding box center [465, 231] width 1 height 6
radio input "true"
click at [494, 361] on button "Next" at bounding box center [464, 376] width 161 height 40
click at [500, 374] on button "Next" at bounding box center [464, 376] width 161 height 40
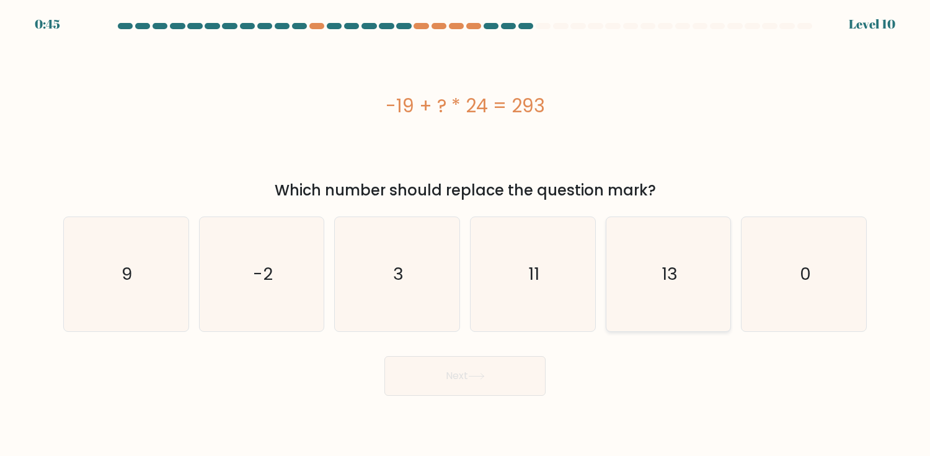
click at [664, 290] on icon "13" at bounding box center [668, 274] width 114 height 114
click at [465, 234] on input "e. 13" at bounding box center [465, 231] width 1 height 6
radio input "true"
click at [525, 376] on button "Next" at bounding box center [464, 376] width 161 height 40
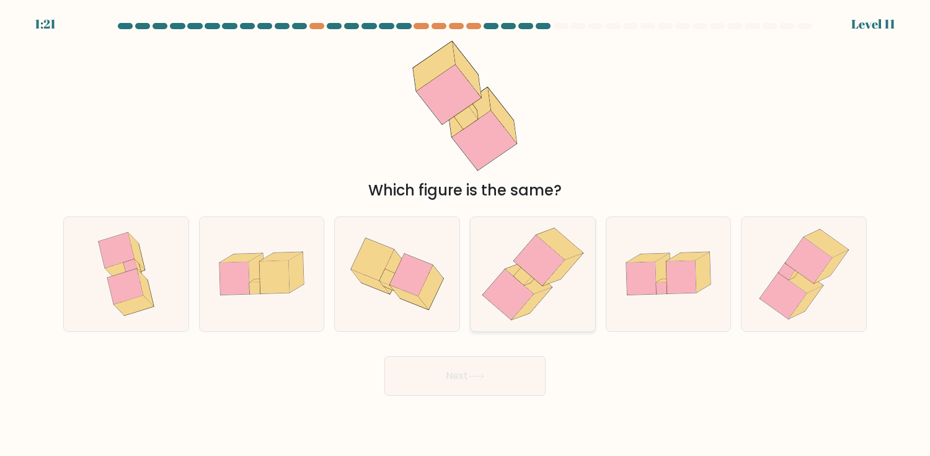
click at [538, 284] on icon at bounding box center [528, 278] width 47 height 32
click at [465, 234] on input "d." at bounding box center [465, 231] width 1 height 6
radio input "true"
click at [509, 372] on button "Next" at bounding box center [464, 376] width 161 height 40
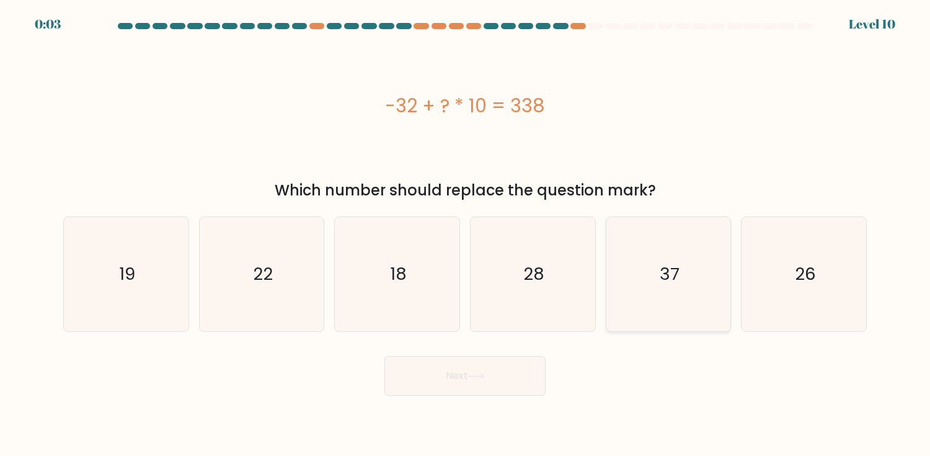
click at [687, 278] on icon "37" at bounding box center [668, 274] width 114 height 114
click at [465, 234] on input "e. 37" at bounding box center [465, 231] width 1 height 6
radio input "true"
click at [479, 382] on button "Next" at bounding box center [464, 376] width 161 height 40
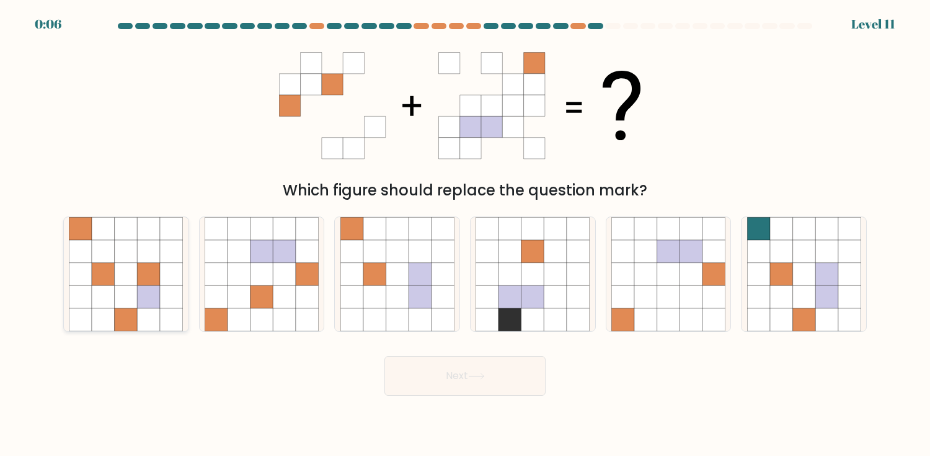
click at [148, 258] on icon at bounding box center [149, 251] width 23 height 23
click at [465, 234] on input "a." at bounding box center [465, 231] width 1 height 6
radio input "true"
